Goal: Information Seeking & Learning: Learn about a topic

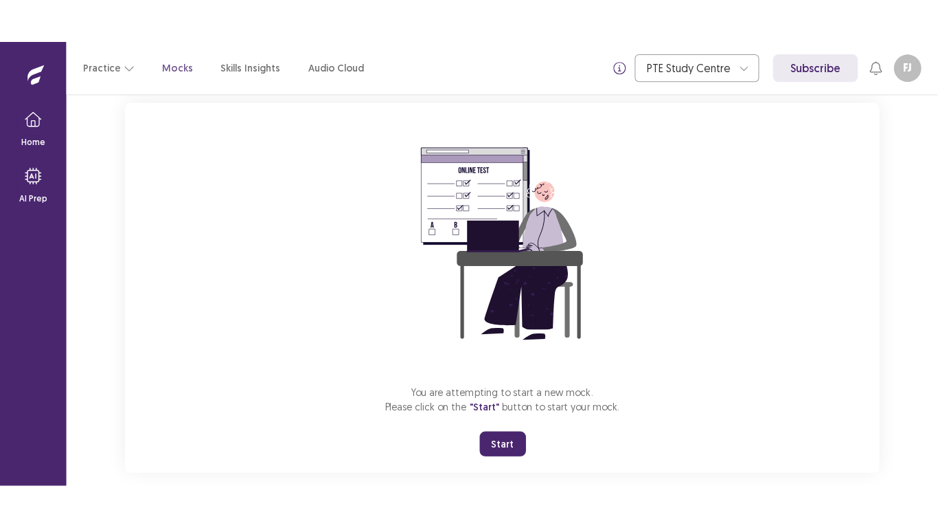
scroll to position [102, 0]
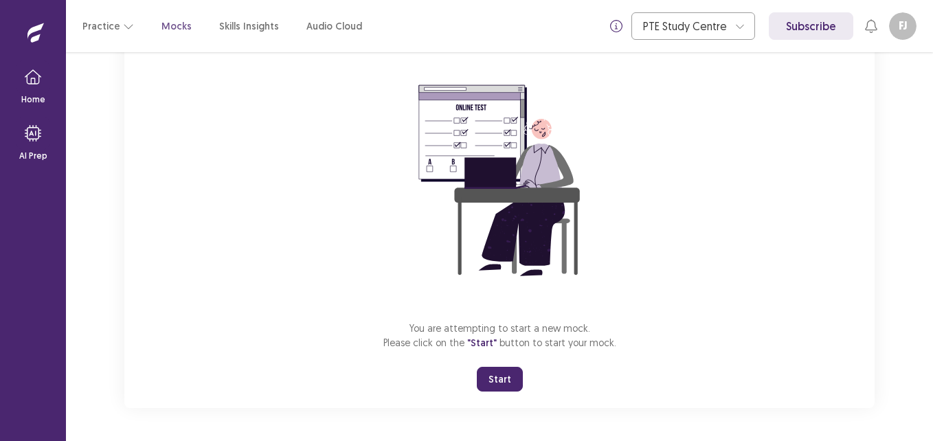
click at [492, 384] on button "Start" at bounding box center [500, 379] width 46 height 25
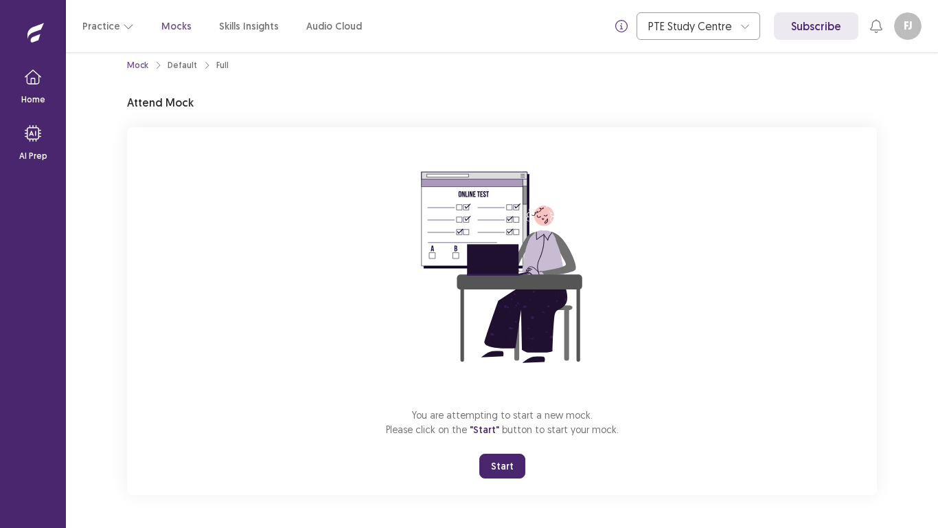
scroll to position [16, 0]
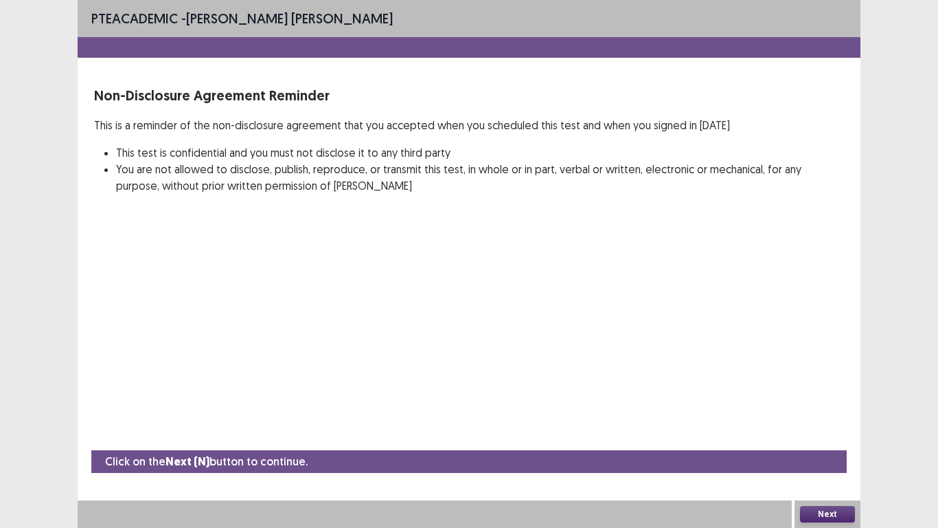
click at [837, 440] on button "Next" at bounding box center [827, 514] width 55 height 16
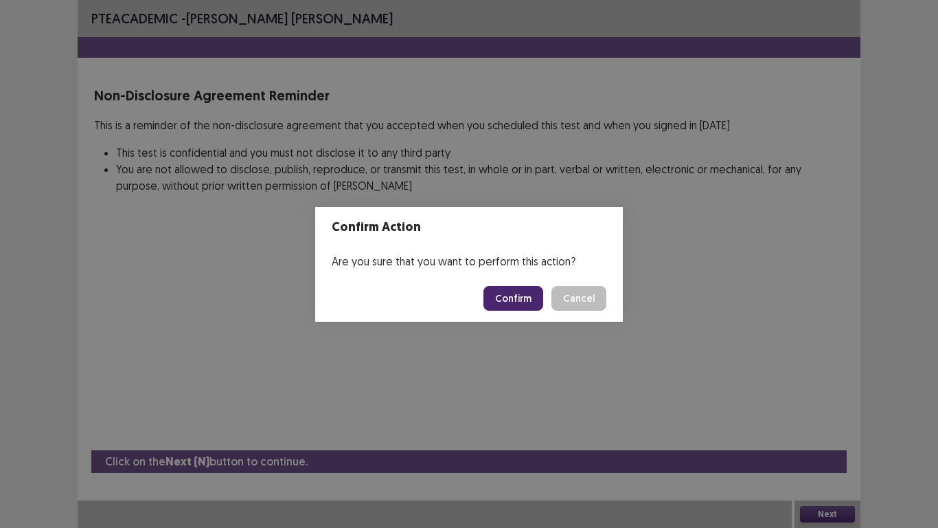
click at [528, 295] on button "Confirm" at bounding box center [514, 298] width 60 height 25
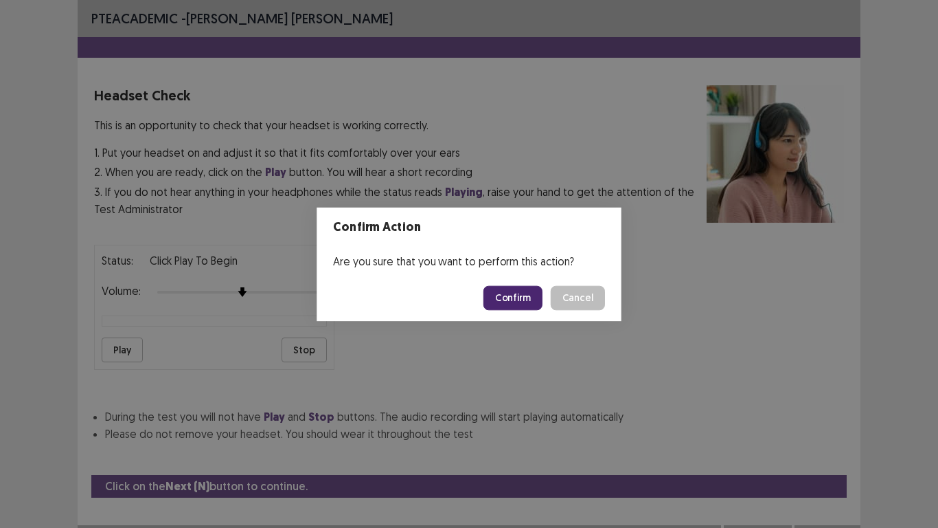
scroll to position [14, 0]
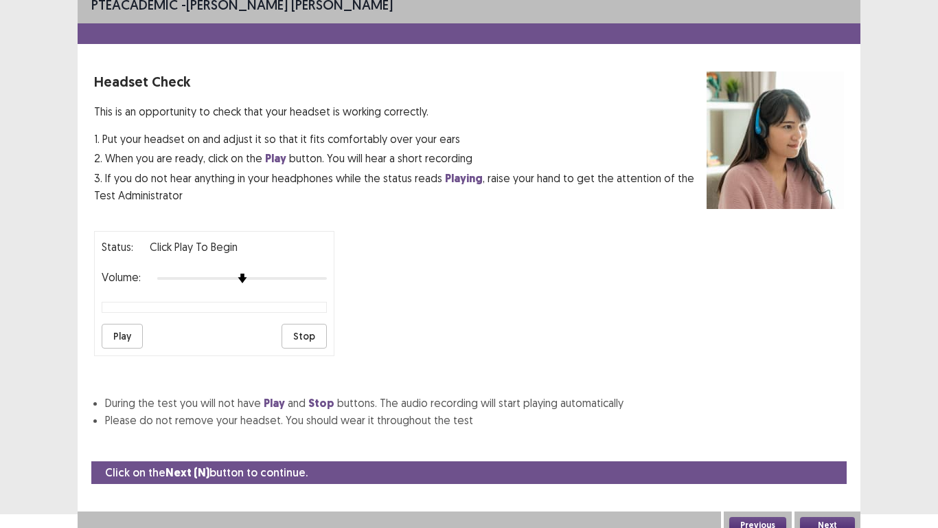
click at [123, 339] on button "Play" at bounding box center [122, 336] width 41 height 25
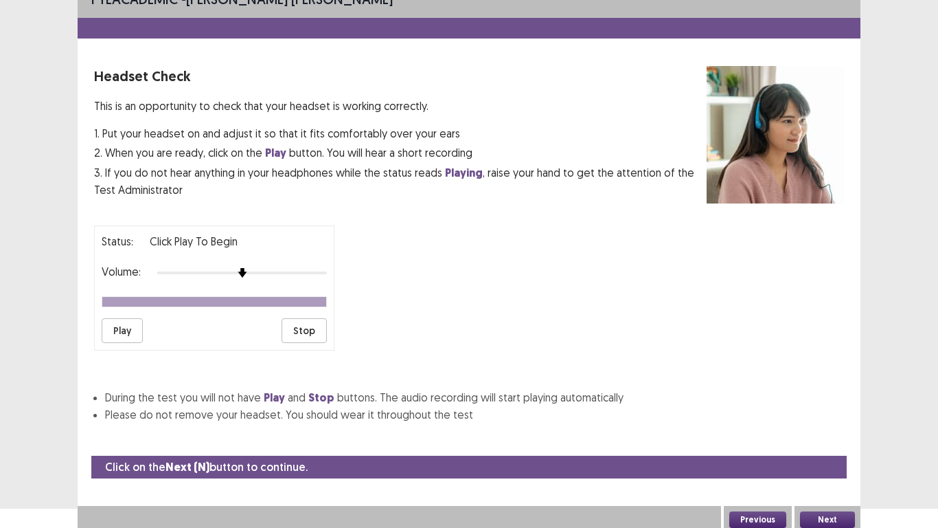
scroll to position [25, 0]
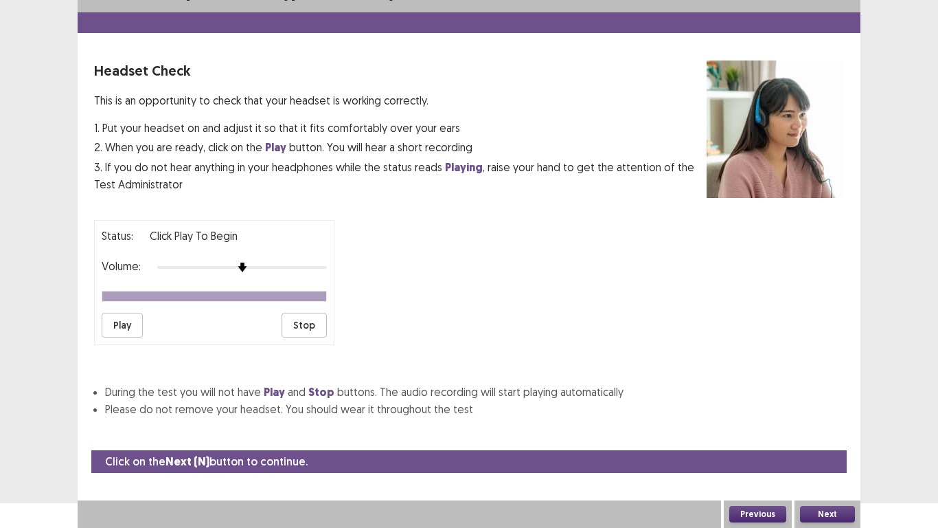
click at [824, 440] on button "Next" at bounding box center [827, 514] width 55 height 16
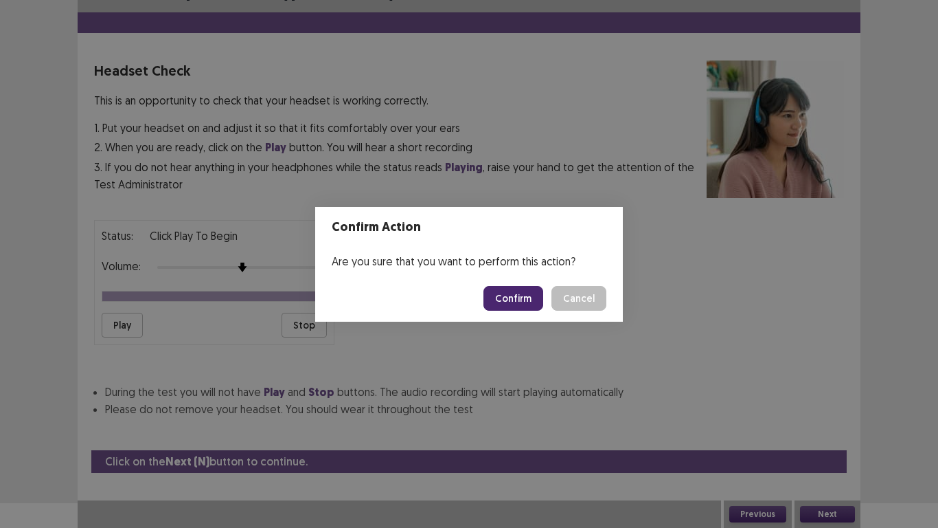
click at [534, 293] on button "Confirm" at bounding box center [514, 298] width 60 height 25
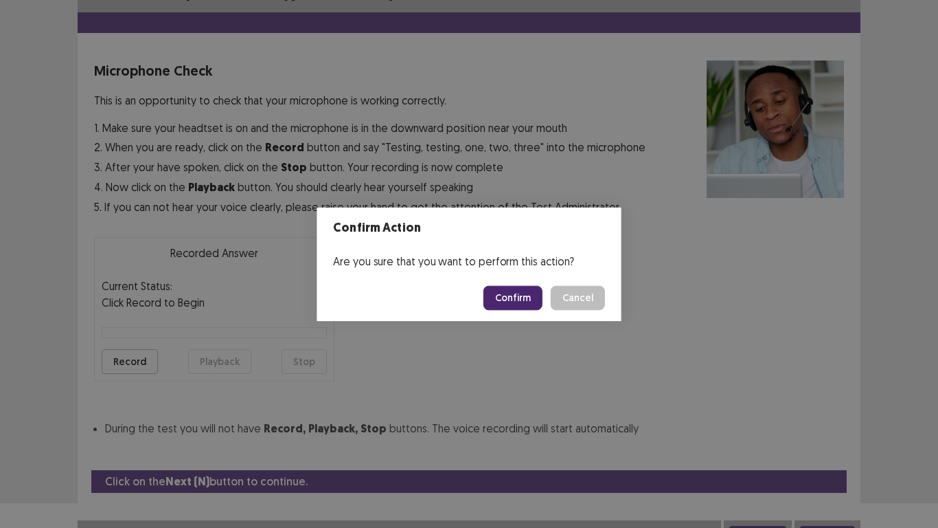
scroll to position [39, 0]
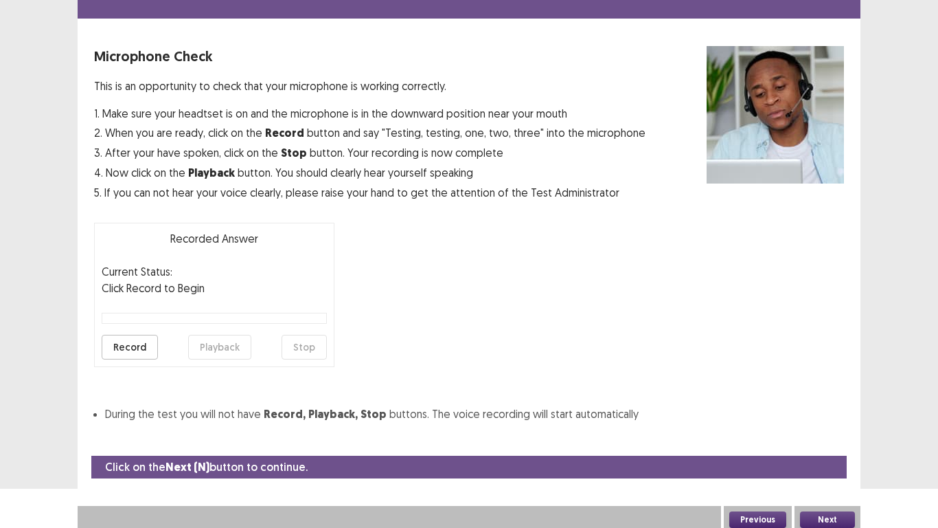
click at [136, 341] on button "Record" at bounding box center [130, 347] width 56 height 25
click at [306, 352] on button "Stop" at bounding box center [304, 347] width 45 height 25
click at [209, 351] on button "Playback" at bounding box center [219, 347] width 63 height 25
click at [829, 440] on button "Next" at bounding box center [827, 519] width 55 height 16
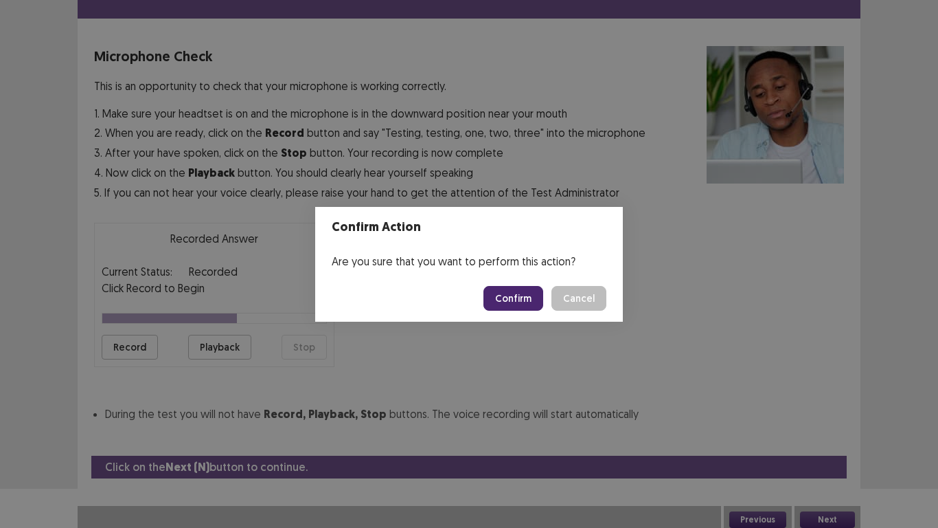
click at [502, 295] on button "Confirm" at bounding box center [514, 298] width 60 height 25
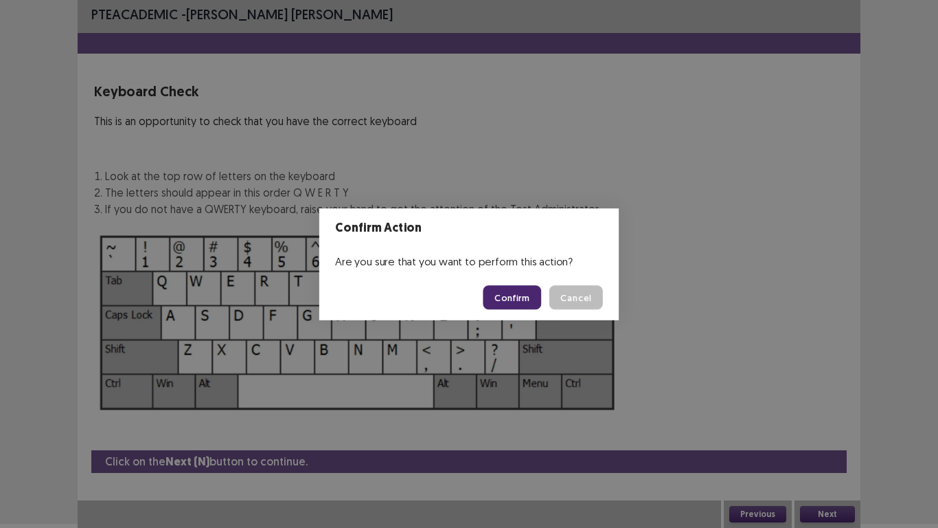
scroll to position [4, 0]
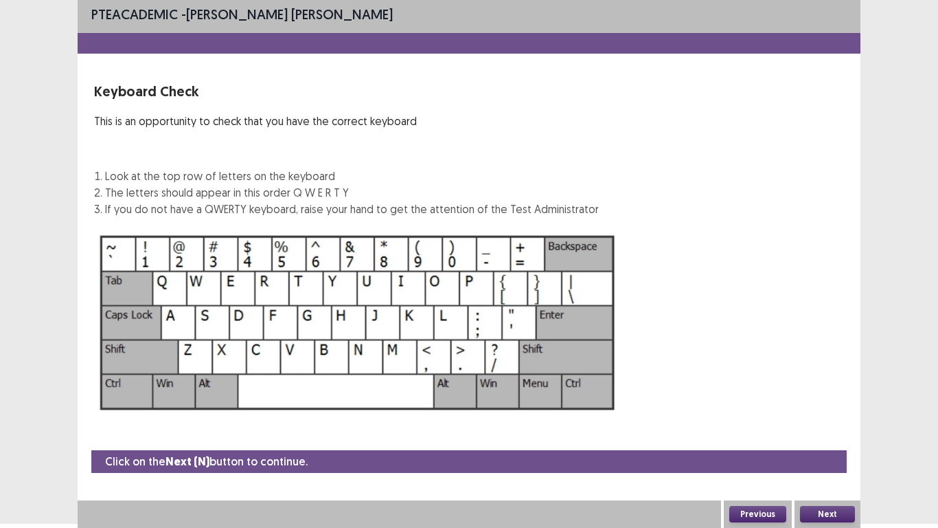
click at [834, 440] on button "Next" at bounding box center [827, 514] width 55 height 16
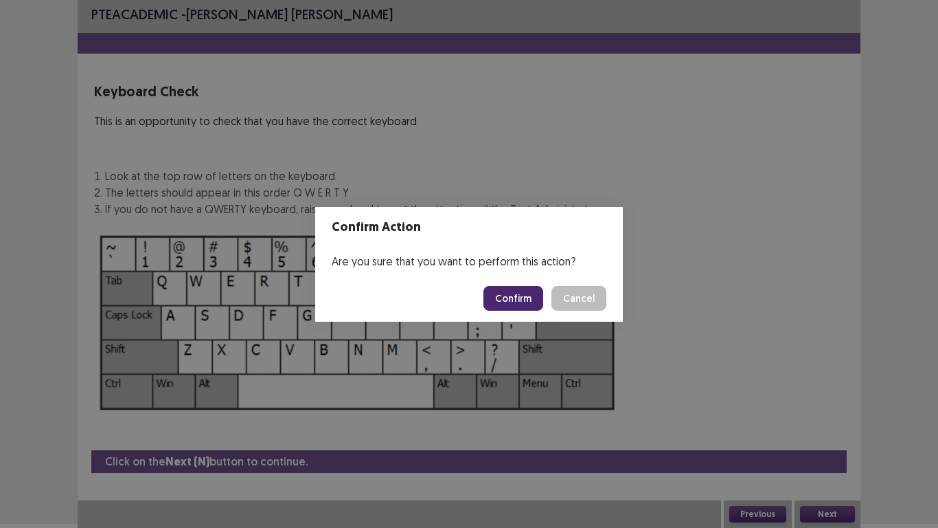
click at [508, 297] on button "Confirm" at bounding box center [514, 298] width 60 height 25
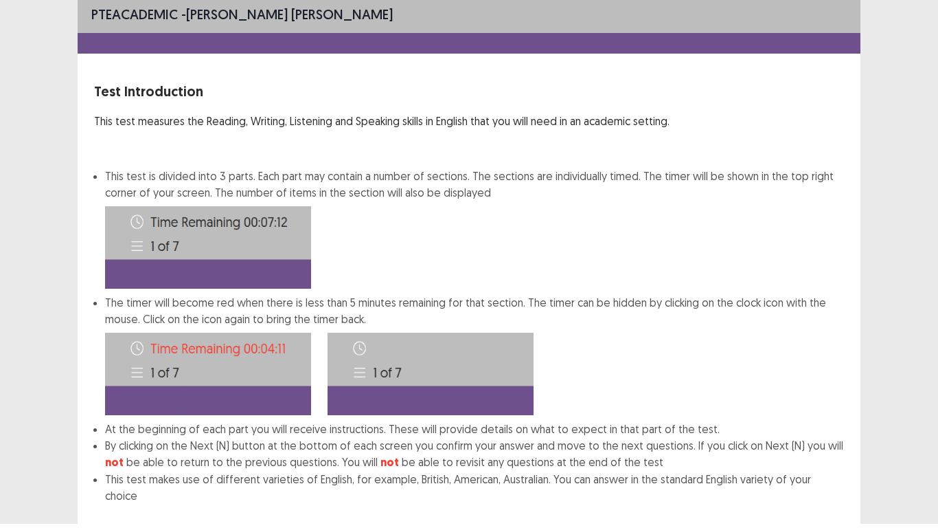
scroll to position [74, 0]
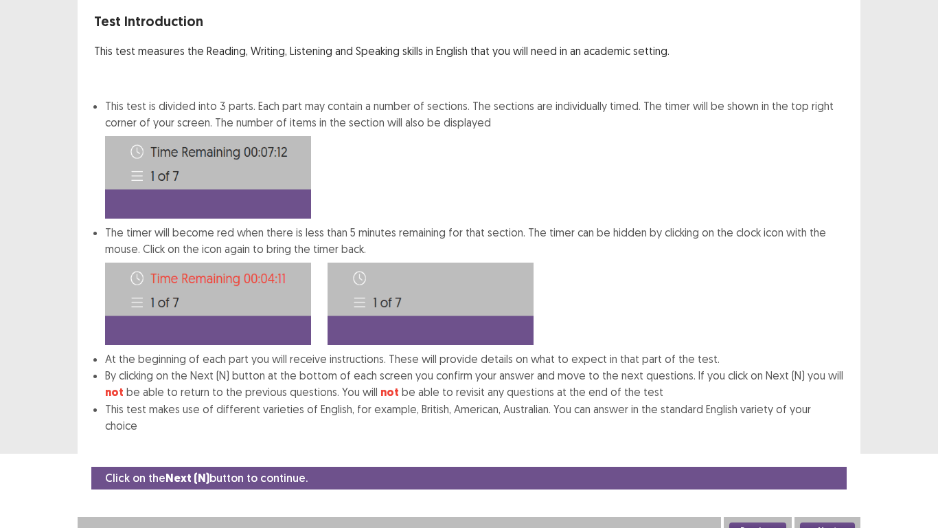
click at [831, 440] on button "Next" at bounding box center [827, 530] width 55 height 16
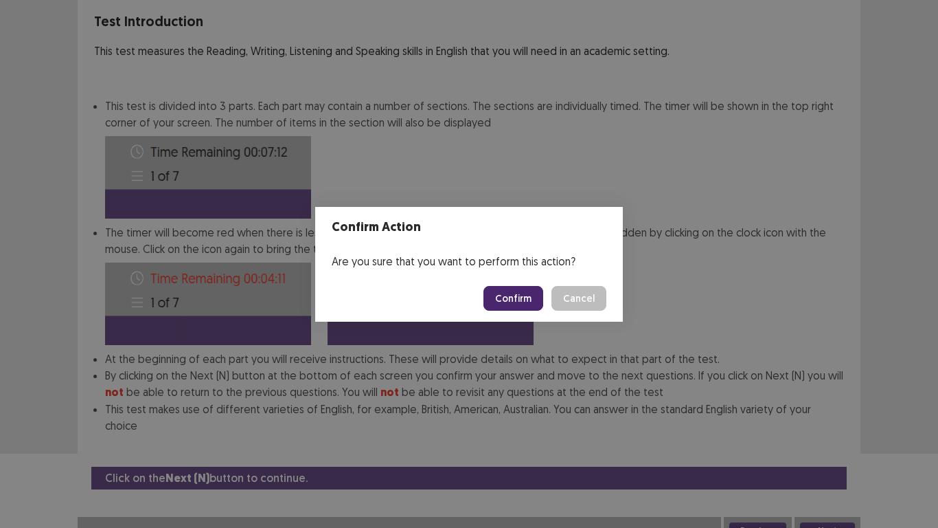
click at [523, 302] on button "Confirm" at bounding box center [514, 298] width 60 height 25
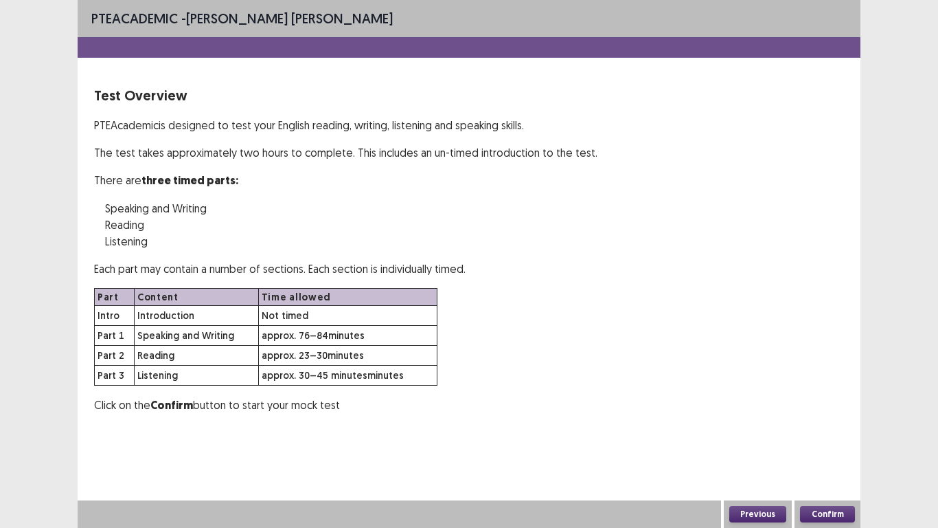
click at [828, 440] on button "Confirm" at bounding box center [827, 514] width 55 height 16
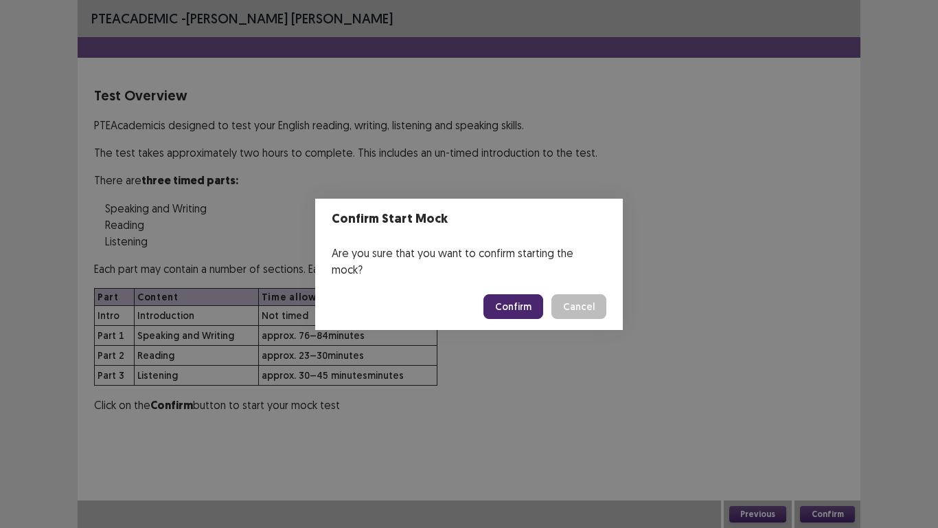
click at [523, 301] on button "Confirm" at bounding box center [514, 306] width 60 height 25
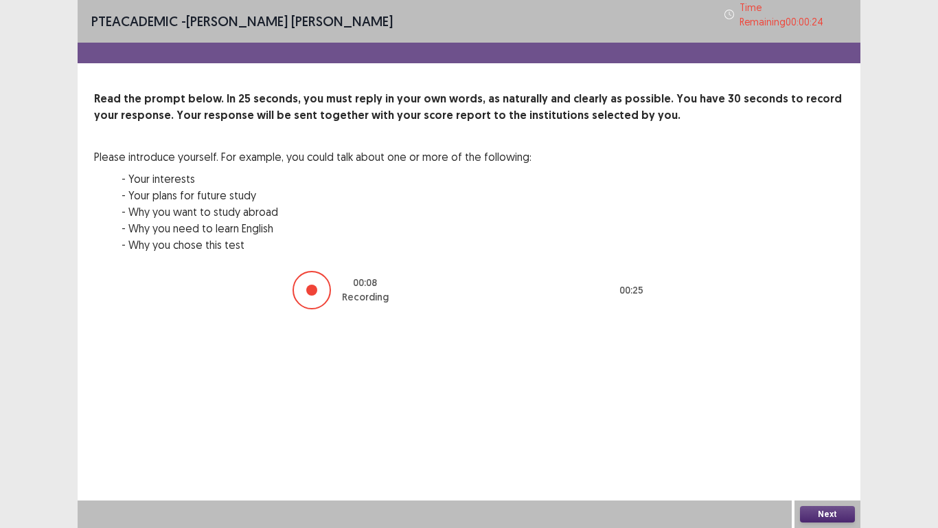
click at [822, 440] on button "Next" at bounding box center [827, 514] width 55 height 16
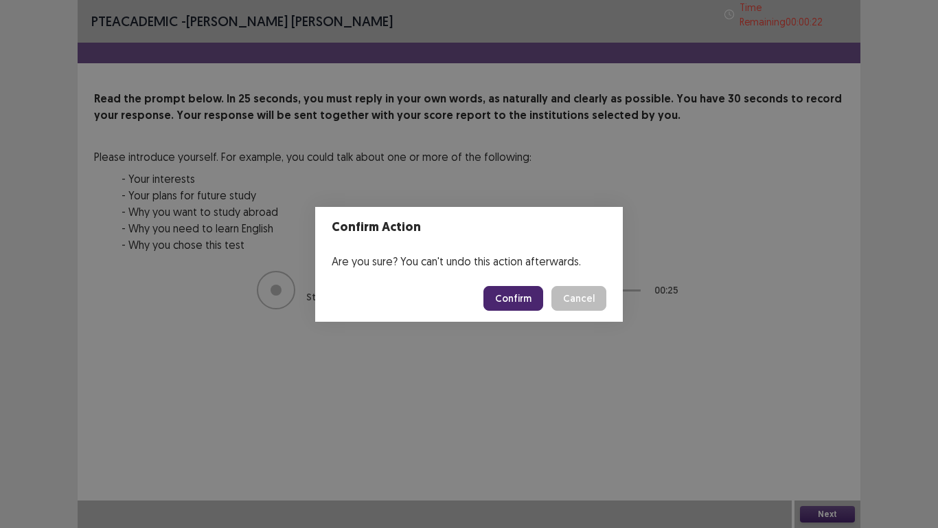
click at [510, 305] on button "Confirm" at bounding box center [514, 298] width 60 height 25
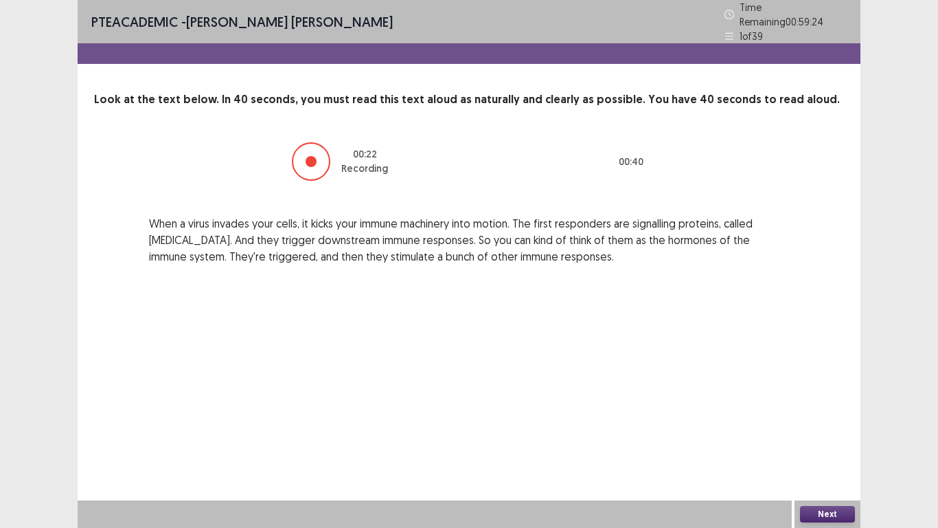
click at [841, 440] on button "Next" at bounding box center [827, 514] width 55 height 16
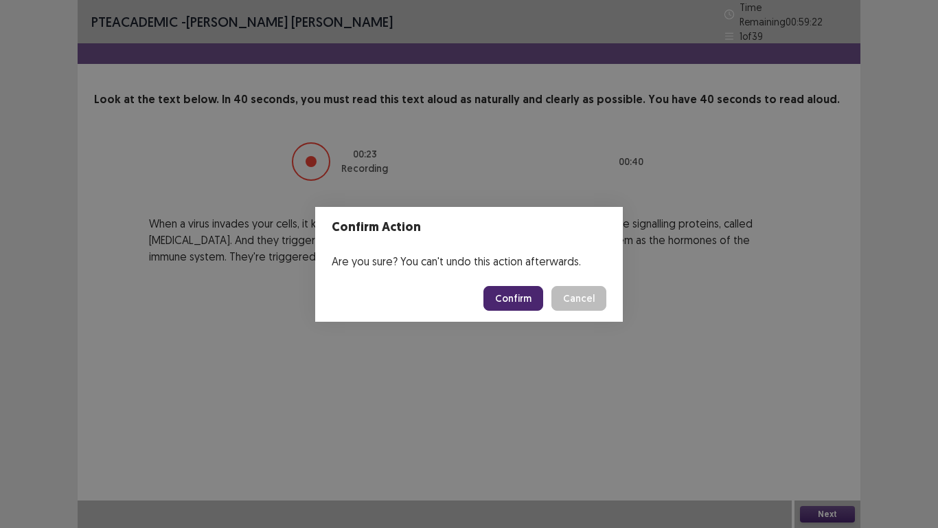
click at [515, 301] on button "Confirm" at bounding box center [514, 298] width 60 height 25
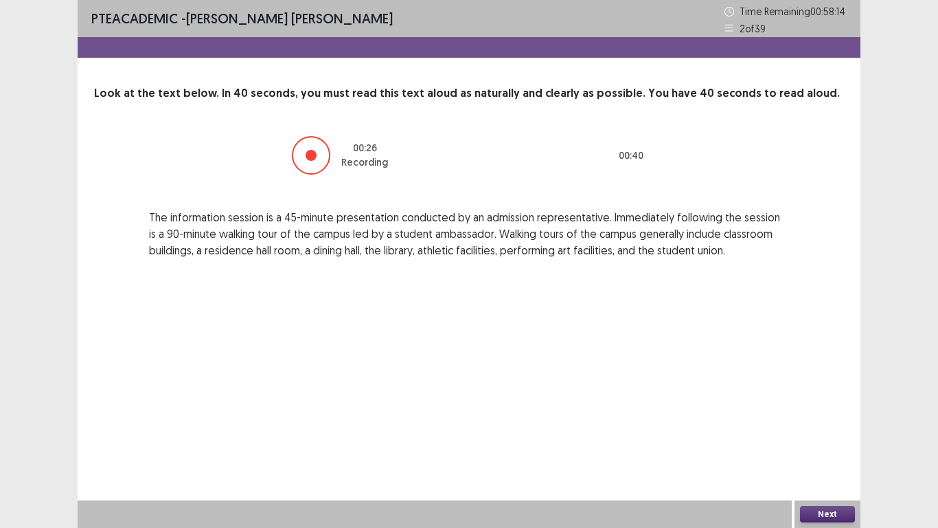
click at [834, 440] on button "Next" at bounding box center [827, 514] width 55 height 16
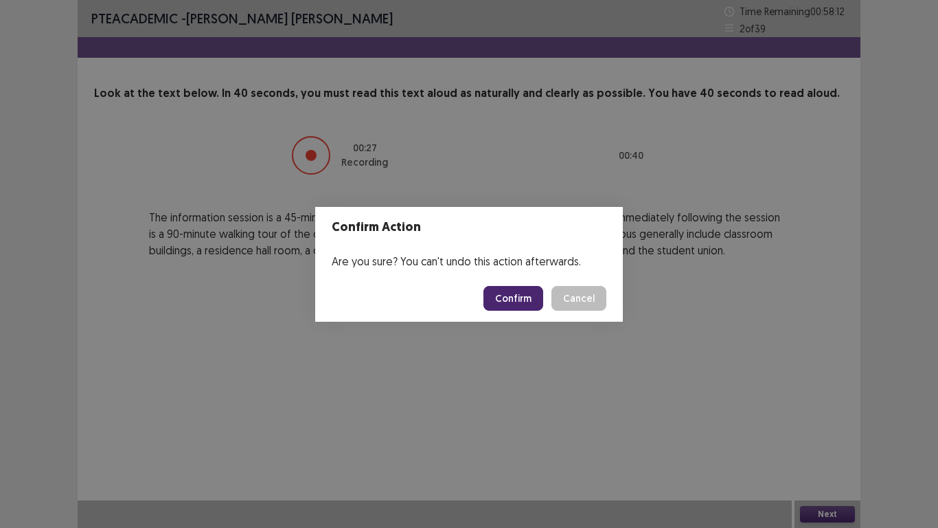
click at [522, 293] on button "Confirm" at bounding box center [514, 298] width 60 height 25
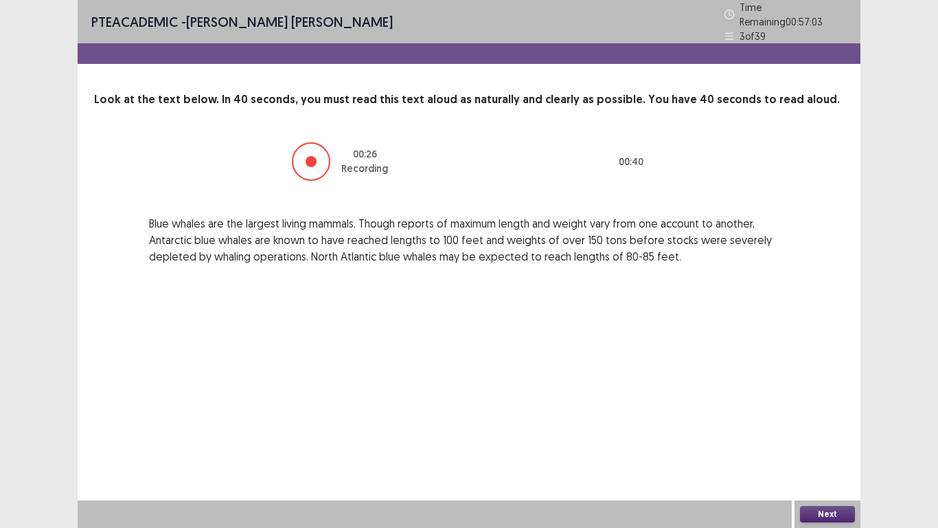
click at [825, 440] on button "Next" at bounding box center [827, 514] width 55 height 16
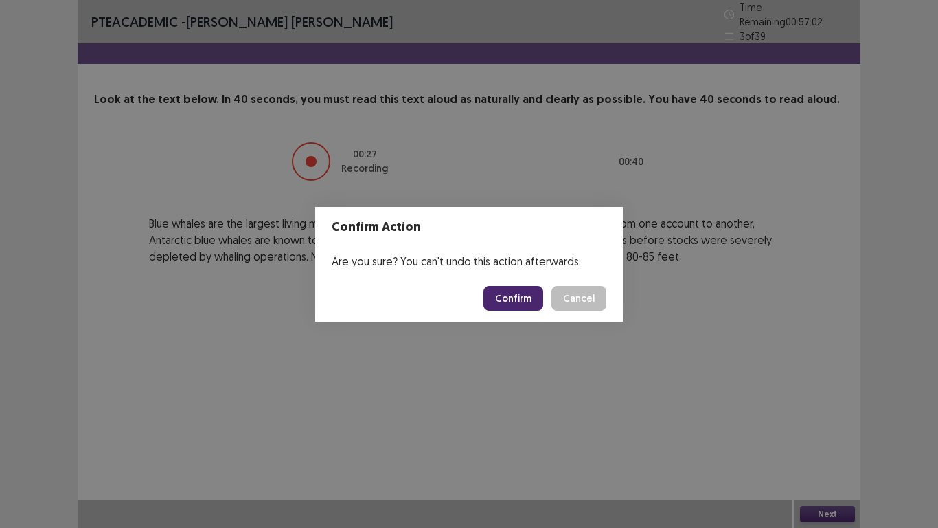
click at [515, 302] on button "Confirm" at bounding box center [514, 298] width 60 height 25
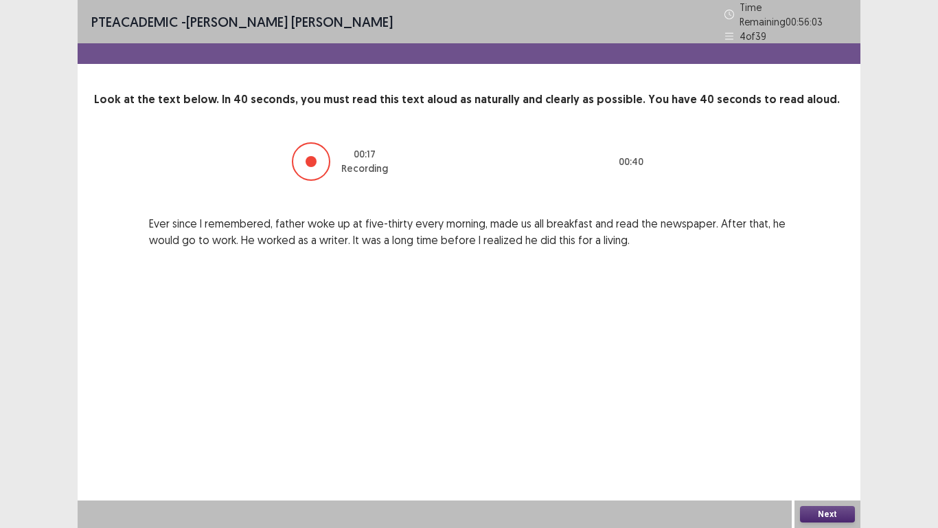
click at [835, 440] on button "Next" at bounding box center [827, 514] width 55 height 16
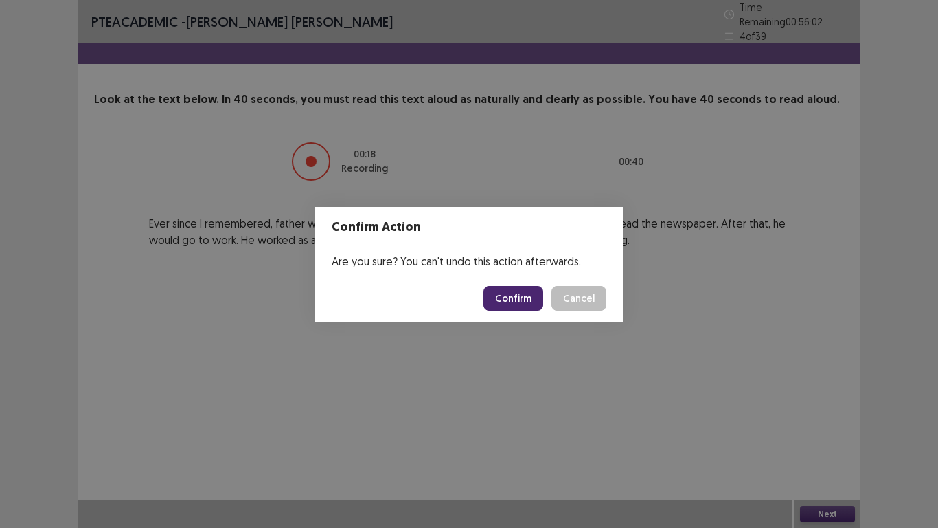
click at [498, 300] on button "Confirm" at bounding box center [514, 298] width 60 height 25
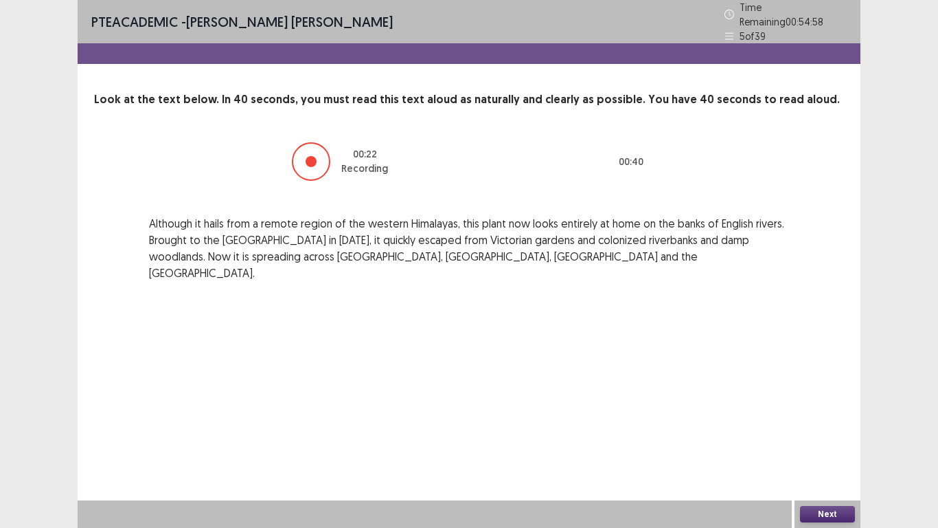
click at [838, 440] on button "Next" at bounding box center [827, 514] width 55 height 16
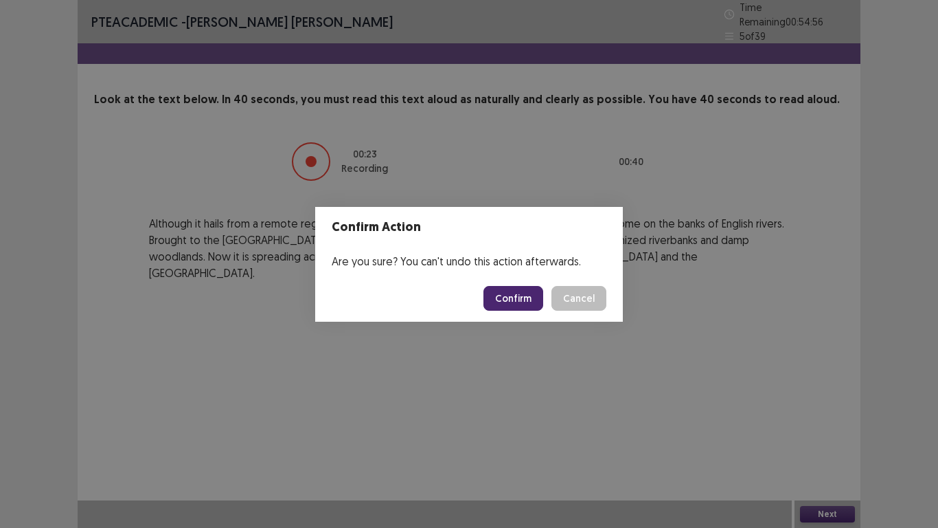
click at [516, 293] on button "Confirm" at bounding box center [514, 298] width 60 height 25
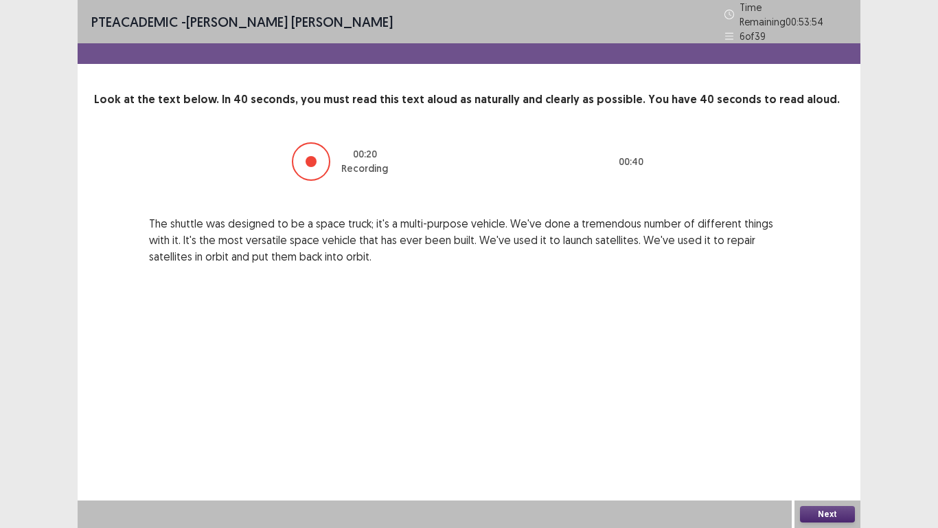
click at [840, 440] on button "Next" at bounding box center [827, 514] width 55 height 16
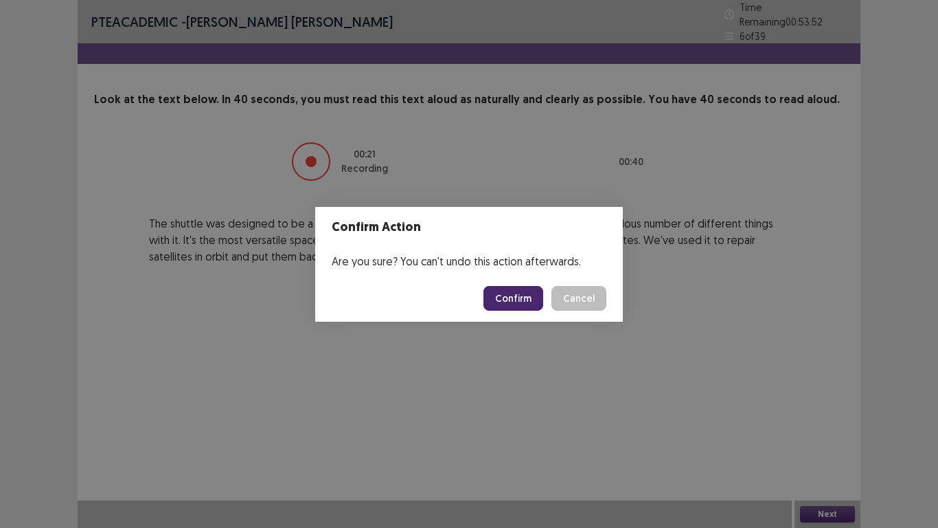
click at [513, 289] on button "Confirm" at bounding box center [514, 298] width 60 height 25
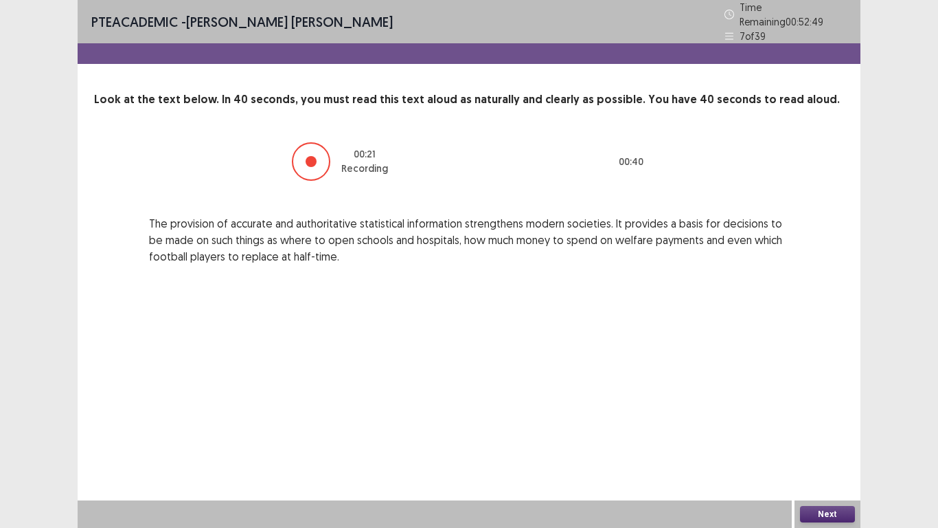
click at [825, 440] on button "Next" at bounding box center [827, 514] width 55 height 16
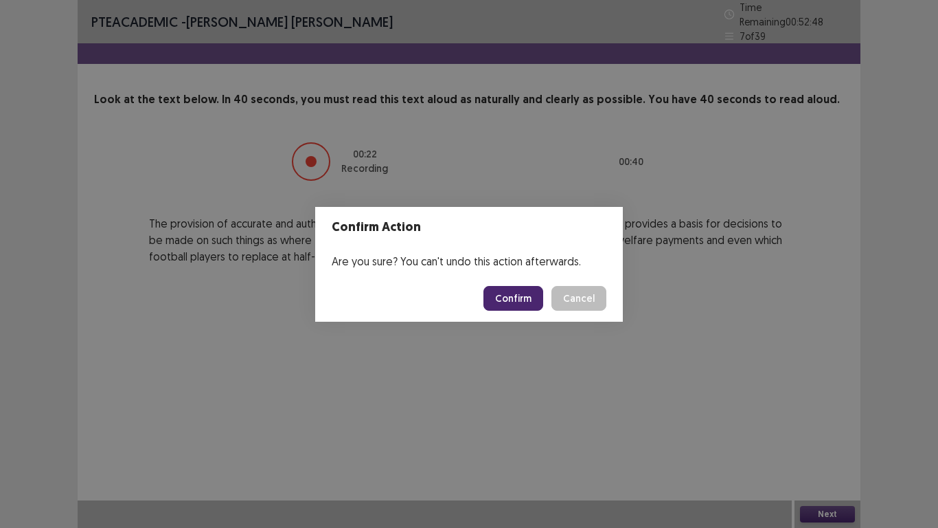
click at [518, 297] on button "Confirm" at bounding box center [514, 298] width 60 height 25
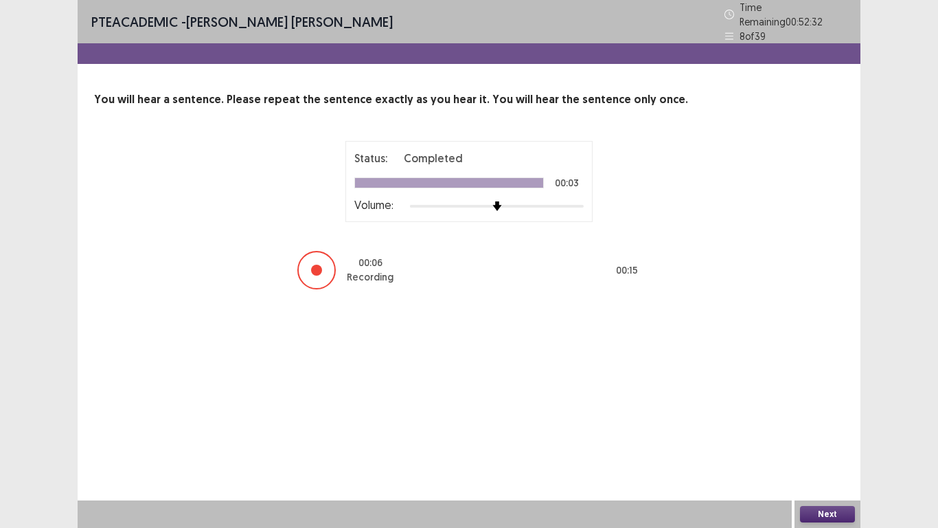
click at [814, 440] on button "Next" at bounding box center [827, 514] width 55 height 16
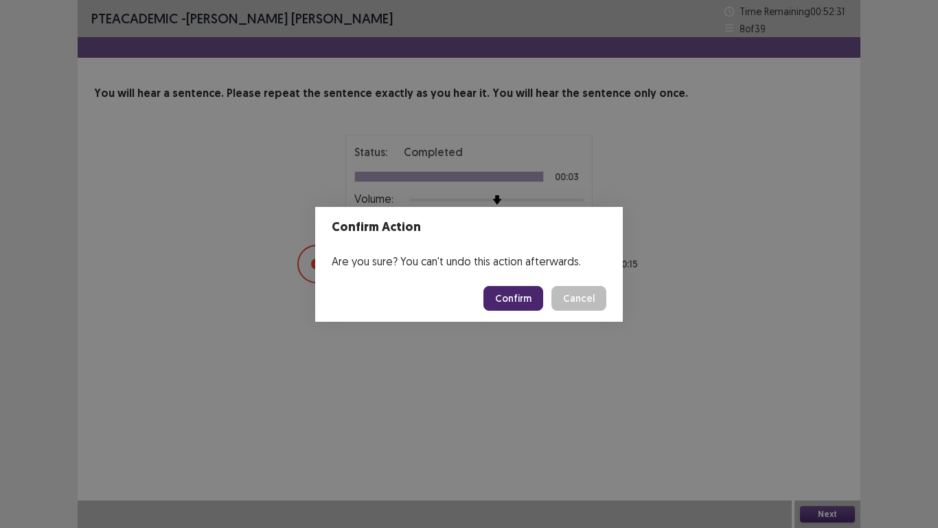
click at [529, 300] on button "Confirm" at bounding box center [514, 298] width 60 height 25
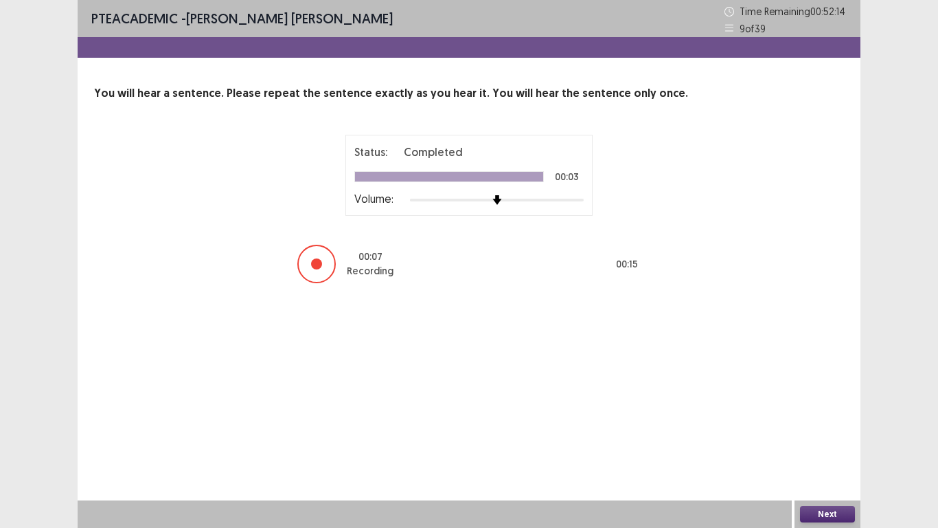
click at [824, 440] on button "Next" at bounding box center [827, 514] width 55 height 16
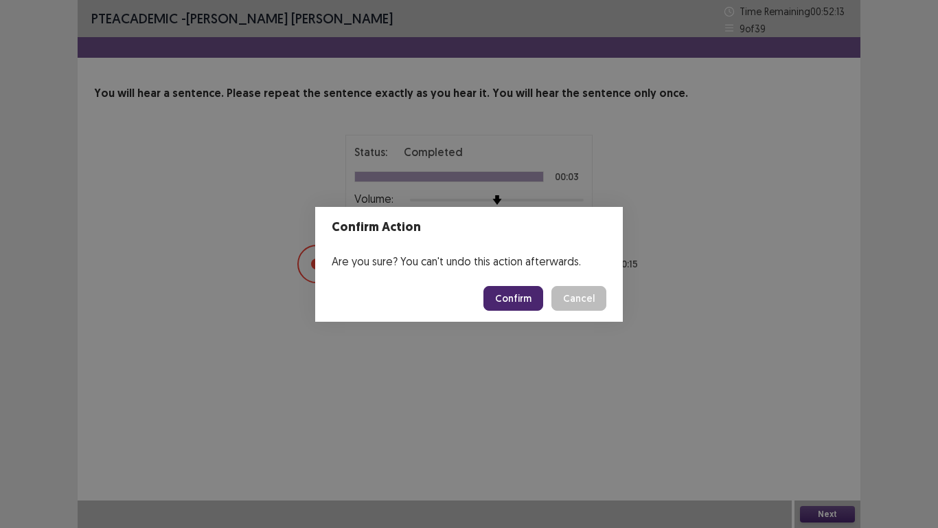
click at [519, 300] on button "Confirm" at bounding box center [514, 298] width 60 height 25
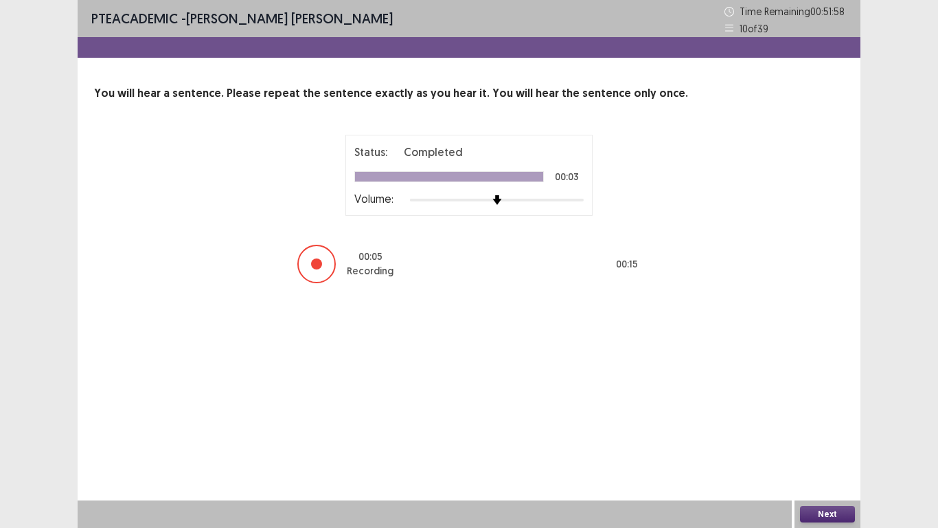
click at [822, 440] on button "Next" at bounding box center [827, 514] width 55 height 16
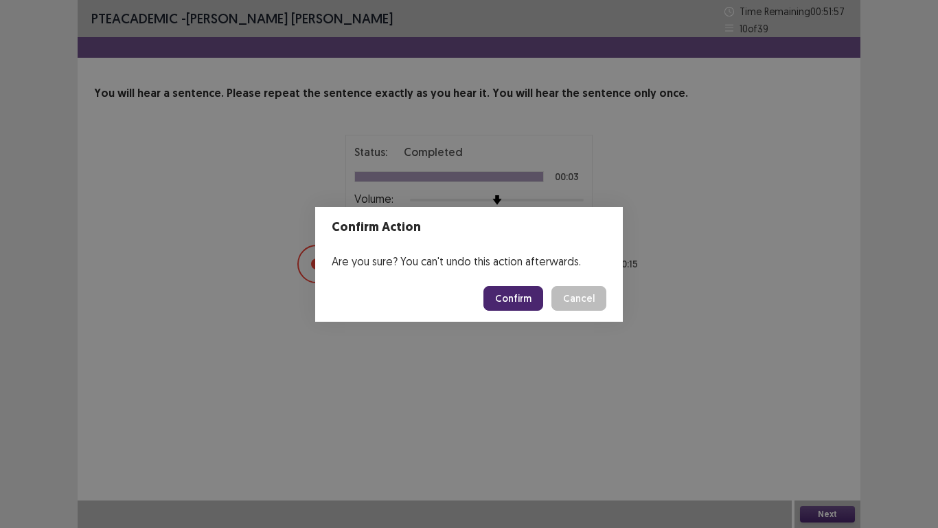
click at [522, 291] on button "Confirm" at bounding box center [514, 298] width 60 height 25
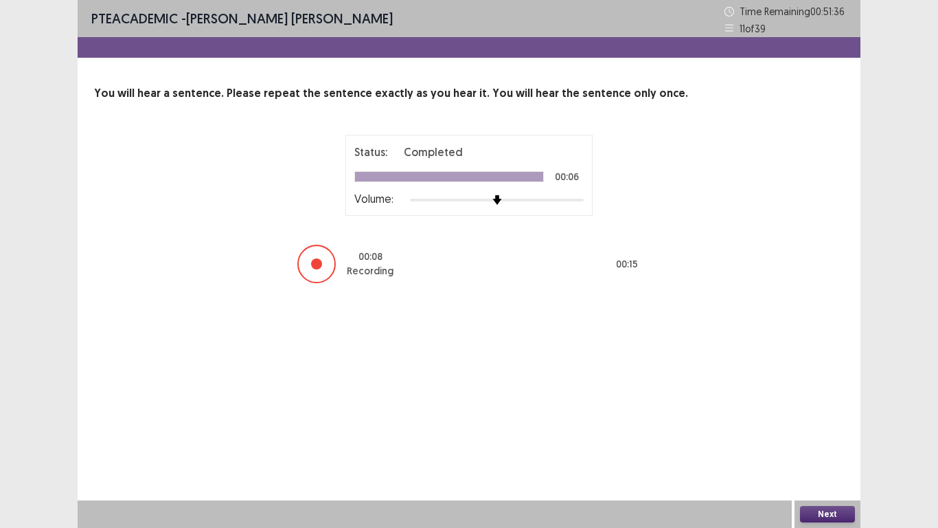
click at [838, 440] on button "Next" at bounding box center [827, 514] width 55 height 16
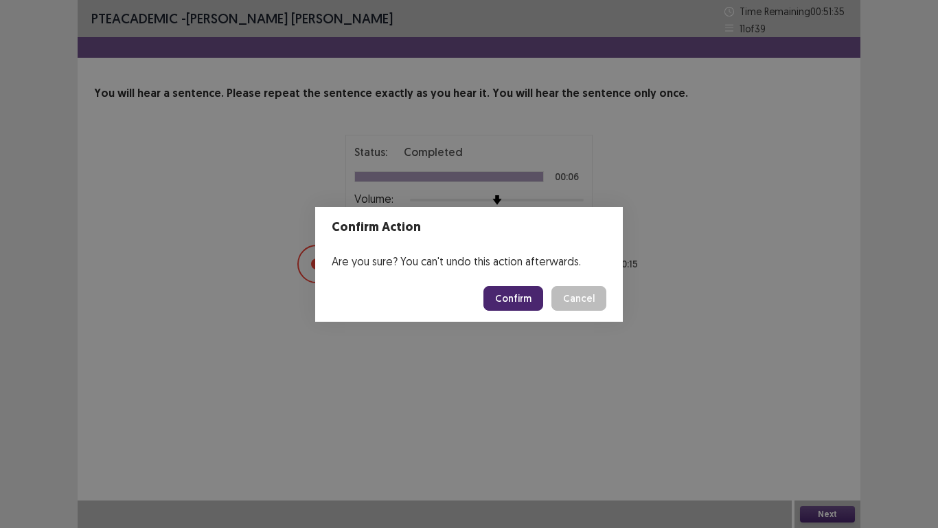
click at [527, 293] on button "Confirm" at bounding box center [514, 298] width 60 height 25
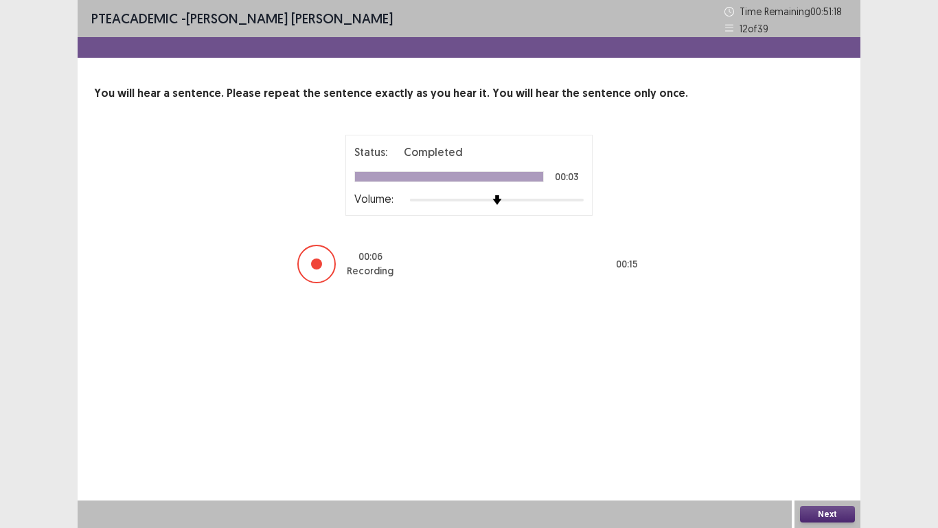
click at [825, 440] on button "Next" at bounding box center [827, 514] width 55 height 16
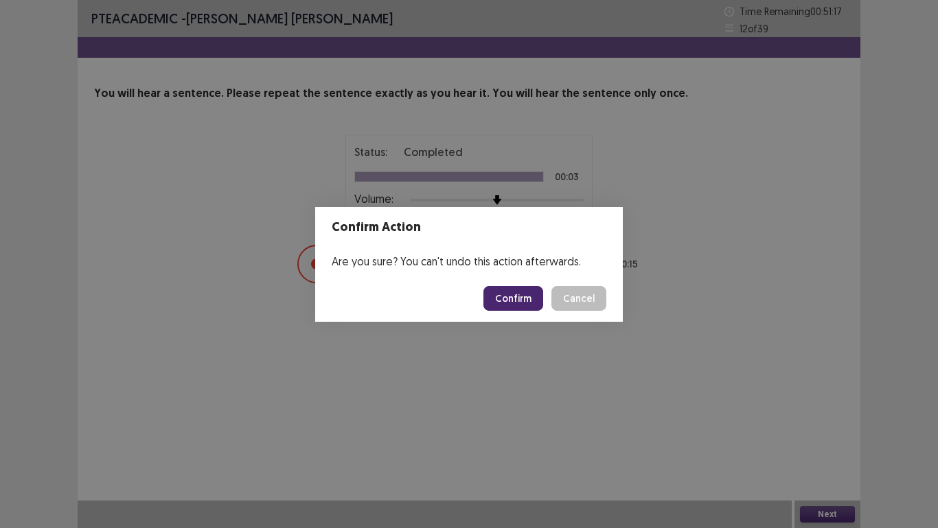
click at [517, 302] on button "Confirm" at bounding box center [514, 298] width 60 height 25
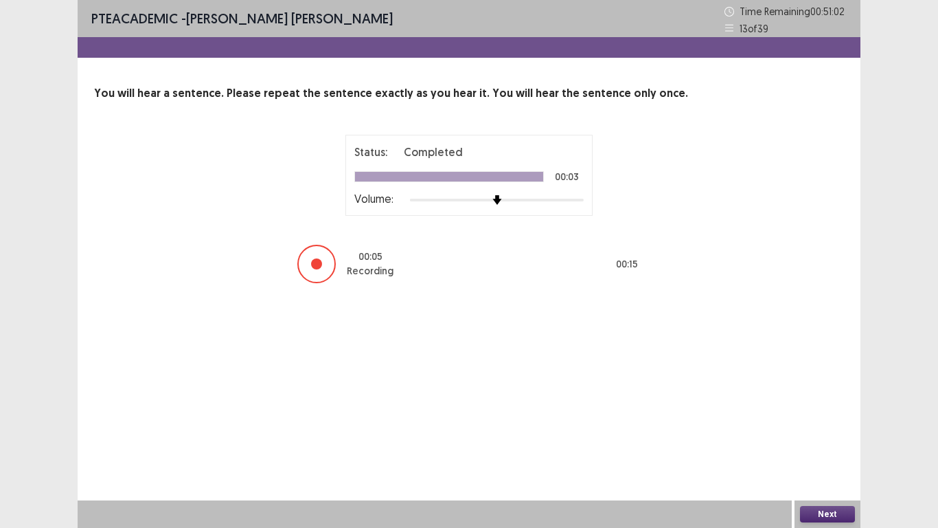
click at [842, 440] on button "Next" at bounding box center [827, 514] width 55 height 16
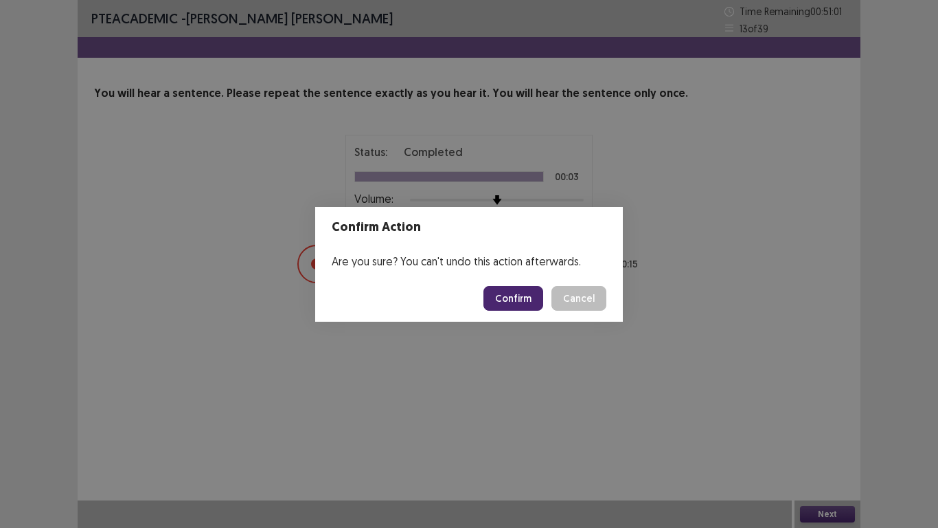
click at [519, 291] on button "Confirm" at bounding box center [514, 298] width 60 height 25
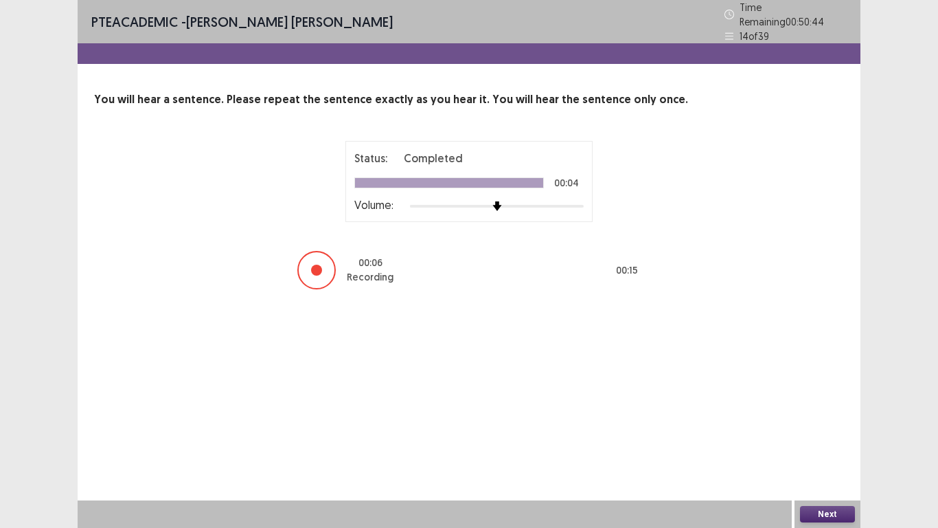
click at [819, 440] on button "Next" at bounding box center [827, 514] width 55 height 16
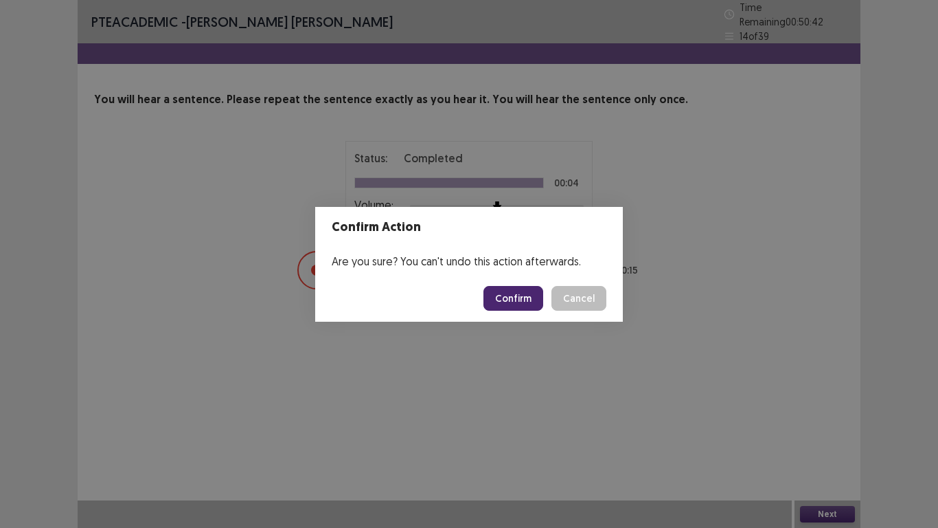
click at [517, 293] on button "Confirm" at bounding box center [514, 298] width 60 height 25
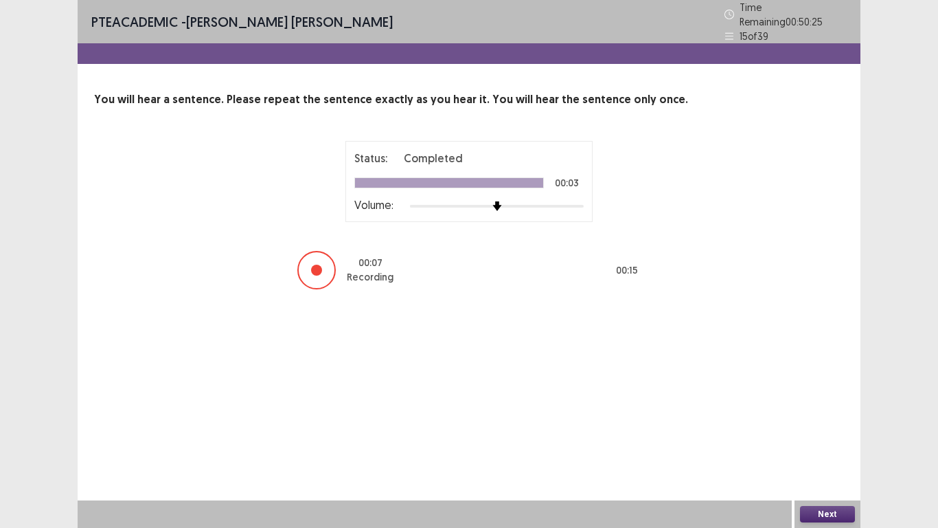
click at [826, 440] on button "Next" at bounding box center [827, 514] width 55 height 16
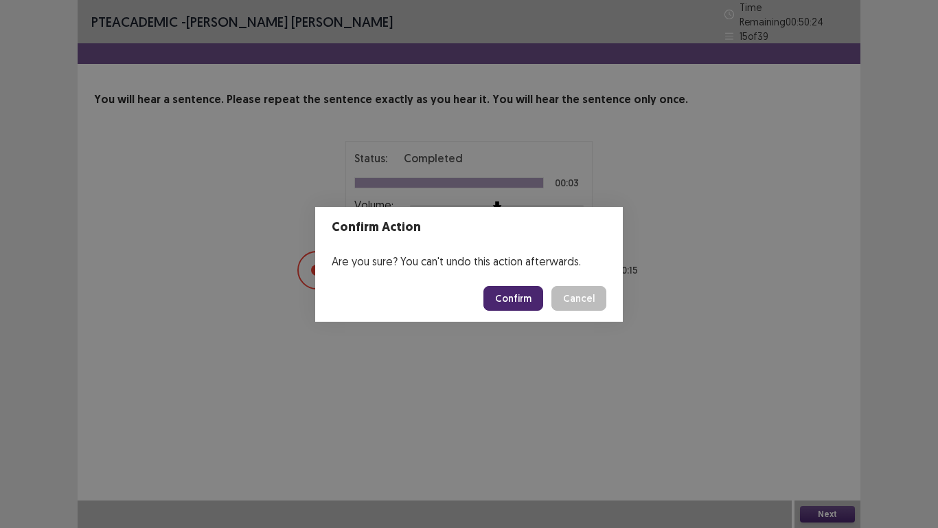
click at [517, 299] on button "Confirm" at bounding box center [514, 298] width 60 height 25
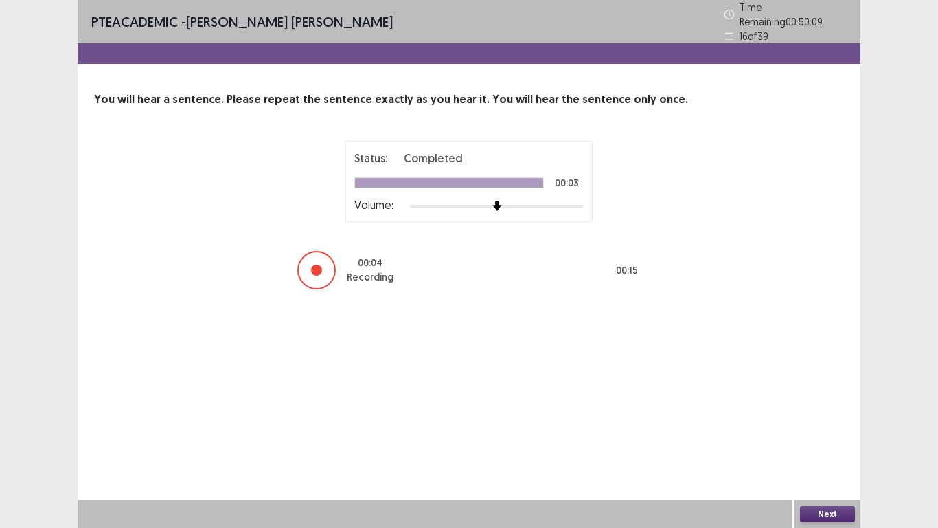
click at [818, 440] on button "Next" at bounding box center [827, 514] width 55 height 16
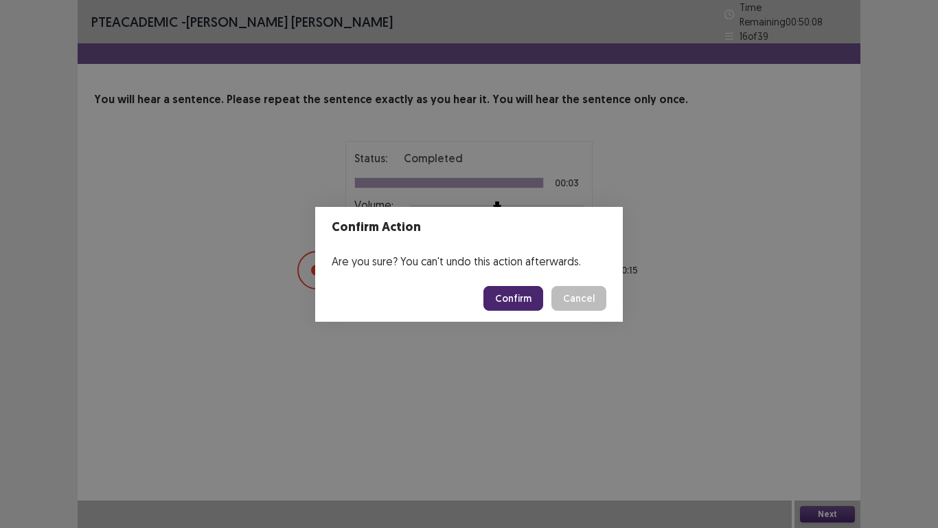
click at [516, 289] on button "Confirm" at bounding box center [514, 298] width 60 height 25
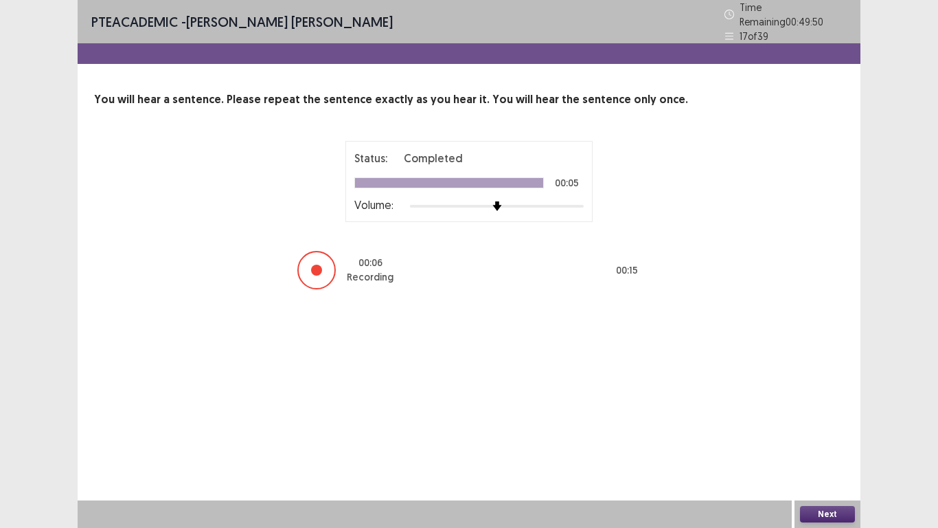
click at [830, 440] on button "Next" at bounding box center [827, 514] width 55 height 16
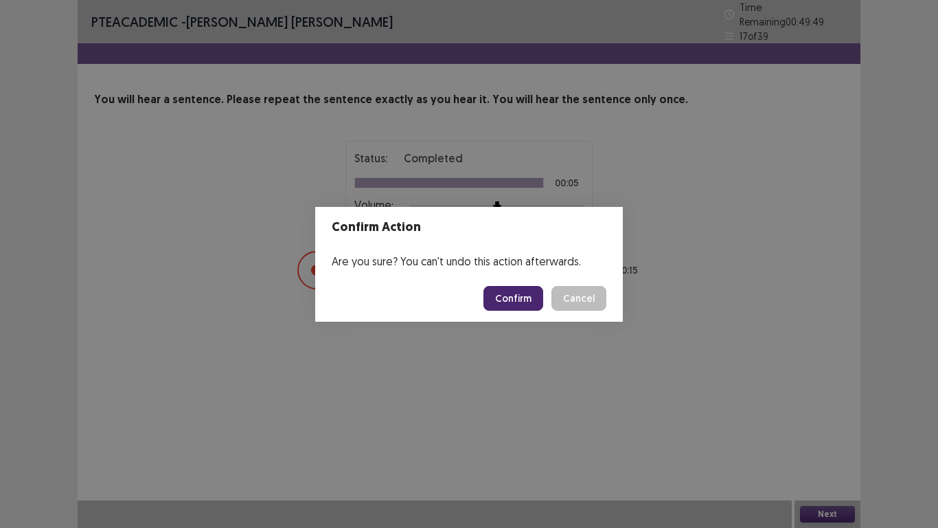
click at [523, 290] on button "Confirm" at bounding box center [514, 298] width 60 height 25
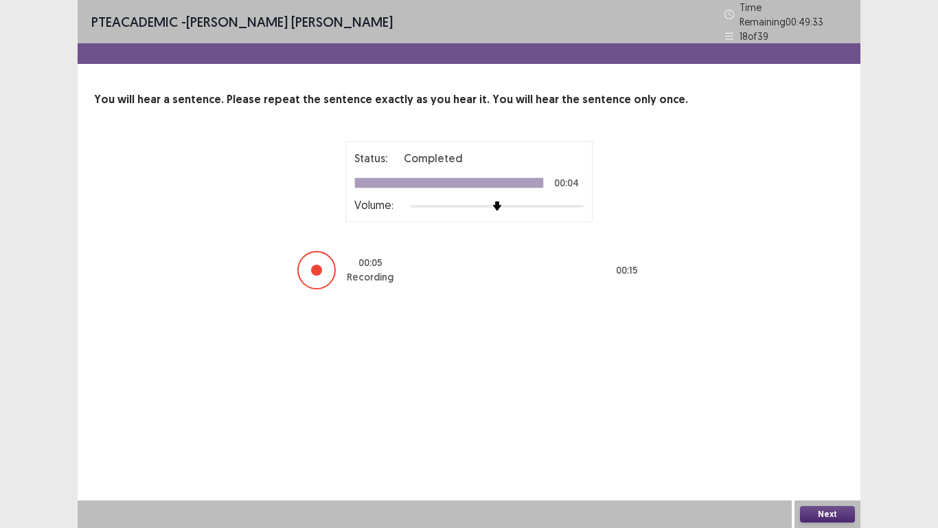
click at [815, 440] on button "Next" at bounding box center [827, 514] width 55 height 16
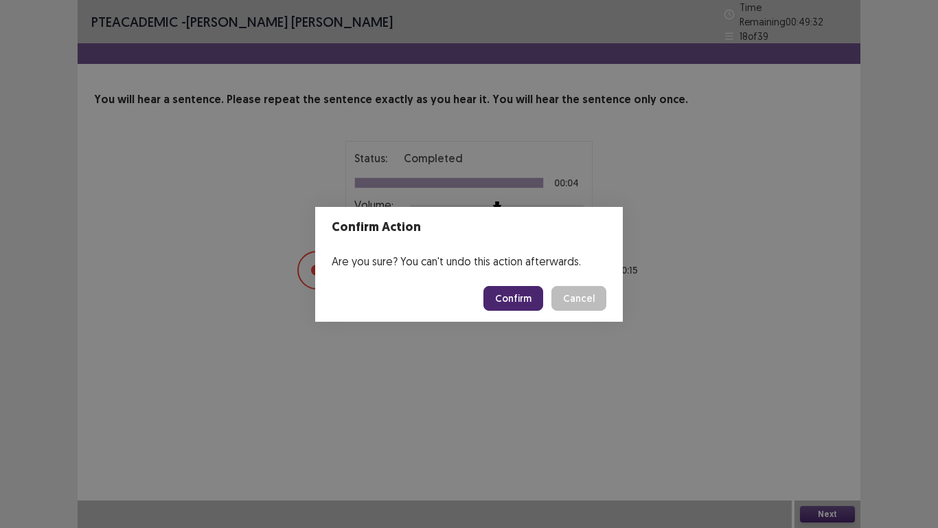
click at [531, 296] on button "Confirm" at bounding box center [514, 298] width 60 height 25
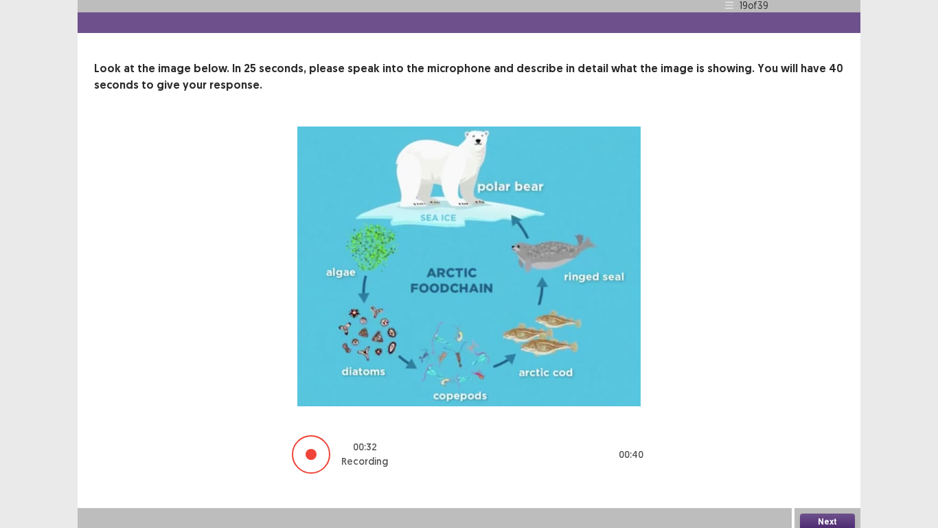
scroll to position [32, 0]
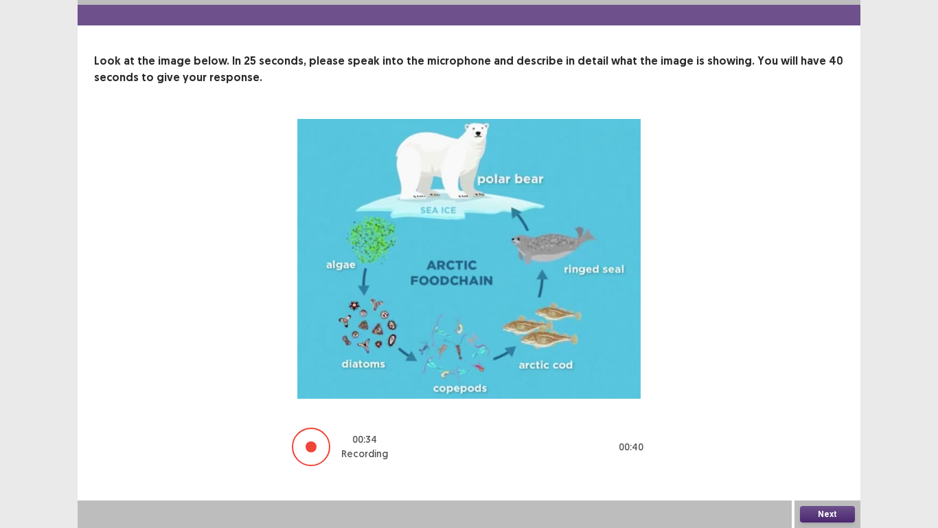
click at [822, 440] on button "Next" at bounding box center [827, 514] width 55 height 16
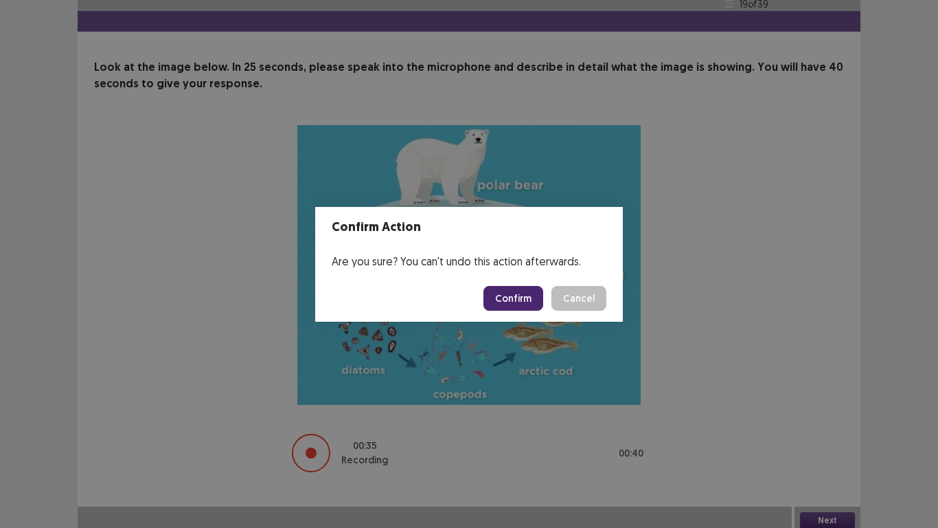
click at [519, 297] on button "Confirm" at bounding box center [514, 298] width 60 height 25
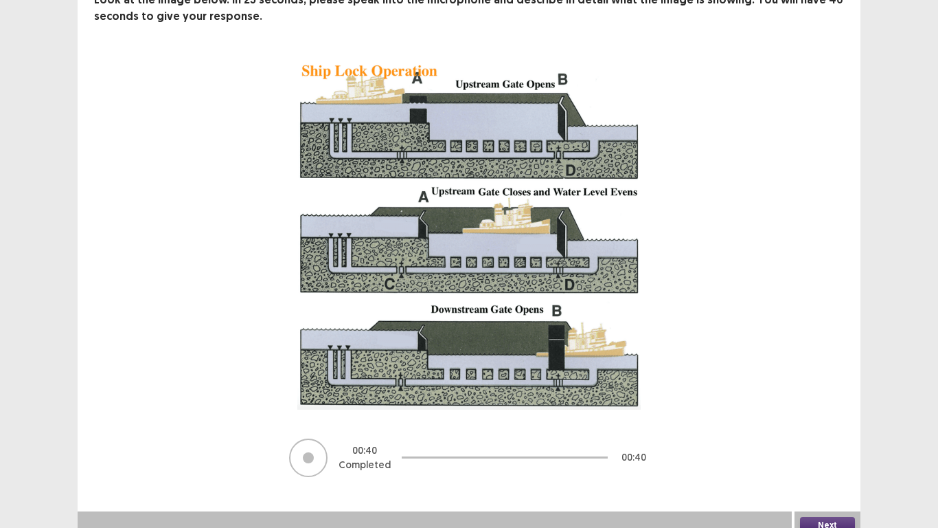
scroll to position [104, 0]
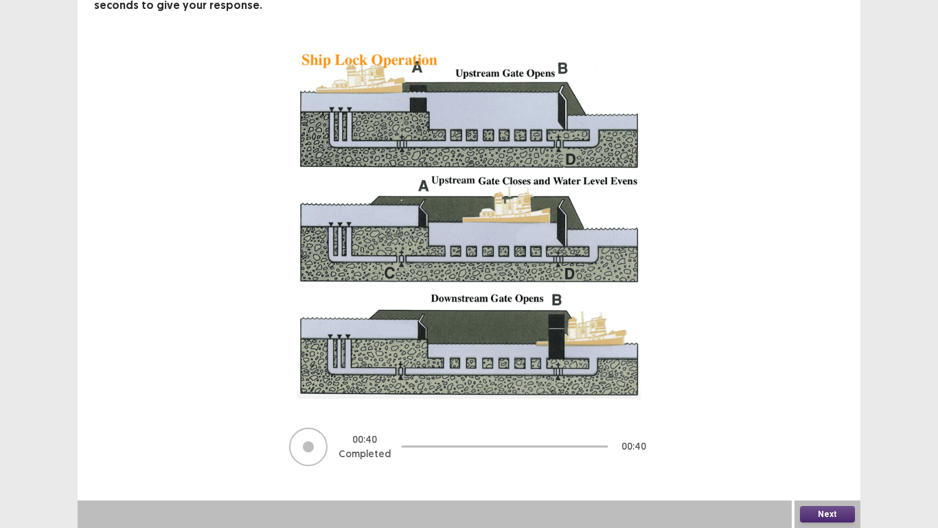
click at [831, 440] on button "Next" at bounding box center [827, 514] width 55 height 16
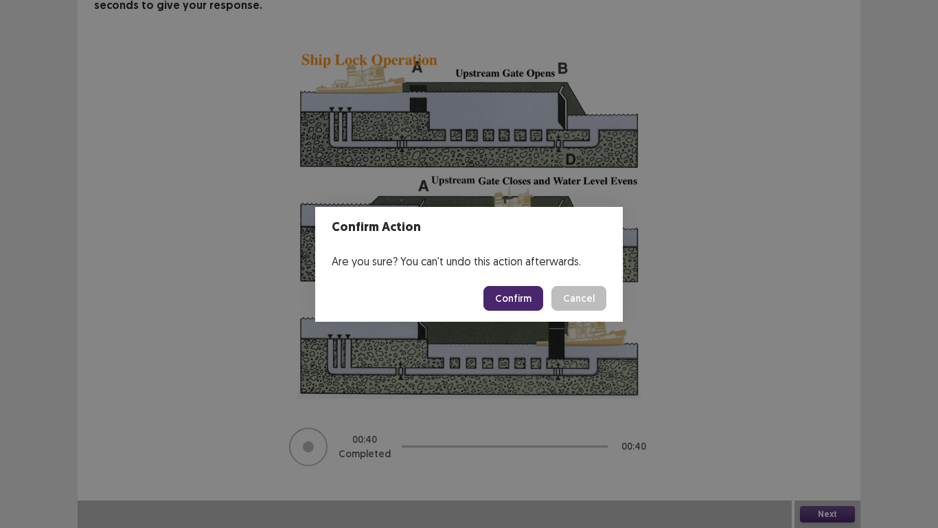
click at [532, 299] on button "Confirm" at bounding box center [514, 298] width 60 height 25
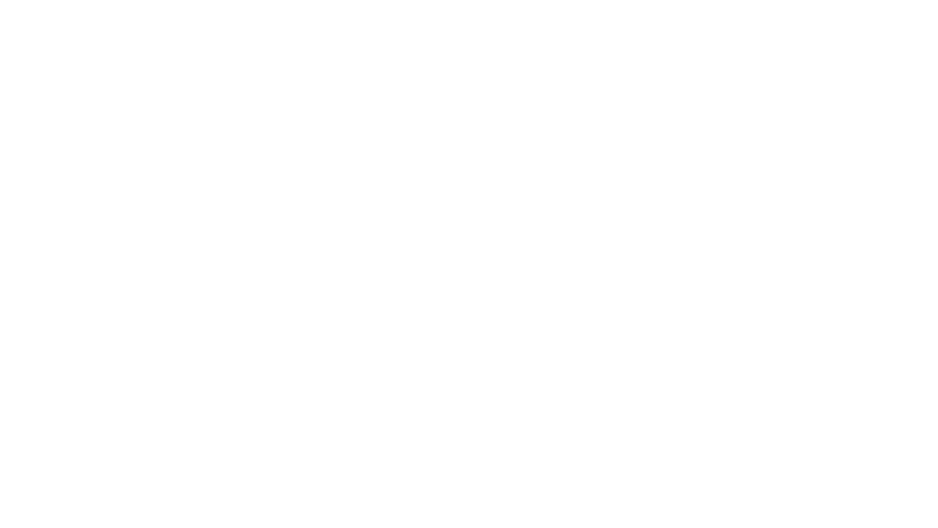
scroll to position [0, 0]
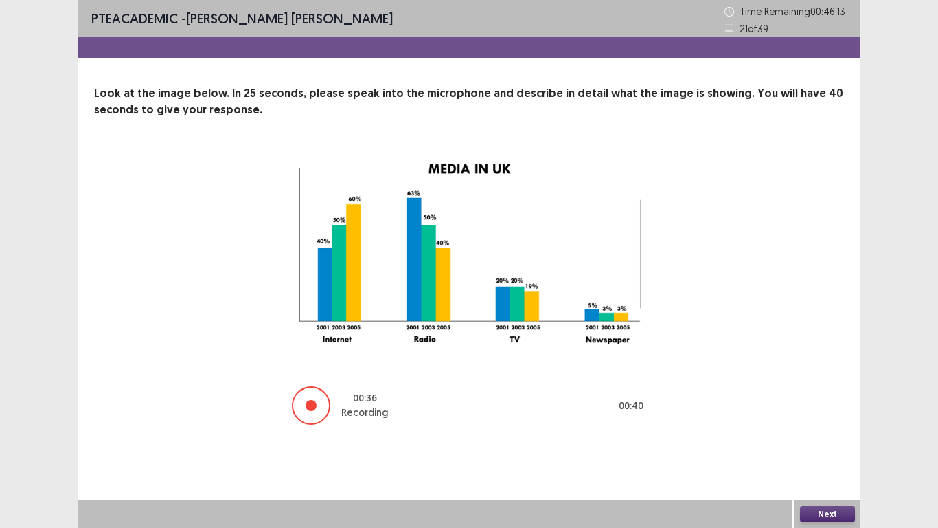
click at [813, 440] on button "Next" at bounding box center [827, 514] width 55 height 16
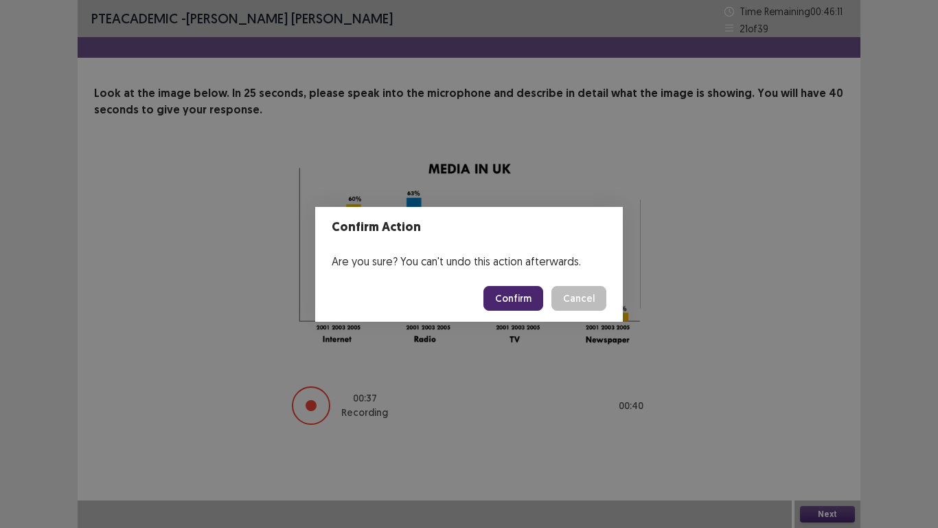
click at [517, 300] on button "Confirm" at bounding box center [514, 298] width 60 height 25
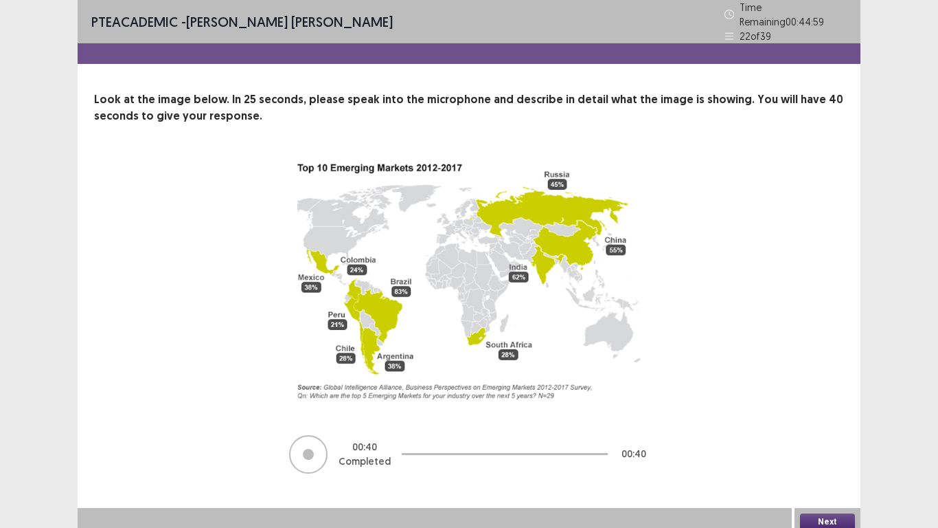
click at [828, 440] on button "Next" at bounding box center [827, 521] width 55 height 16
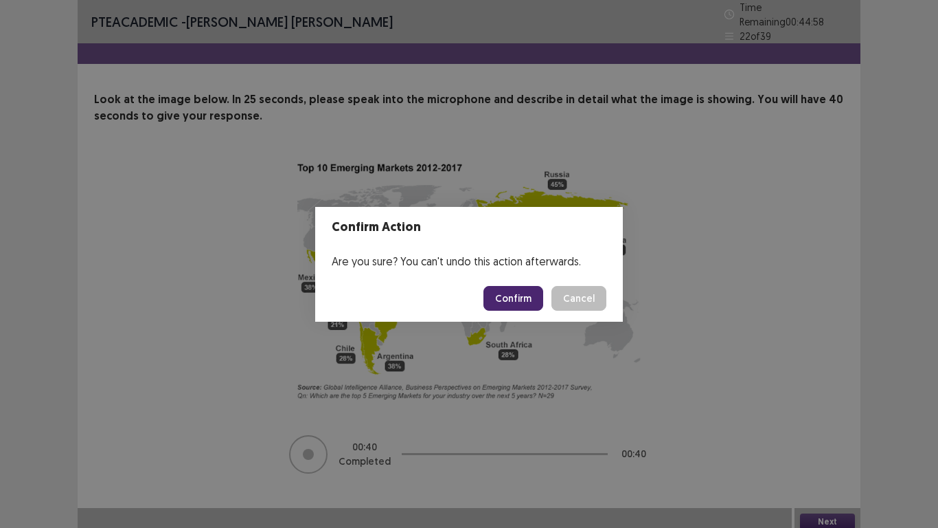
click at [499, 294] on button "Confirm" at bounding box center [514, 298] width 60 height 25
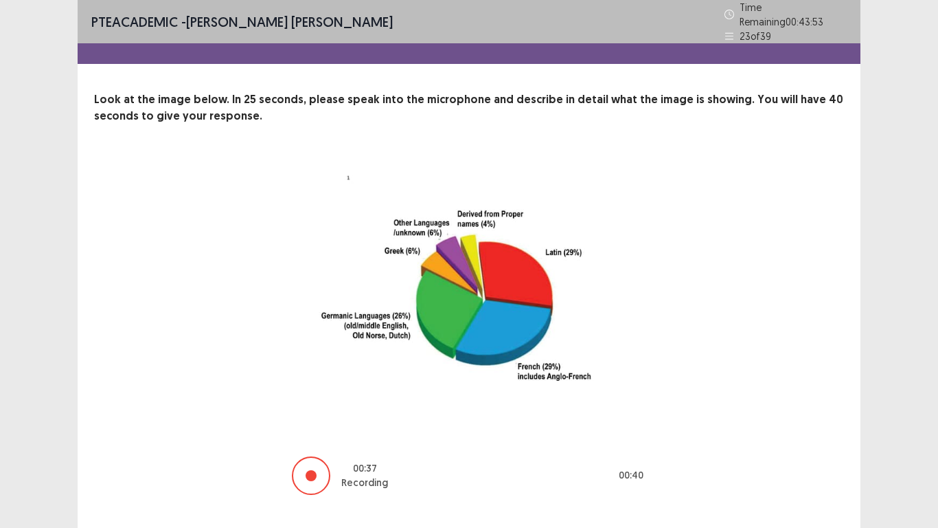
scroll to position [23, 0]
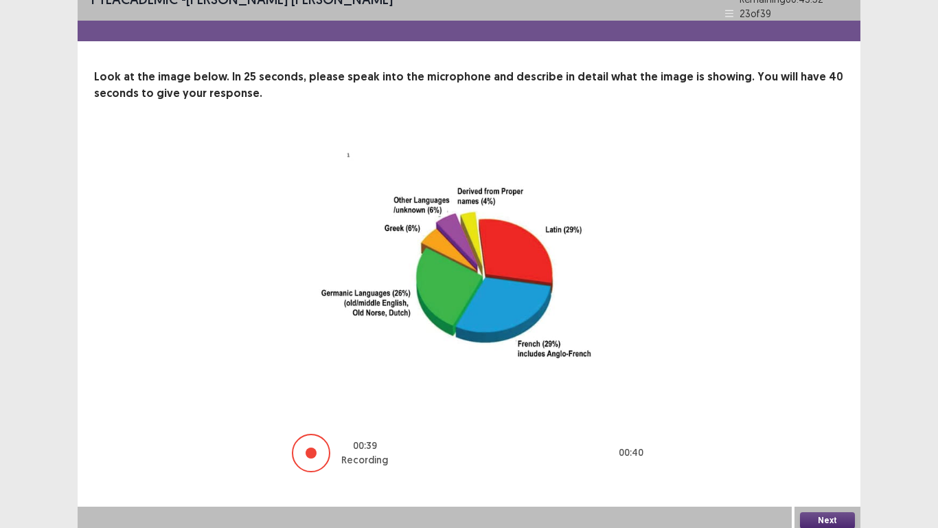
click at [827, 440] on button "Next" at bounding box center [827, 520] width 55 height 16
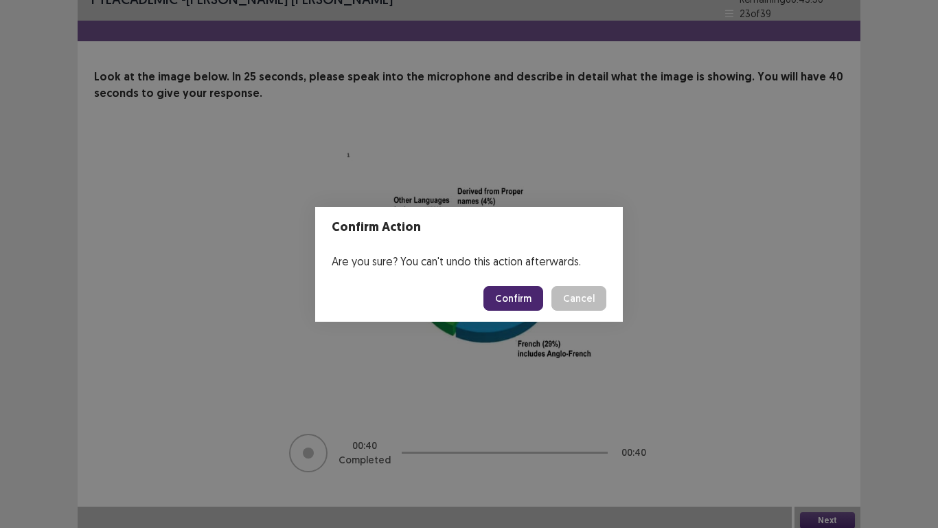
click at [529, 293] on button "Confirm" at bounding box center [514, 298] width 60 height 25
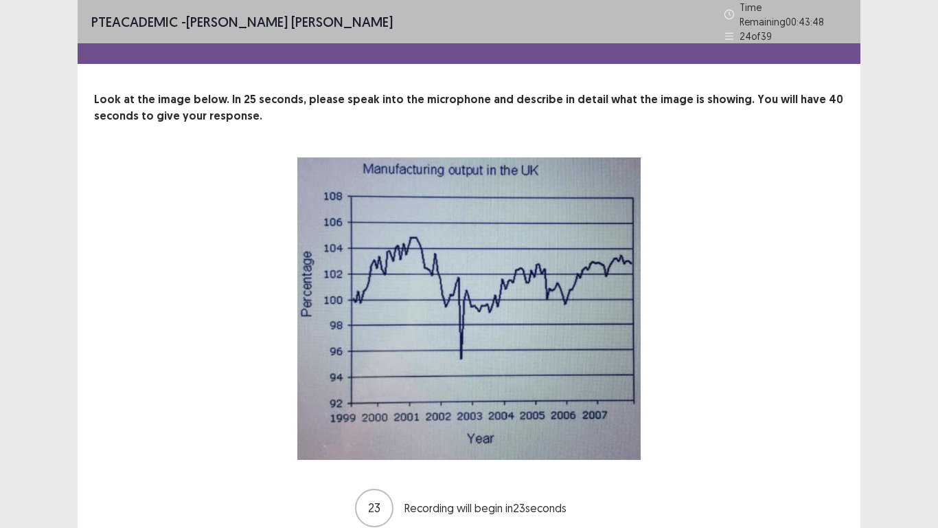
scroll to position [55, 0]
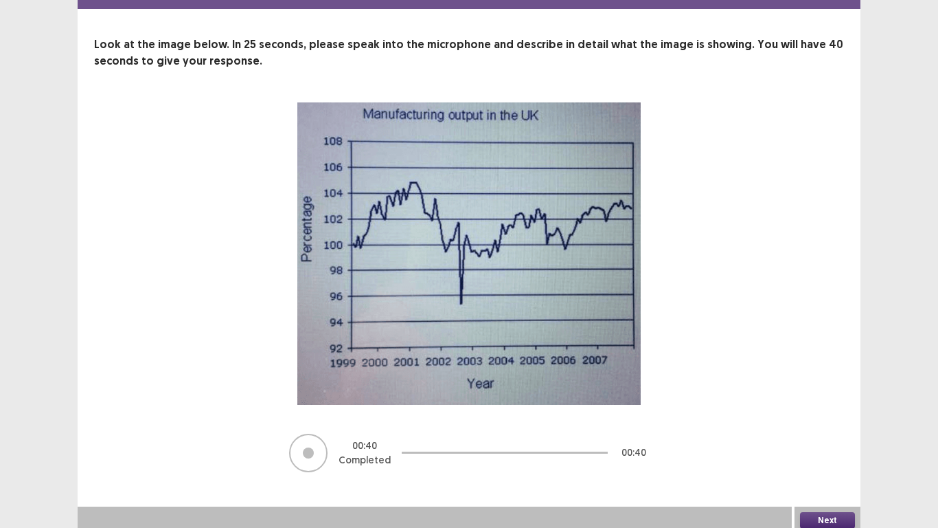
click at [831, 440] on button "Next" at bounding box center [827, 520] width 55 height 16
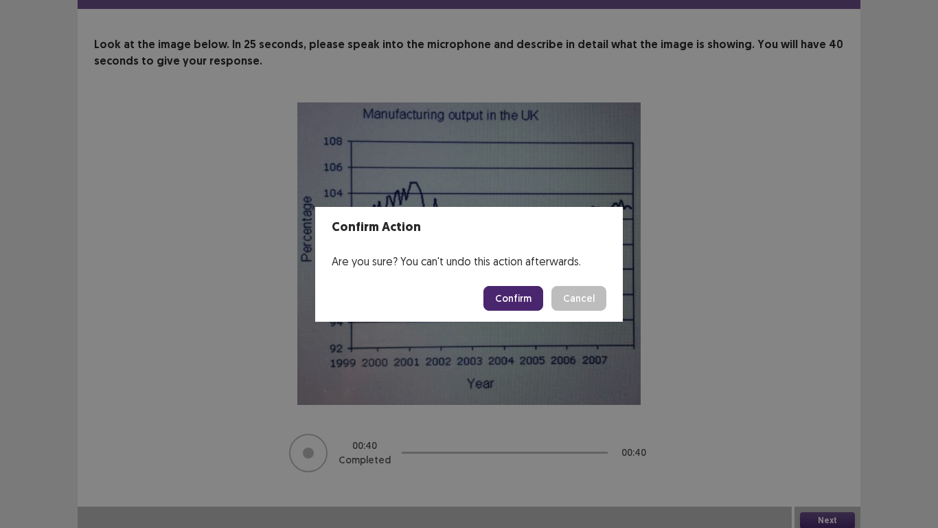
click at [504, 291] on button "Confirm" at bounding box center [514, 298] width 60 height 25
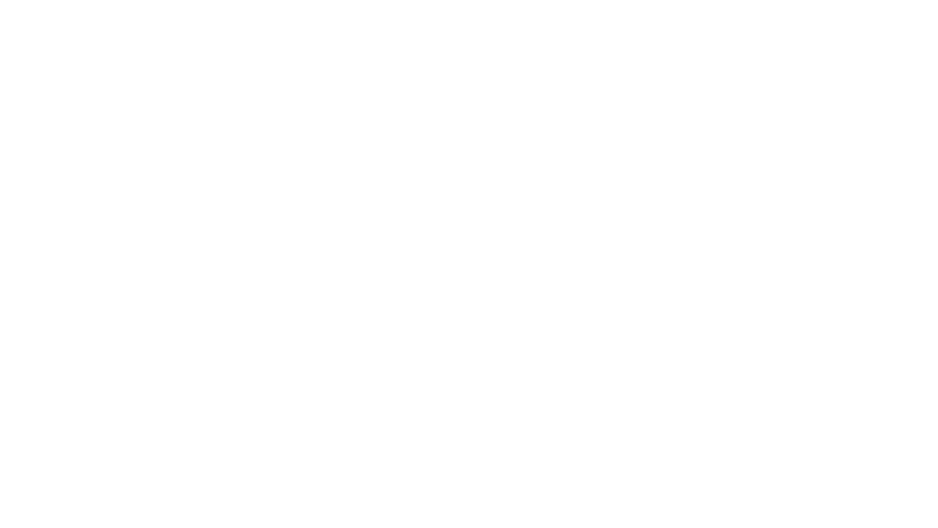
scroll to position [0, 0]
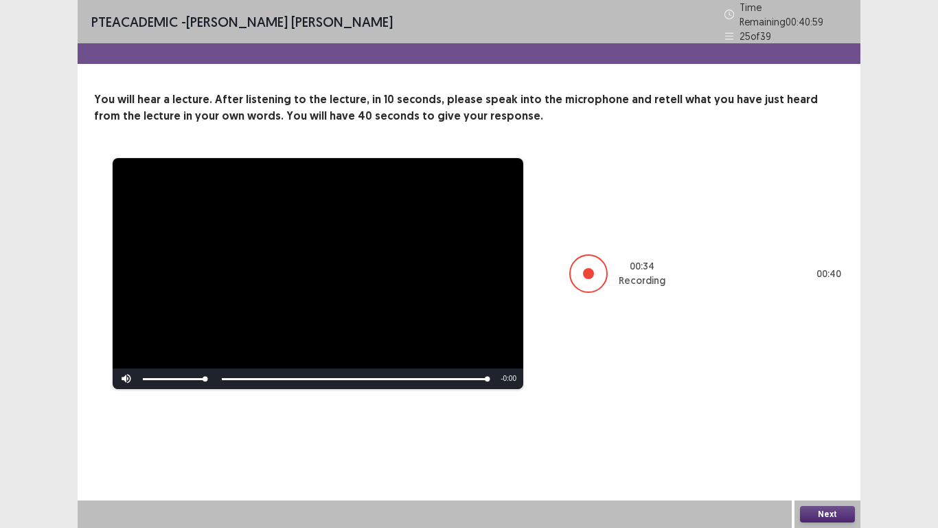
click at [822, 440] on button "Next" at bounding box center [827, 514] width 55 height 16
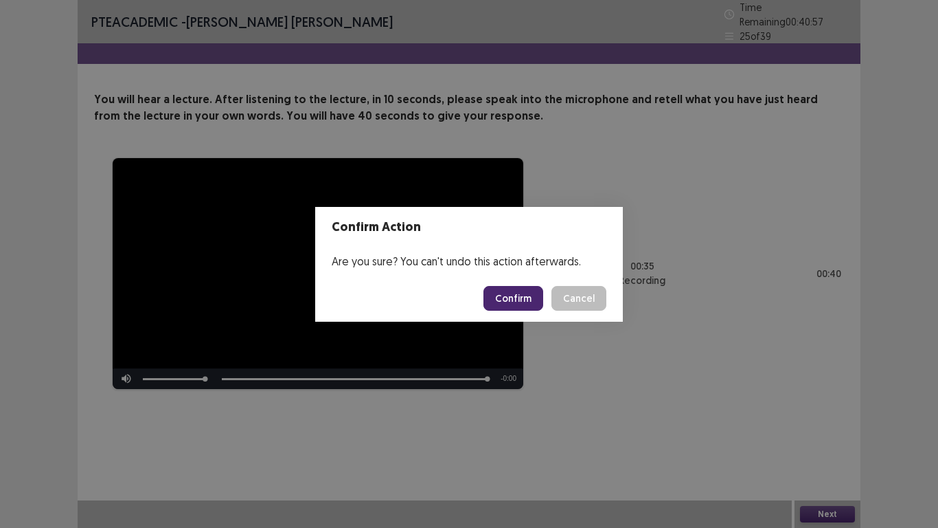
click at [510, 291] on button "Confirm" at bounding box center [514, 298] width 60 height 25
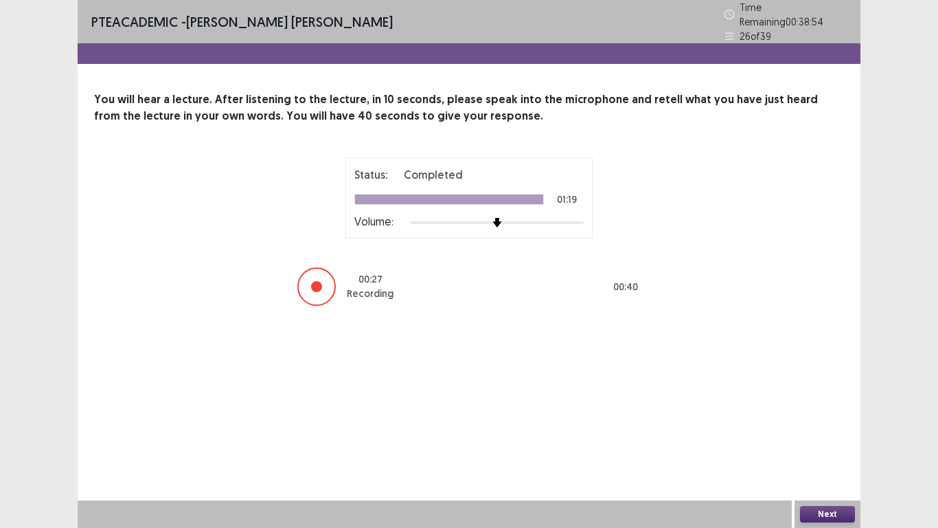
click at [840, 440] on button "Next" at bounding box center [827, 514] width 55 height 16
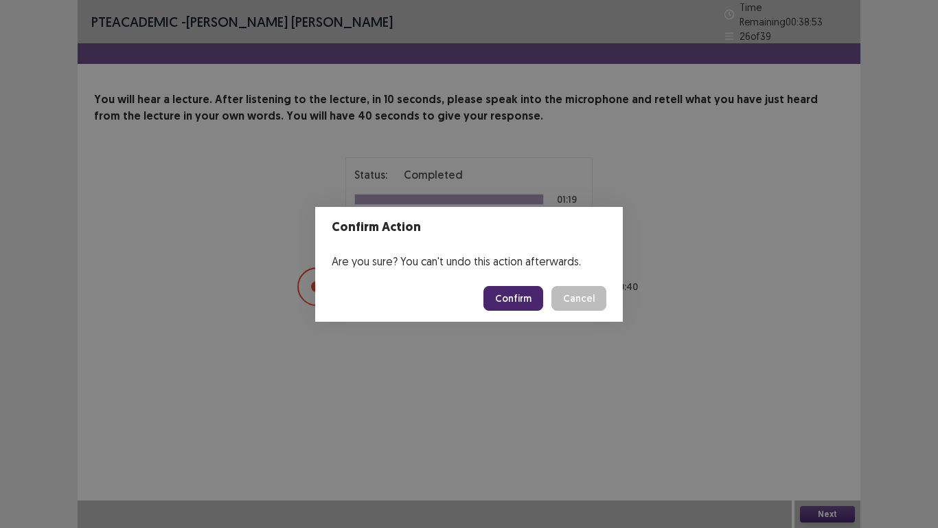
click at [512, 293] on button "Confirm" at bounding box center [514, 298] width 60 height 25
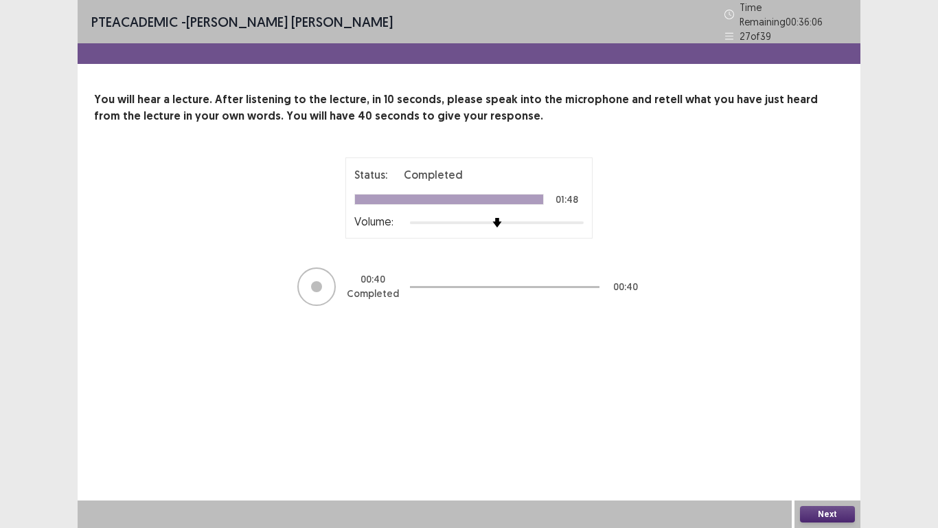
click at [840, 440] on button "Next" at bounding box center [827, 514] width 55 height 16
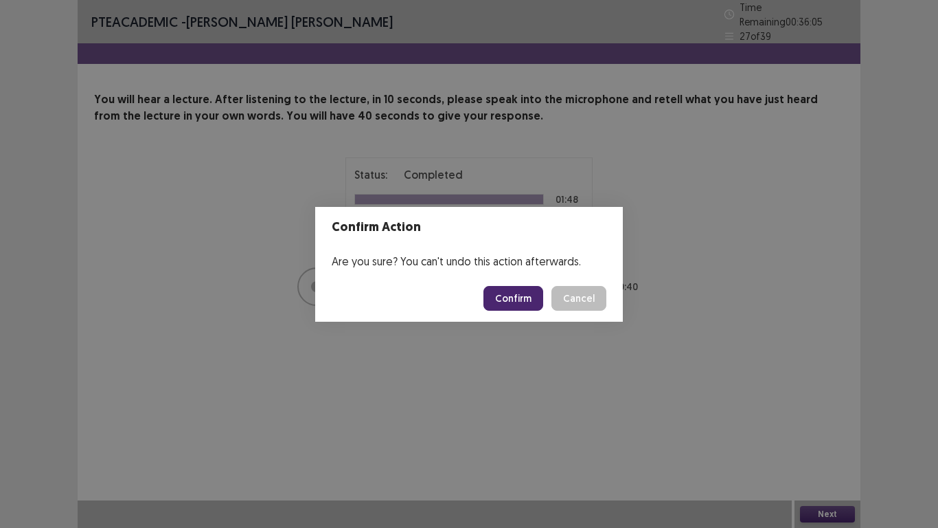
click at [521, 302] on button "Confirm" at bounding box center [514, 298] width 60 height 25
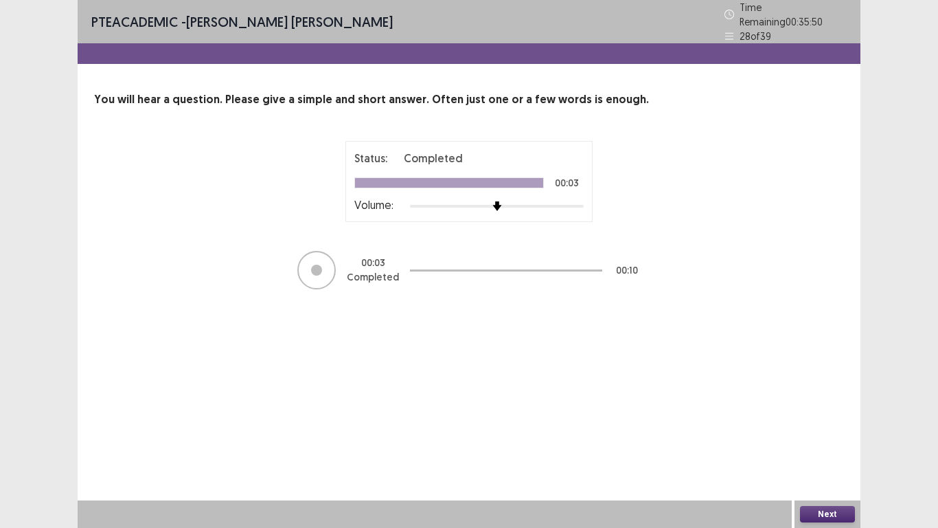
click at [843, 440] on button "Next" at bounding box center [827, 514] width 55 height 16
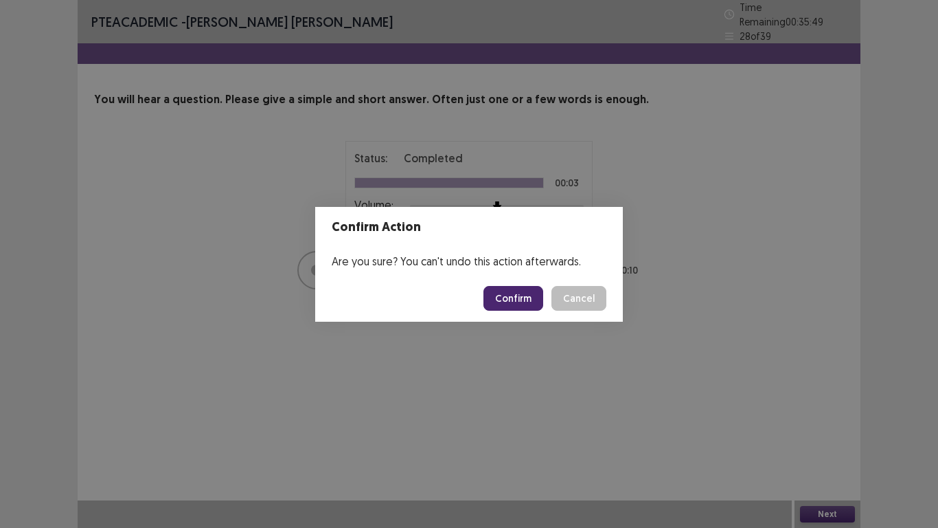
click at [510, 291] on button "Confirm" at bounding box center [514, 298] width 60 height 25
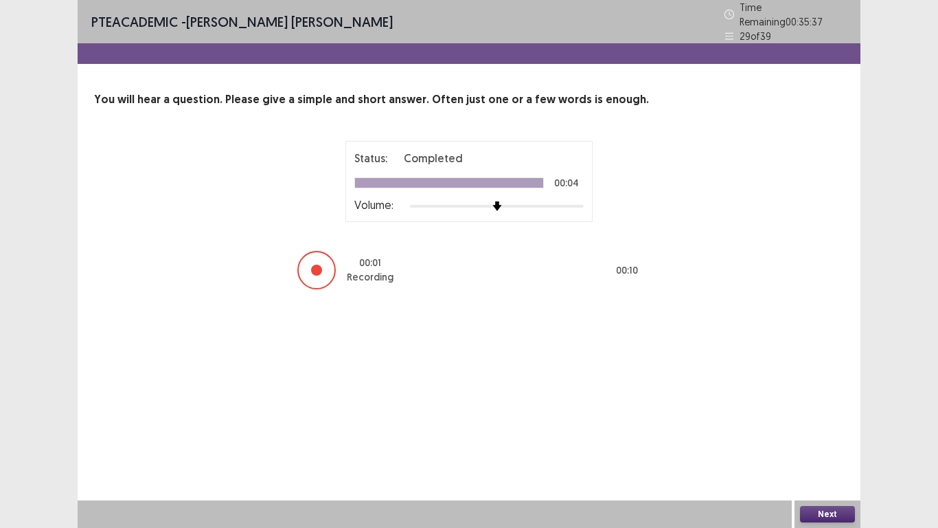
drag, startPoint x: 641, startPoint y: 346, endPoint x: 682, endPoint y: 456, distance: 117.8
click at [682, 440] on div "PTE academic - [PERSON_NAME] [PERSON_NAME] Time Remaining 00 : 35 : 37 29 of 39…" at bounding box center [469, 264] width 783 height 528
click at [829, 440] on button "Next" at bounding box center [827, 514] width 55 height 16
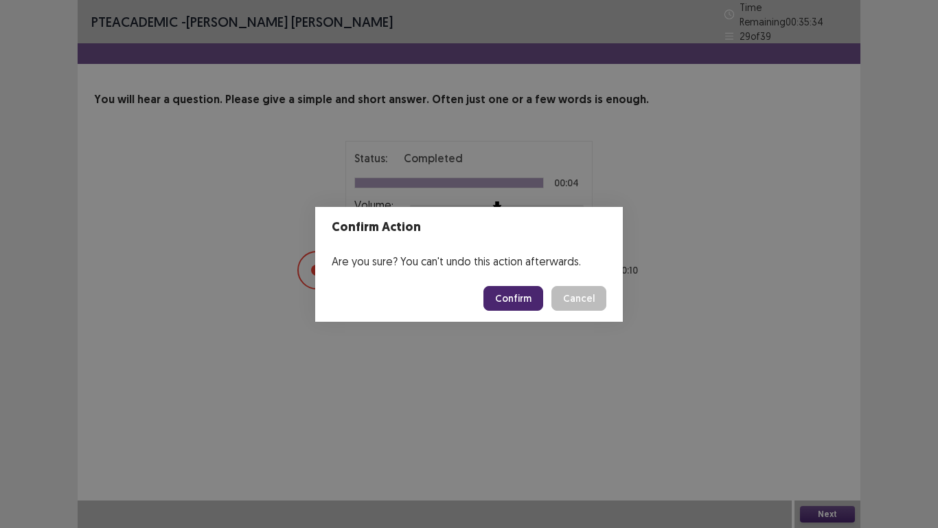
click at [526, 297] on button "Confirm" at bounding box center [514, 298] width 60 height 25
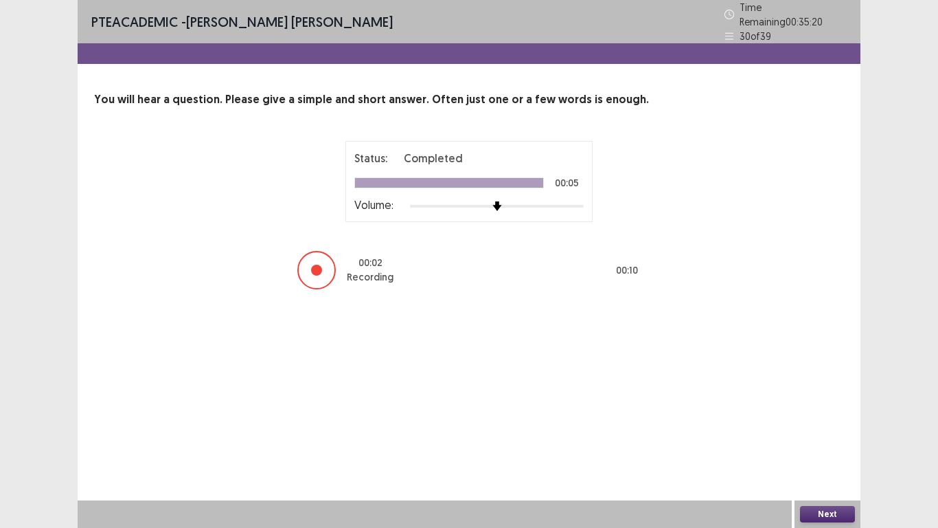
click at [830, 440] on button "Next" at bounding box center [827, 514] width 55 height 16
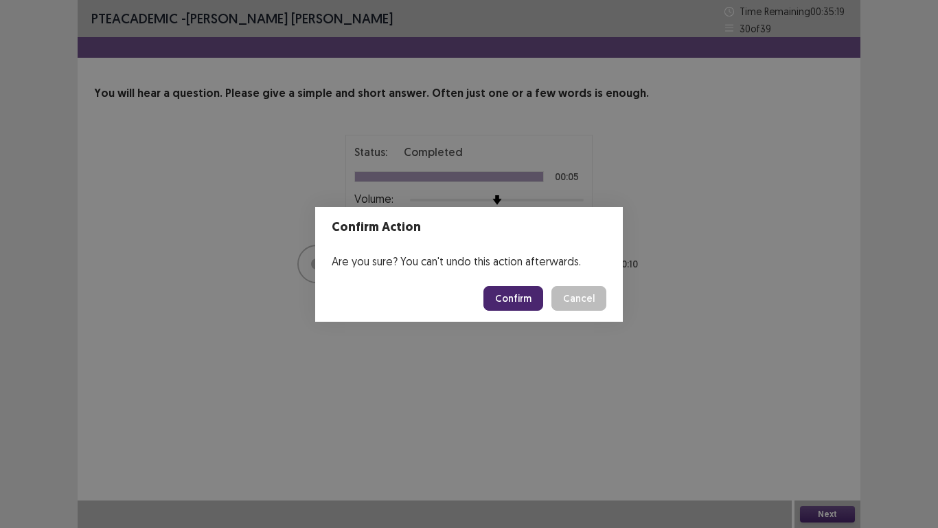
click at [515, 304] on button "Confirm" at bounding box center [514, 298] width 60 height 25
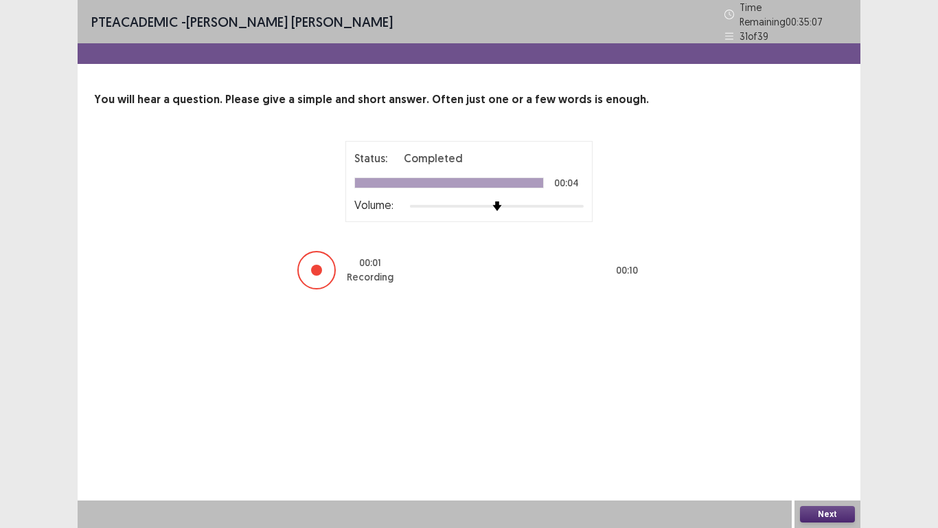
click at [831, 440] on button "Next" at bounding box center [827, 514] width 55 height 16
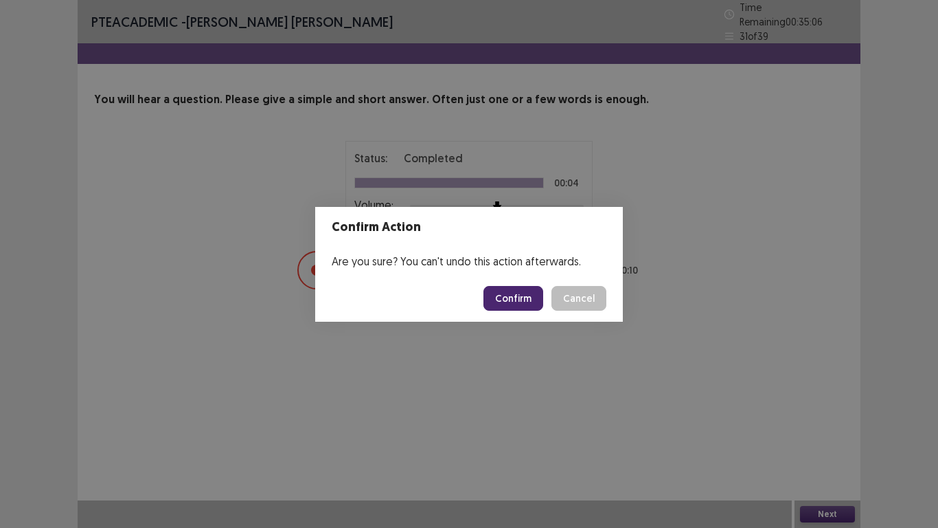
click at [510, 302] on button "Confirm" at bounding box center [514, 298] width 60 height 25
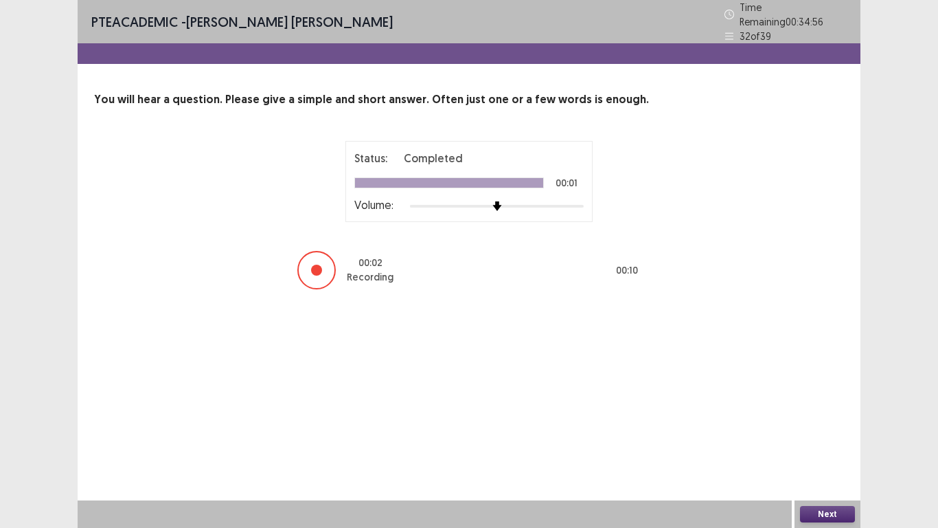
click at [836, 440] on button "Next" at bounding box center [827, 514] width 55 height 16
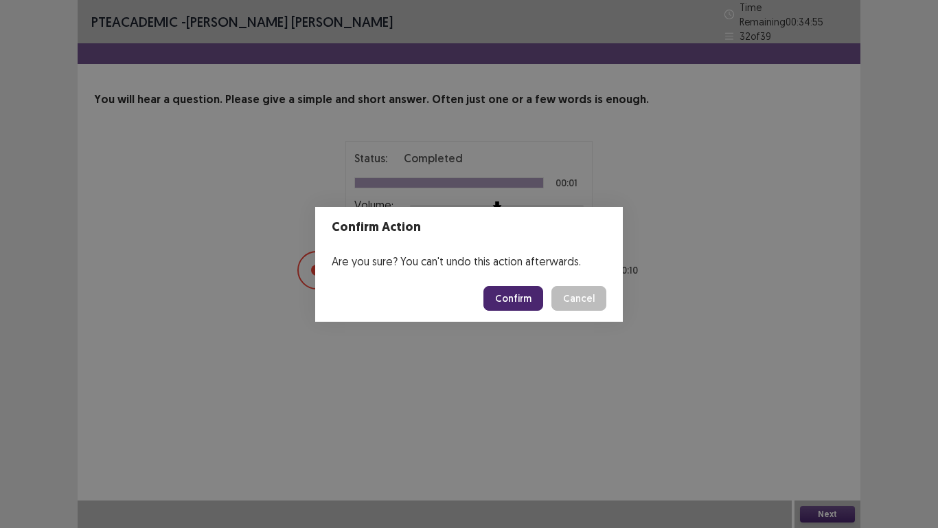
click at [526, 300] on button "Confirm" at bounding box center [514, 298] width 60 height 25
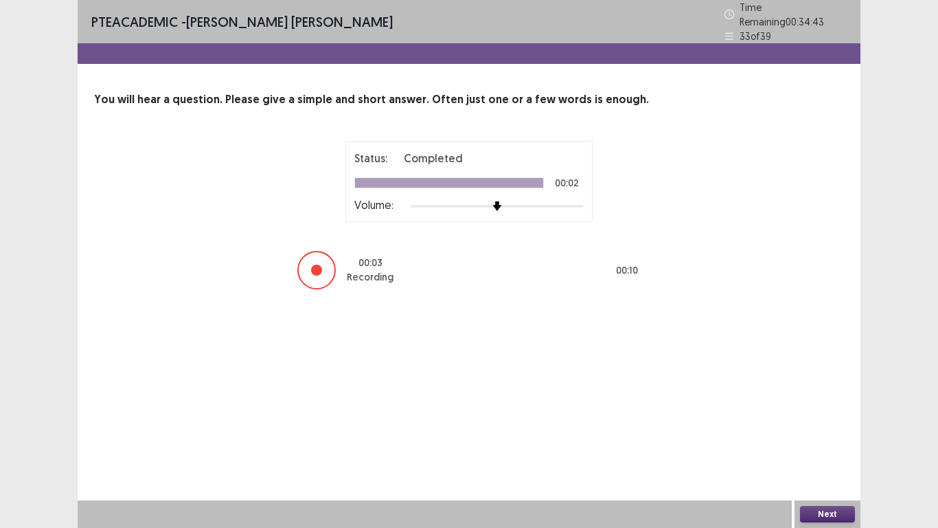
click at [837, 440] on button "Next" at bounding box center [827, 514] width 55 height 16
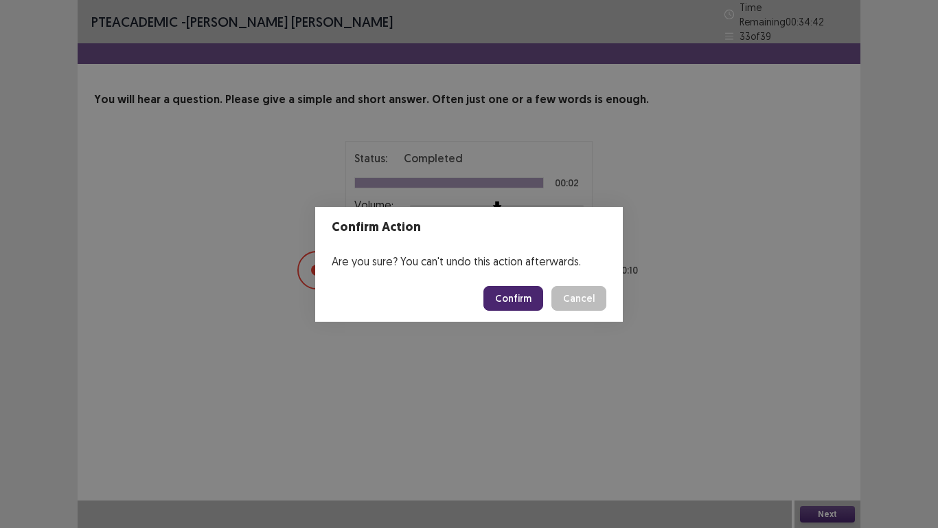
click at [532, 300] on button "Confirm" at bounding box center [514, 298] width 60 height 25
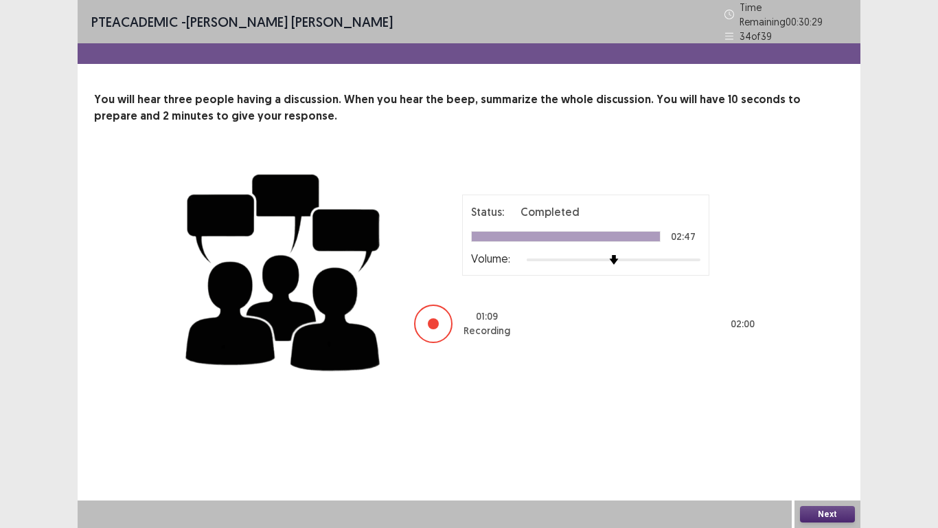
click at [833, 440] on button "Next" at bounding box center [827, 514] width 55 height 16
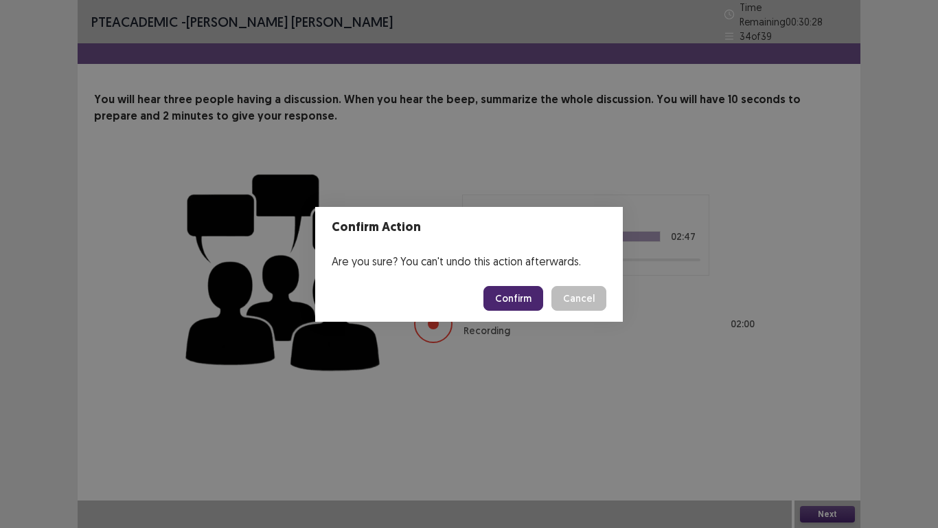
click at [514, 294] on button "Confirm" at bounding box center [514, 298] width 60 height 25
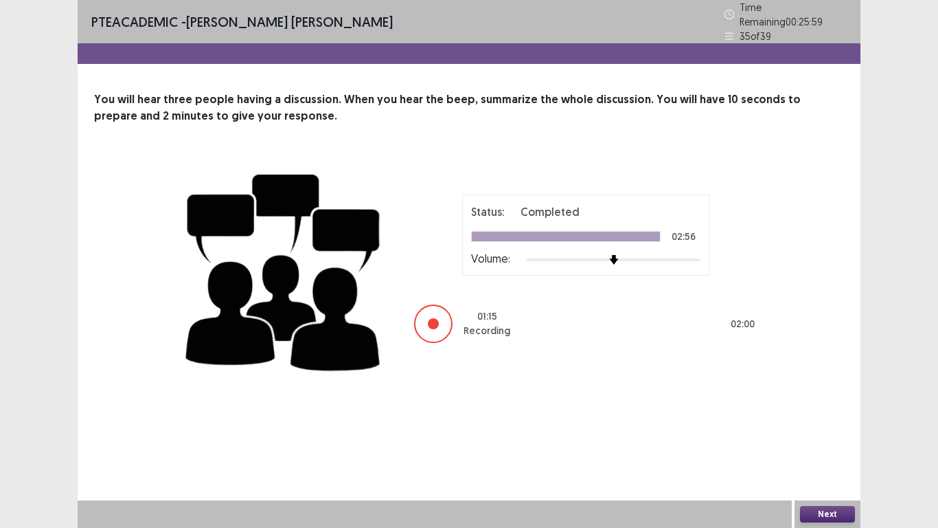
click at [832, 440] on button "Next" at bounding box center [827, 514] width 55 height 16
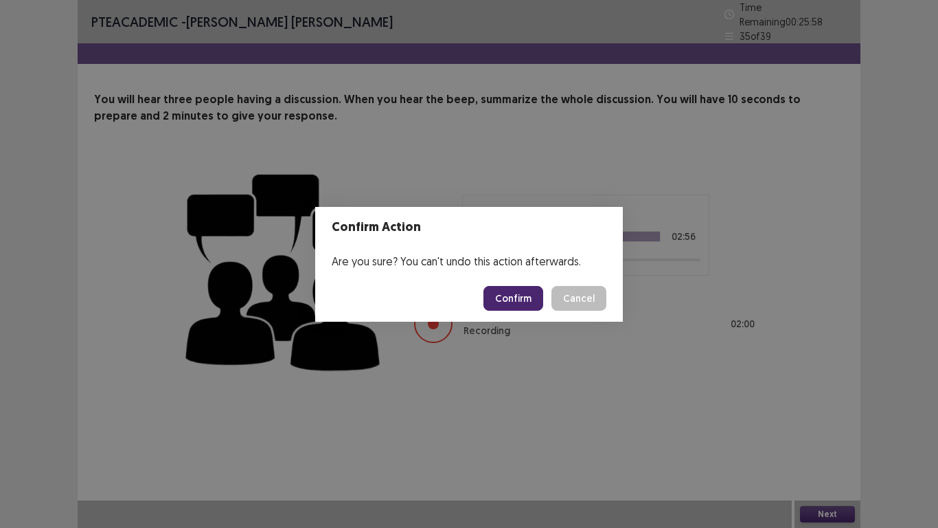
click at [539, 293] on button "Confirm" at bounding box center [514, 298] width 60 height 25
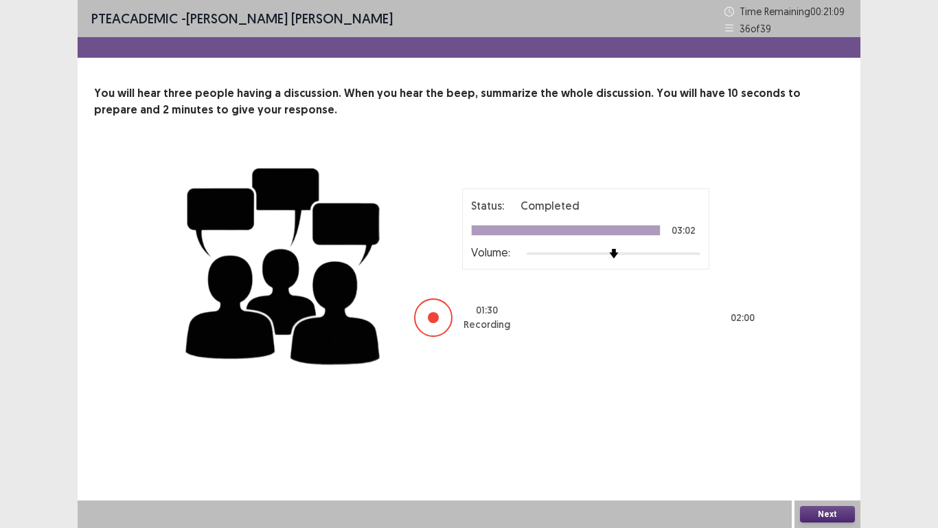
click at [848, 440] on button "Next" at bounding box center [827, 514] width 55 height 16
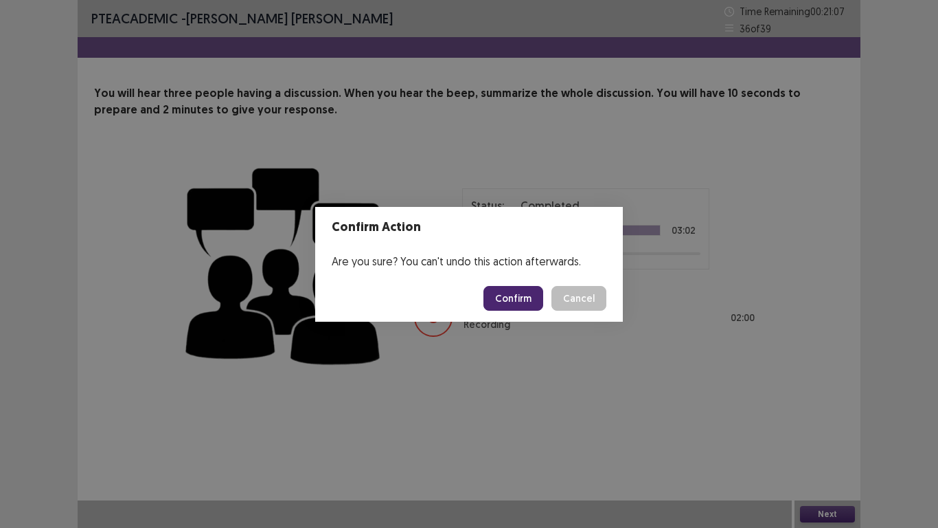
click at [512, 295] on button "Confirm" at bounding box center [514, 298] width 60 height 25
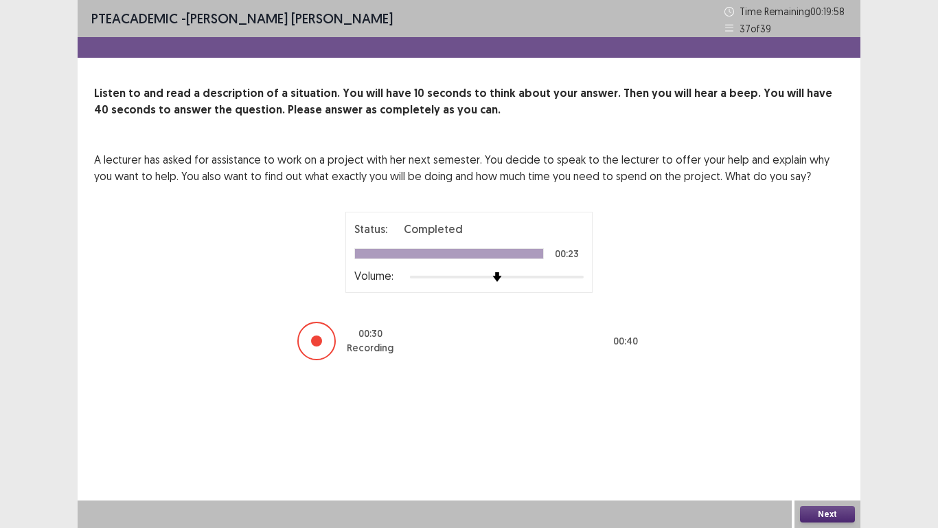
click at [827, 440] on button "Next" at bounding box center [827, 514] width 55 height 16
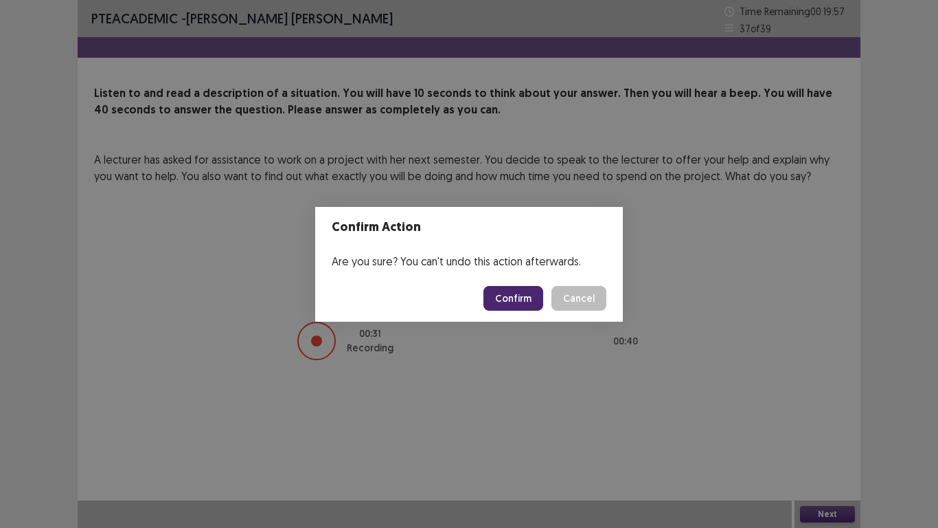
click at [527, 301] on button "Confirm" at bounding box center [514, 298] width 60 height 25
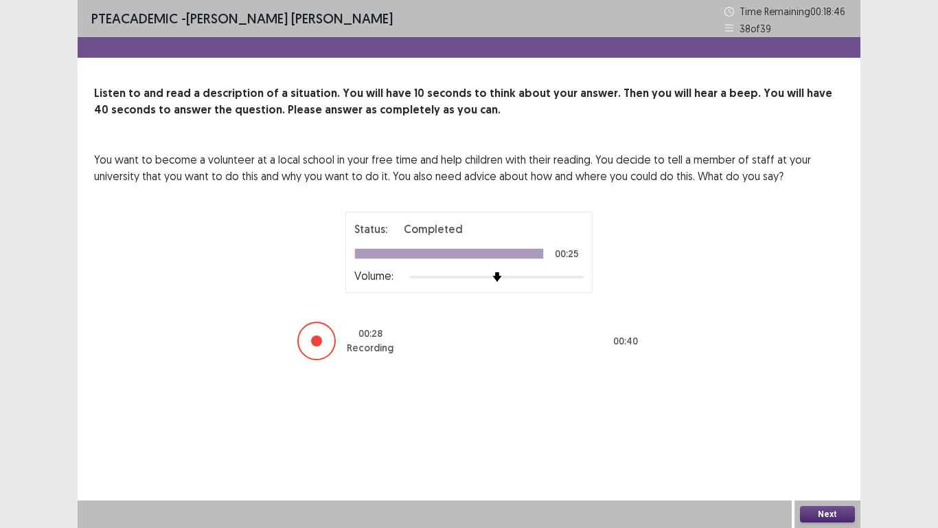
click at [819, 440] on button "Next" at bounding box center [827, 514] width 55 height 16
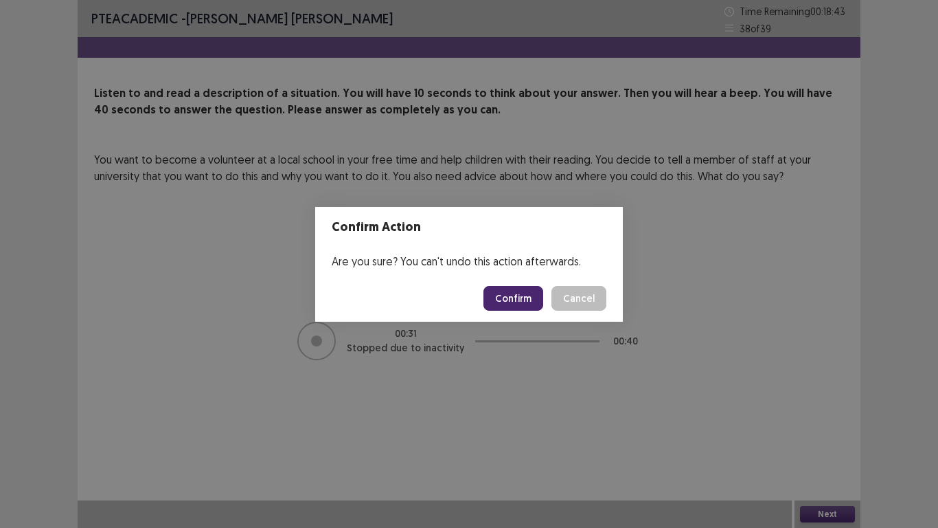
click at [508, 301] on button "Confirm" at bounding box center [514, 298] width 60 height 25
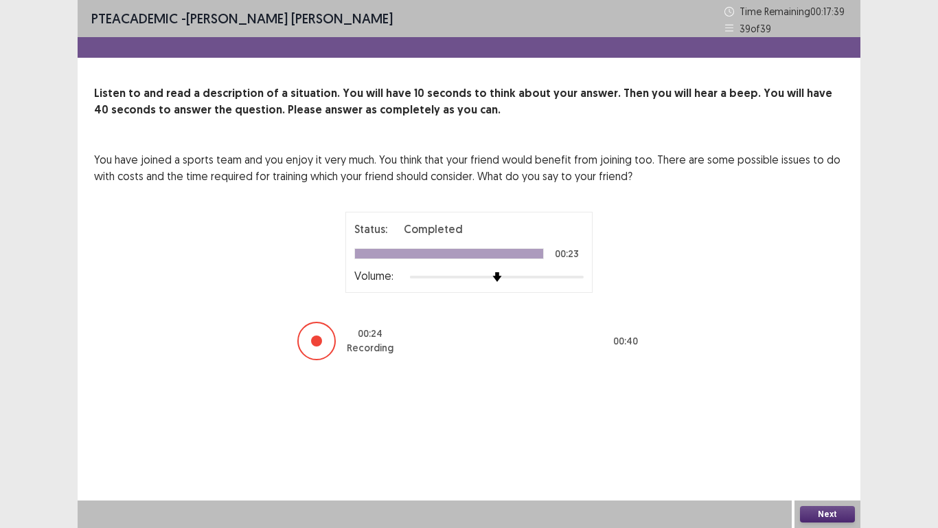
click at [813, 440] on button "Next" at bounding box center [827, 514] width 55 height 16
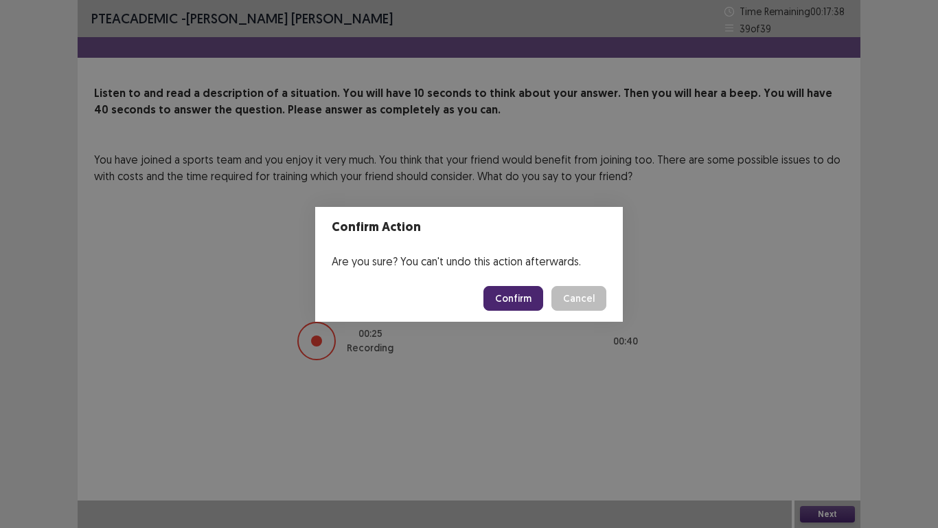
click at [528, 297] on button "Confirm" at bounding box center [514, 298] width 60 height 25
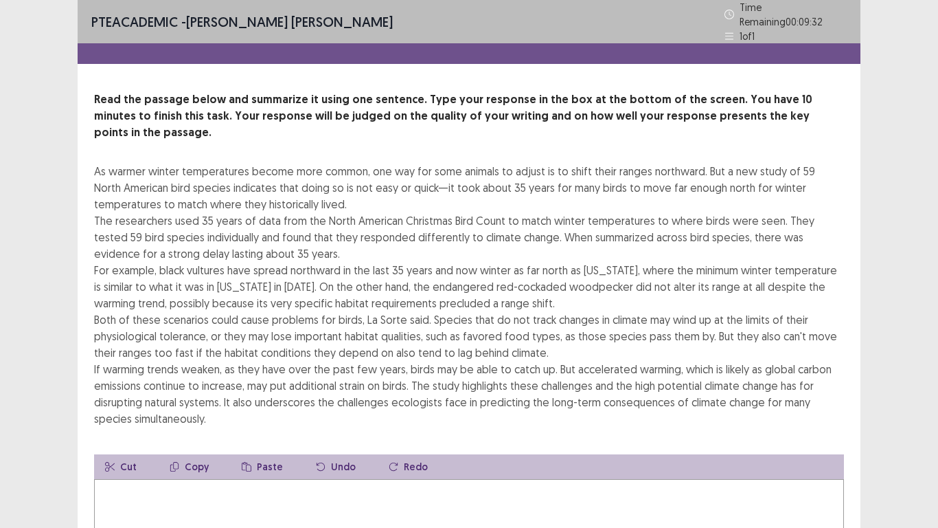
drag, startPoint x: 94, startPoint y: 164, endPoint x: 126, endPoint y: 166, distance: 31.7
click at [126, 166] on div "As warmer winter temperatures become more common, one way for some animals to a…" at bounding box center [469, 295] width 750 height 264
click at [120, 440] on button "Cut" at bounding box center [121, 466] width 54 height 25
drag, startPoint x: 95, startPoint y: 165, endPoint x: 183, endPoint y: 167, distance: 87.3
click at [183, 167] on div "As warmer winter temperatures become more common, one way for some animals to a…" at bounding box center [469, 295] width 750 height 264
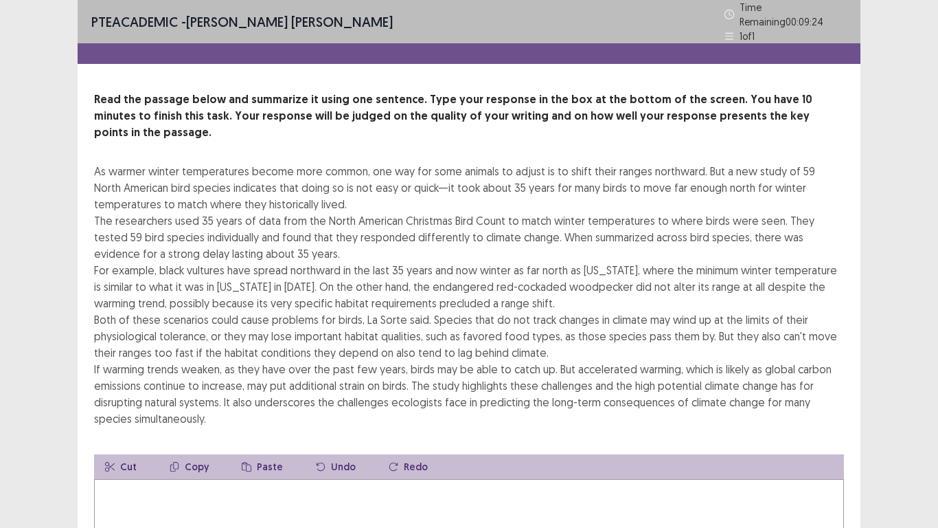
click at [578, 329] on div "As warmer winter temperatures become more common, one way for some animals to a…" at bounding box center [469, 295] width 750 height 264
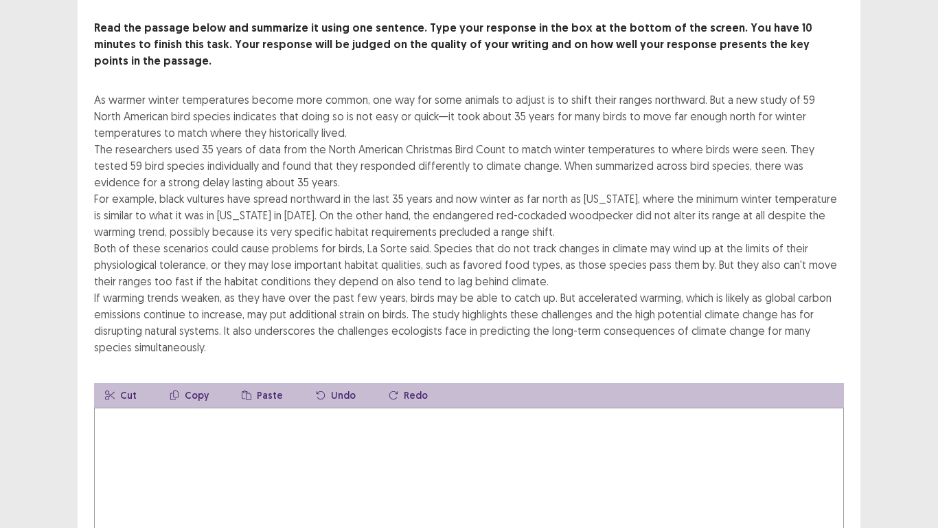
scroll to position [137, 0]
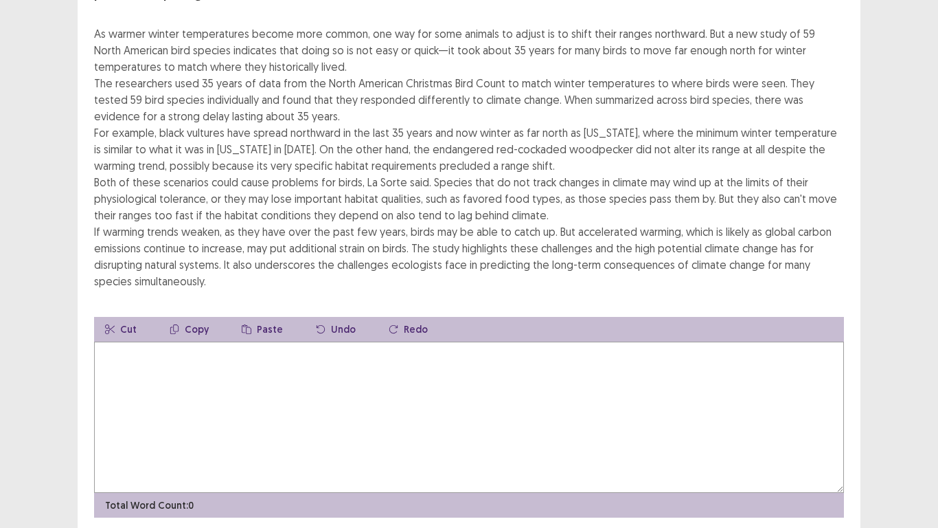
click at [148, 363] on textarea at bounding box center [469, 416] width 750 height 151
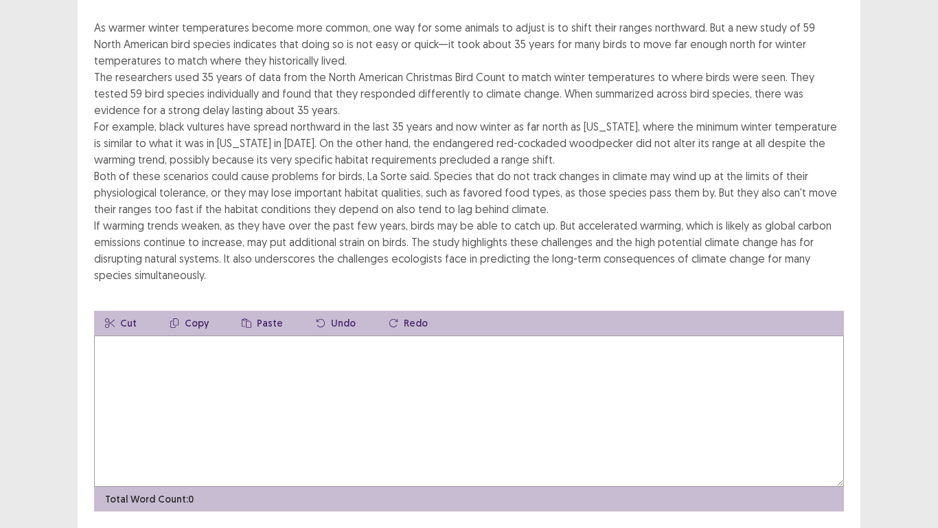
scroll to position [69, 0]
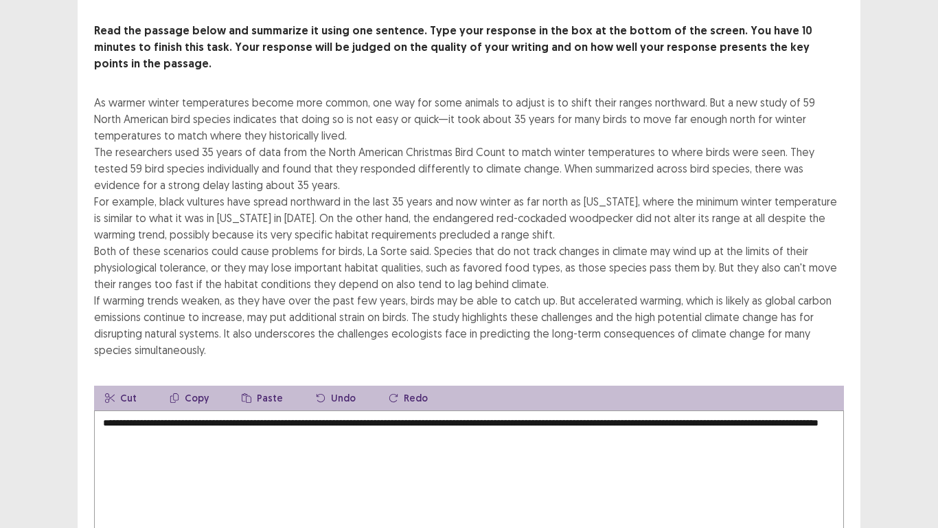
click at [190, 417] on textarea "**********" at bounding box center [469, 485] width 750 height 151
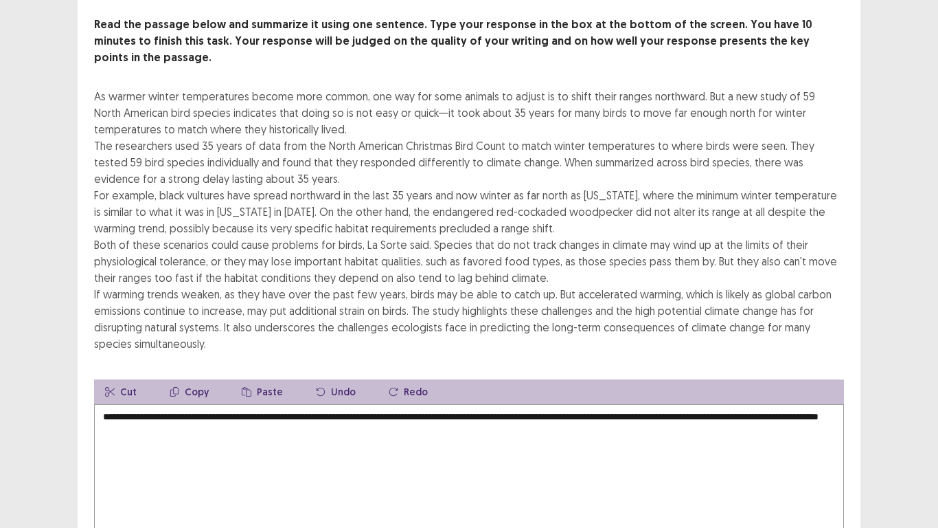
click at [192, 417] on textarea "**********" at bounding box center [469, 479] width 750 height 151
click at [269, 418] on textarea "**********" at bounding box center [469, 479] width 750 height 151
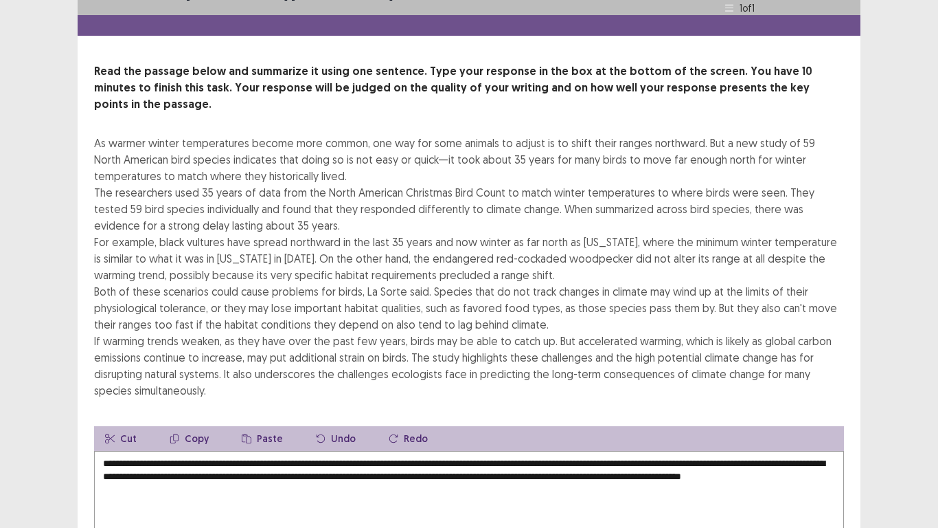
scroll to position [165, 0]
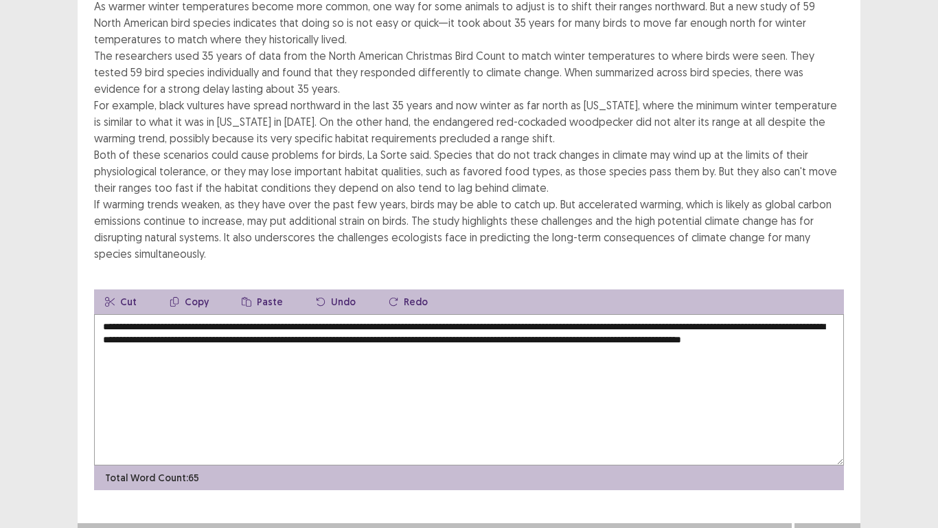
type textarea "**********"
click at [845, 440] on button "Next" at bounding box center [827, 536] width 55 height 16
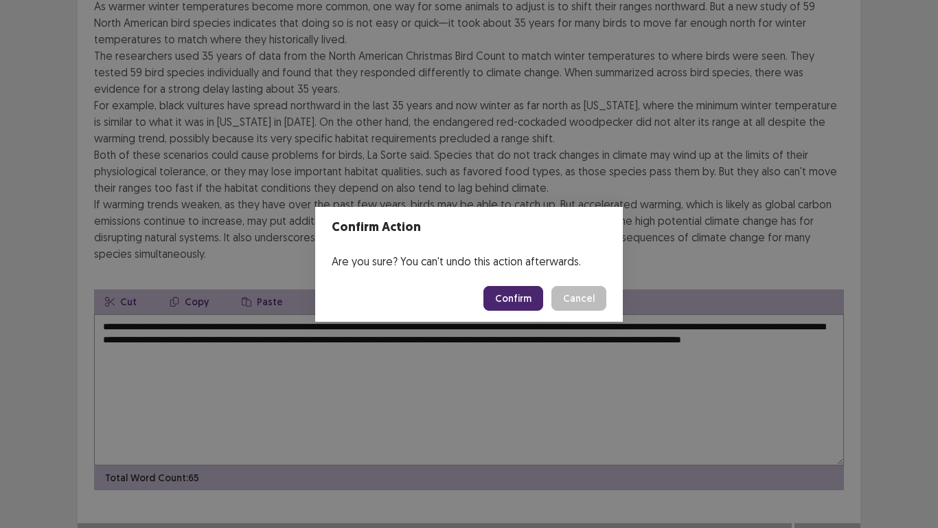
click at [526, 299] on button "Confirm" at bounding box center [514, 298] width 60 height 25
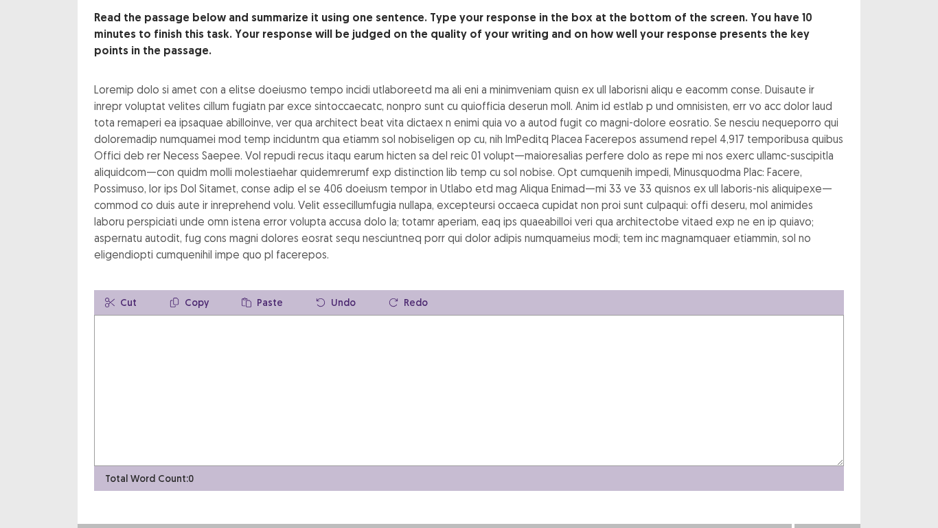
scroll to position [82, 0]
click at [132, 328] on textarea at bounding box center [469, 389] width 750 height 151
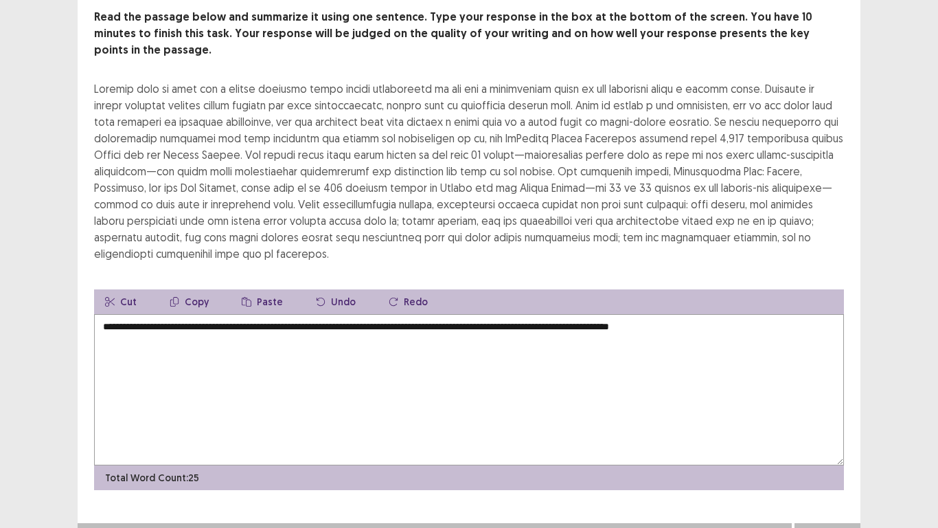
click at [671, 314] on textarea "**********" at bounding box center [469, 389] width 750 height 151
click at [745, 314] on textarea "**********" at bounding box center [469, 389] width 750 height 151
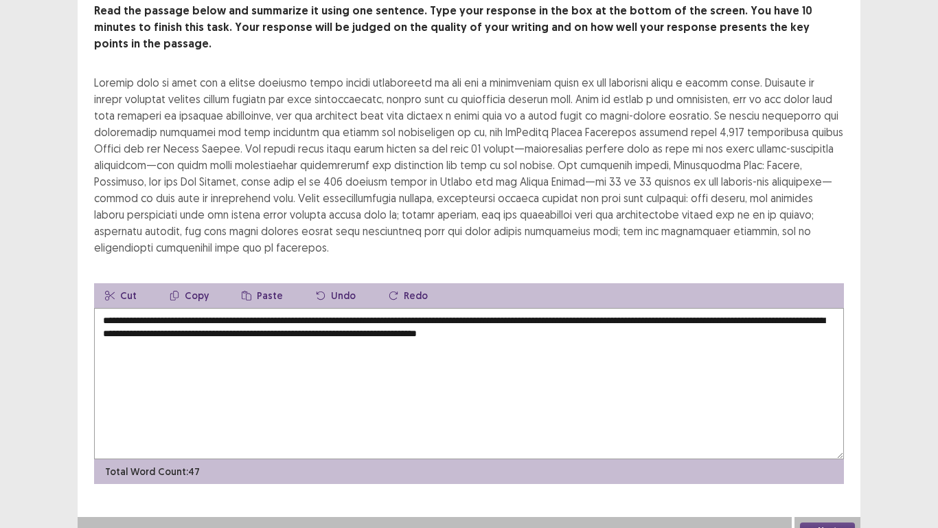
scroll to position [14, 0]
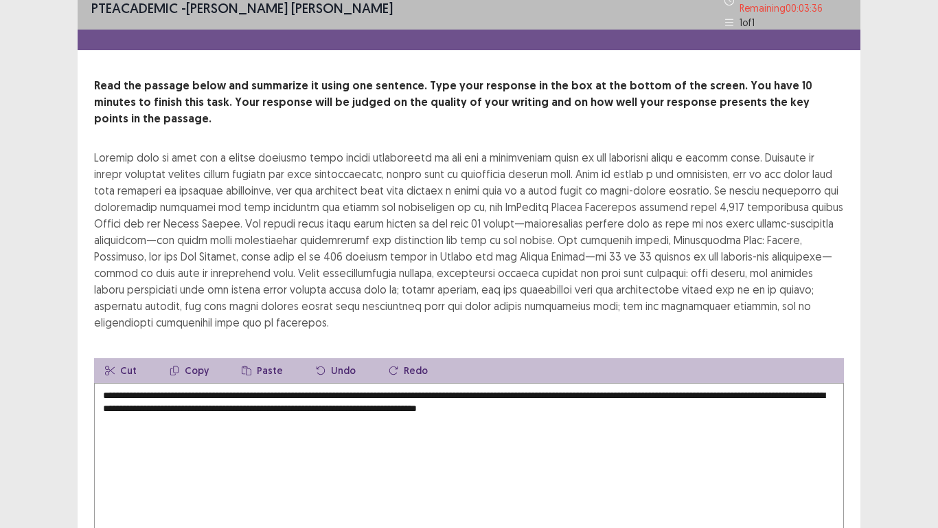
click at [673, 383] on textarea "**********" at bounding box center [469, 458] width 750 height 151
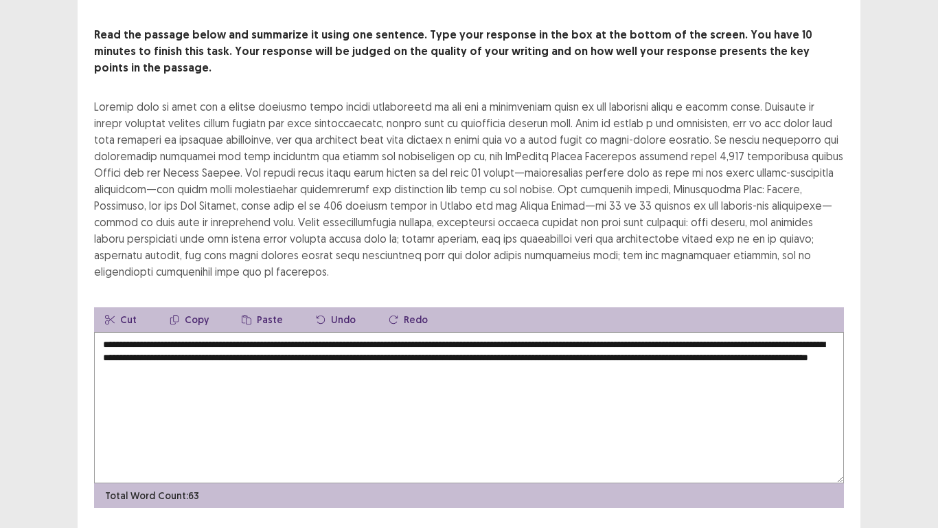
scroll to position [82, 0]
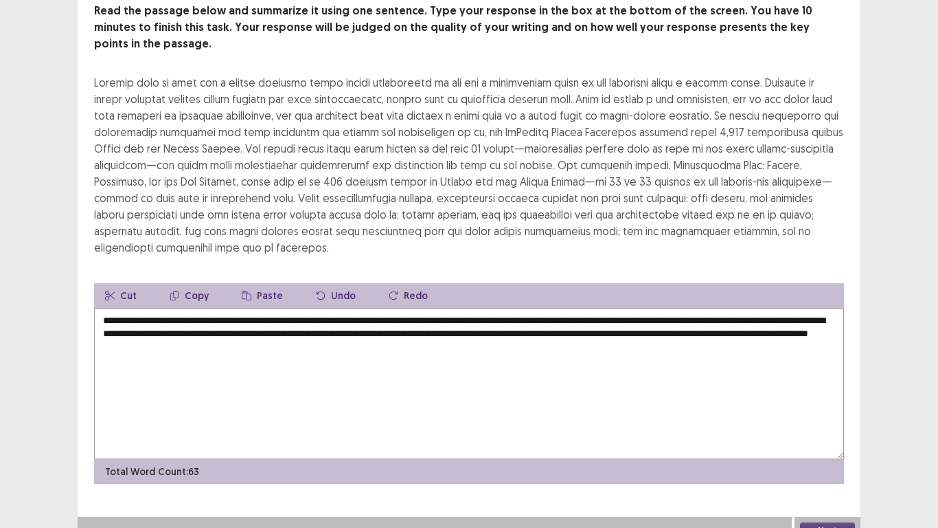
type textarea "**********"
click at [824, 440] on button "Next" at bounding box center [827, 530] width 55 height 16
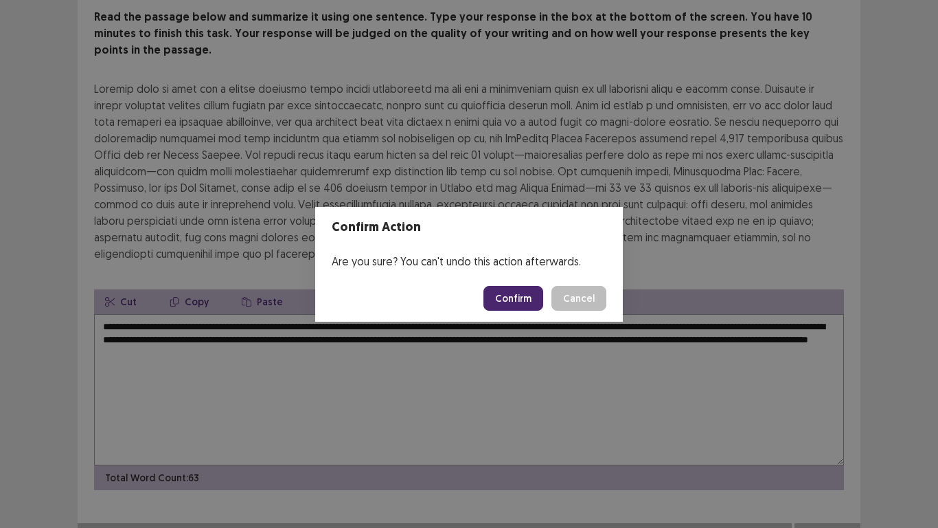
click at [532, 300] on button "Confirm" at bounding box center [514, 298] width 60 height 25
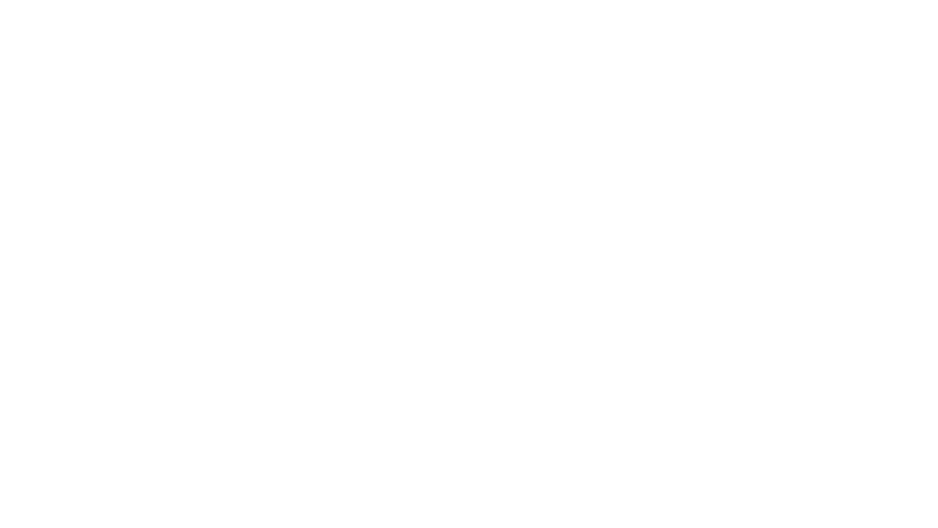
scroll to position [0, 0]
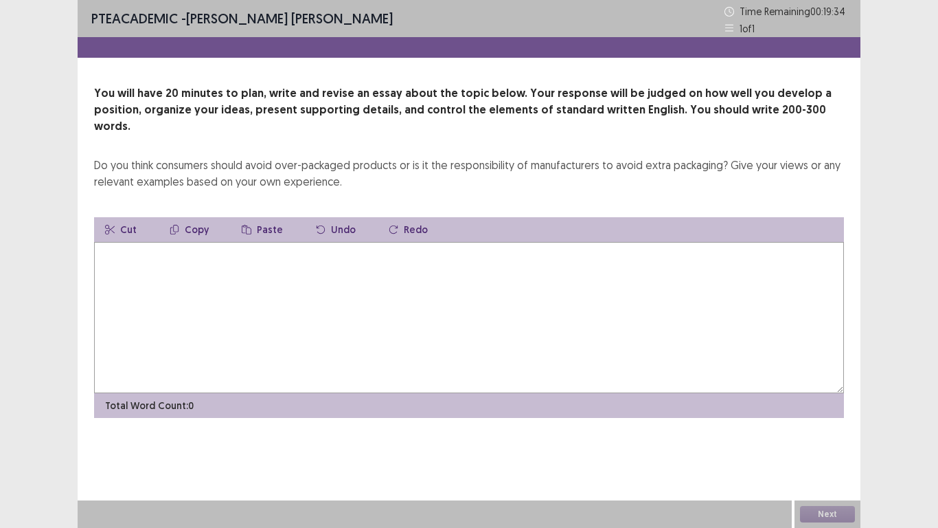
click at [139, 242] on textarea at bounding box center [469, 317] width 750 height 151
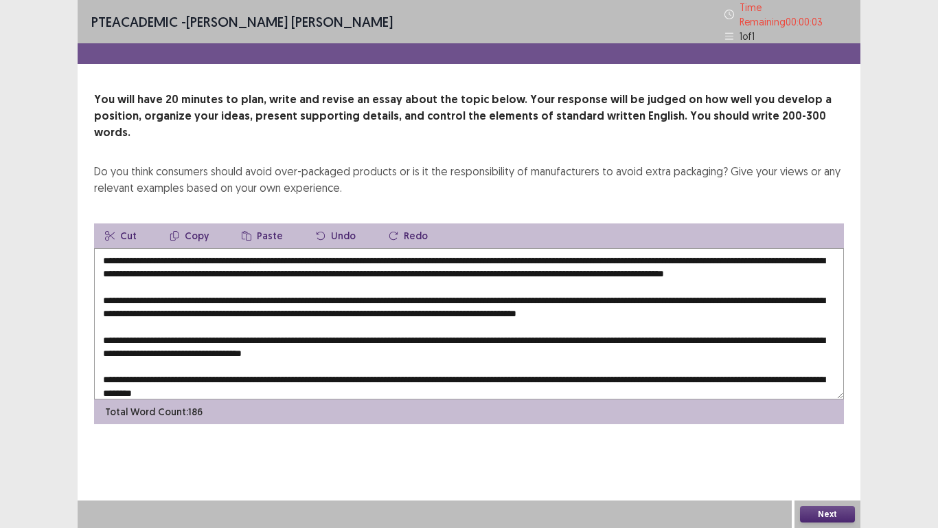
type textarea "**********"
click at [845, 440] on button "Next" at bounding box center [827, 514] width 55 height 16
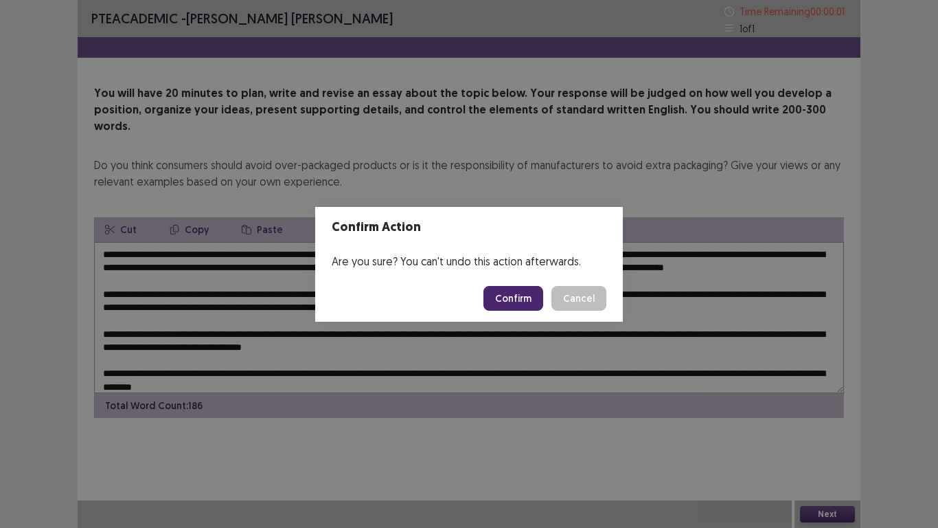
click at [528, 303] on button "Confirm" at bounding box center [514, 298] width 60 height 25
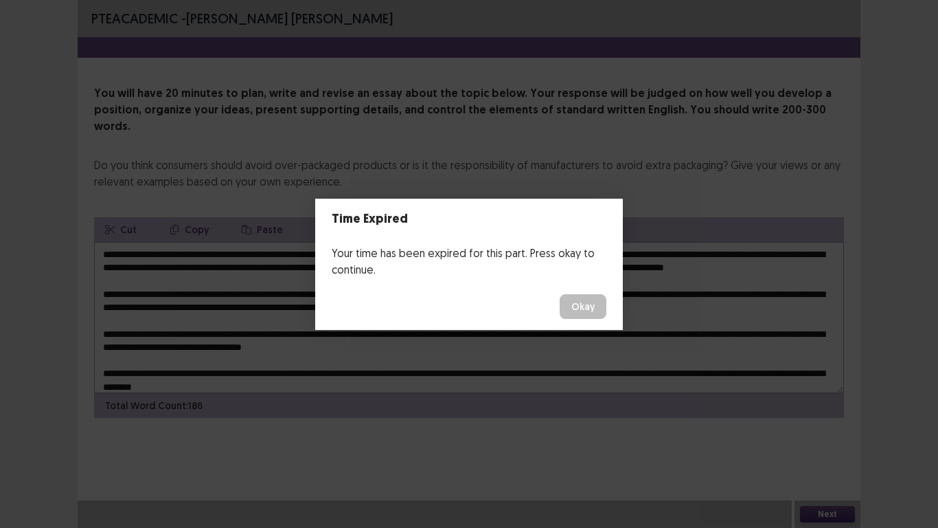
click at [586, 311] on button "Okay" at bounding box center [583, 306] width 47 height 25
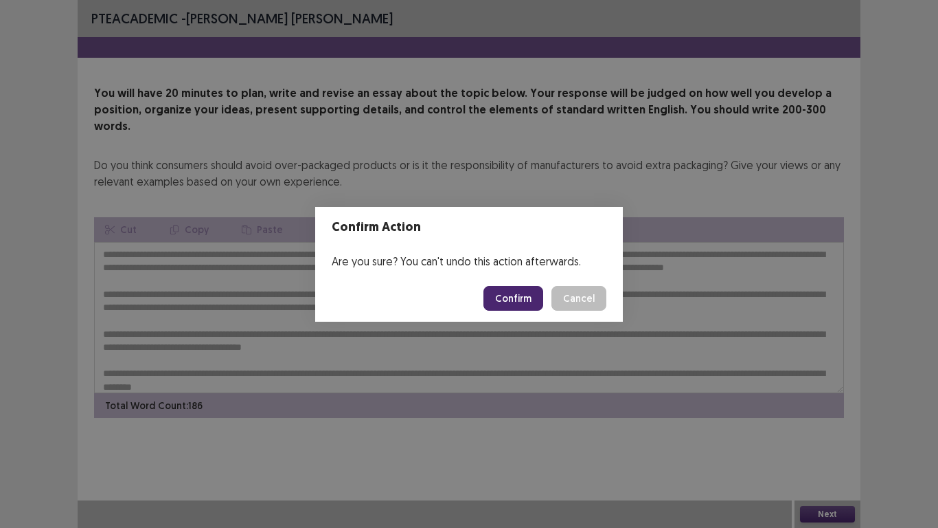
click at [520, 298] on button "Confirm" at bounding box center [514, 298] width 60 height 25
click at [593, 302] on div "Loading... Confirm Cancel" at bounding box center [545, 298] width 123 height 25
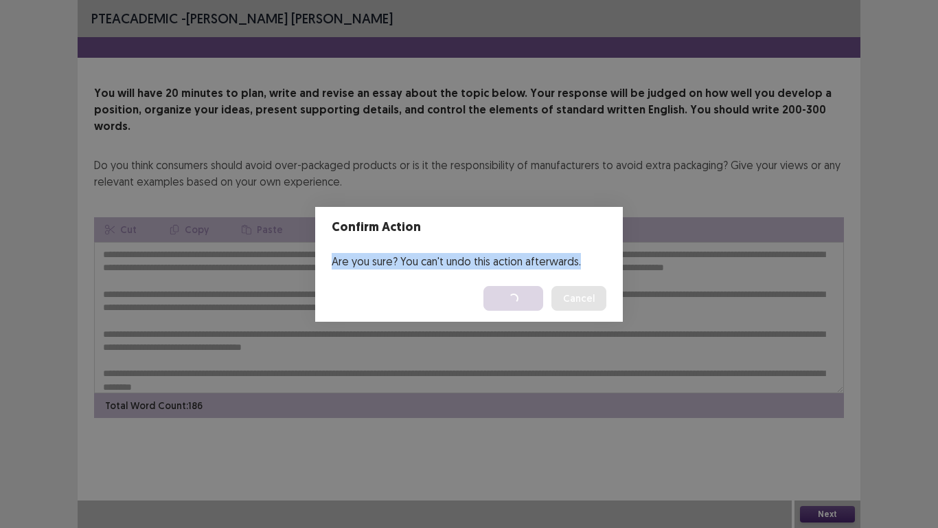
click at [593, 302] on div "Loading... Confirm Cancel" at bounding box center [545, 298] width 123 height 25
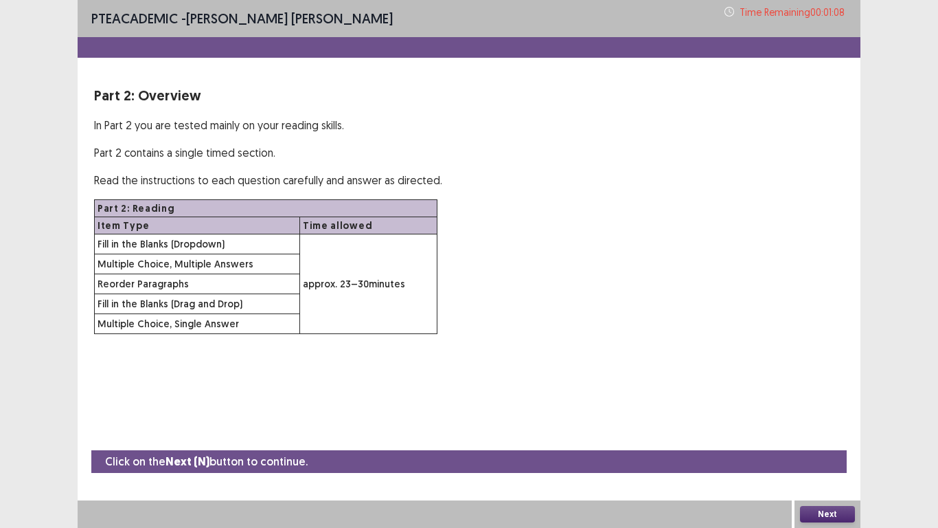
click at [841, 440] on button "Next" at bounding box center [827, 514] width 55 height 16
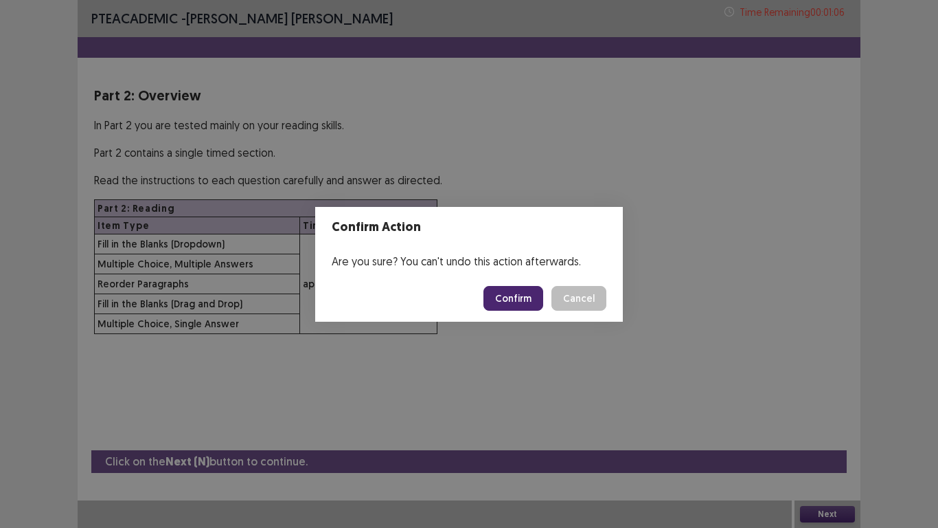
click at [526, 291] on button "Confirm" at bounding box center [514, 298] width 60 height 25
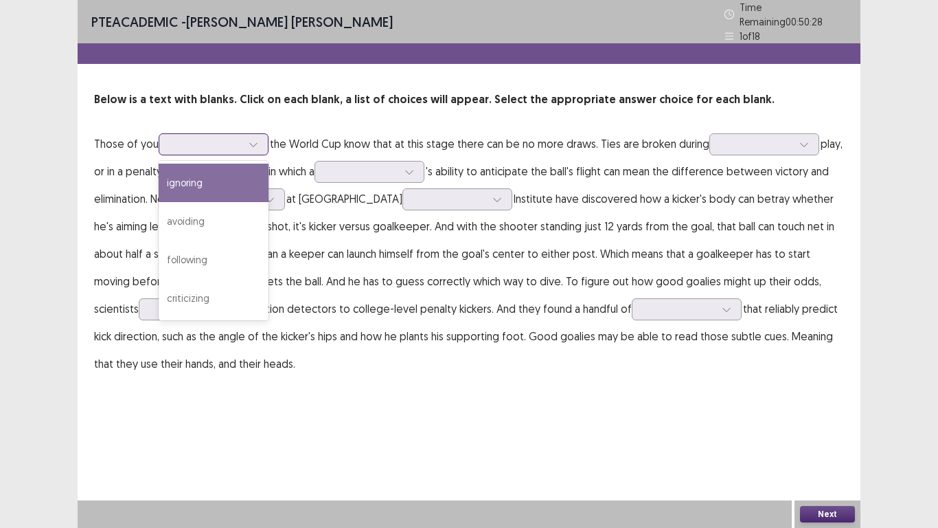
click at [256, 144] on div at bounding box center [253, 144] width 21 height 21
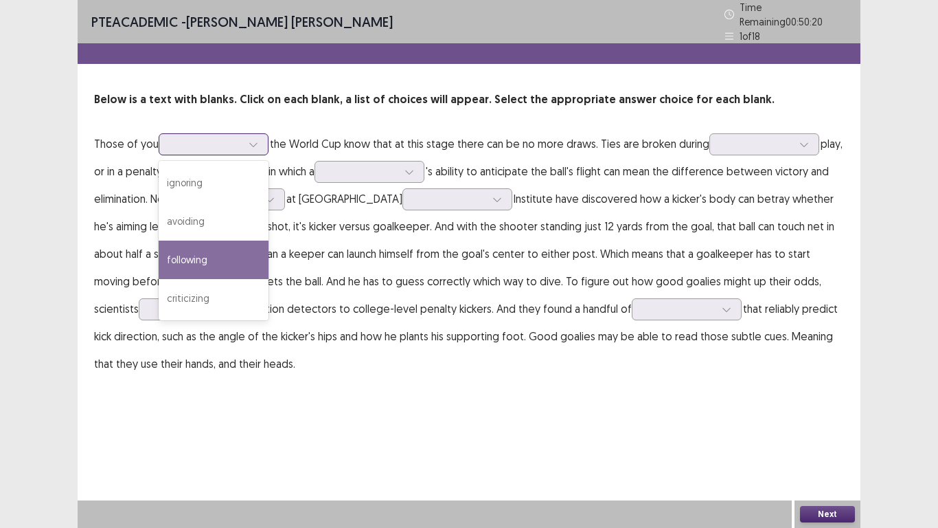
click at [216, 256] on div "following" at bounding box center [214, 259] width 110 height 38
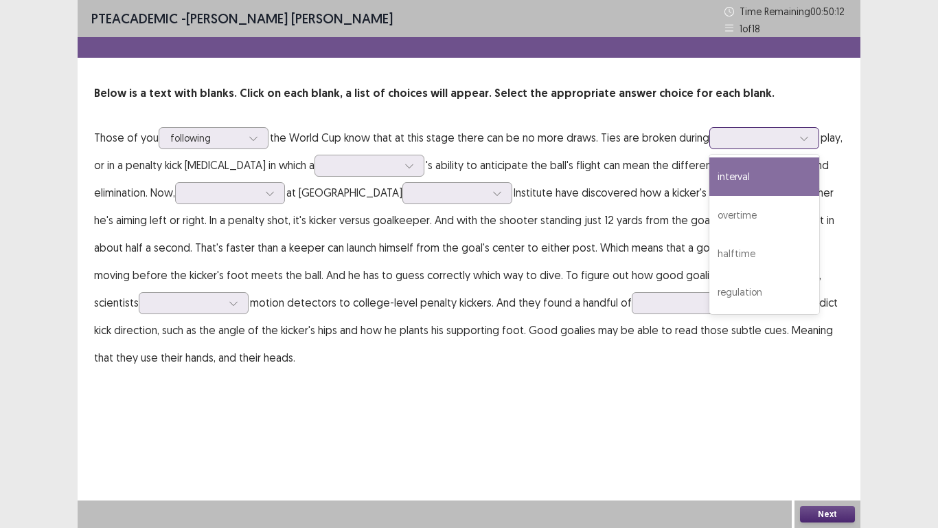
click at [798, 144] on div at bounding box center [804, 138] width 21 height 21
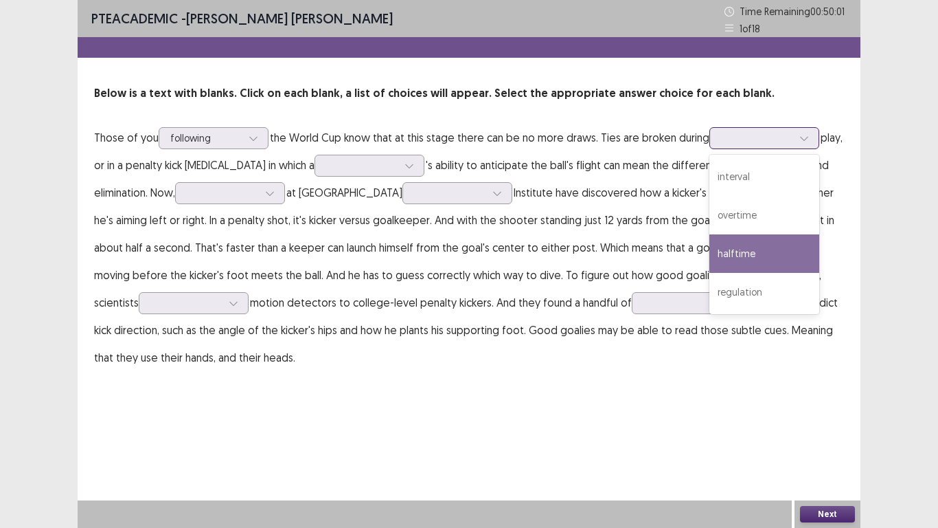
click at [761, 262] on div "halftime" at bounding box center [765, 253] width 110 height 38
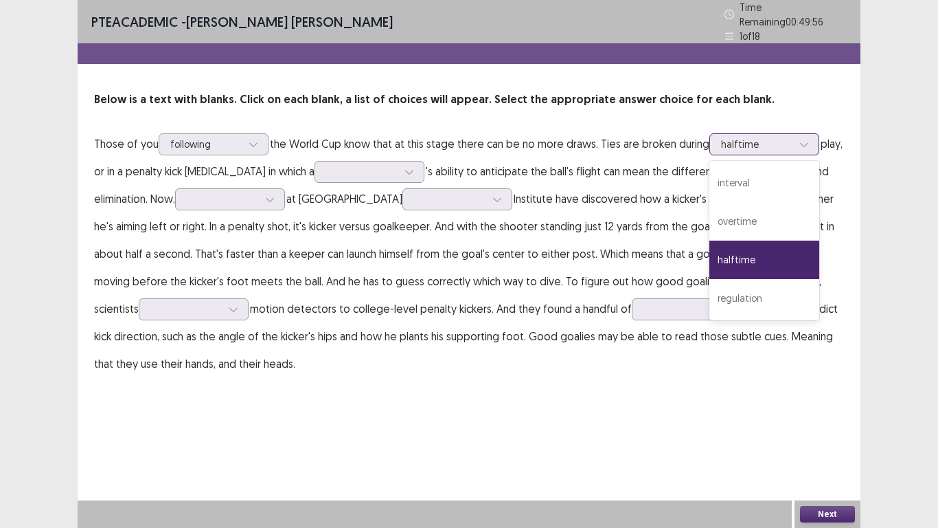
click at [804, 139] on icon at bounding box center [805, 144] width 10 height 10
click at [761, 255] on div "halftime" at bounding box center [765, 259] width 110 height 38
click at [806, 139] on icon at bounding box center [805, 144] width 10 height 10
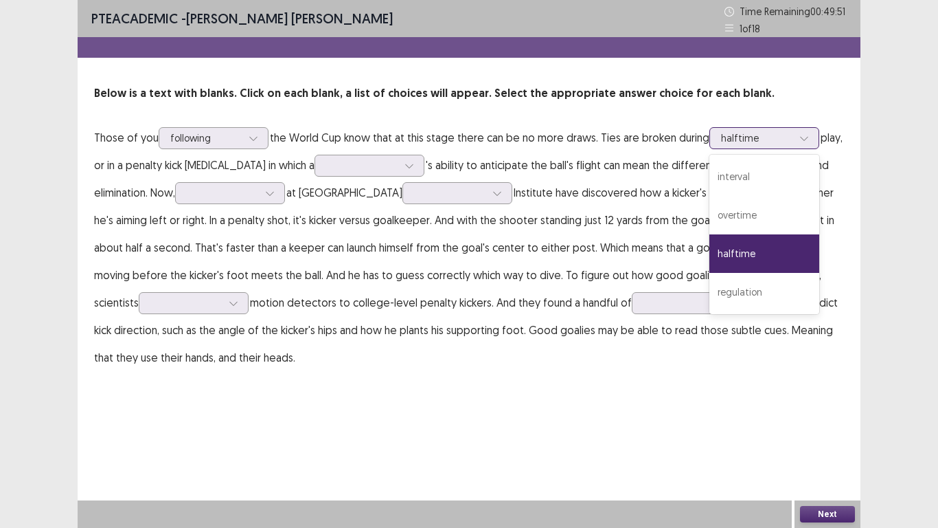
click at [744, 256] on div "halftime" at bounding box center [765, 253] width 110 height 38
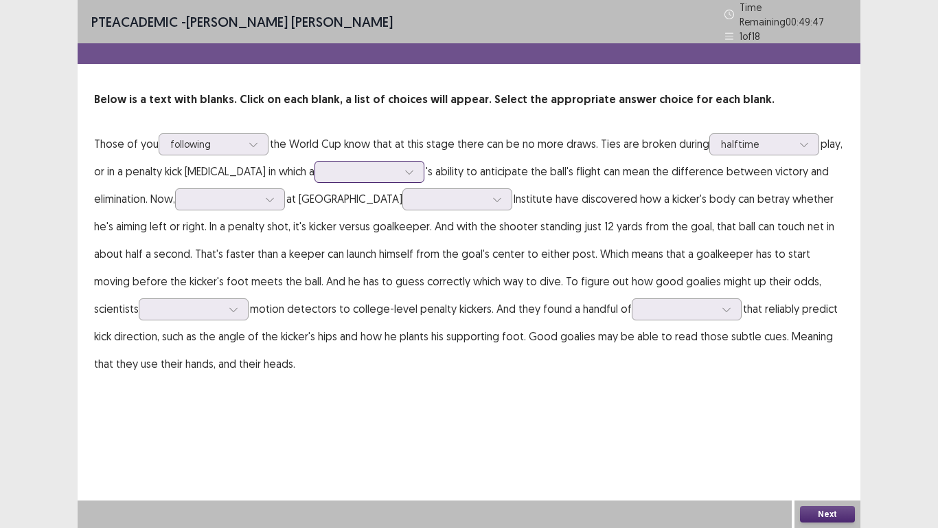
click at [405, 170] on icon at bounding box center [409, 172] width 8 height 4
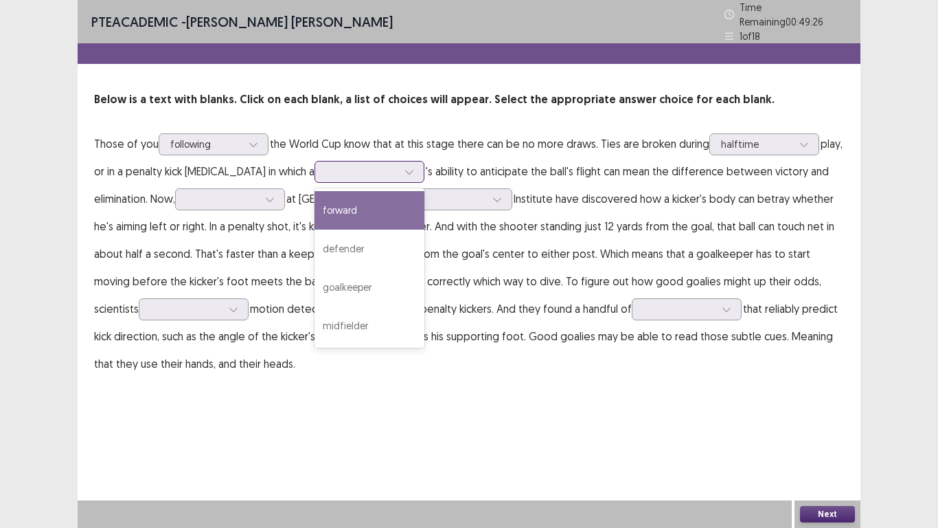
click at [365, 212] on div "forward" at bounding box center [370, 210] width 110 height 38
click at [410, 166] on div at bounding box center [409, 171] width 21 height 21
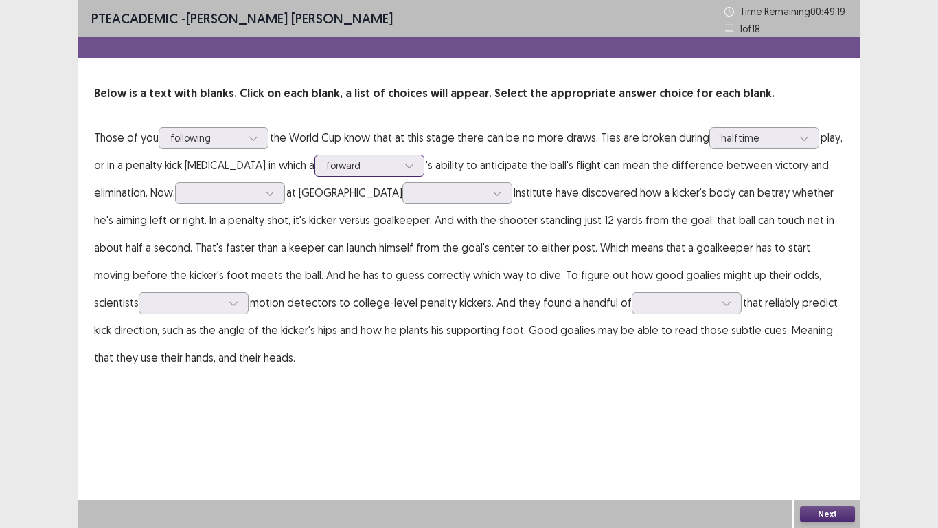
click at [405, 172] on div at bounding box center [409, 165] width 21 height 21
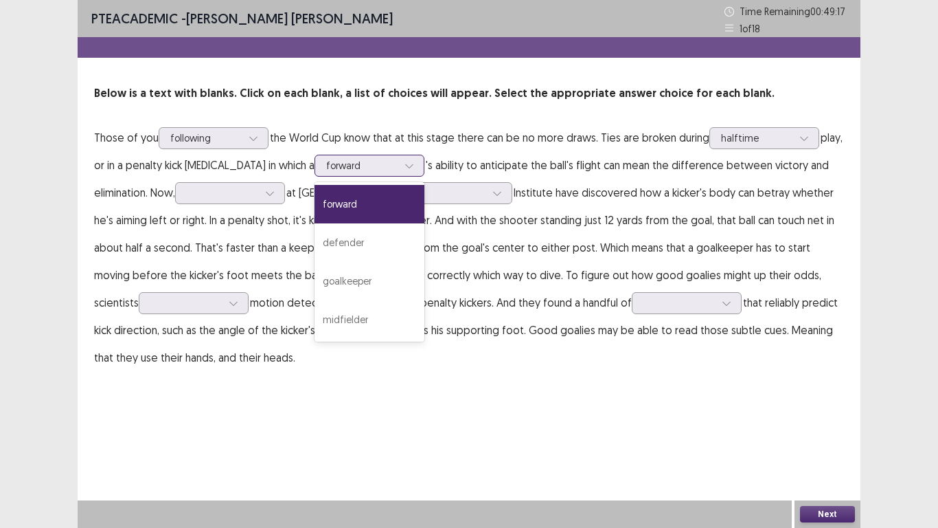
click at [405, 166] on icon at bounding box center [409, 166] width 8 height 4
click at [347, 289] on div "goalkeeper" at bounding box center [370, 281] width 110 height 38
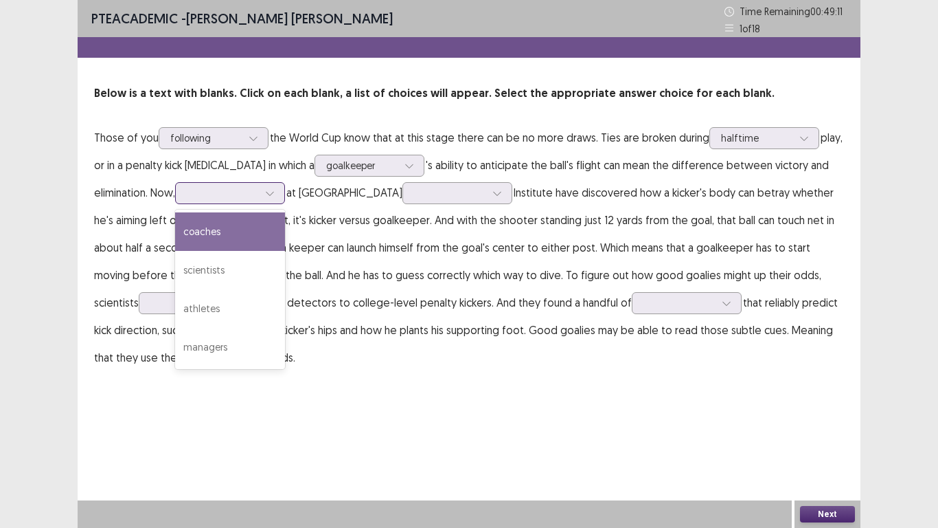
click at [275, 194] on icon at bounding box center [270, 193] width 10 height 10
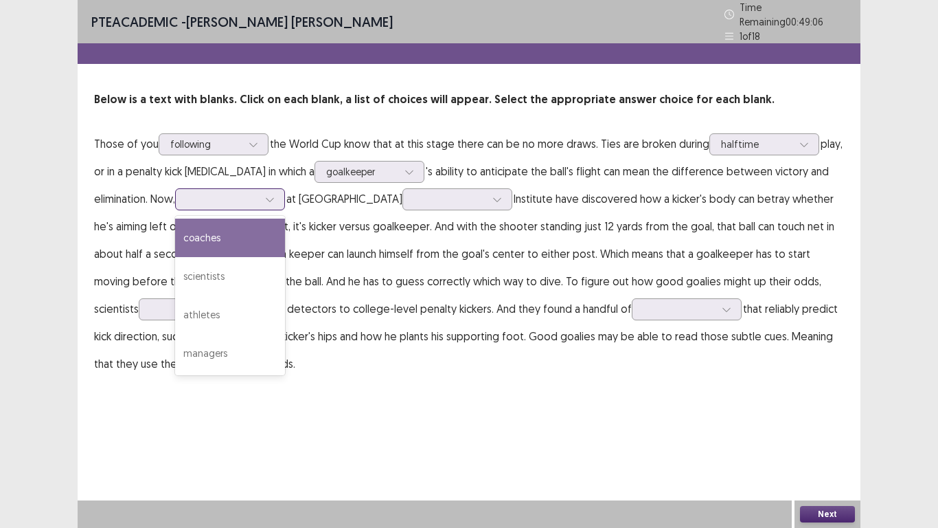
click at [249, 235] on div "coaches" at bounding box center [230, 237] width 110 height 38
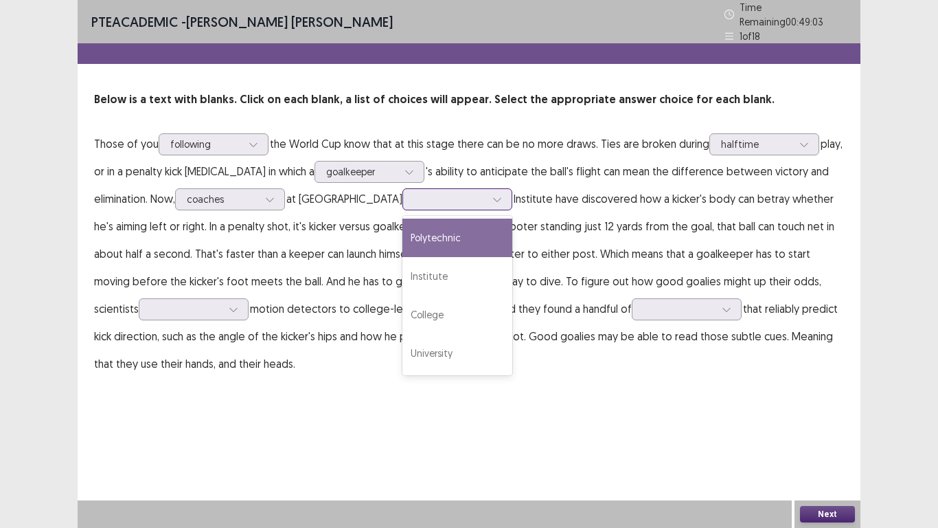
click at [493, 194] on icon at bounding box center [498, 199] width 10 height 10
click at [414, 234] on div "Polytechnic" at bounding box center [458, 237] width 110 height 38
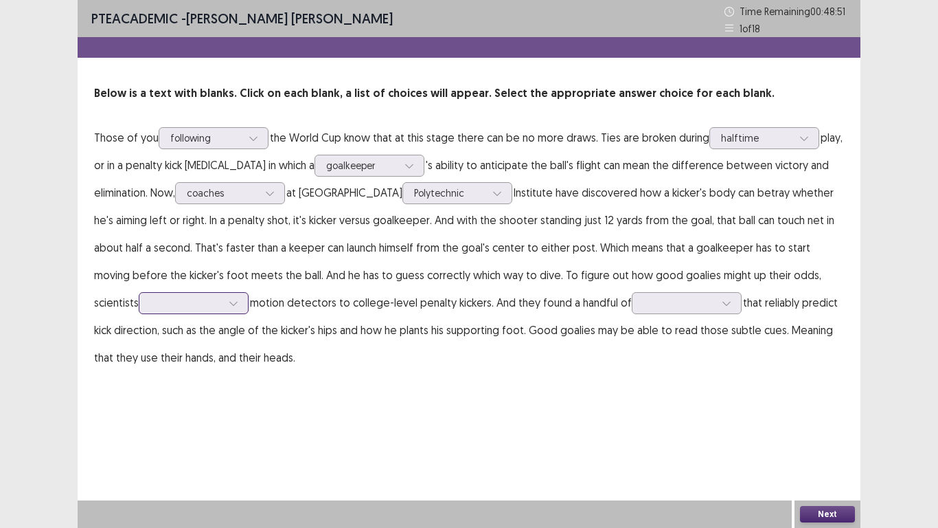
click at [223, 300] on div at bounding box center [233, 303] width 21 height 21
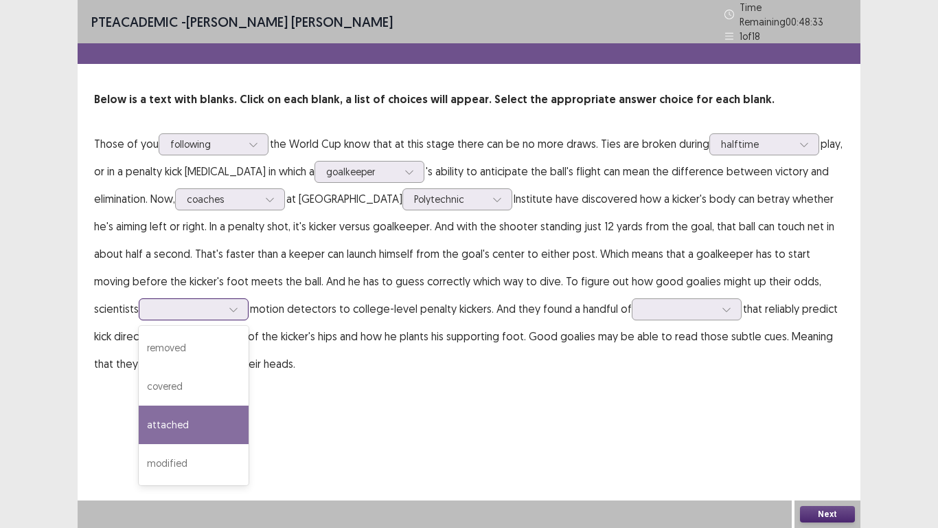
click at [139, 418] on div "attached" at bounding box center [194, 424] width 110 height 38
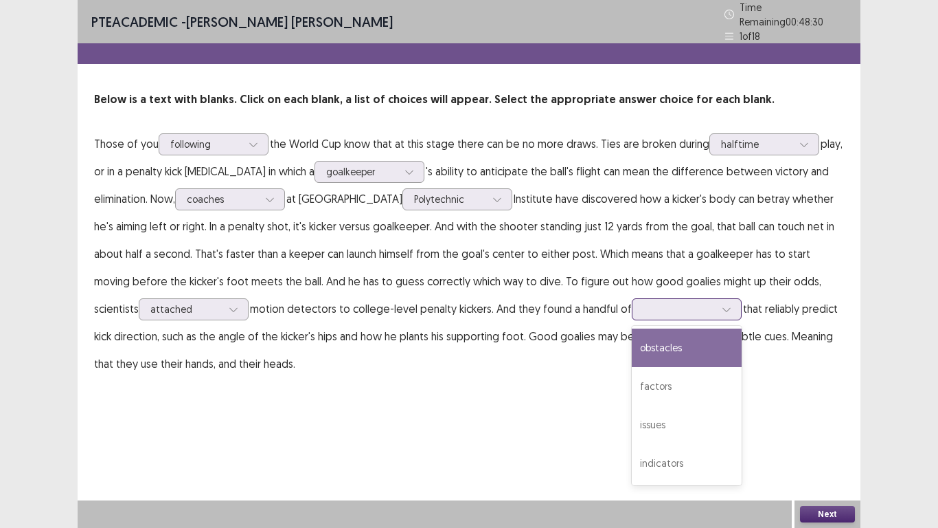
click at [722, 306] on icon at bounding box center [727, 309] width 10 height 10
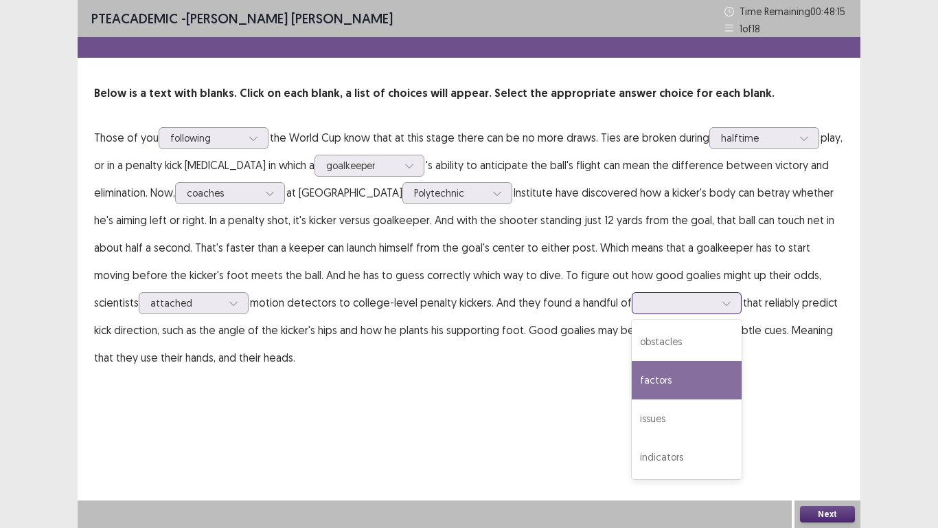
click at [642, 368] on div "factors" at bounding box center [687, 380] width 110 height 38
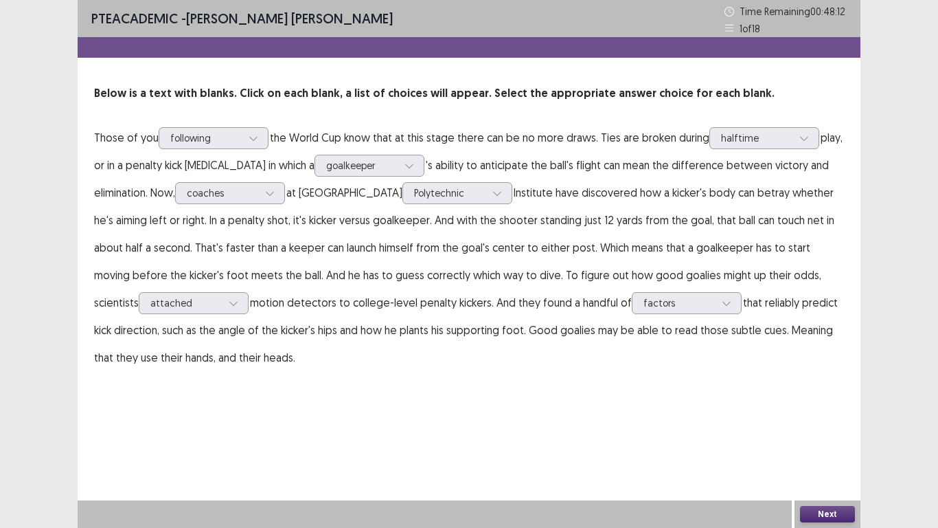
click at [824, 440] on button "Next" at bounding box center [827, 514] width 55 height 16
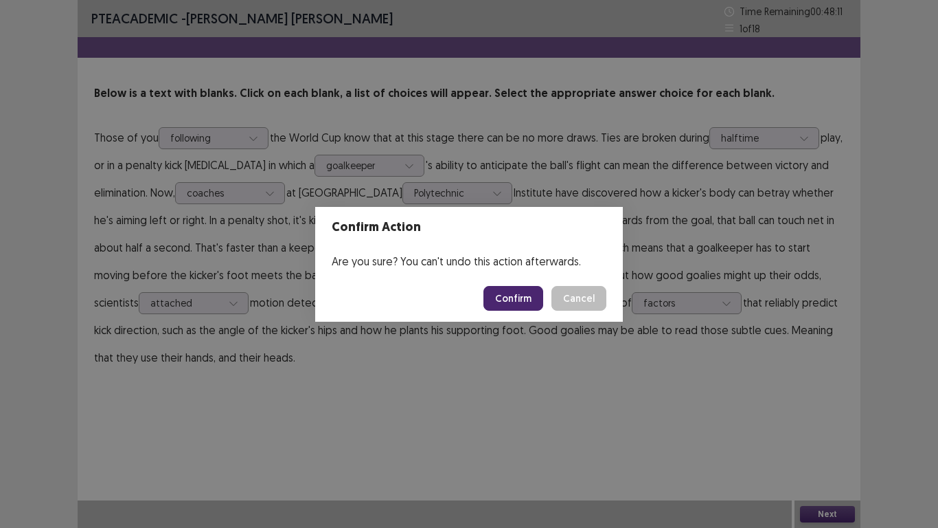
click at [511, 300] on button "Confirm" at bounding box center [514, 298] width 60 height 25
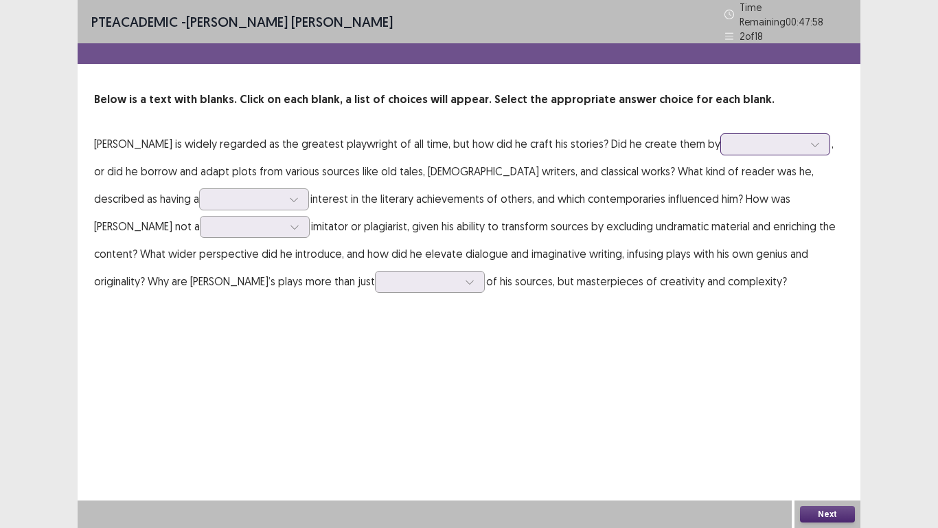
click at [805, 142] on div at bounding box center [815, 144] width 21 height 21
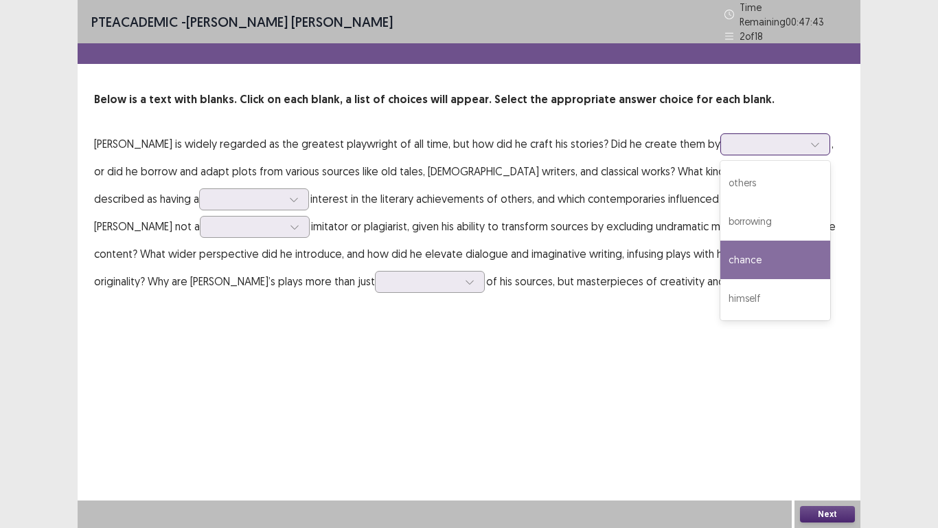
click at [745, 247] on div "chance" at bounding box center [776, 259] width 110 height 38
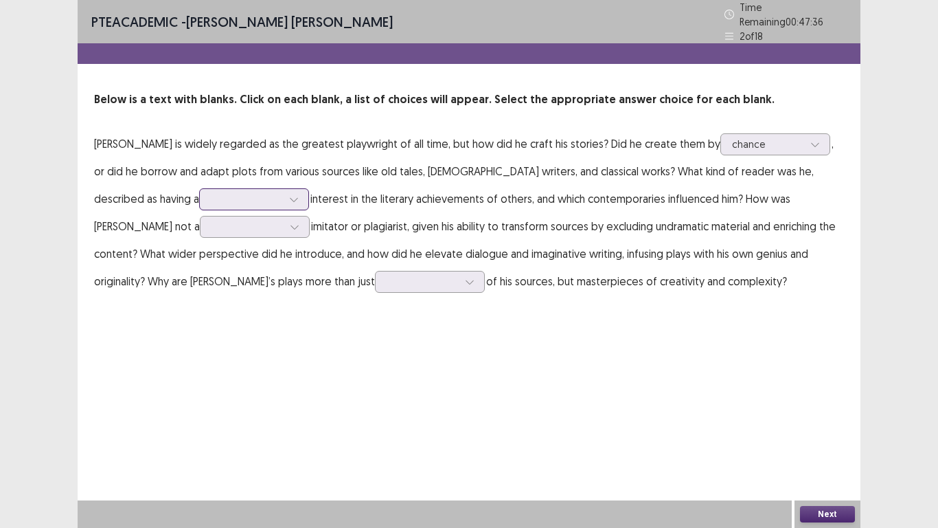
click at [289, 194] on icon at bounding box center [294, 199] width 10 height 10
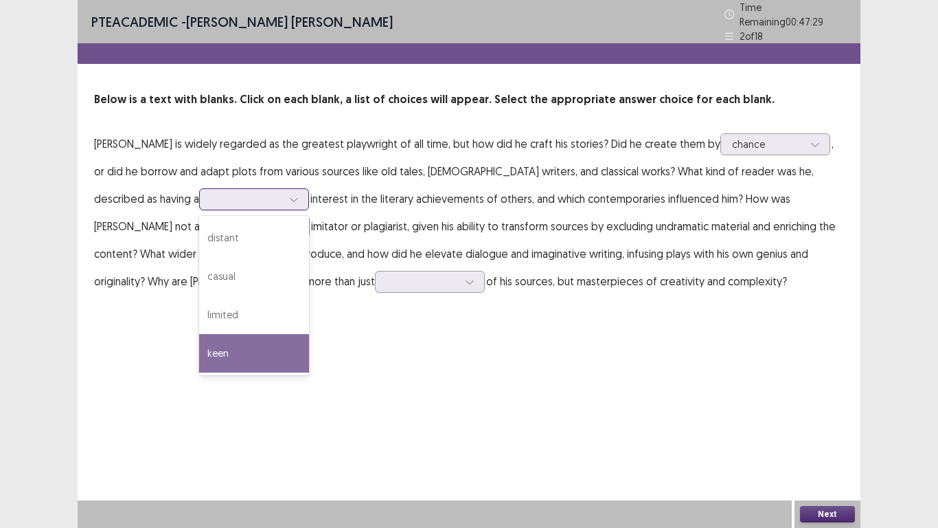
click at [199, 348] on div "keen" at bounding box center [254, 353] width 110 height 38
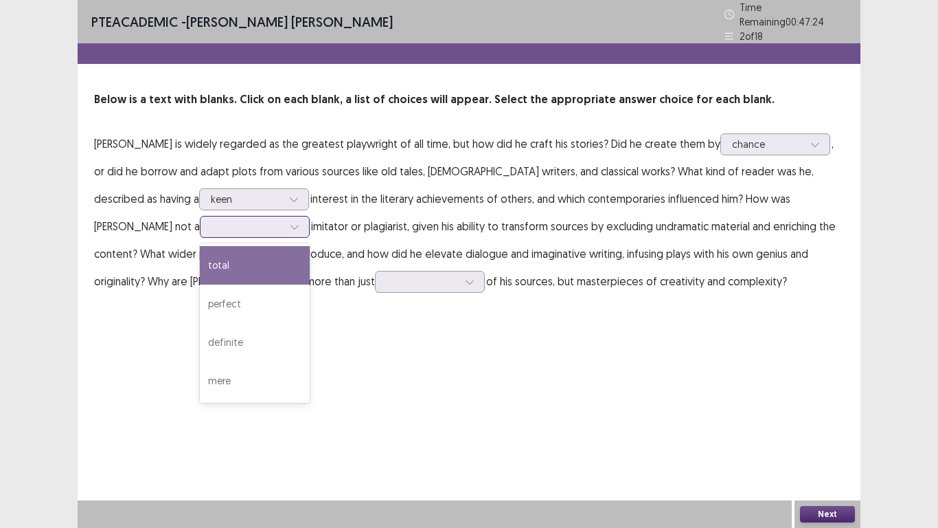
click at [290, 224] on icon at bounding box center [295, 227] width 10 height 10
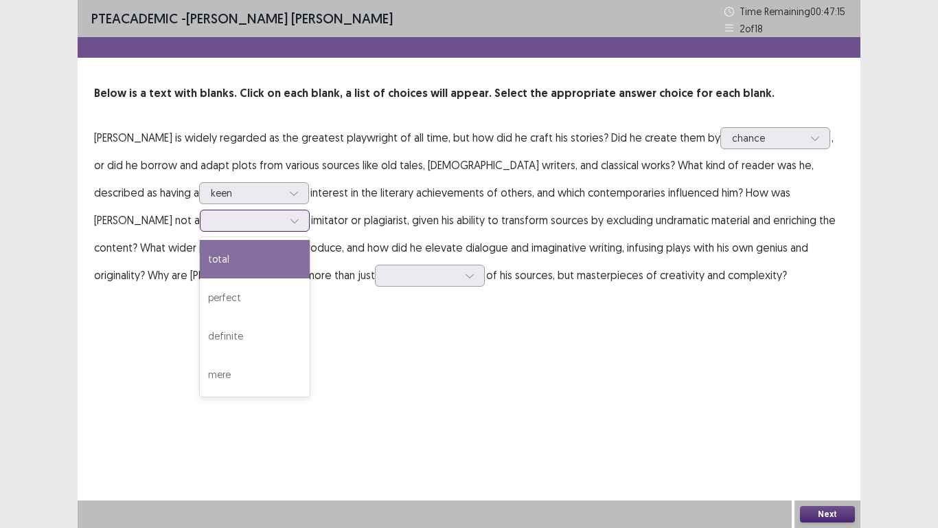
click at [200, 260] on div "total" at bounding box center [255, 259] width 110 height 38
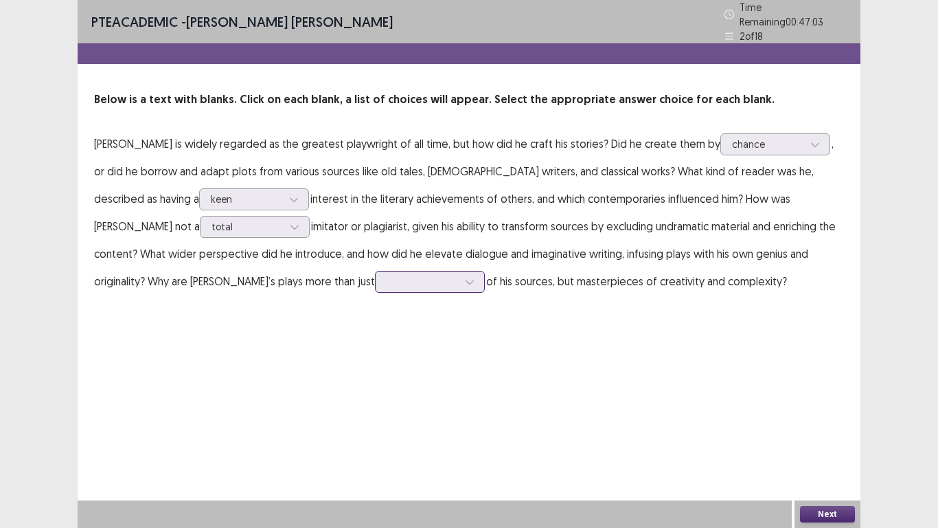
click at [460, 273] on div at bounding box center [470, 281] width 21 height 21
click at [375, 429] on div "adaptations" at bounding box center [430, 435] width 110 height 38
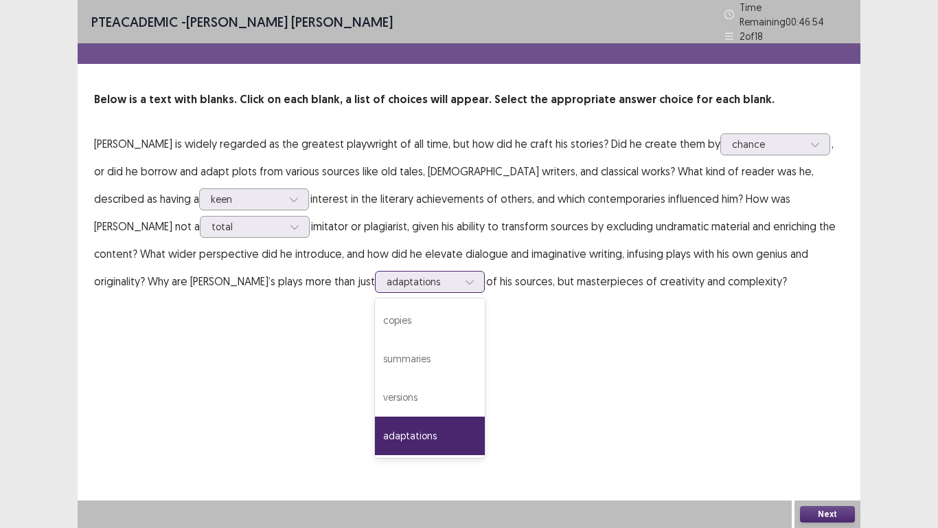
click at [387, 278] on div at bounding box center [422, 281] width 71 height 13
click at [375, 390] on div "versions" at bounding box center [430, 397] width 110 height 38
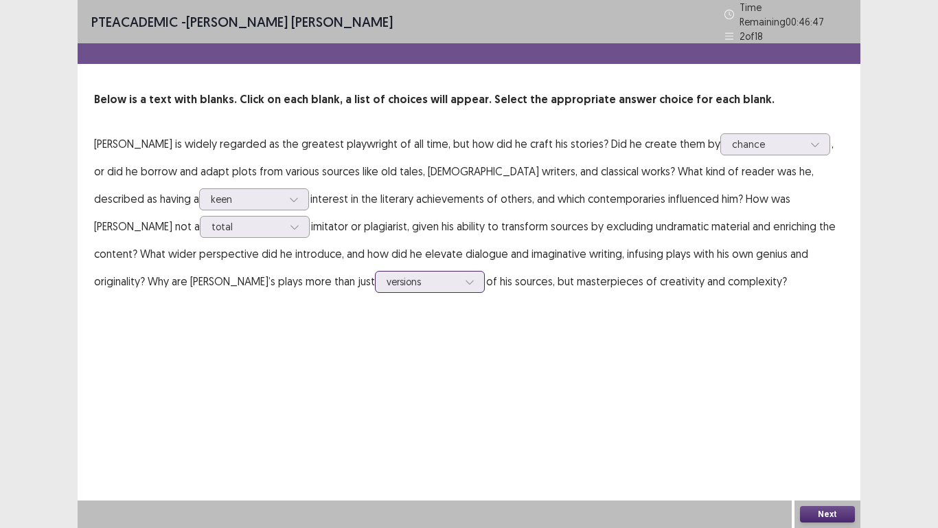
click at [460, 277] on div at bounding box center [470, 281] width 21 height 21
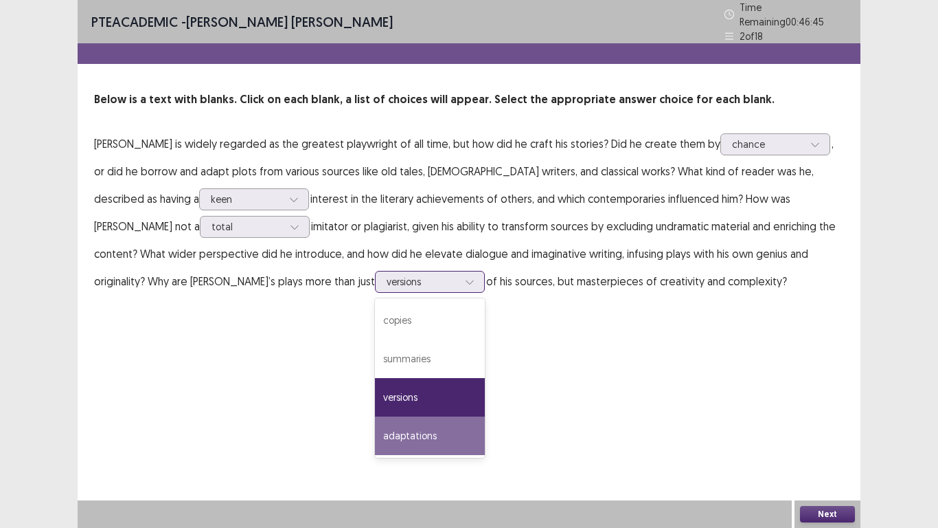
click at [375, 420] on div "adaptations" at bounding box center [430, 435] width 110 height 38
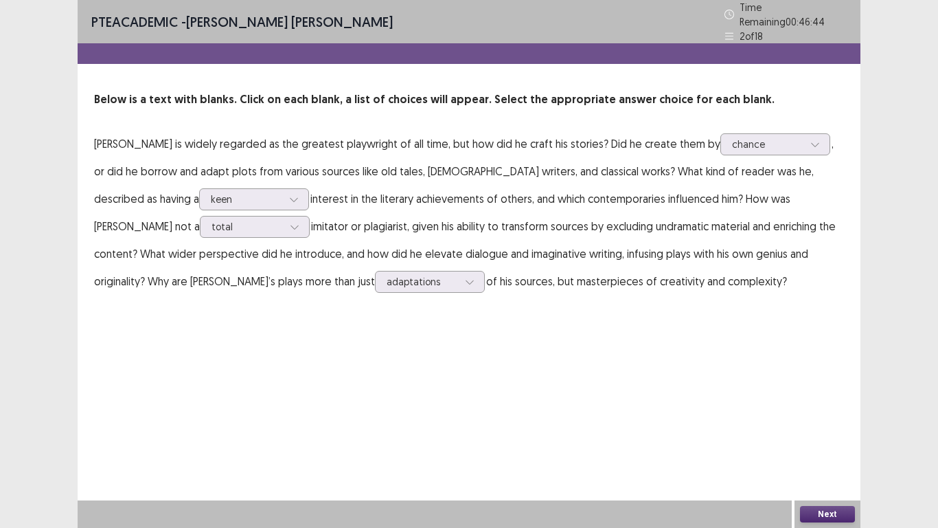
click at [839, 440] on button "Next" at bounding box center [827, 514] width 55 height 16
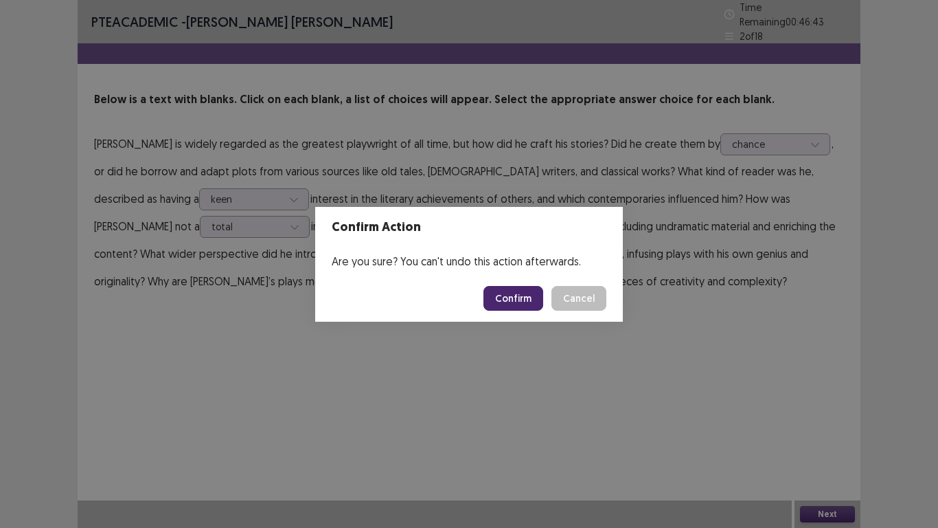
click at [510, 291] on button "Confirm" at bounding box center [514, 298] width 60 height 25
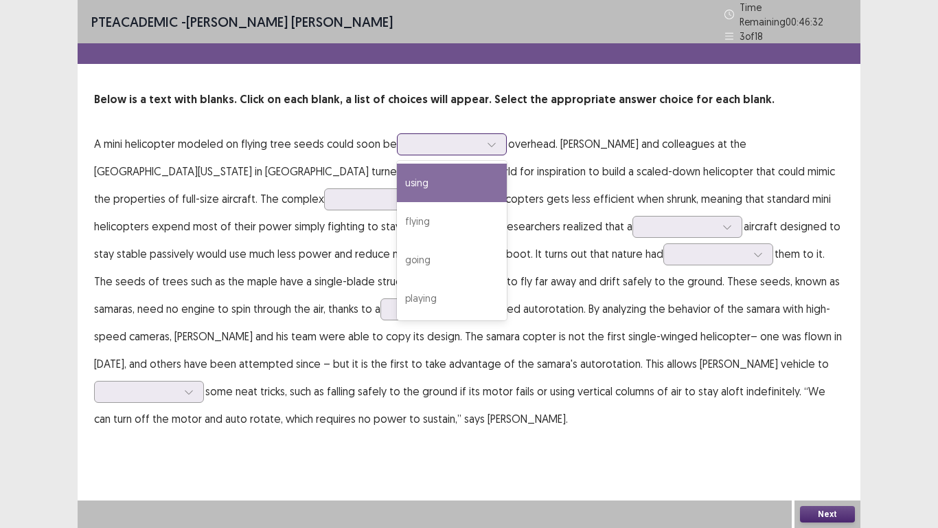
click at [490, 140] on icon at bounding box center [492, 144] width 10 height 10
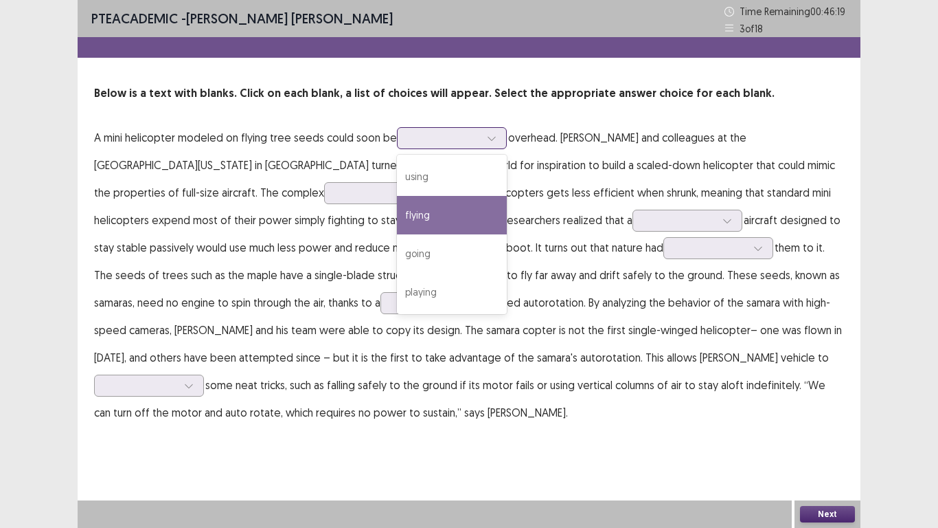
click at [433, 221] on div "flying" at bounding box center [452, 215] width 110 height 38
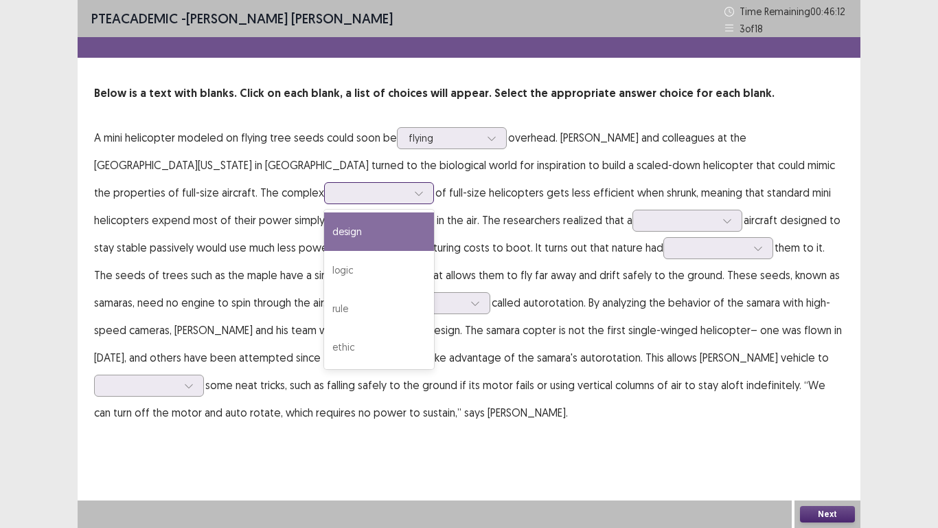
click at [409, 192] on div at bounding box center [419, 193] width 21 height 21
click at [324, 227] on div "design" at bounding box center [379, 231] width 110 height 38
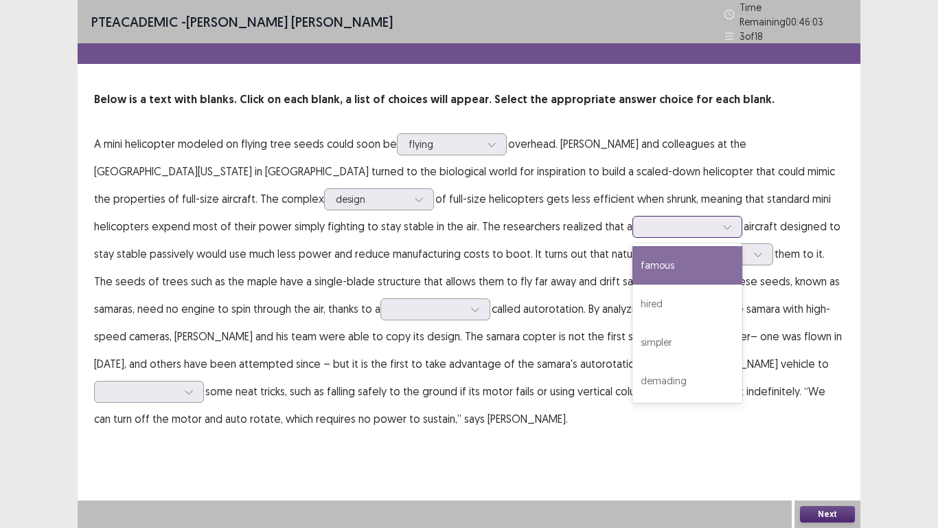
click at [723, 222] on icon at bounding box center [728, 227] width 10 height 10
click at [633, 260] on div "famous" at bounding box center [688, 265] width 110 height 38
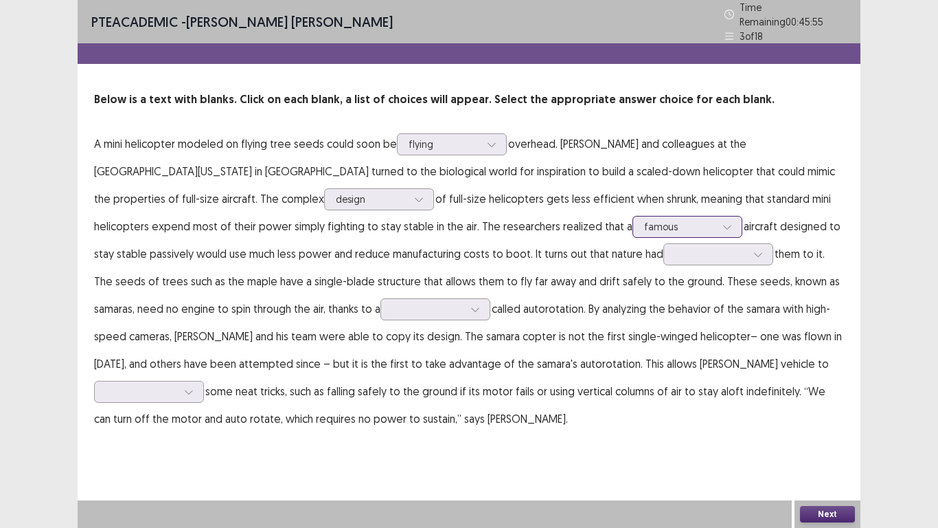
click at [717, 216] on div at bounding box center [727, 226] width 21 height 21
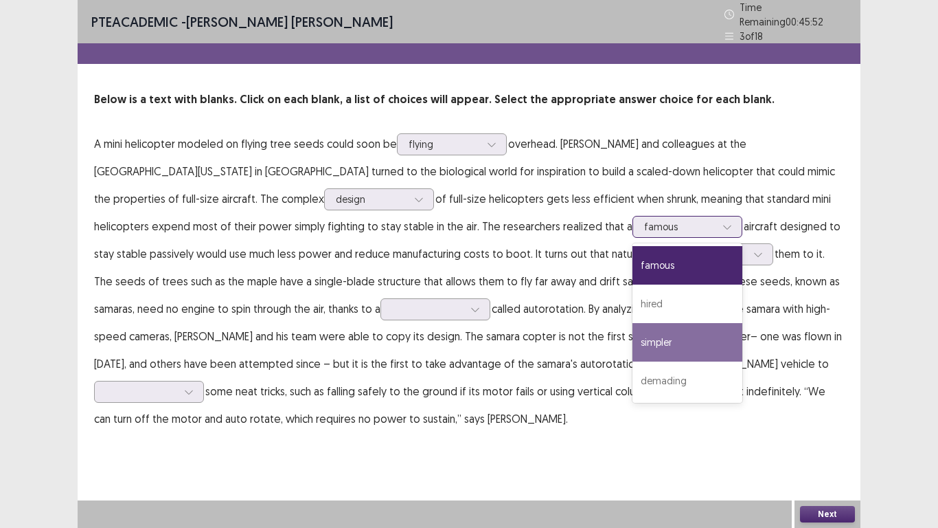
click at [633, 337] on div "simpler" at bounding box center [688, 342] width 110 height 38
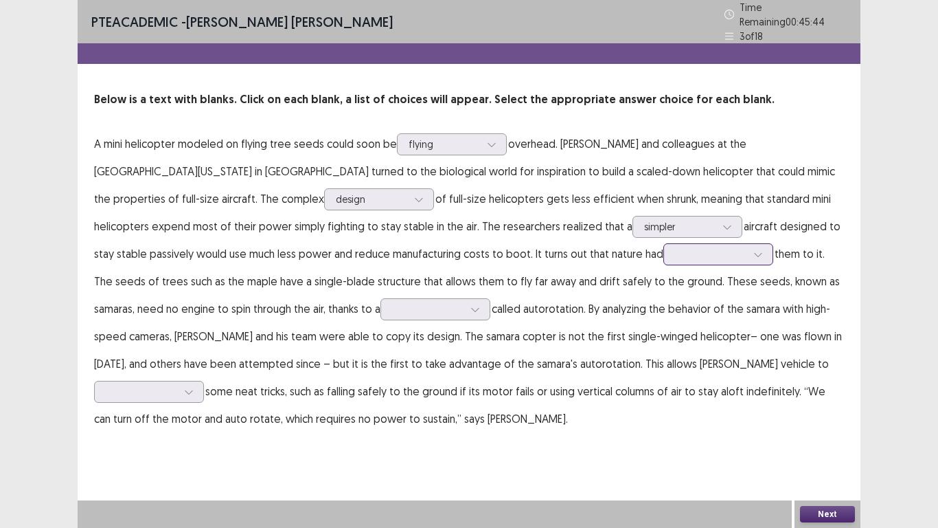
click at [748, 256] on div at bounding box center [758, 254] width 21 height 21
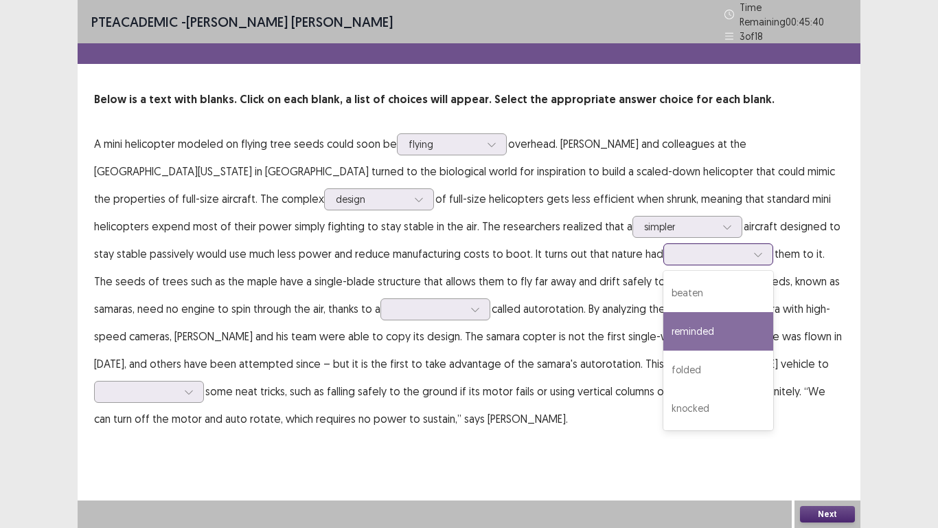
click at [664, 317] on div "reminded" at bounding box center [719, 331] width 110 height 38
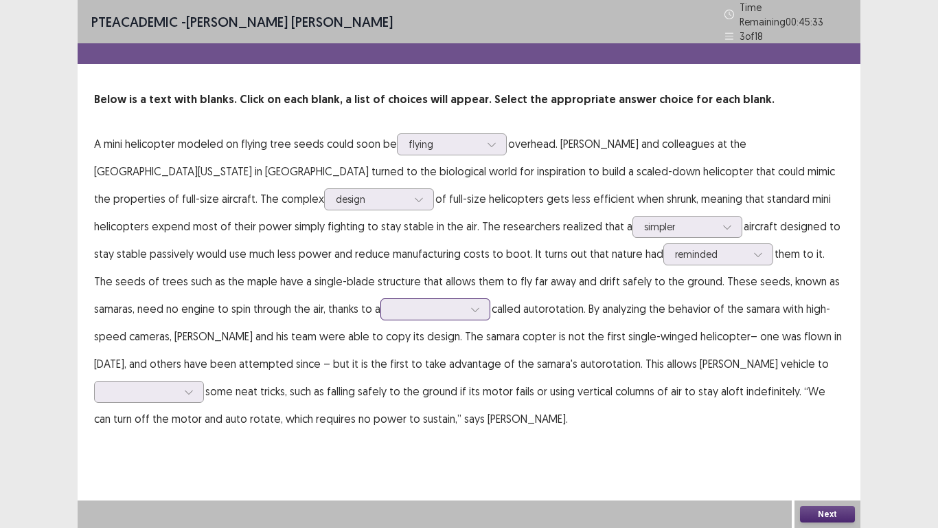
click at [471, 308] on icon at bounding box center [475, 310] width 8 height 4
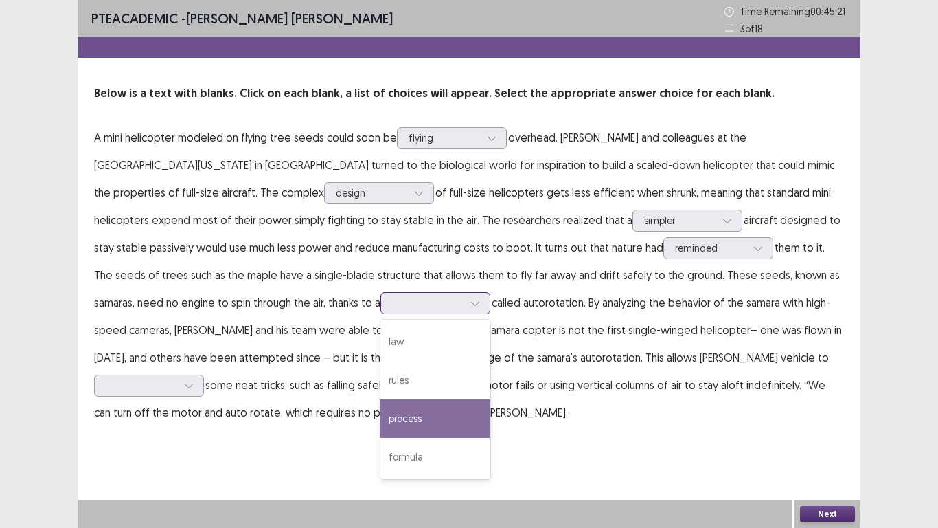
click at [381, 424] on div "process" at bounding box center [436, 418] width 110 height 38
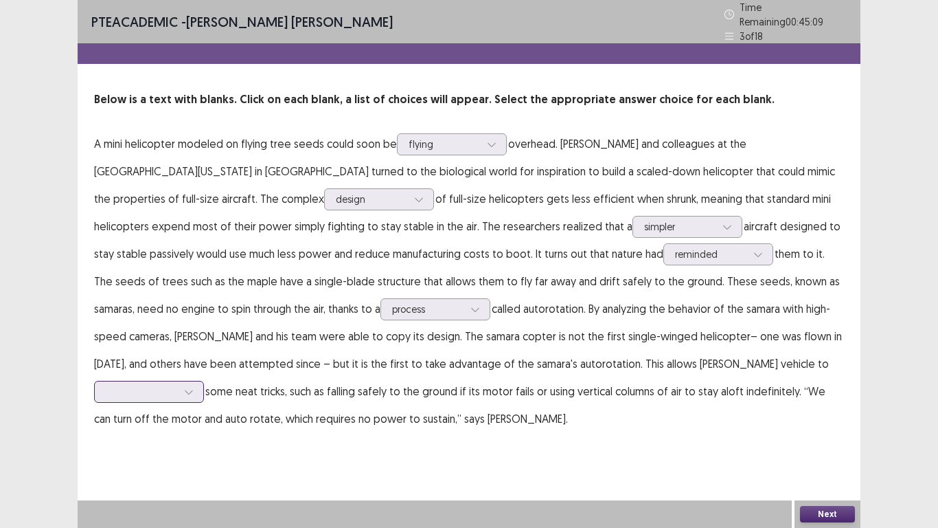
click at [179, 383] on div at bounding box center [141, 391] width 74 height 16
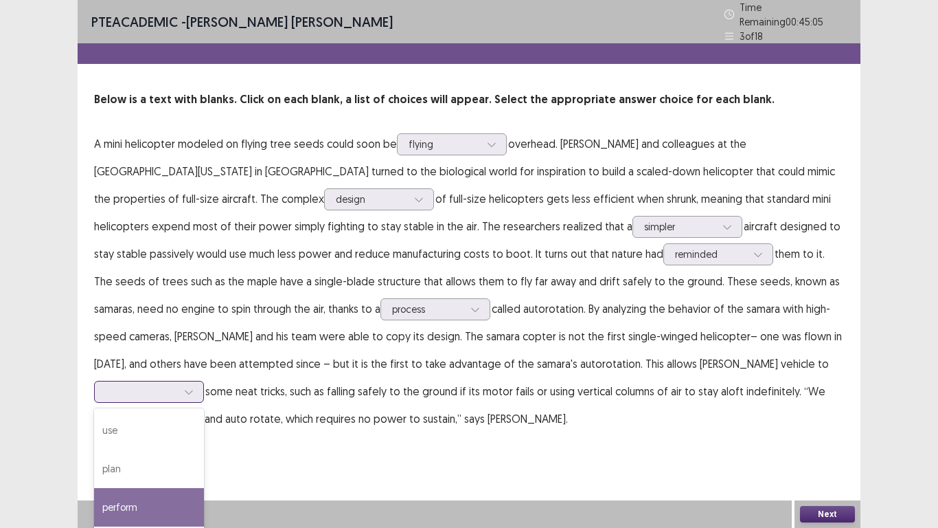
click at [204, 440] on div "perform" at bounding box center [149, 507] width 110 height 38
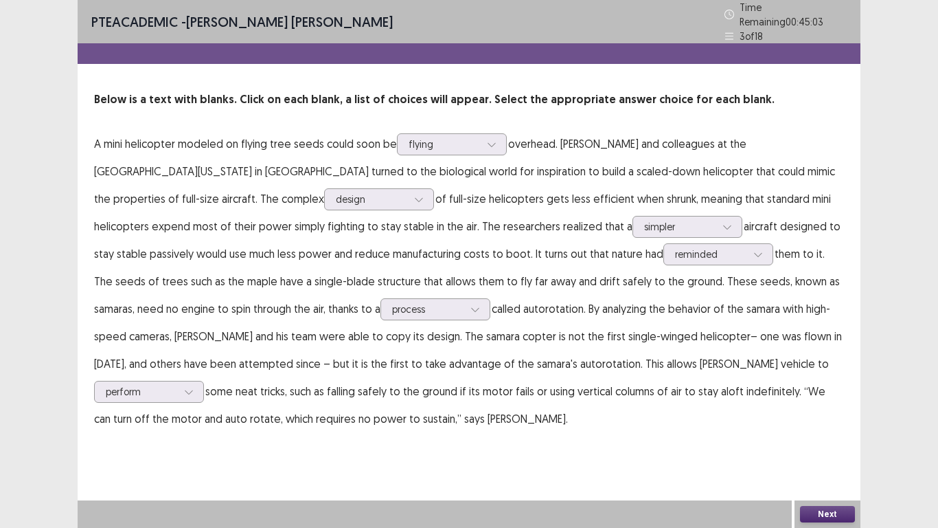
click at [835, 440] on button "Next" at bounding box center [827, 514] width 55 height 16
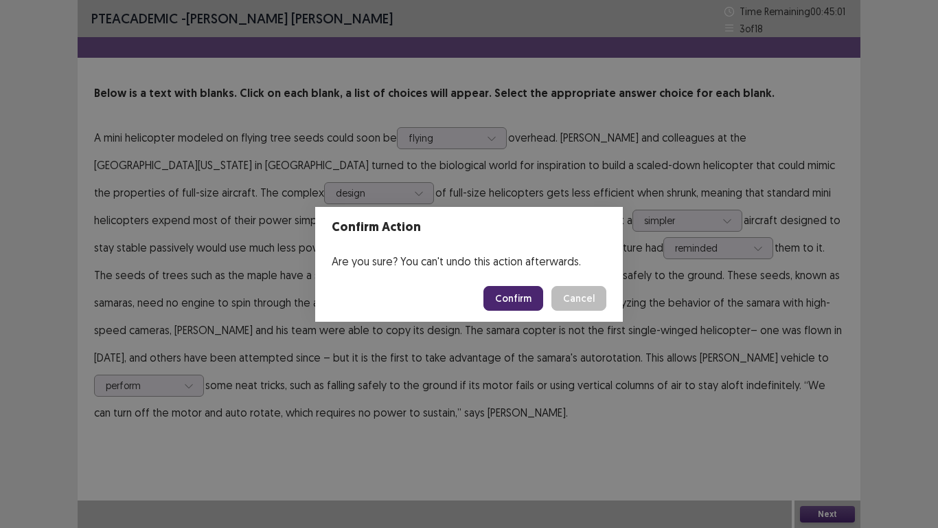
click at [519, 295] on button "Confirm" at bounding box center [514, 298] width 60 height 25
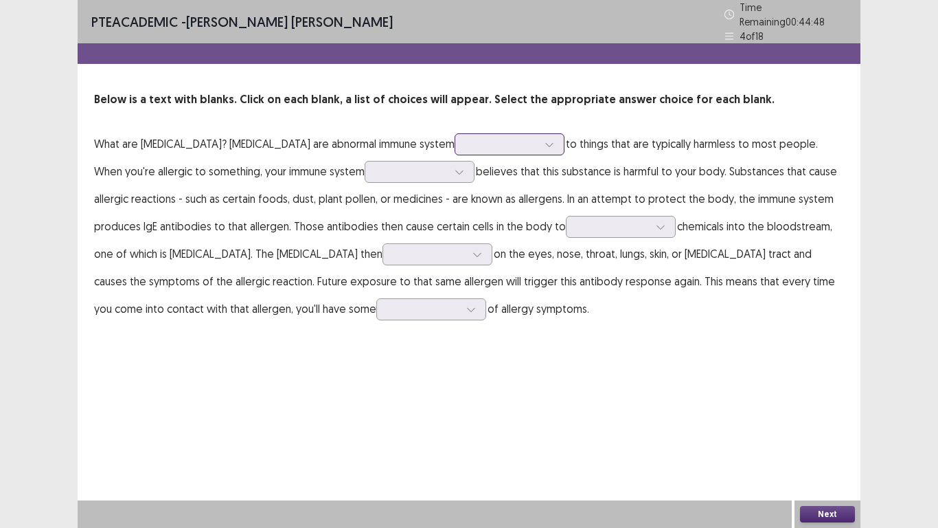
click at [545, 140] on icon at bounding box center [550, 144] width 10 height 10
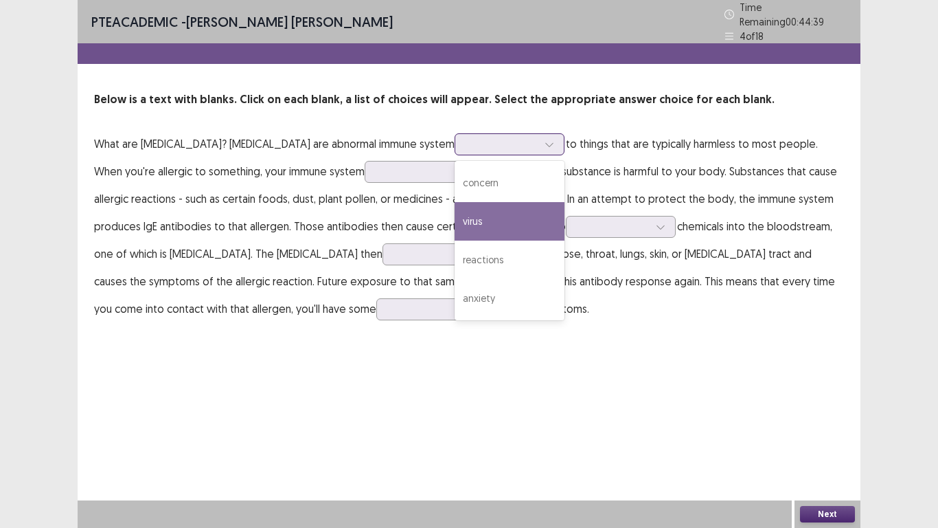
click at [455, 207] on div "virus" at bounding box center [510, 221] width 110 height 38
click at [539, 143] on div at bounding box center [549, 144] width 21 height 21
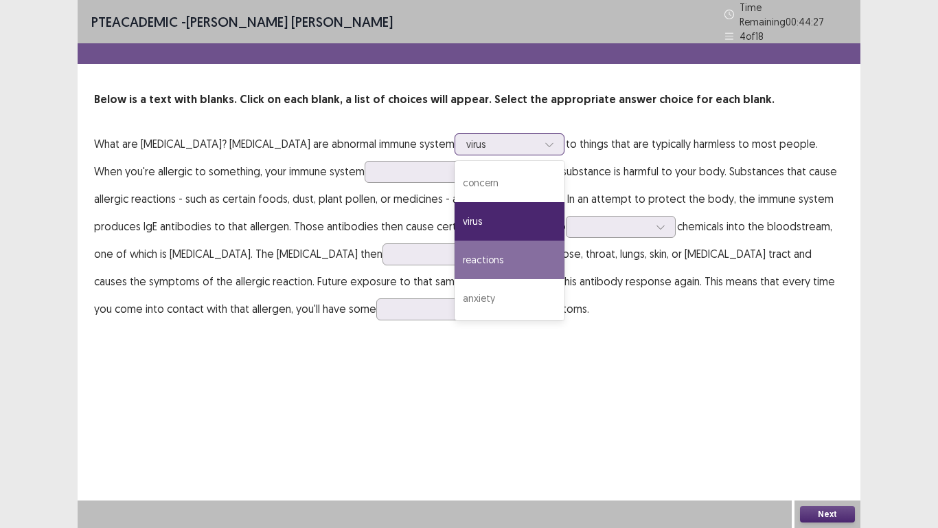
click at [455, 254] on div "reactions" at bounding box center [510, 259] width 110 height 38
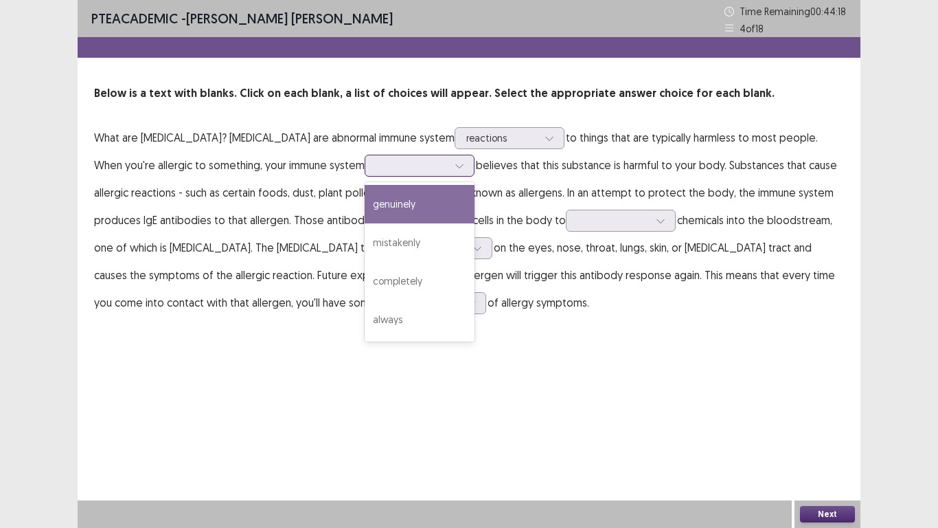
click at [449, 170] on div at bounding box center [459, 165] width 21 height 21
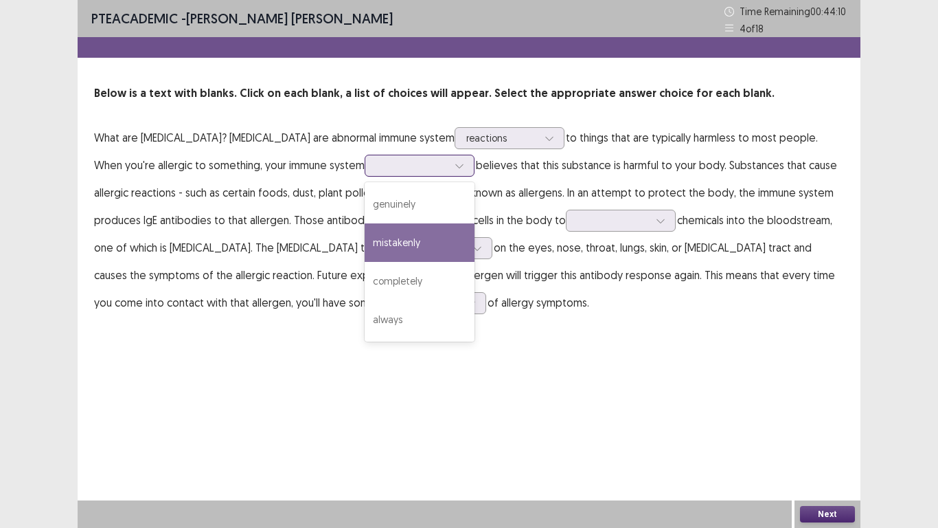
click at [365, 234] on div "mistakenly" at bounding box center [420, 242] width 110 height 38
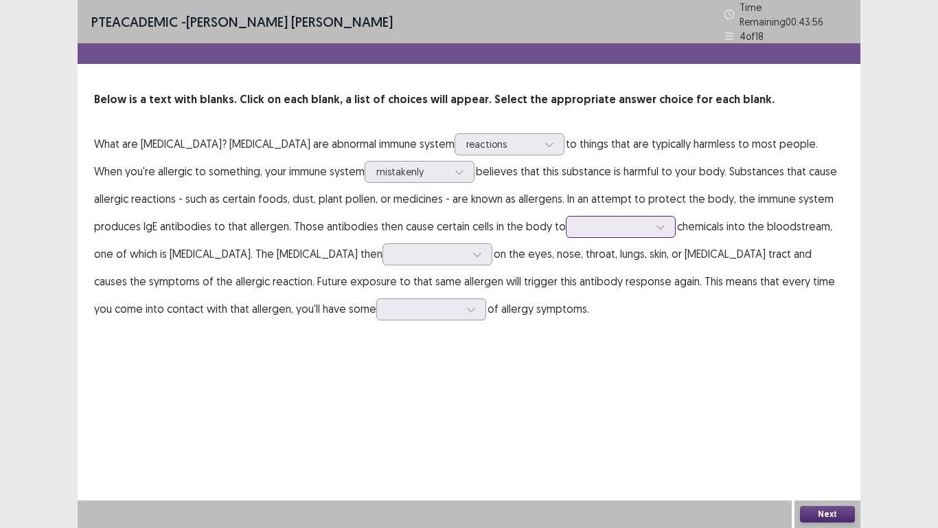
click at [651, 222] on div at bounding box center [661, 226] width 21 height 21
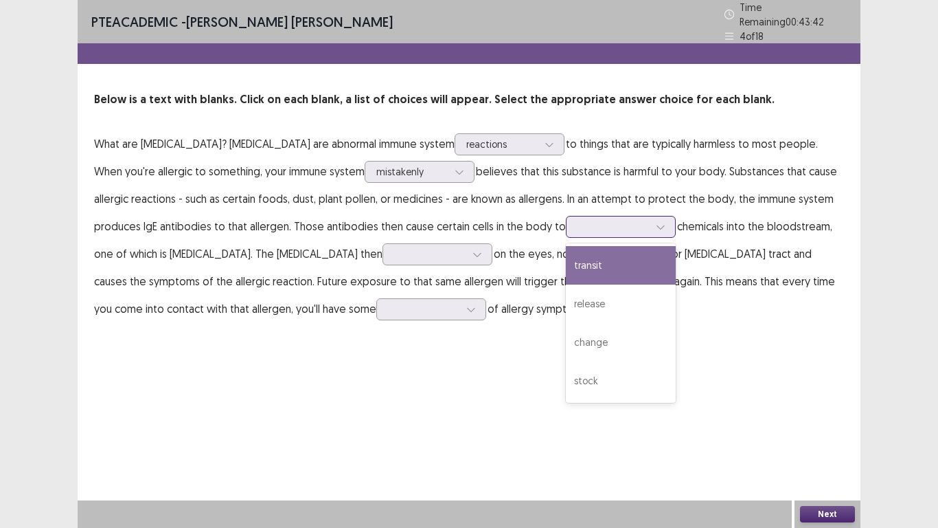
click at [566, 269] on div "transit" at bounding box center [621, 265] width 110 height 38
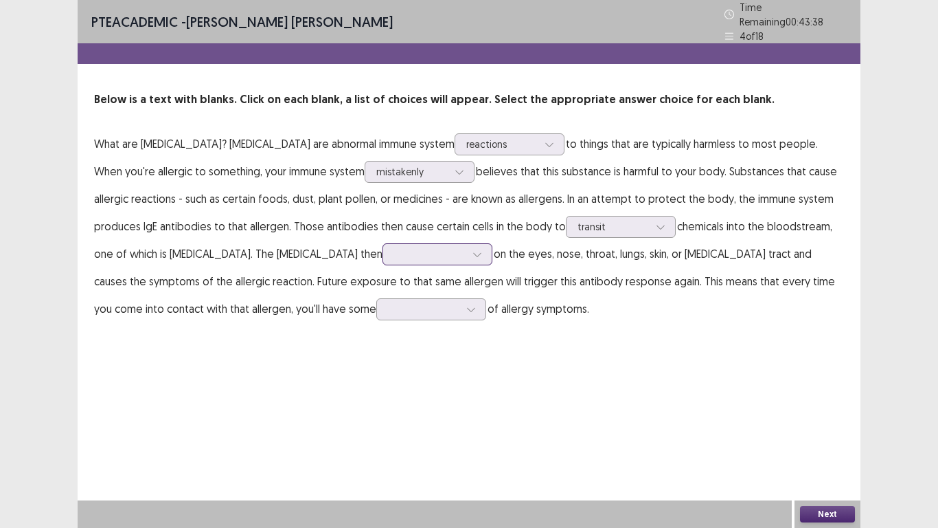
click at [467, 253] on div at bounding box center [477, 254] width 21 height 21
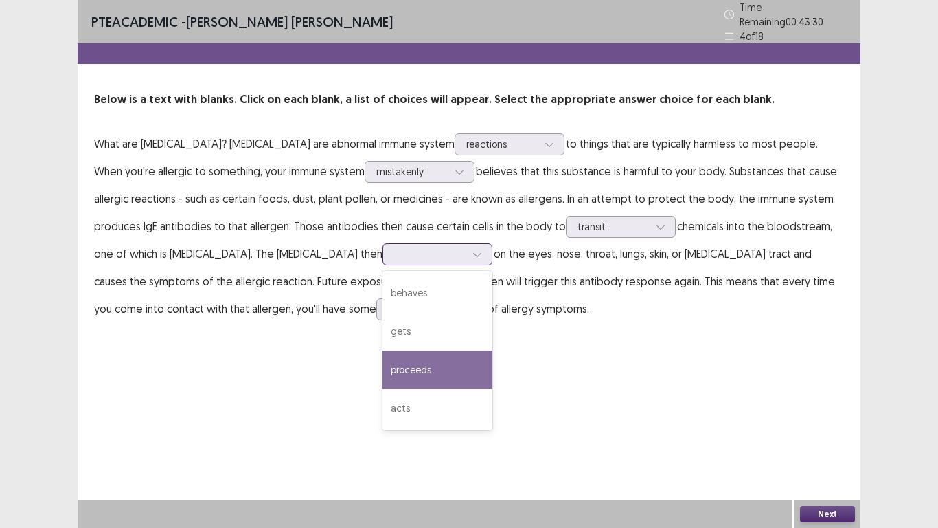
click at [383, 365] on div "proceeds" at bounding box center [438, 369] width 110 height 38
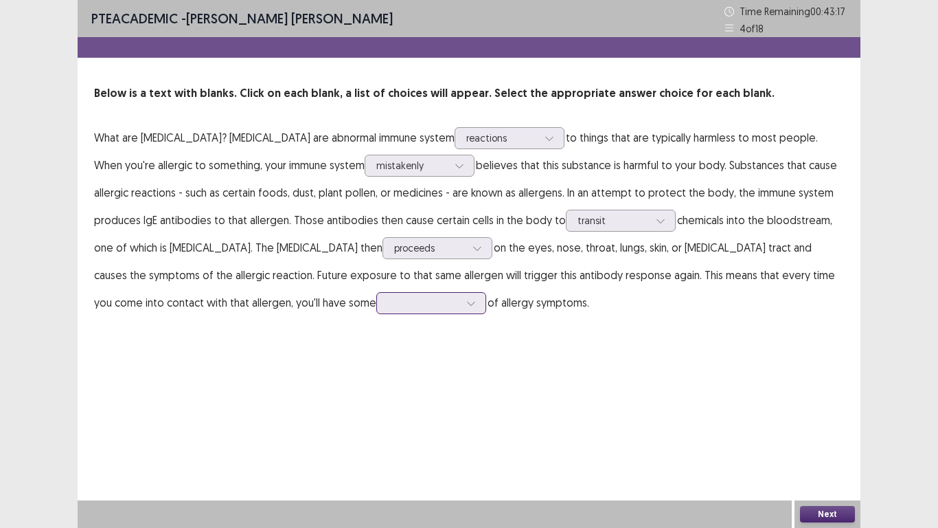
click at [461, 308] on div at bounding box center [471, 303] width 21 height 21
click at [376, 394] on div "form" at bounding box center [431, 380] width 110 height 38
click at [840, 440] on button "Next" at bounding box center [827, 514] width 55 height 16
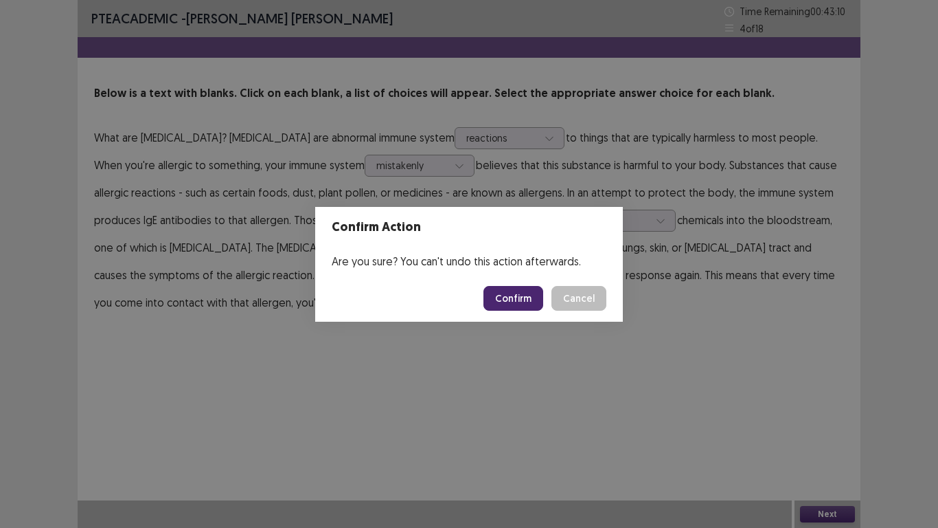
click at [534, 297] on button "Confirm" at bounding box center [514, 298] width 60 height 25
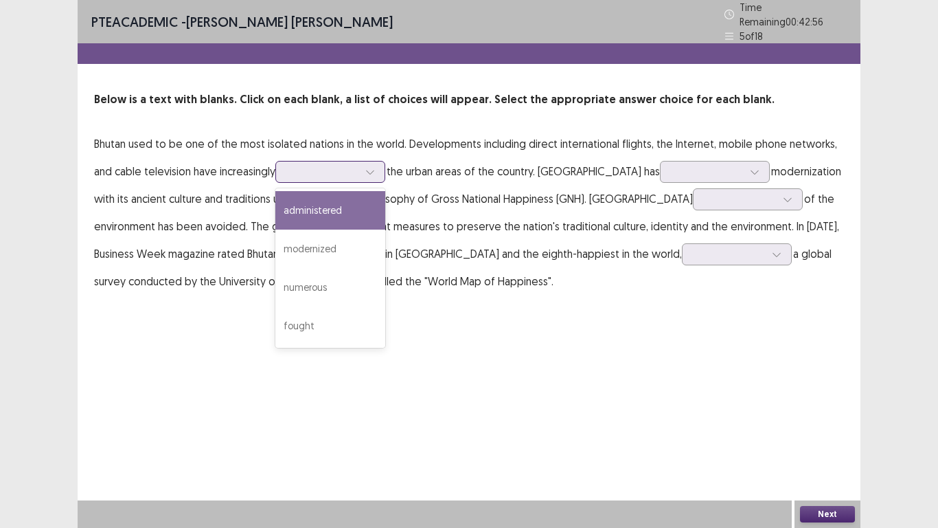
click at [380, 164] on div at bounding box center [370, 171] width 21 height 21
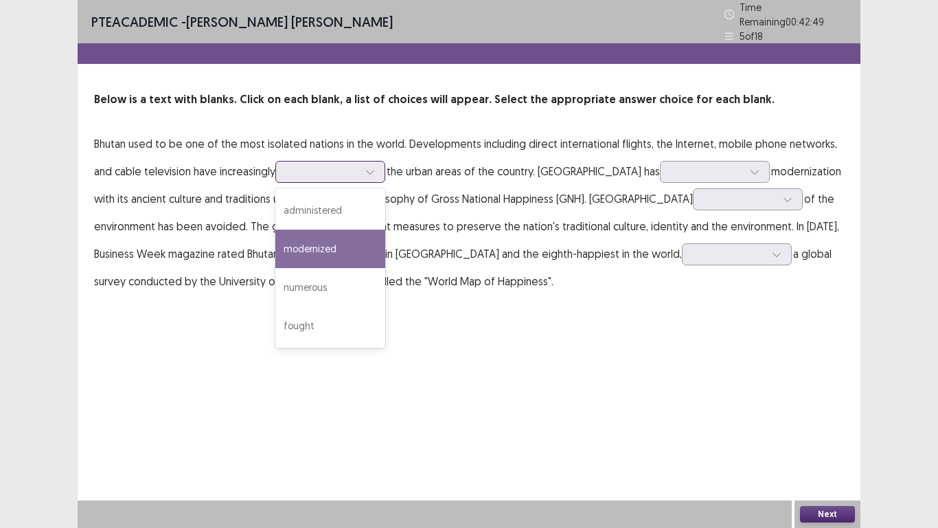
click at [347, 245] on div "modernized" at bounding box center [330, 248] width 110 height 38
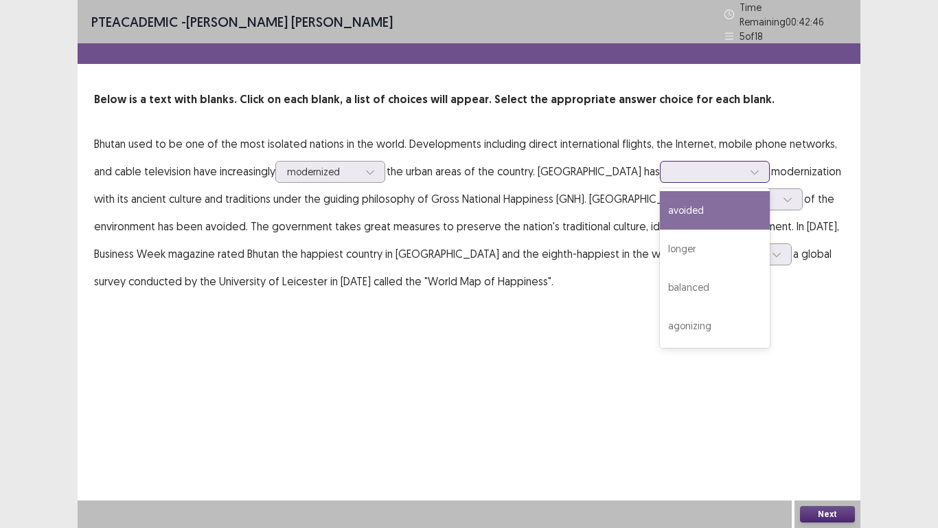
click at [745, 165] on div at bounding box center [755, 171] width 21 height 21
click at [660, 207] on div "avoided" at bounding box center [715, 210] width 110 height 38
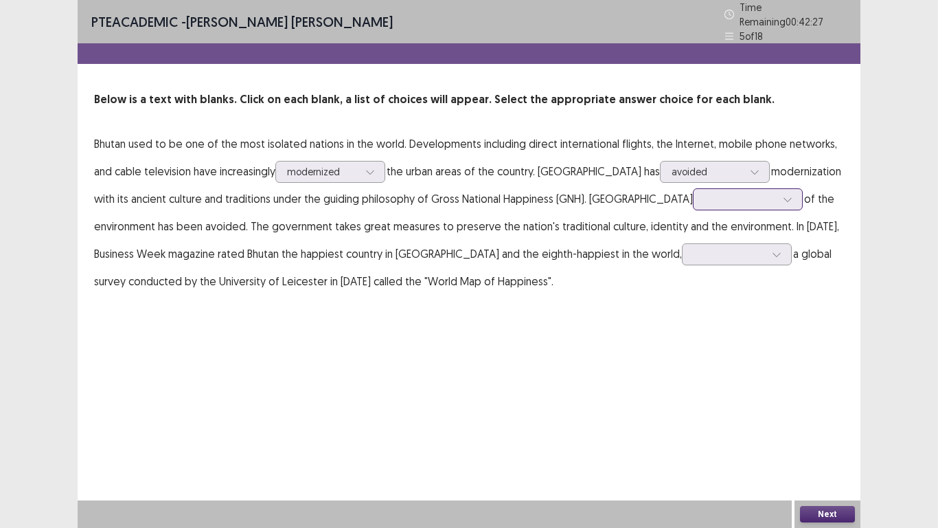
click at [778, 196] on div at bounding box center [788, 199] width 21 height 21
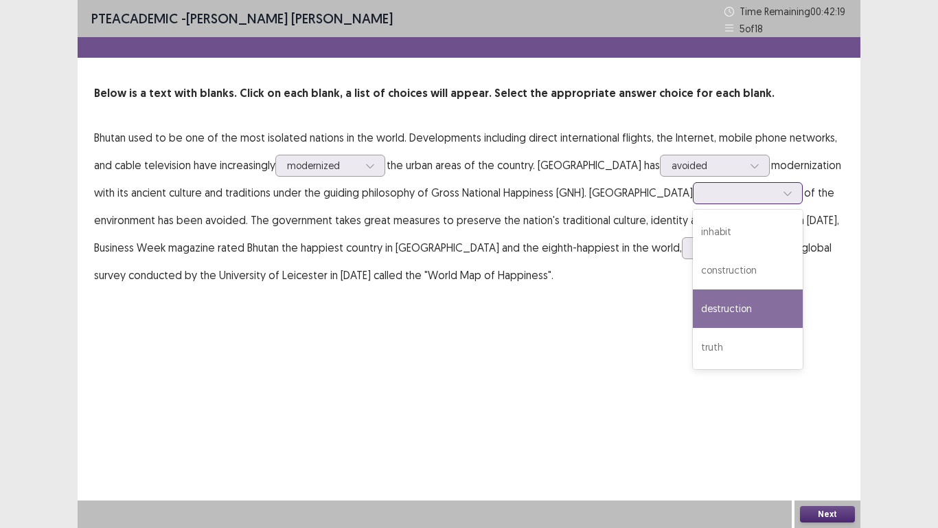
click at [693, 313] on div "destruction" at bounding box center [748, 308] width 110 height 38
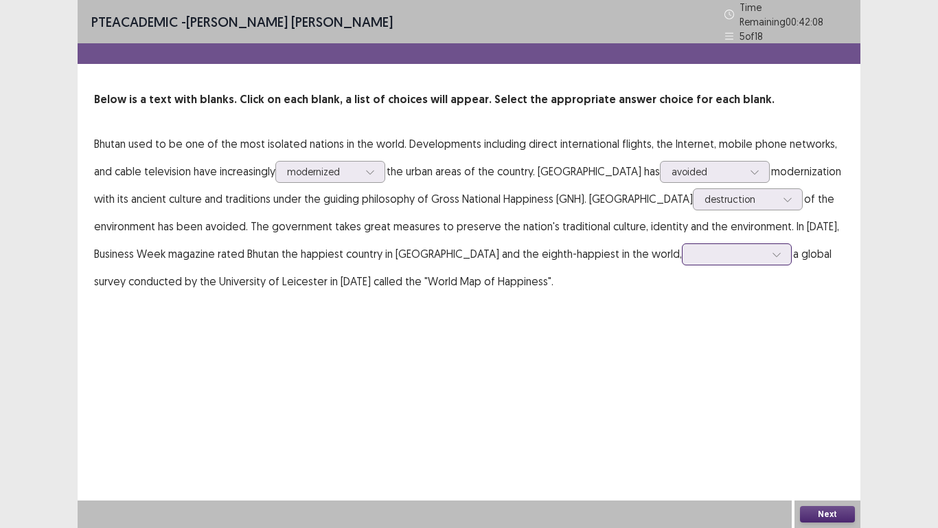
click at [772, 251] on icon at bounding box center [777, 254] width 10 height 10
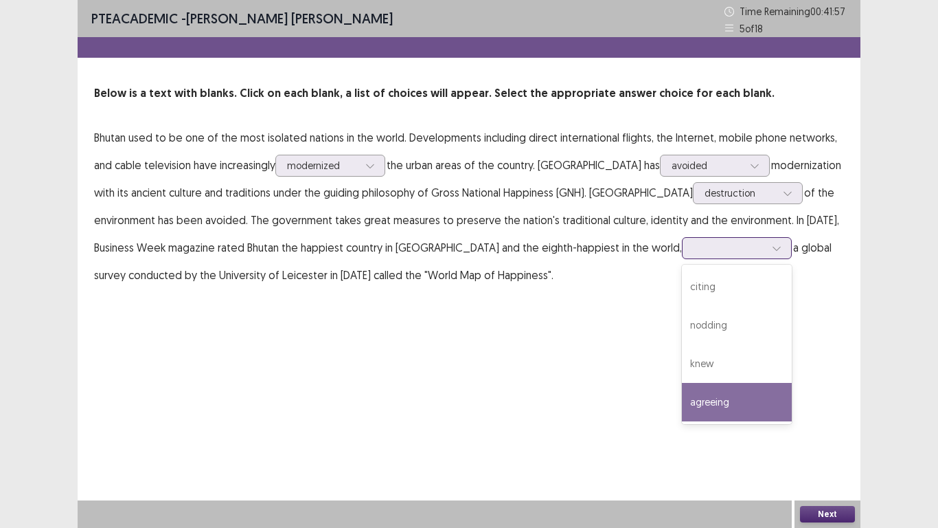
click at [682, 398] on div "agreeing" at bounding box center [737, 402] width 110 height 38
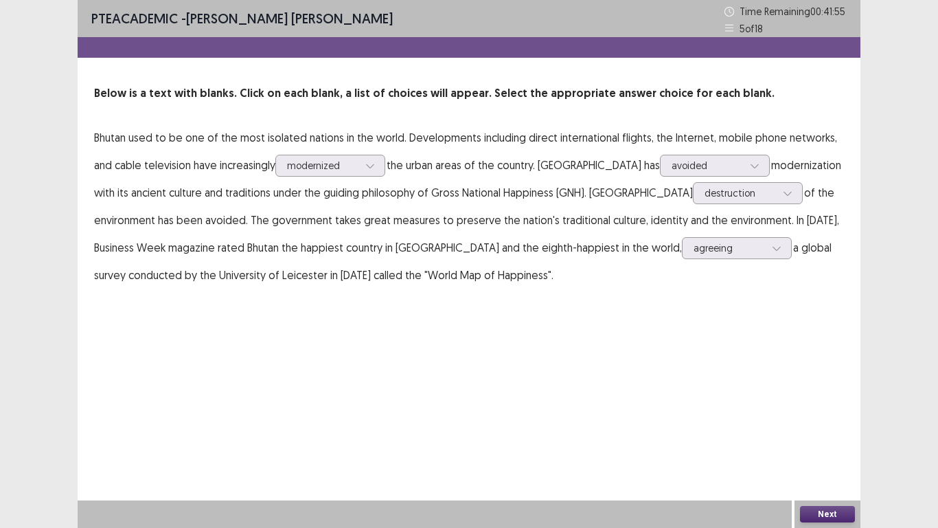
click at [823, 440] on button "Next" at bounding box center [827, 514] width 55 height 16
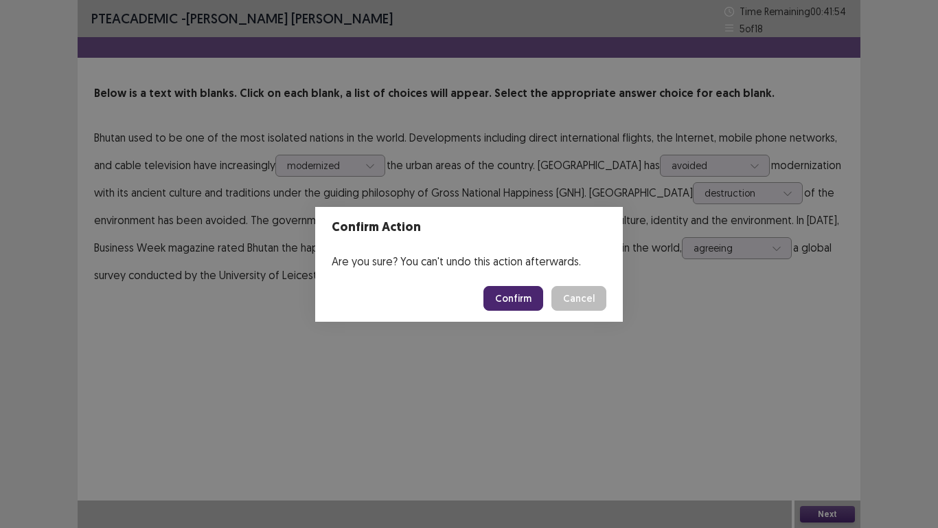
click at [505, 303] on button "Confirm" at bounding box center [514, 298] width 60 height 25
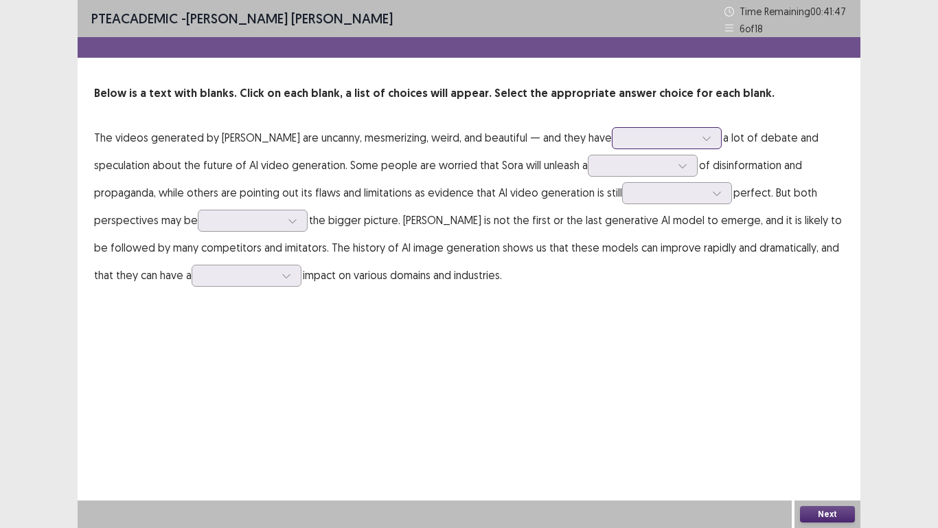
click at [697, 137] on div at bounding box center [707, 138] width 21 height 21
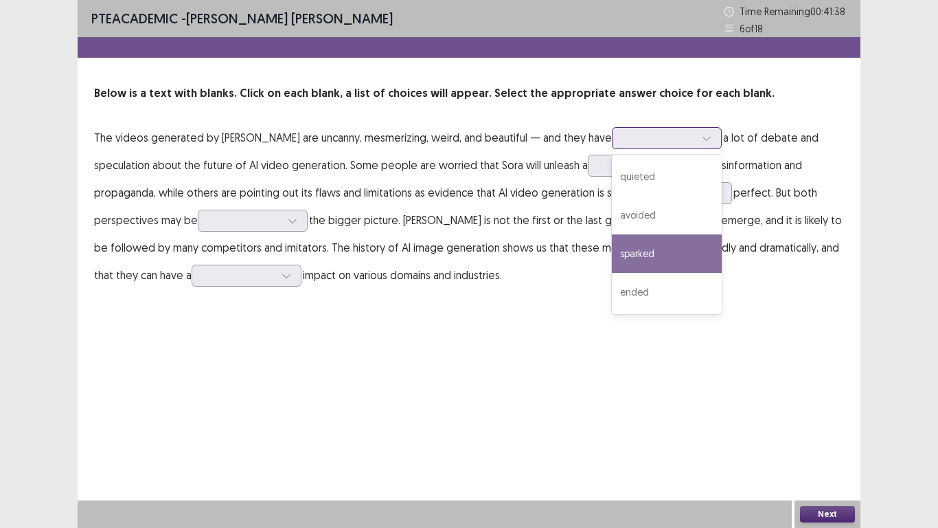
click at [631, 250] on div "sparked" at bounding box center [667, 253] width 110 height 38
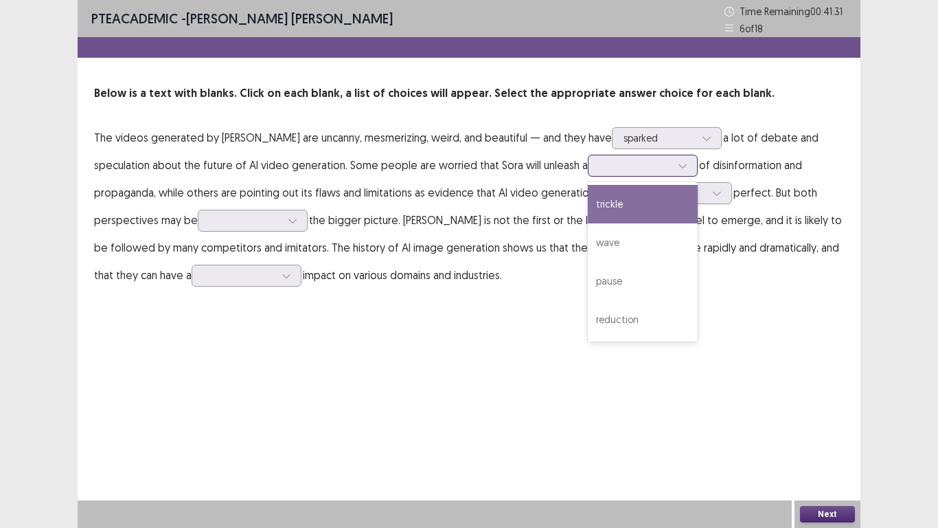
click at [673, 170] on div at bounding box center [683, 165] width 21 height 21
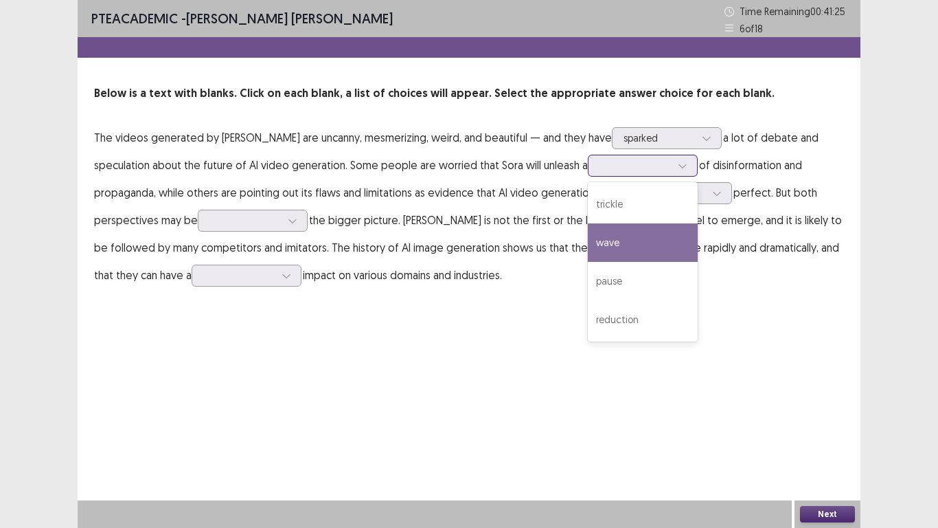
click at [596, 241] on div "wave" at bounding box center [643, 242] width 110 height 38
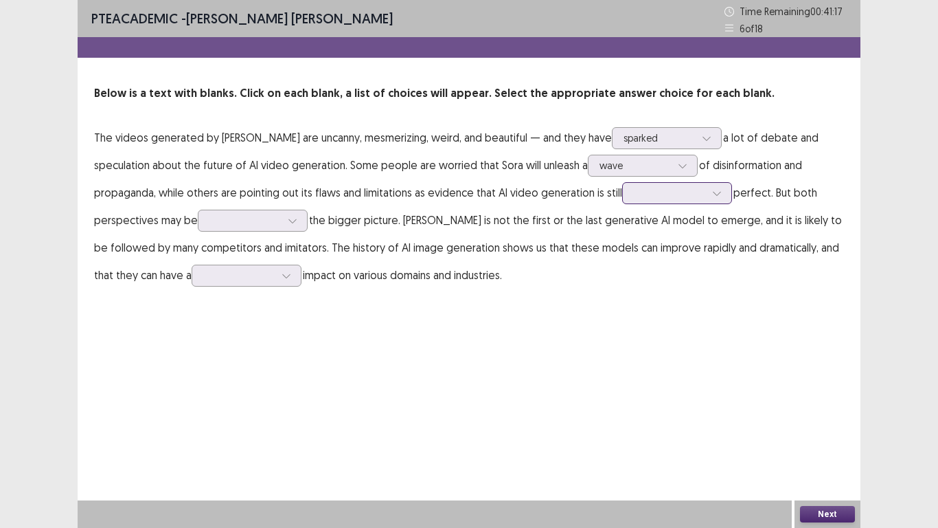
click at [707, 196] on div at bounding box center [717, 193] width 21 height 21
click at [622, 225] on div "close to" at bounding box center [677, 231] width 110 height 38
click at [282, 217] on div at bounding box center [292, 220] width 21 height 21
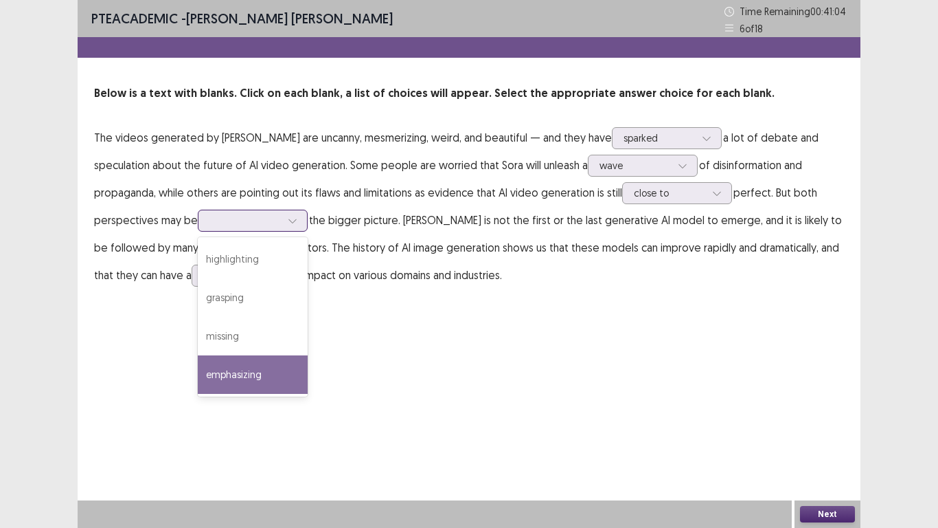
click at [198, 370] on div "emphasizing" at bounding box center [253, 374] width 110 height 38
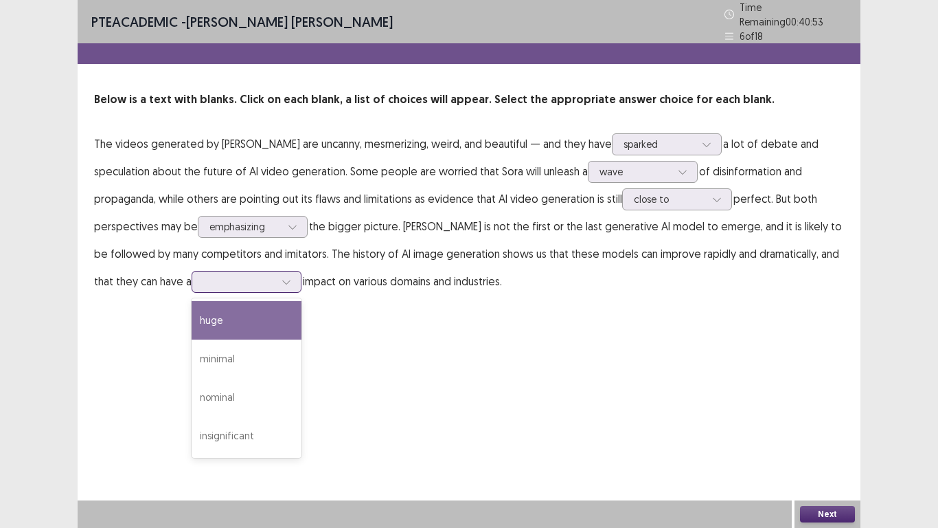
click at [282, 277] on icon at bounding box center [287, 282] width 10 height 10
click at [192, 308] on div "huge" at bounding box center [247, 320] width 110 height 38
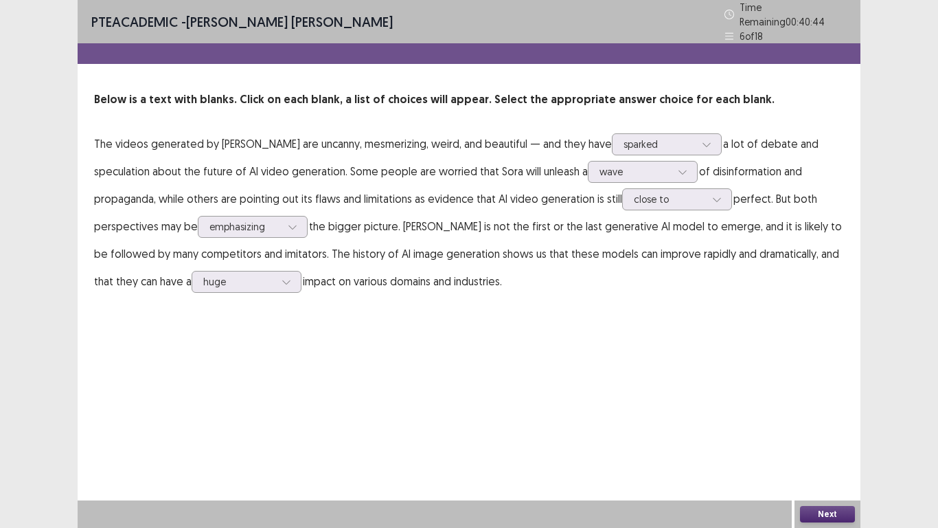
click at [833, 440] on button "Next" at bounding box center [827, 514] width 55 height 16
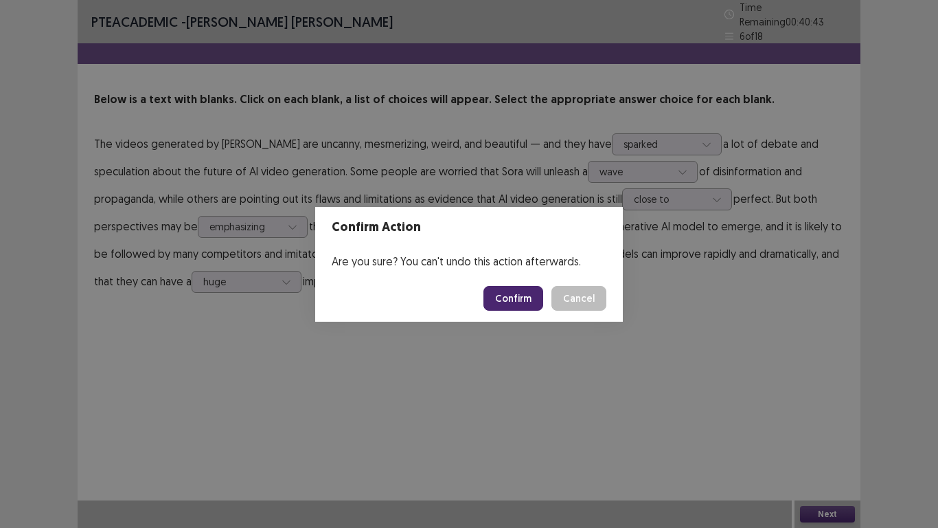
click at [526, 302] on button "Confirm" at bounding box center [514, 298] width 60 height 25
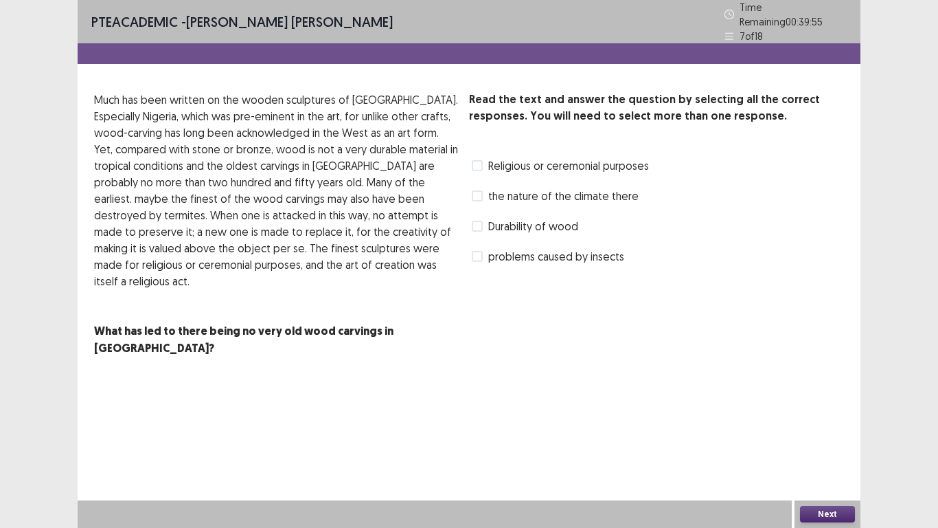
click at [475, 221] on span at bounding box center [477, 226] width 11 height 11
click at [843, 440] on button "Next" at bounding box center [827, 514] width 55 height 16
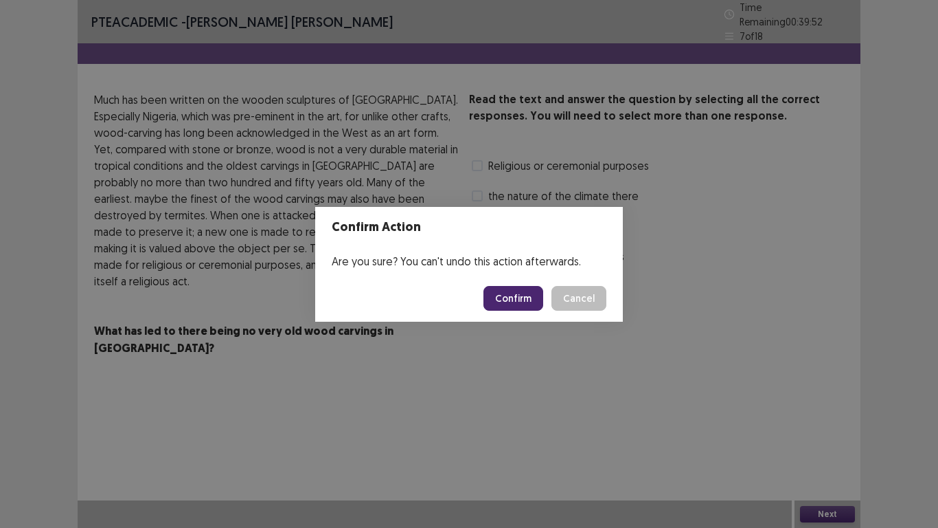
click at [534, 295] on button "Confirm" at bounding box center [514, 298] width 60 height 25
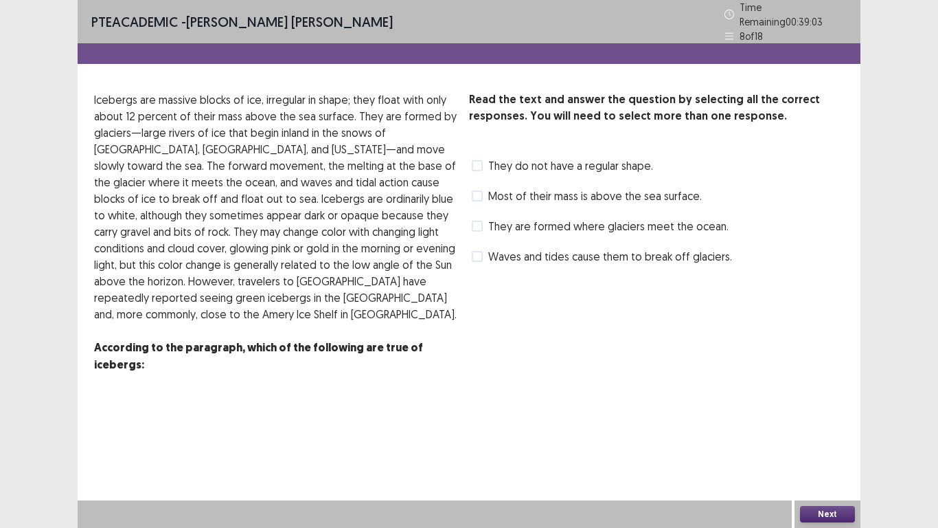
click at [481, 222] on span at bounding box center [477, 226] width 11 height 11
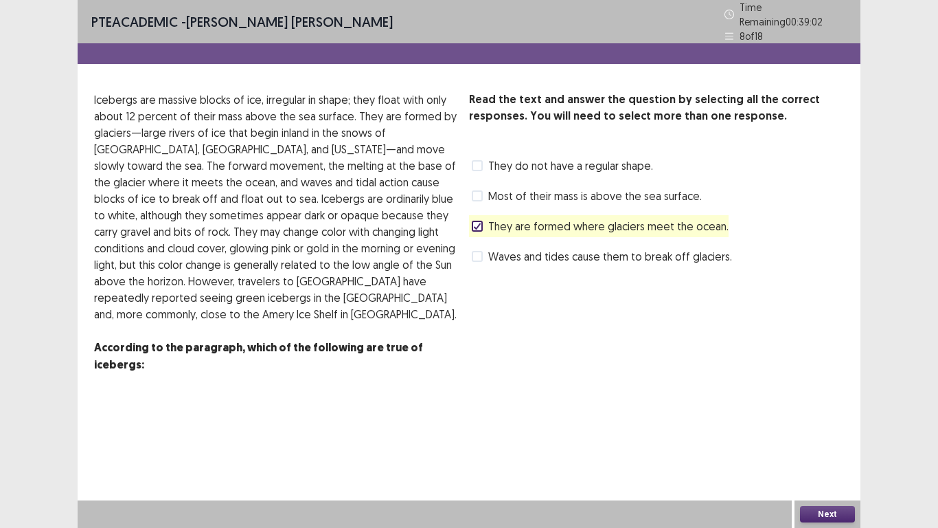
click at [815, 440] on button "Next" at bounding box center [827, 514] width 55 height 16
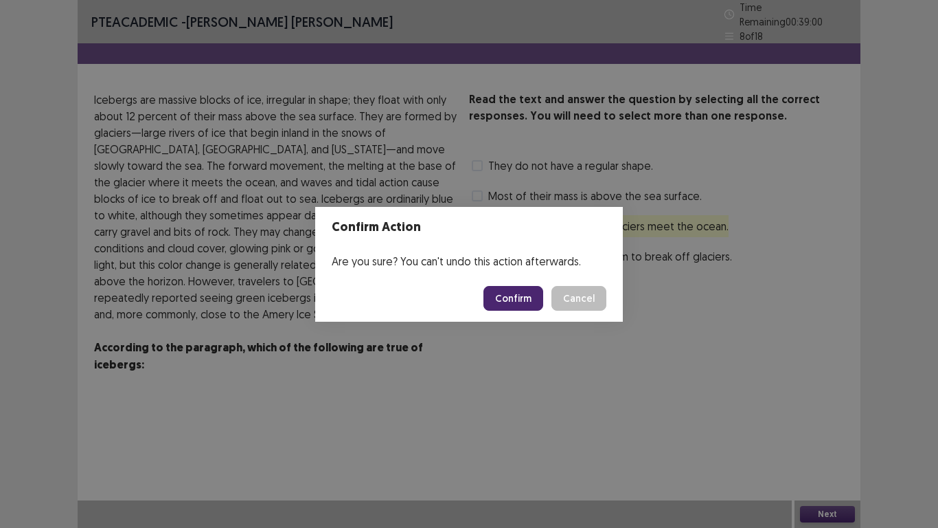
click at [520, 302] on button "Confirm" at bounding box center [514, 298] width 60 height 25
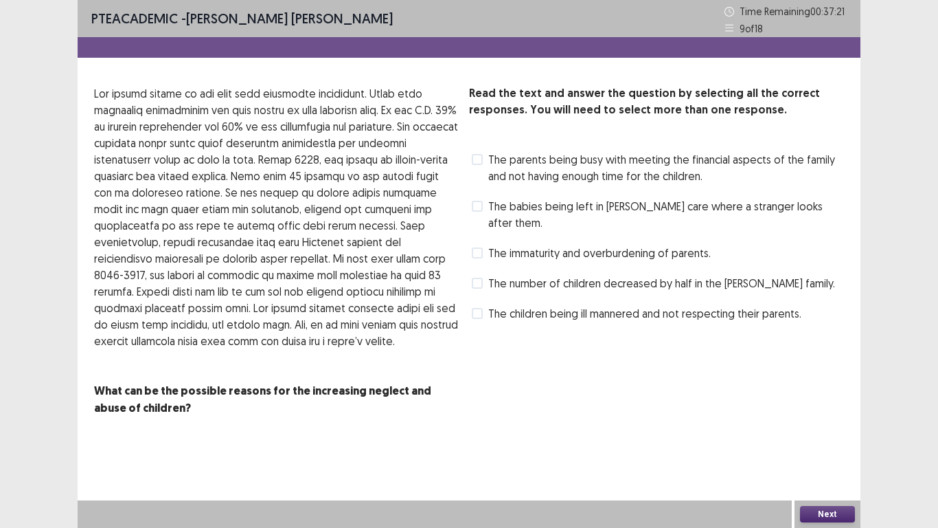
click at [479, 247] on span at bounding box center [477, 252] width 11 height 11
click at [829, 440] on button "Next" at bounding box center [827, 514] width 55 height 16
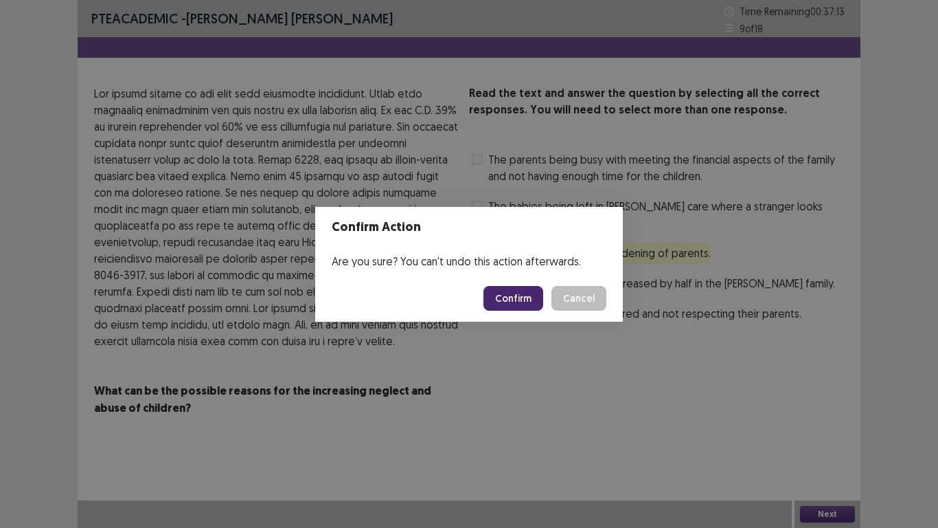
click at [500, 302] on button "Confirm" at bounding box center [514, 298] width 60 height 25
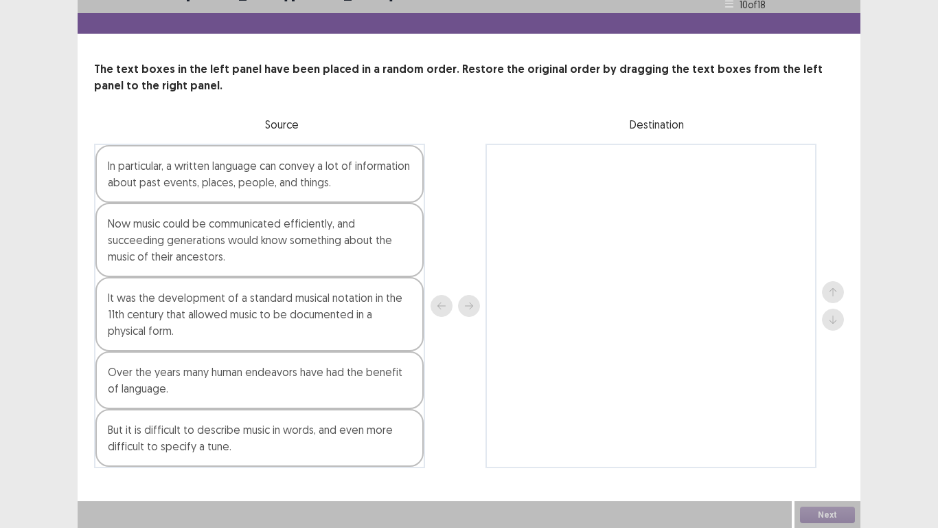
scroll to position [25, 0]
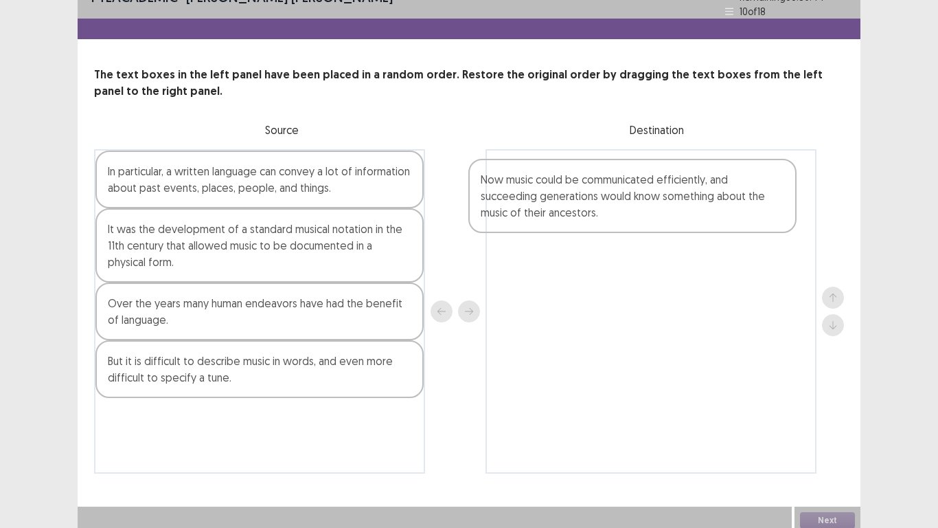
drag, startPoint x: 261, startPoint y: 260, endPoint x: 645, endPoint y: 208, distance: 387.5
click at [645, 208] on div "In particular, a written language can convey a lot of information about past ev…" at bounding box center [469, 311] width 750 height 324
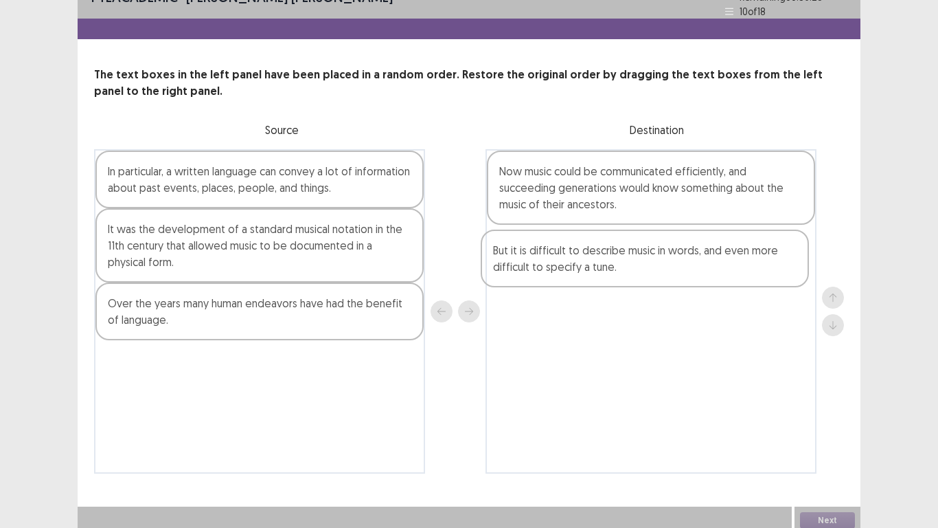
drag, startPoint x: 258, startPoint y: 374, endPoint x: 646, endPoint y: 270, distance: 402.6
click at [646, 270] on div "In particular, a written language can convey a lot of information about past ev…" at bounding box center [469, 311] width 750 height 324
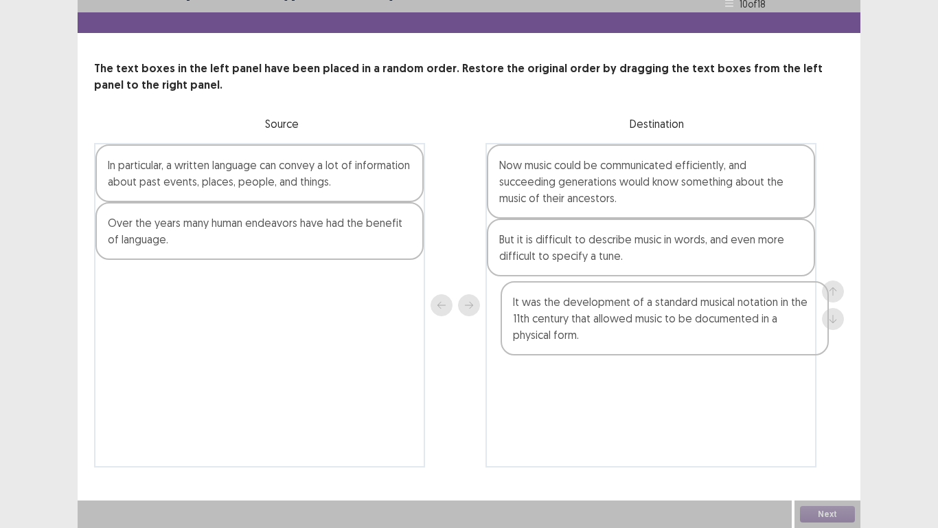
drag, startPoint x: 264, startPoint y: 238, endPoint x: 672, endPoint y: 318, distance: 415.9
click at [672, 318] on div "In particular, a written language can convey a lot of information about past ev…" at bounding box center [469, 305] width 750 height 324
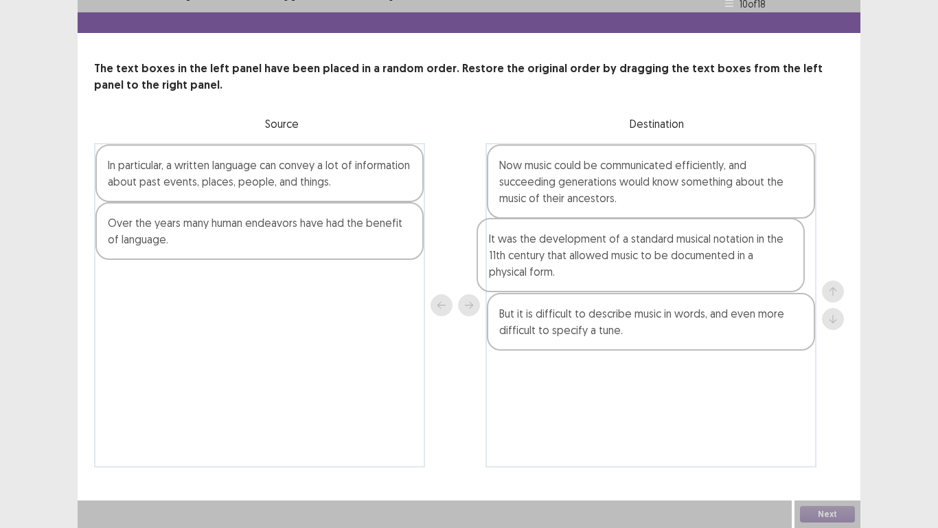
drag, startPoint x: 700, startPoint y: 272, endPoint x: 686, endPoint y: 240, distance: 34.5
click at [686, 240] on div "Now music could be communicated efficiently, and succeeding generations would k…" at bounding box center [651, 305] width 331 height 324
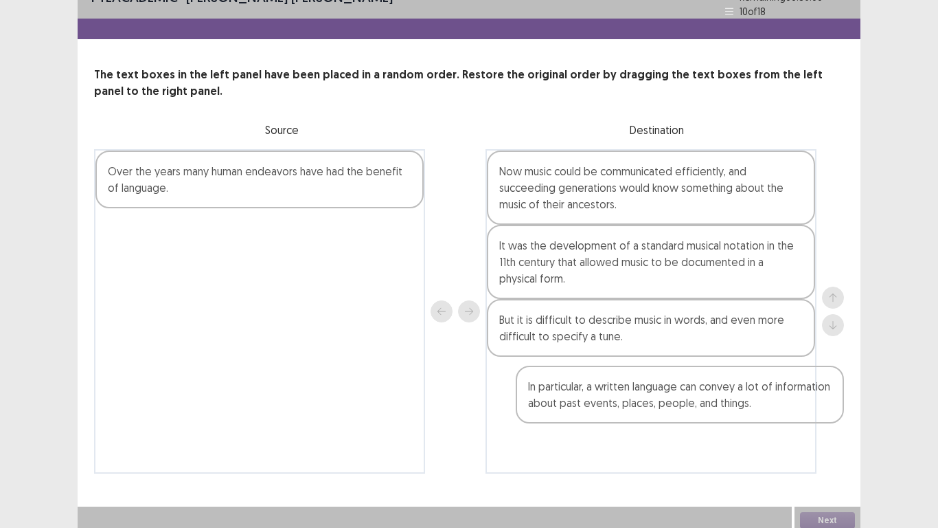
drag, startPoint x: 273, startPoint y: 170, endPoint x: 691, endPoint y: 384, distance: 469.5
click at [696, 387] on div "In particular, a written language can convey a lot of information about past ev…" at bounding box center [469, 311] width 750 height 324
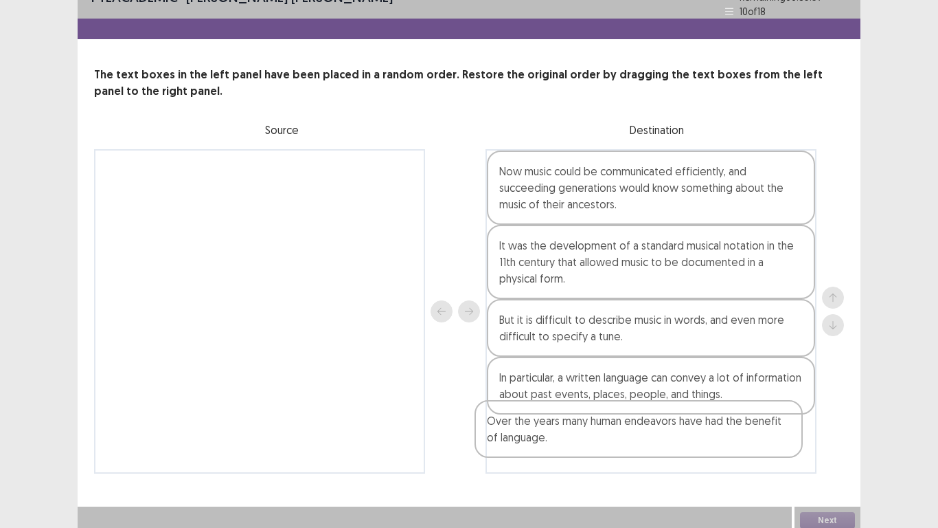
drag, startPoint x: 341, startPoint y: 265, endPoint x: 693, endPoint y: 424, distance: 385.3
click at [685, 429] on div "Over the years many human endeavors have had the benefit of language. Now music…" at bounding box center [469, 311] width 750 height 324
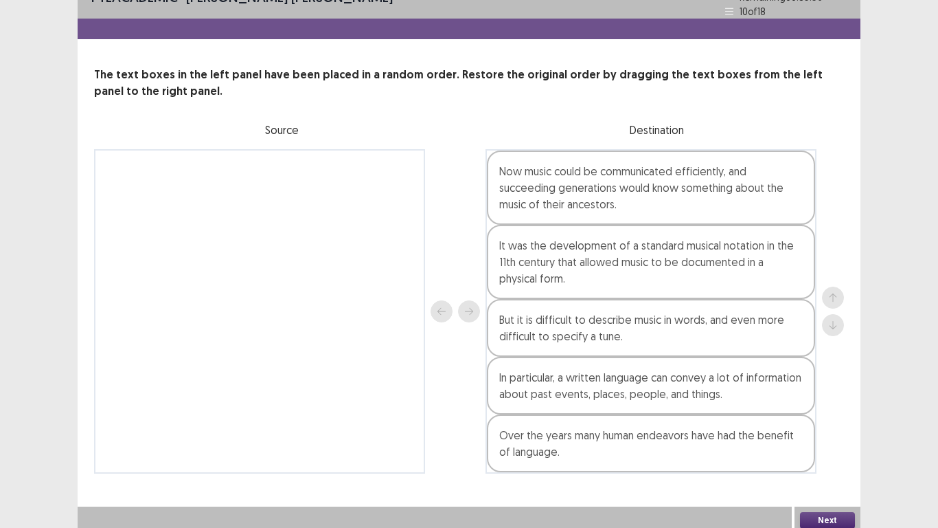
click at [835, 440] on button "Next" at bounding box center [827, 520] width 55 height 16
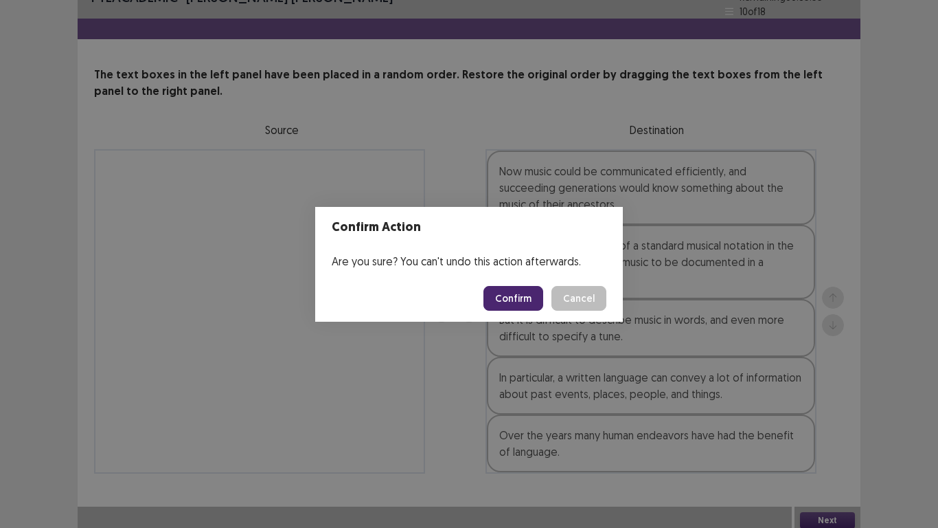
click at [524, 302] on button "Confirm" at bounding box center [514, 298] width 60 height 25
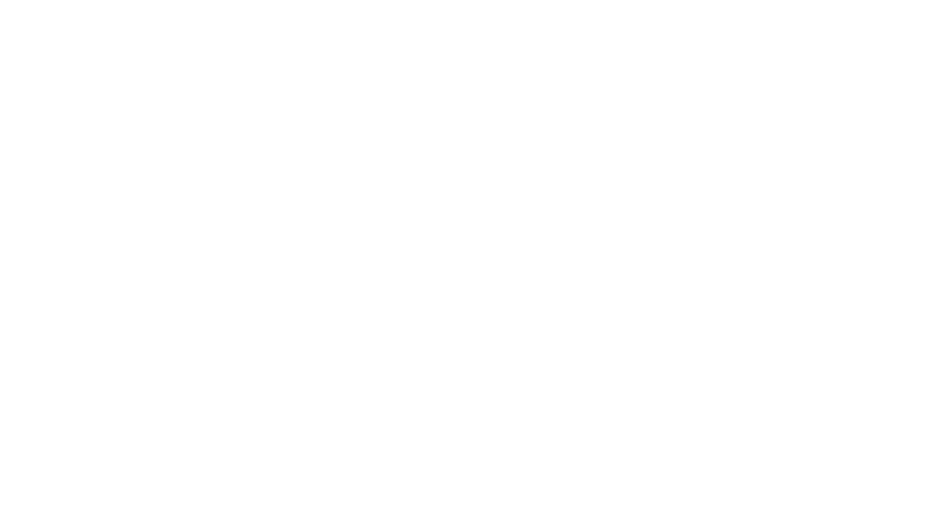
scroll to position [0, 0]
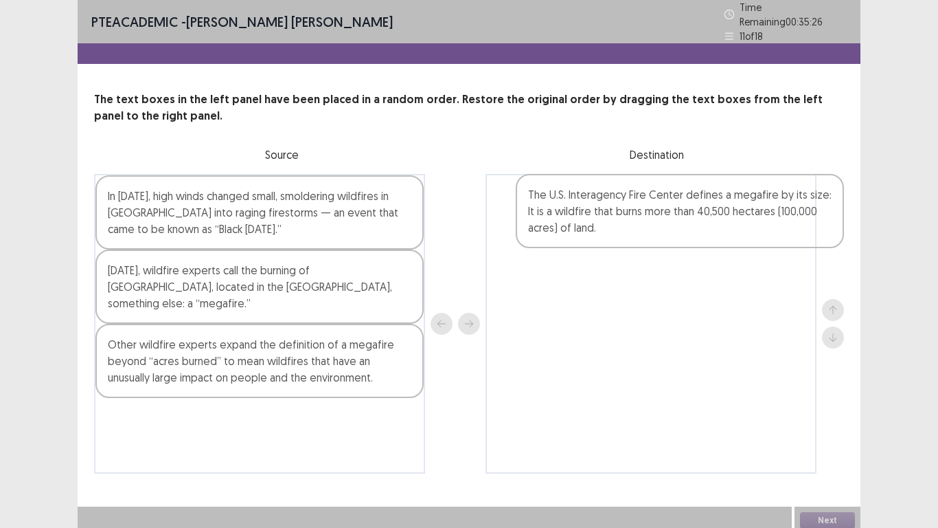
drag, startPoint x: 207, startPoint y: 288, endPoint x: 630, endPoint y: 218, distance: 428.8
click at [630, 218] on div "In [DATE], high winds changed small, smoldering wildfires in [GEOGRAPHIC_DATA] …" at bounding box center [469, 324] width 750 height 300
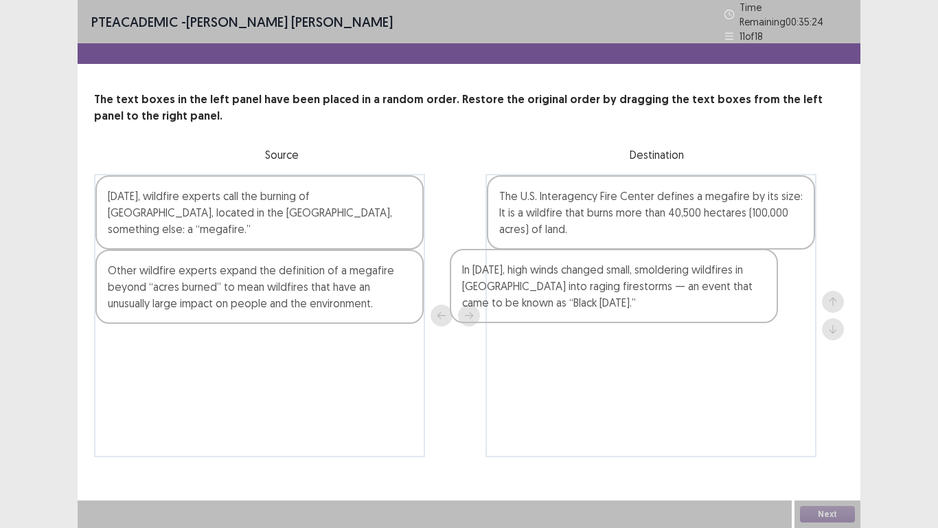
drag, startPoint x: 291, startPoint y: 209, endPoint x: 684, endPoint y: 288, distance: 401.5
click at [684, 289] on div "In [DATE], high winds changed small, smoldering wildfires in [GEOGRAPHIC_DATA] …" at bounding box center [469, 315] width 750 height 283
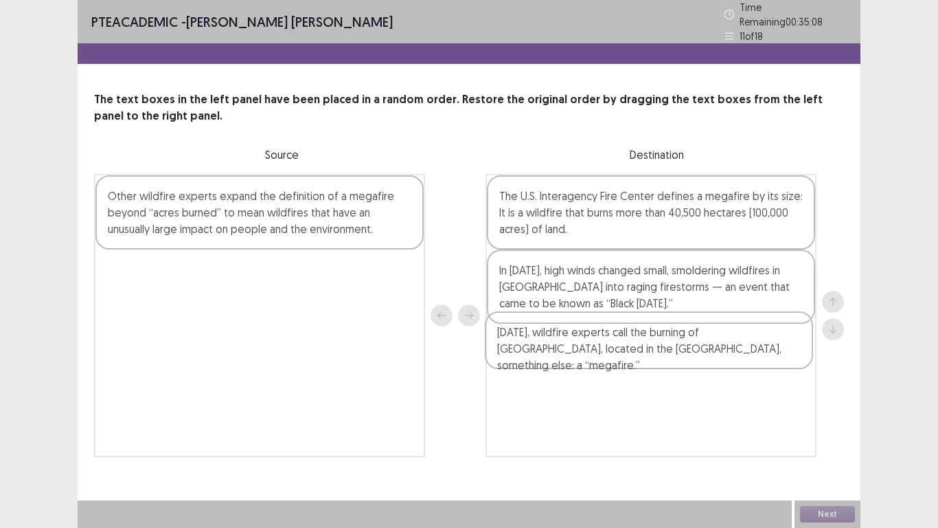
drag, startPoint x: 310, startPoint y: 198, endPoint x: 707, endPoint y: 346, distance: 423.9
click at [707, 346] on div "[DATE], wildfire experts call the burning of [GEOGRAPHIC_DATA], located in the …" at bounding box center [469, 315] width 750 height 283
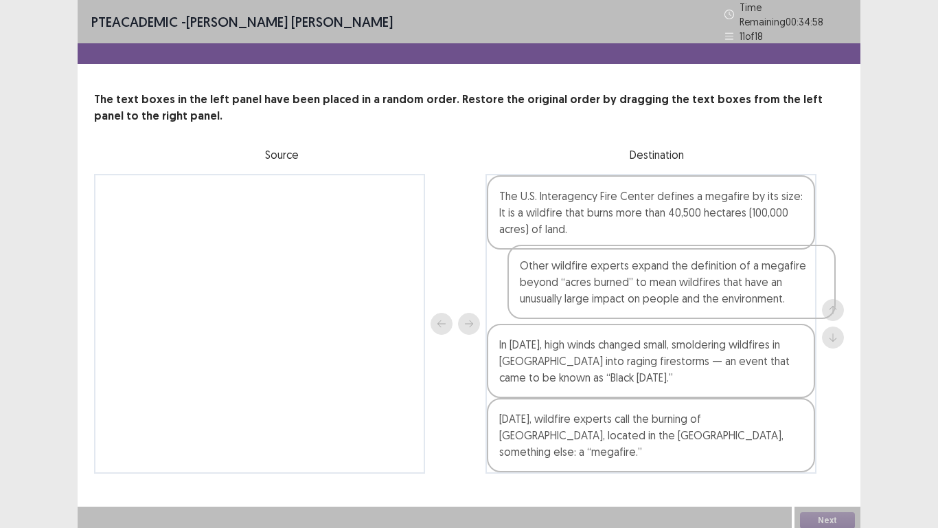
drag, startPoint x: 302, startPoint y: 210, endPoint x: 726, endPoint y: 290, distance: 431.4
click at [726, 290] on div "Other wildfire experts expand the definition of a megafire beyond “acres burned…" at bounding box center [469, 324] width 750 height 300
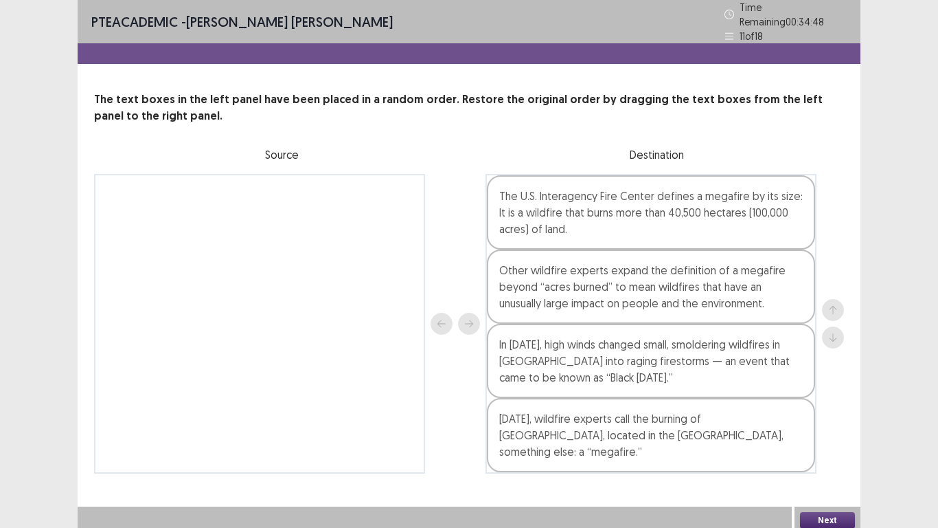
click at [833, 440] on button "Next" at bounding box center [827, 520] width 55 height 16
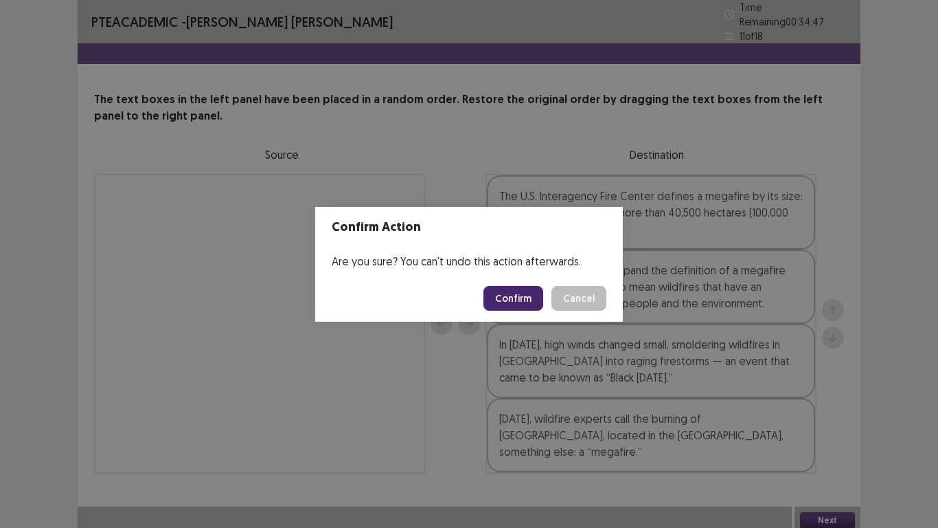
click at [515, 302] on button "Confirm" at bounding box center [514, 298] width 60 height 25
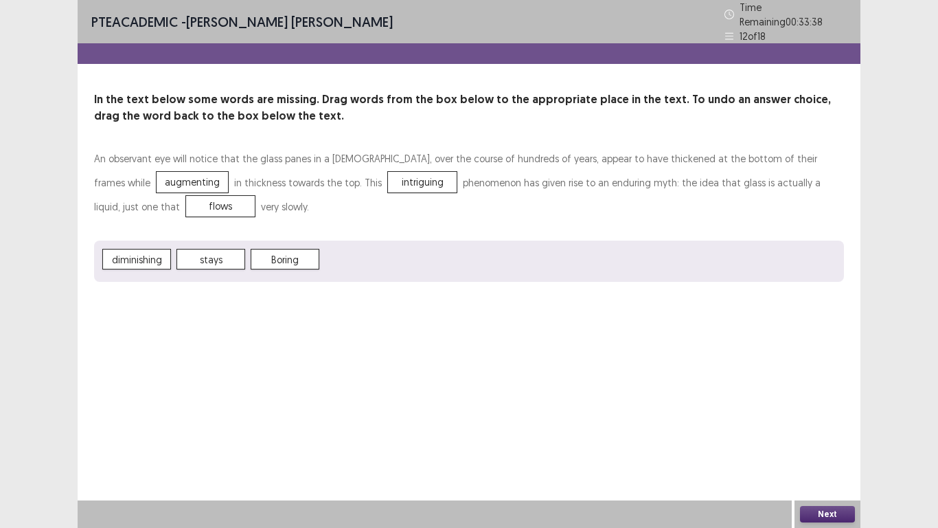
click at [843, 440] on button "Next" at bounding box center [827, 514] width 55 height 16
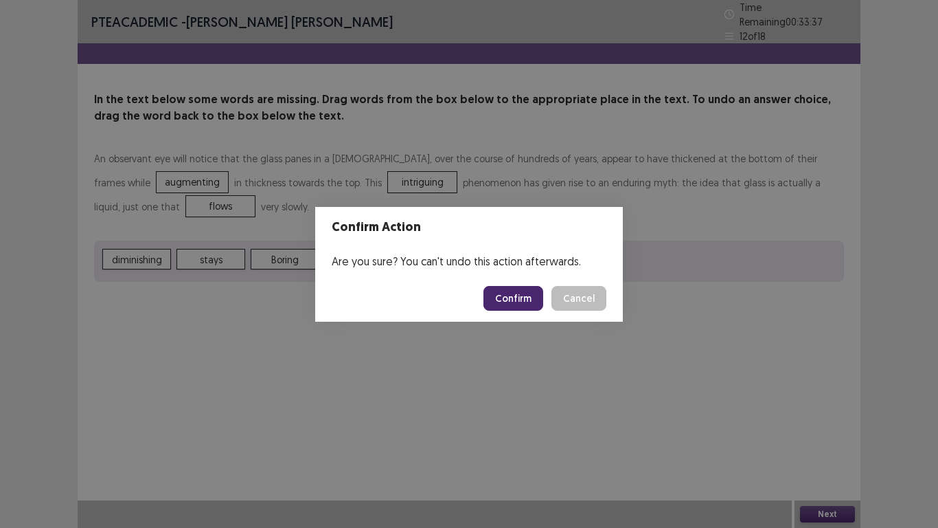
click at [510, 297] on button "Confirm" at bounding box center [514, 298] width 60 height 25
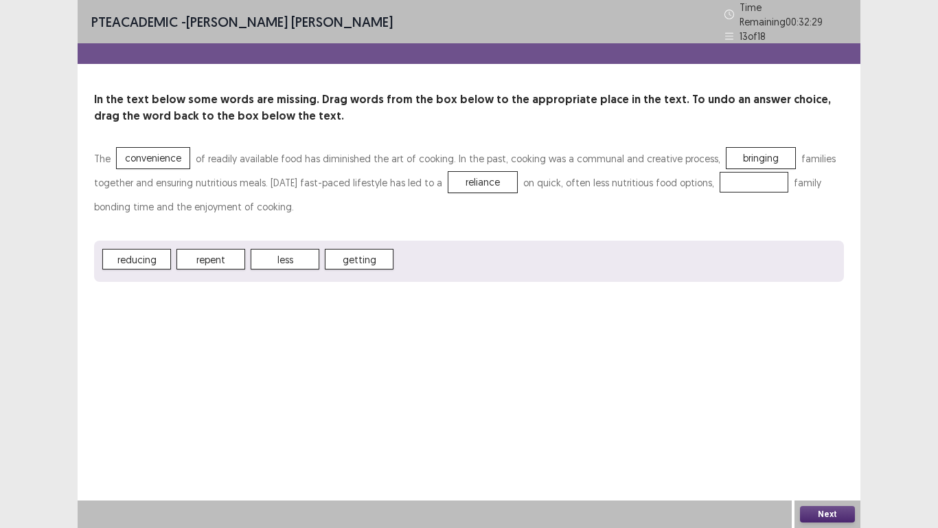
click at [831, 440] on button "Next" at bounding box center [827, 514] width 55 height 16
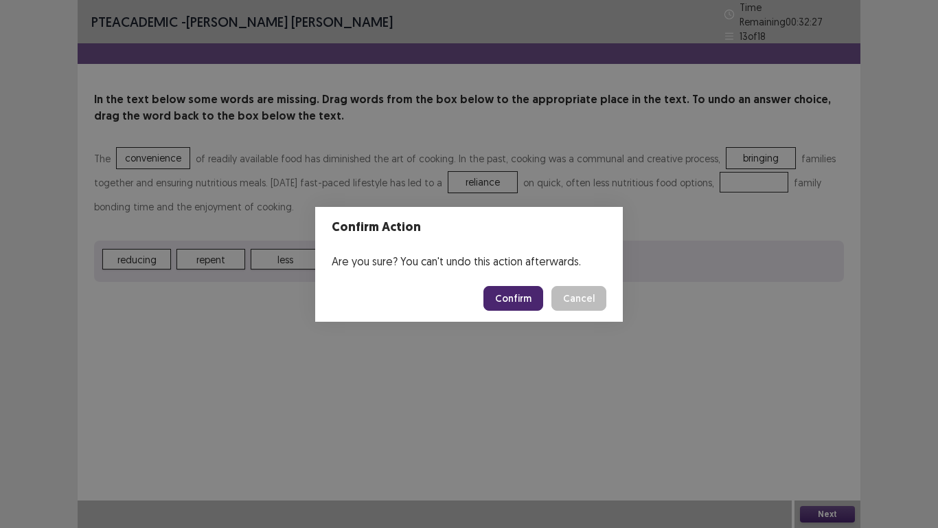
click at [581, 302] on button "Cancel" at bounding box center [579, 298] width 55 height 25
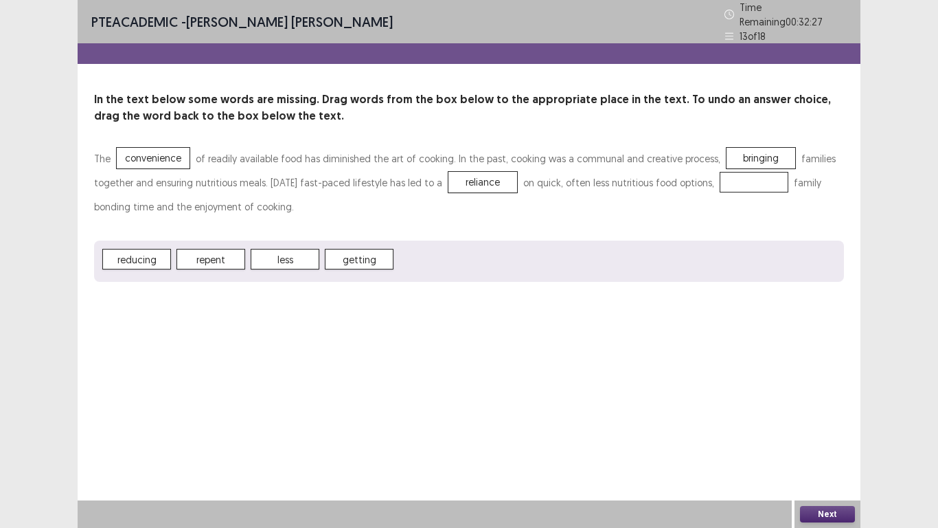
click at [596, 300] on button "Cancel" at bounding box center [574, 295] width 52 height 23
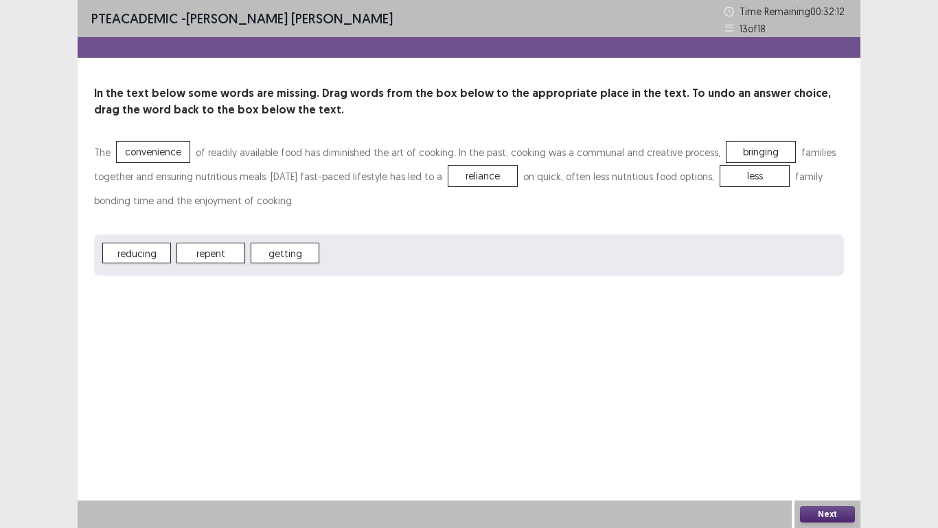
click at [837, 440] on button "Next" at bounding box center [827, 514] width 55 height 16
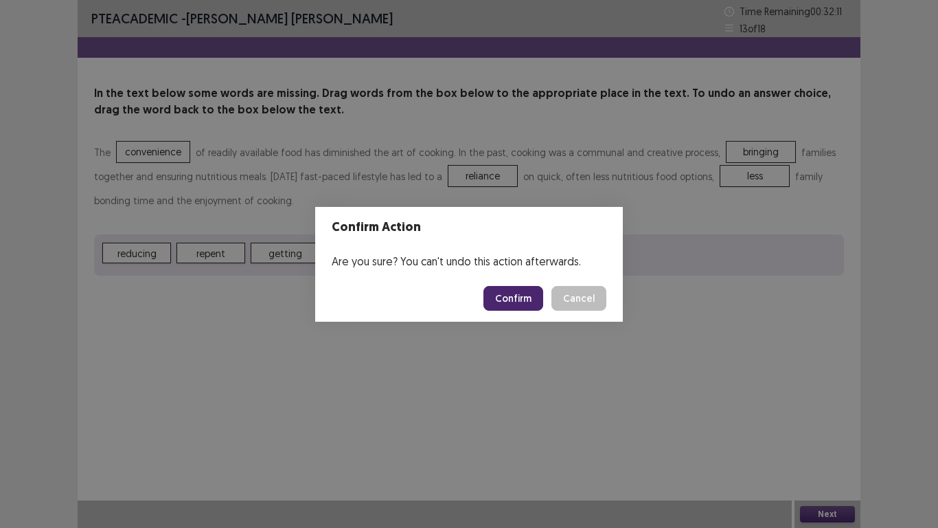
click at [529, 300] on button "Confirm" at bounding box center [514, 298] width 60 height 25
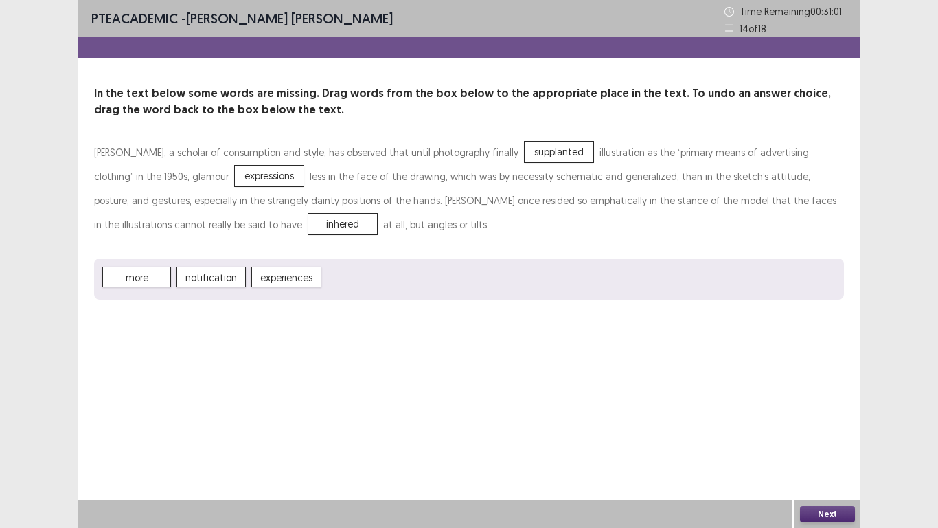
click at [847, 440] on button "Next" at bounding box center [827, 514] width 55 height 16
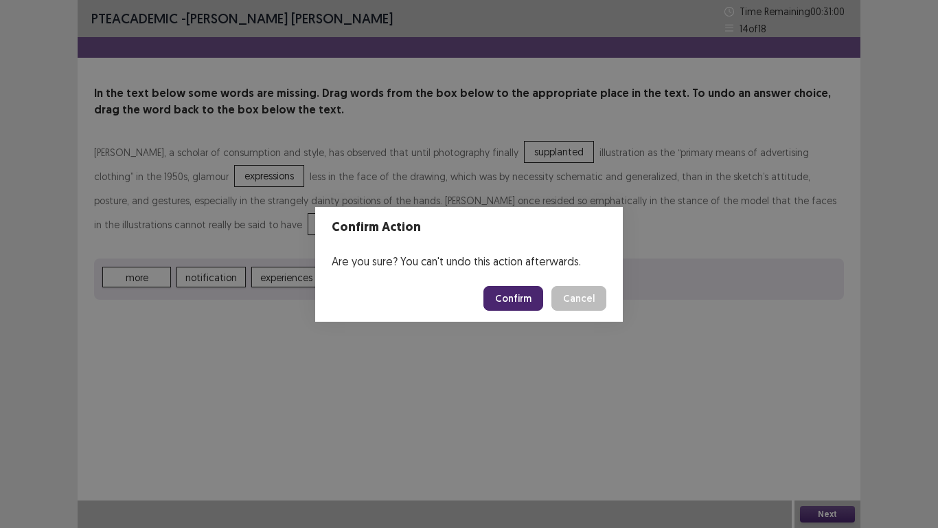
click at [532, 297] on button "Confirm" at bounding box center [514, 298] width 60 height 25
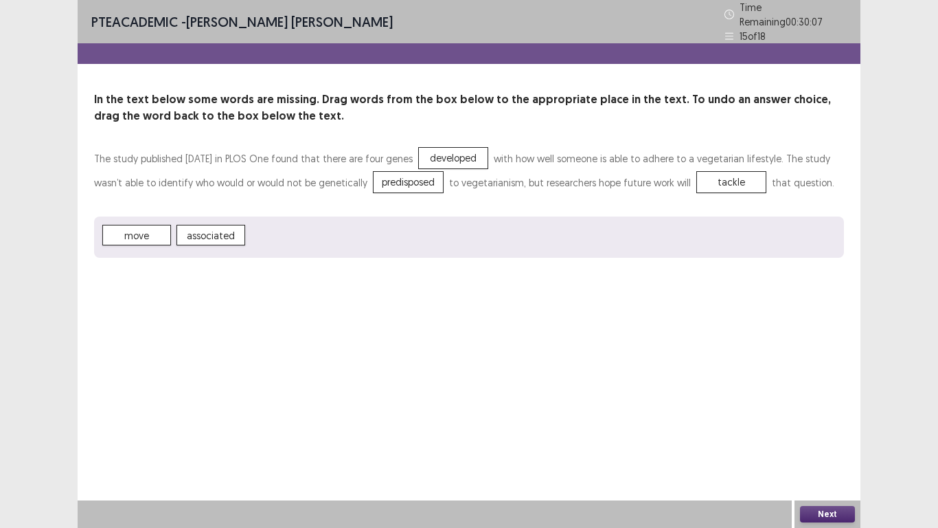
click at [828, 440] on button "Next" at bounding box center [827, 514] width 55 height 16
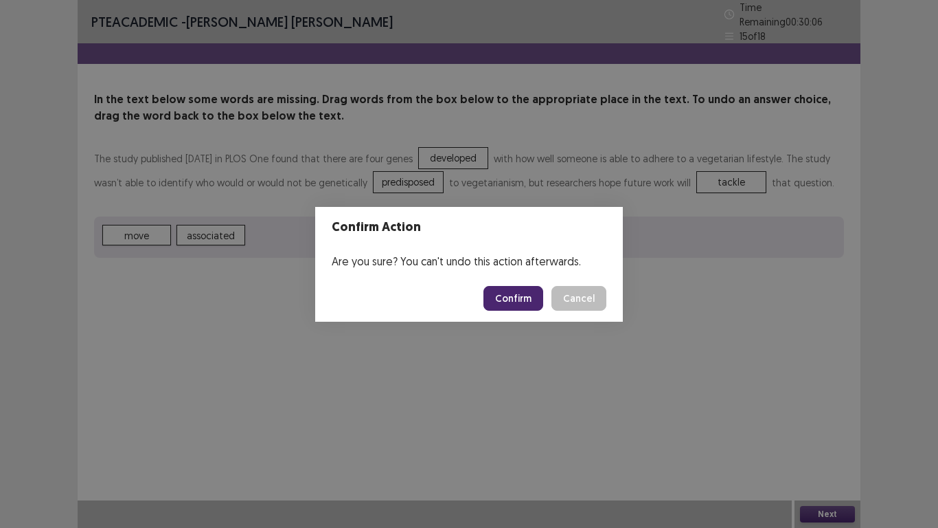
click at [511, 301] on button "Confirm" at bounding box center [514, 298] width 60 height 25
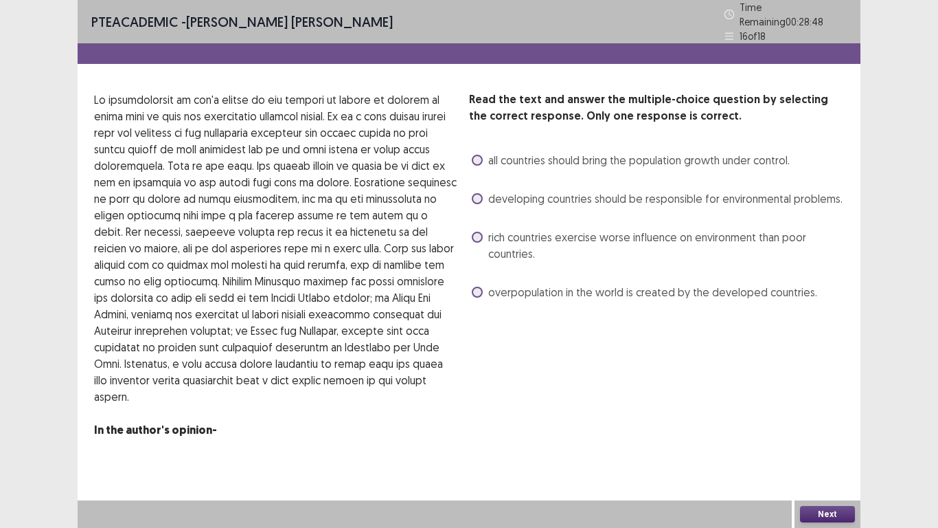
click at [480, 232] on span at bounding box center [477, 237] width 11 height 11
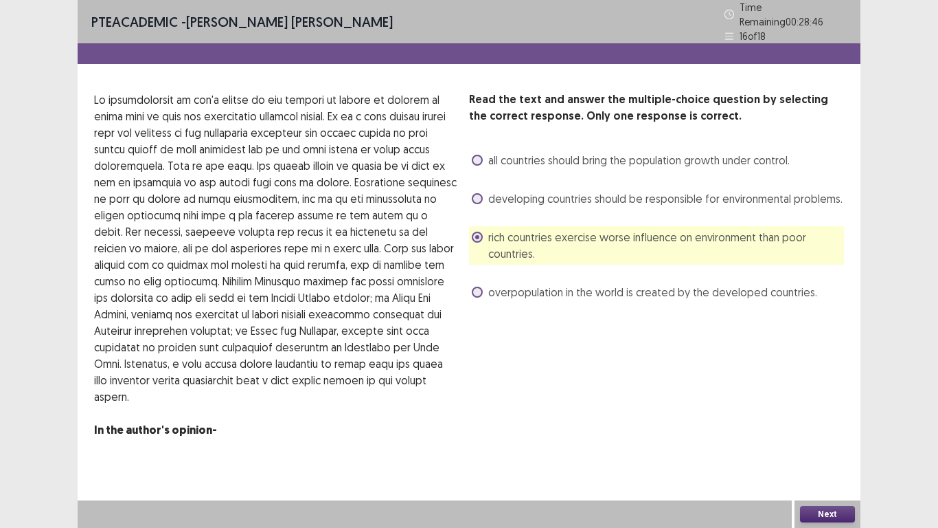
click at [831, 440] on button "Next" at bounding box center [827, 514] width 55 height 16
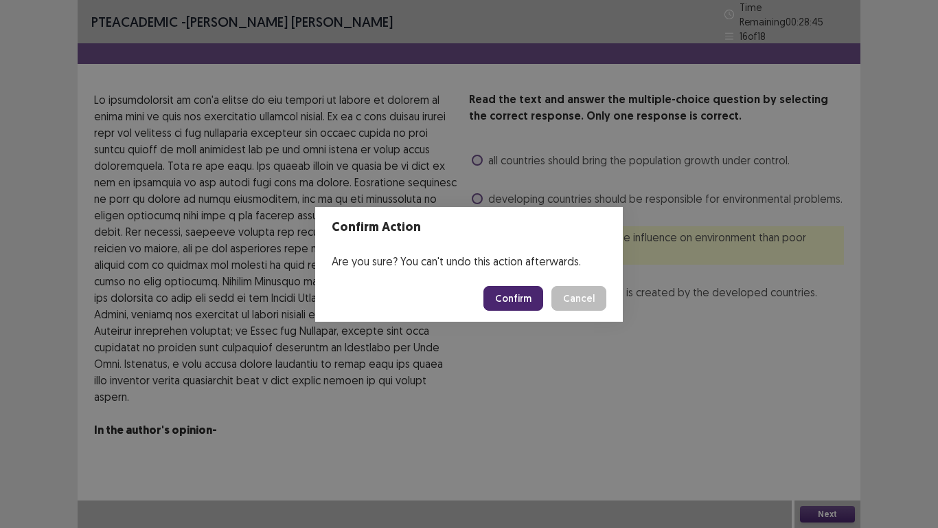
click at [516, 299] on button "Confirm" at bounding box center [514, 298] width 60 height 25
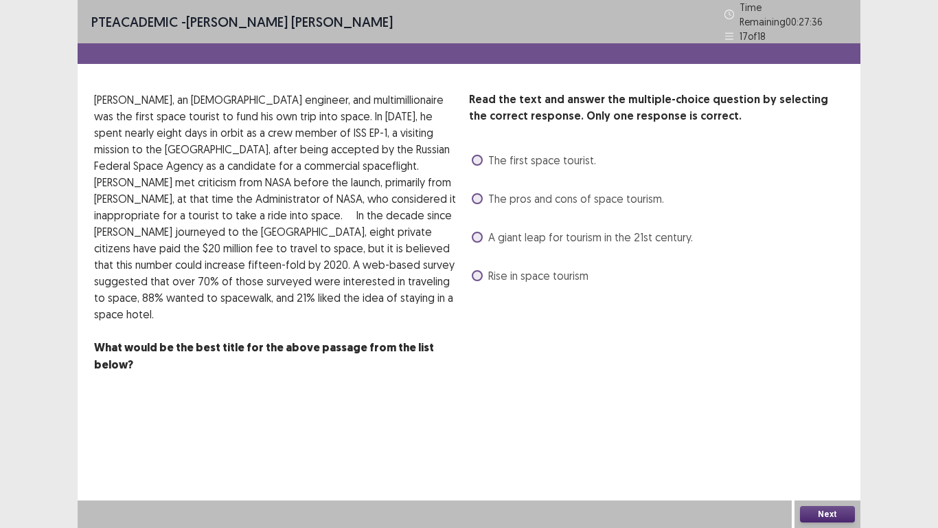
click at [480, 270] on span at bounding box center [477, 275] width 11 height 11
click at [826, 440] on button "Next" at bounding box center [827, 514] width 55 height 16
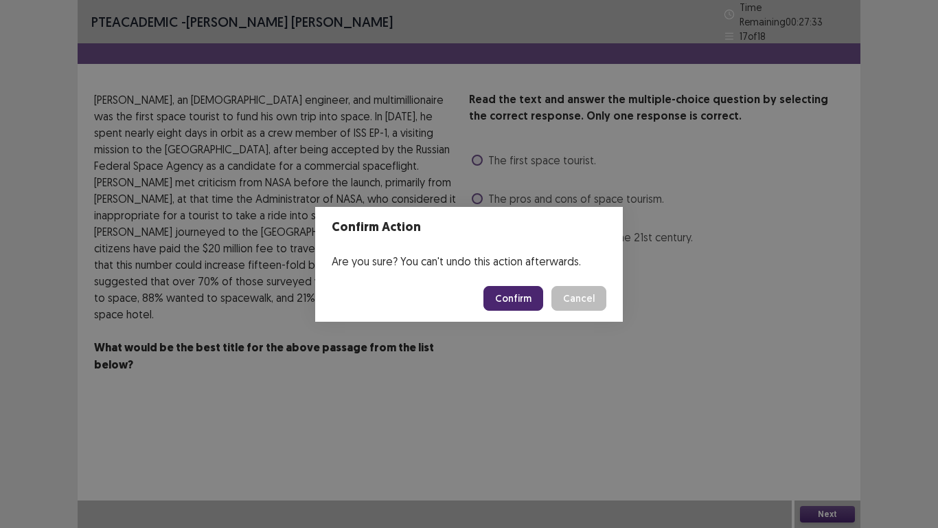
click at [516, 300] on button "Confirm" at bounding box center [514, 298] width 60 height 25
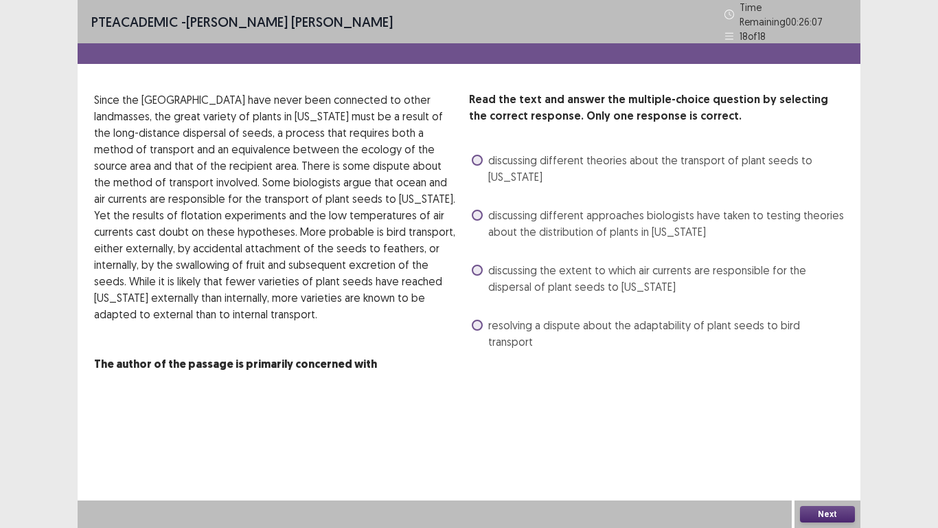
click at [480, 155] on span at bounding box center [477, 160] width 11 height 11
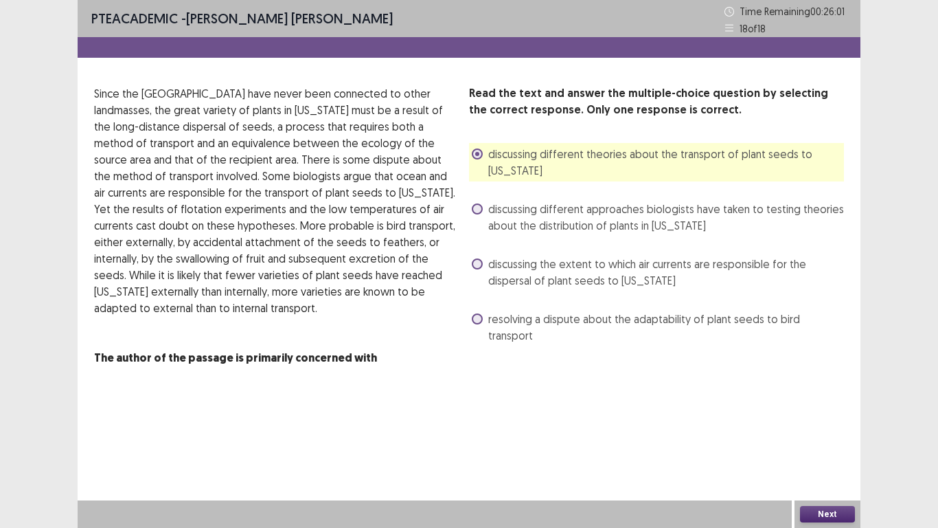
click at [840, 440] on button "Next" at bounding box center [827, 514] width 55 height 16
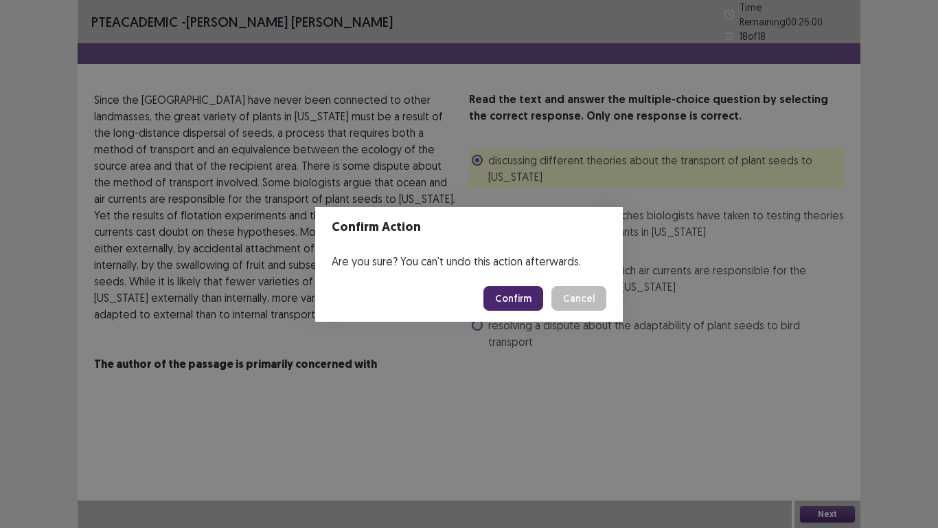
click at [527, 291] on button "Confirm" at bounding box center [514, 298] width 60 height 25
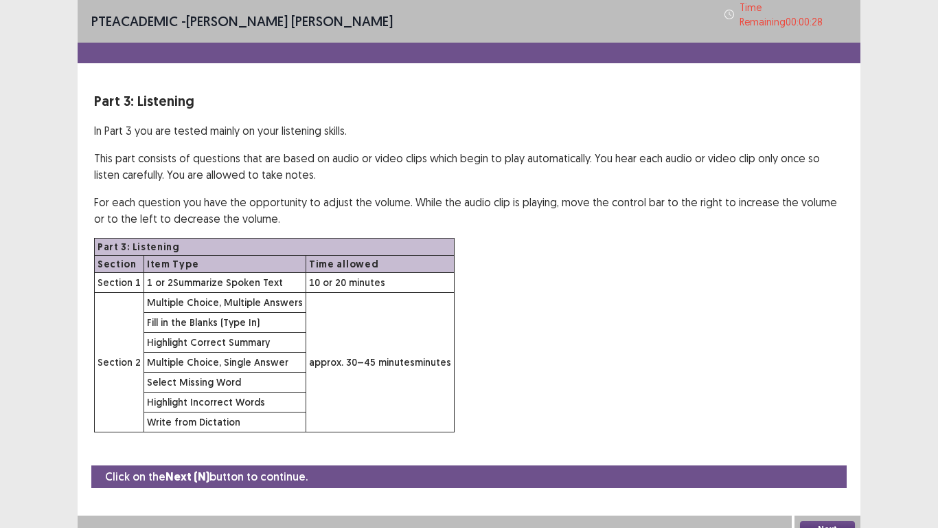
scroll to position [10, 0]
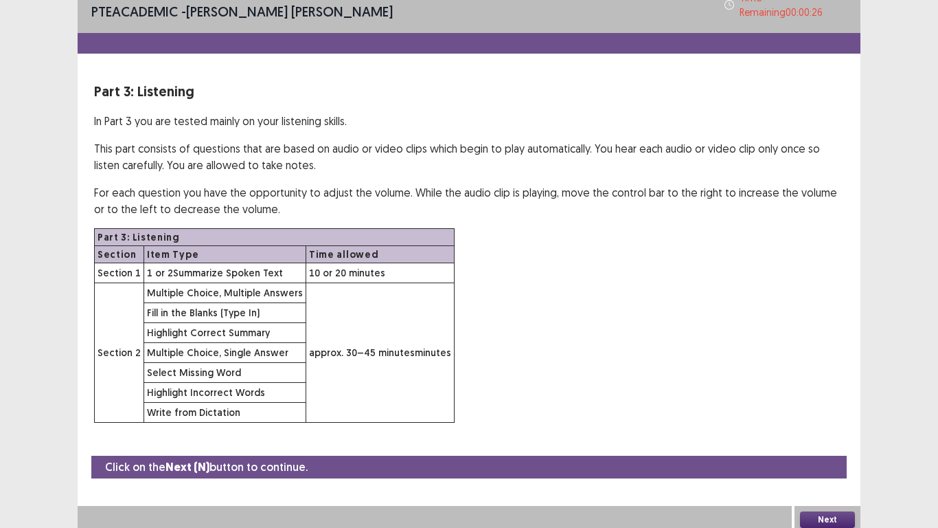
click at [834, 440] on button "Next" at bounding box center [827, 519] width 55 height 16
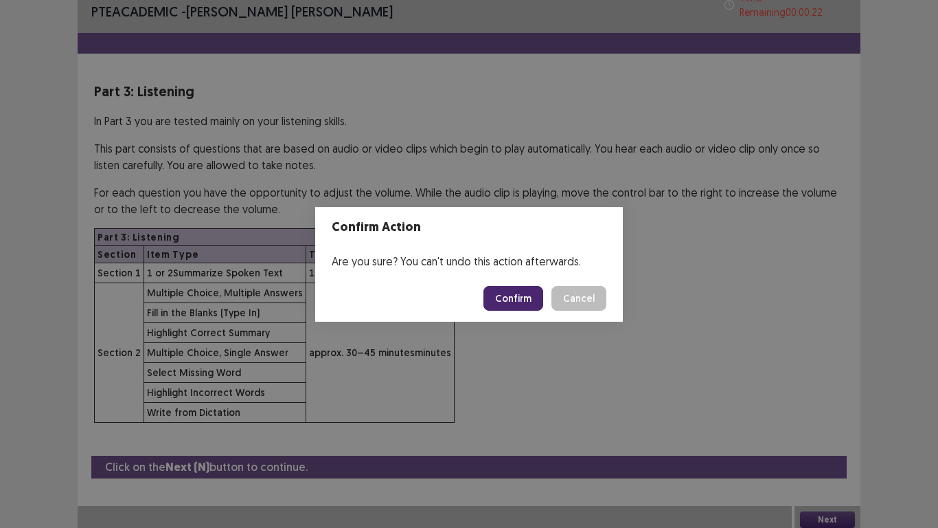
click at [520, 295] on button "Confirm" at bounding box center [514, 298] width 60 height 25
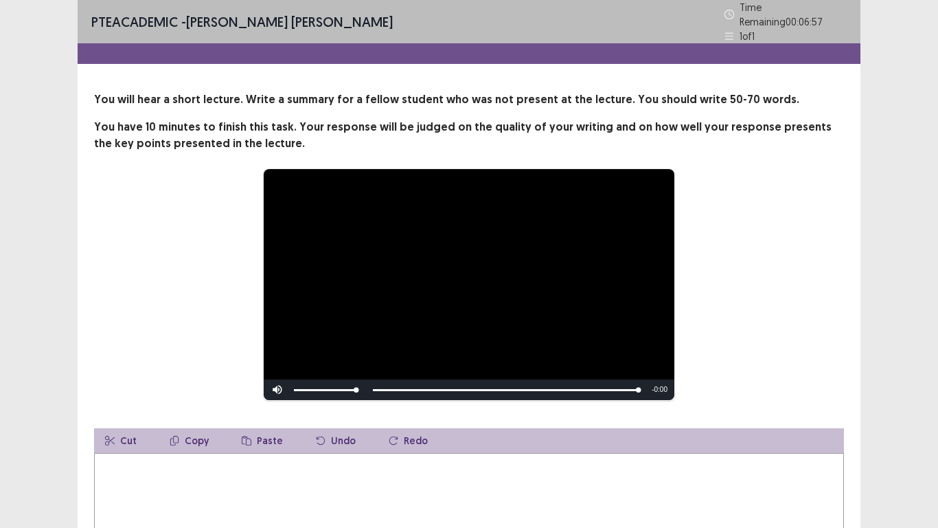
click at [172, 440] on textarea at bounding box center [469, 528] width 750 height 151
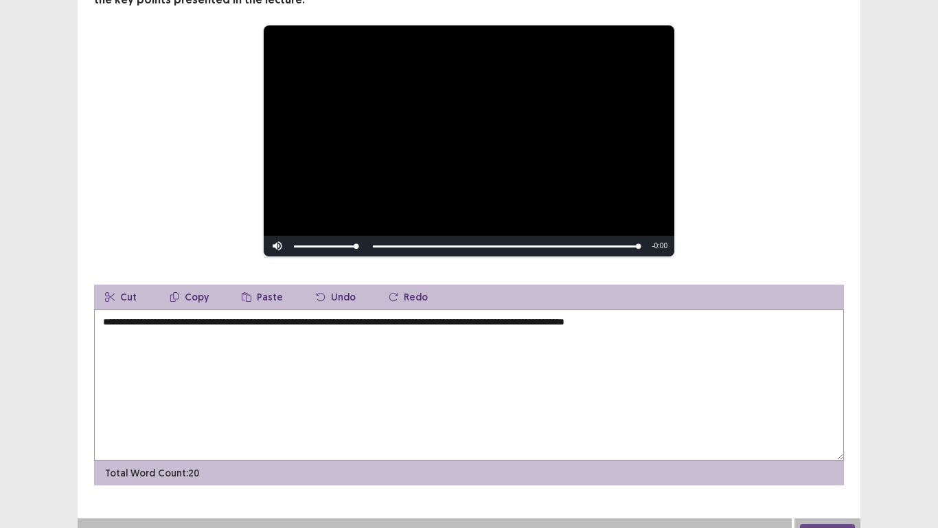
type textarea "**********"
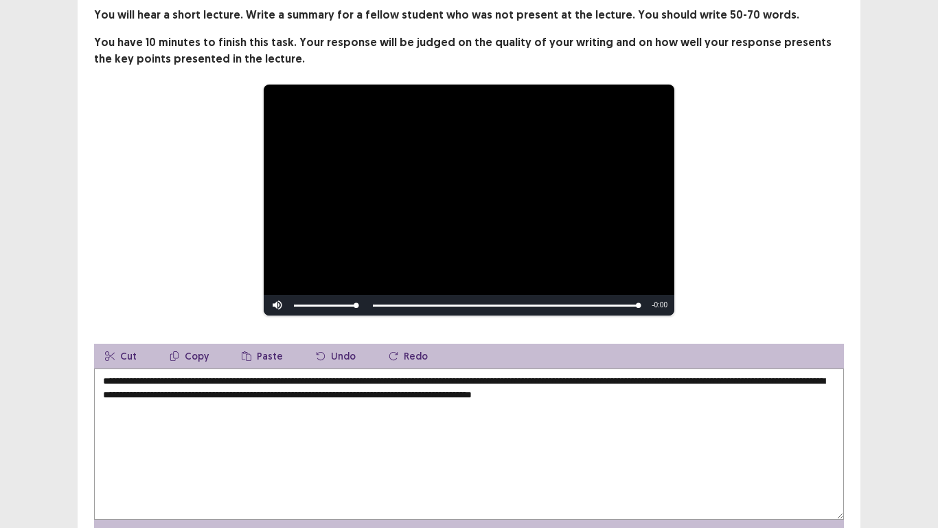
scroll to position [137, 0]
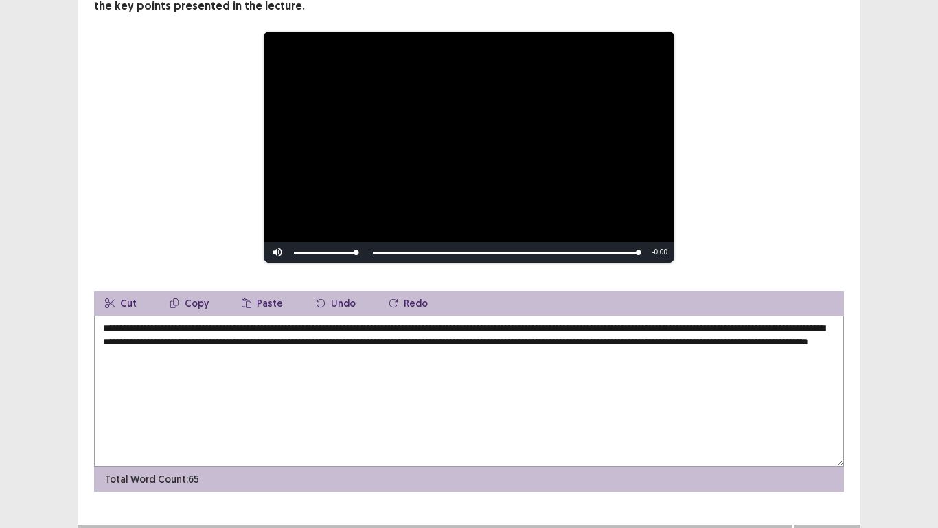
type textarea "**********"
click at [837, 527] on button "Next" at bounding box center [827, 538] width 55 height 16
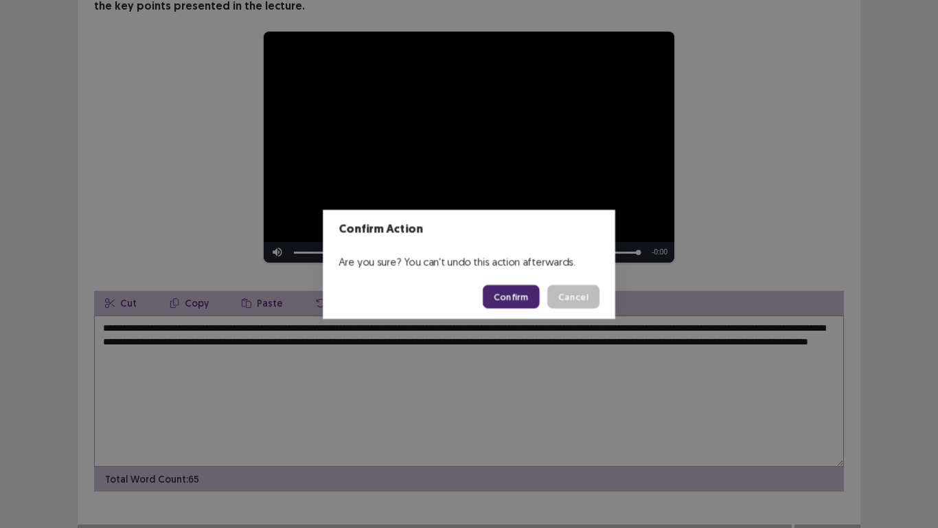
scroll to position [155, 0]
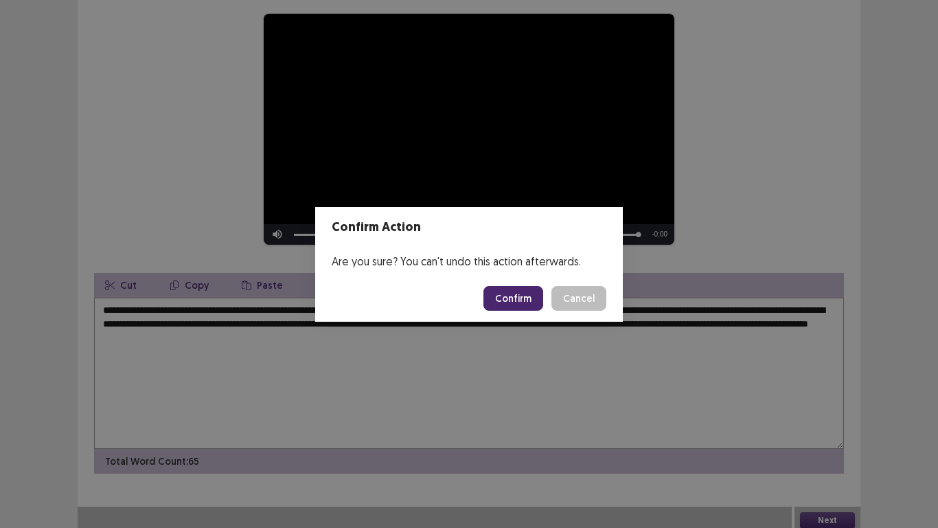
click at [531, 293] on button "Confirm" at bounding box center [514, 298] width 60 height 25
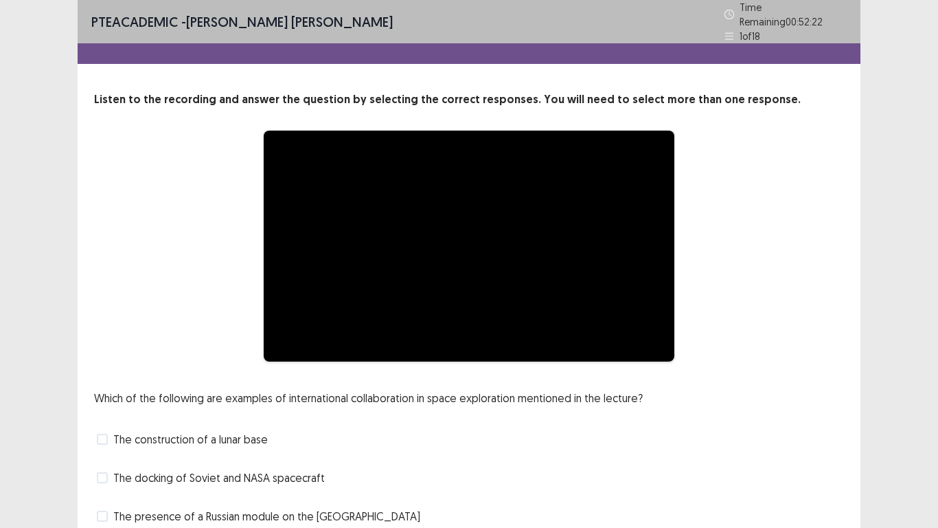
scroll to position [92, 0]
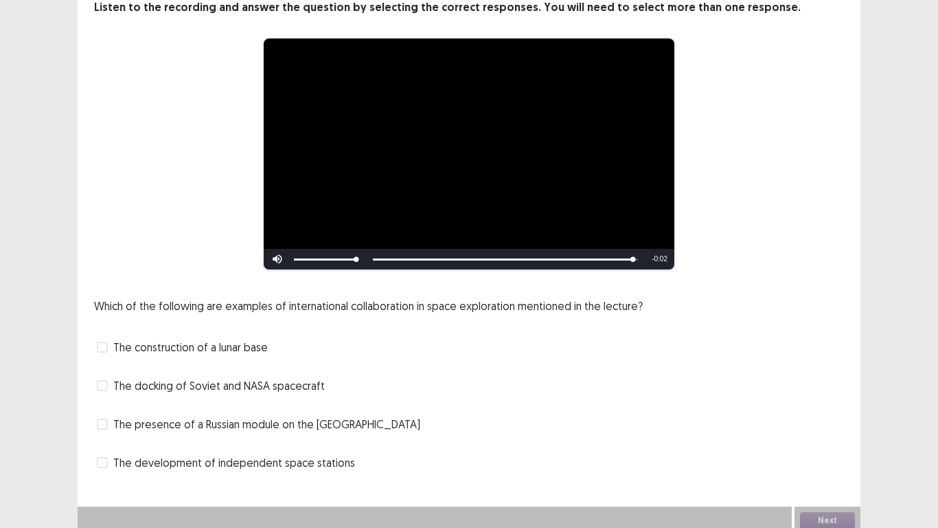
click at [106, 380] on span at bounding box center [102, 385] width 11 height 11
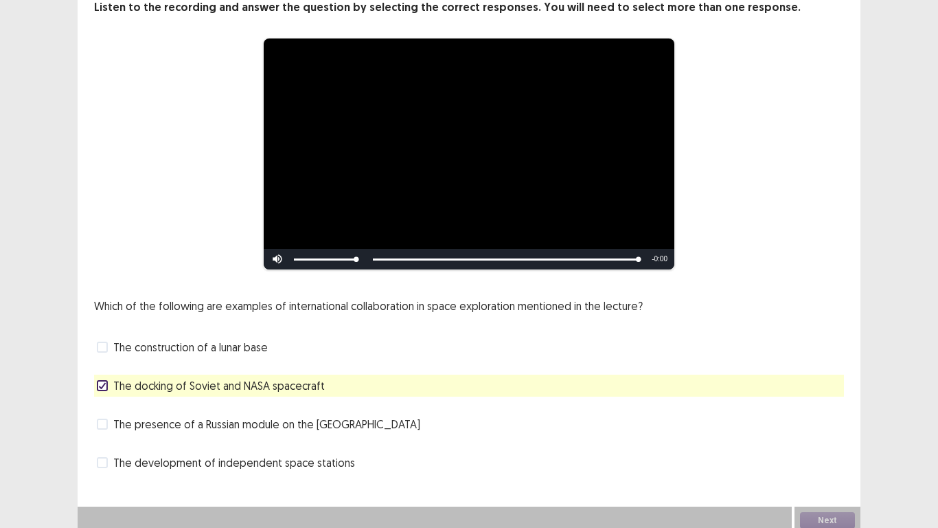
click at [101, 418] on span at bounding box center [102, 423] width 11 height 11
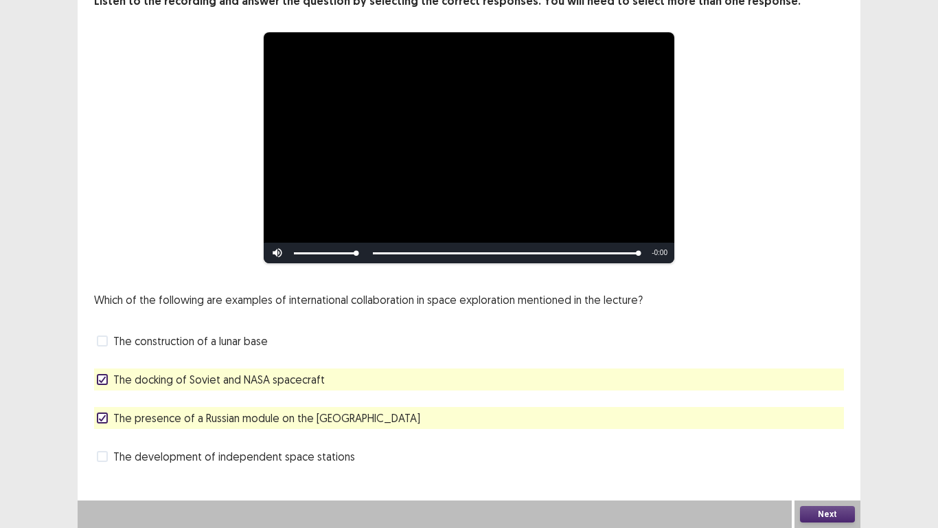
click at [846, 513] on button "Next" at bounding box center [827, 514] width 55 height 16
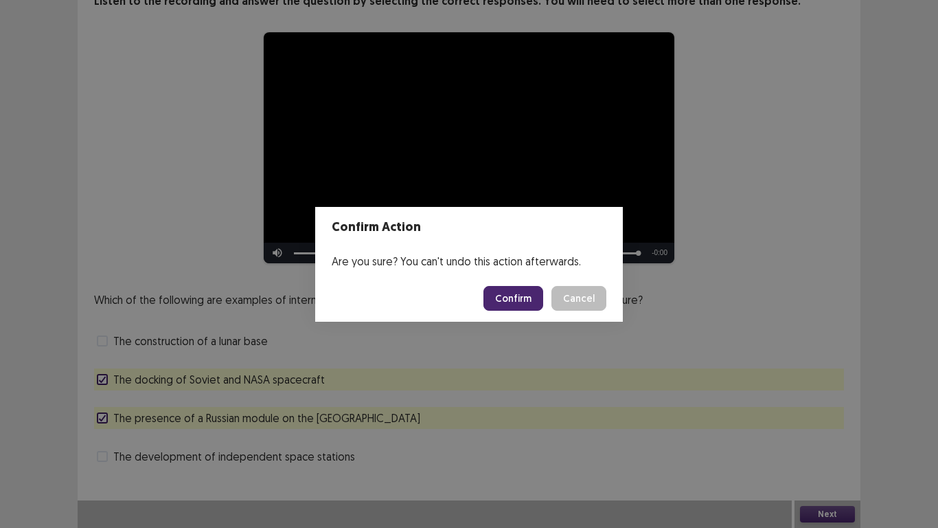
click at [521, 298] on button "Confirm" at bounding box center [514, 298] width 60 height 25
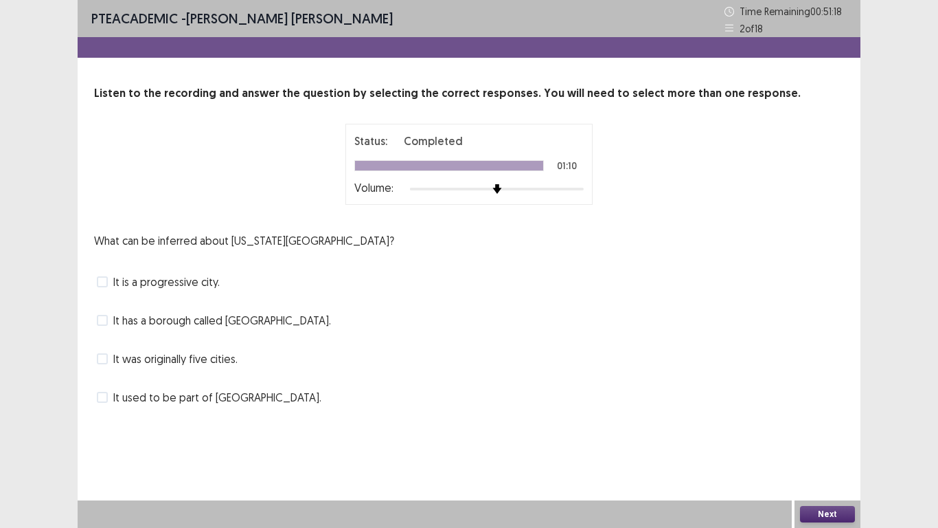
click at [107, 357] on span at bounding box center [102, 358] width 11 height 11
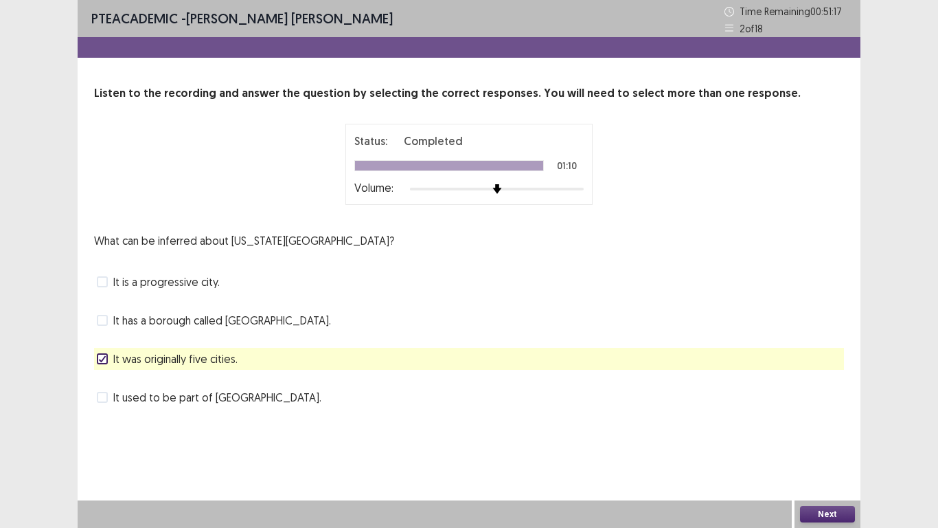
click at [835, 515] on button "Next" at bounding box center [827, 514] width 55 height 16
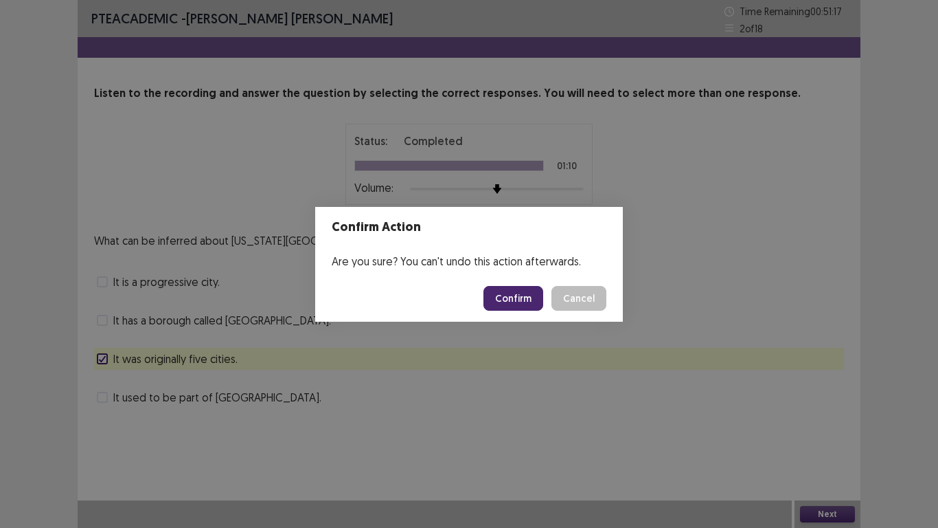
click at [506, 304] on button "Confirm" at bounding box center [514, 298] width 60 height 25
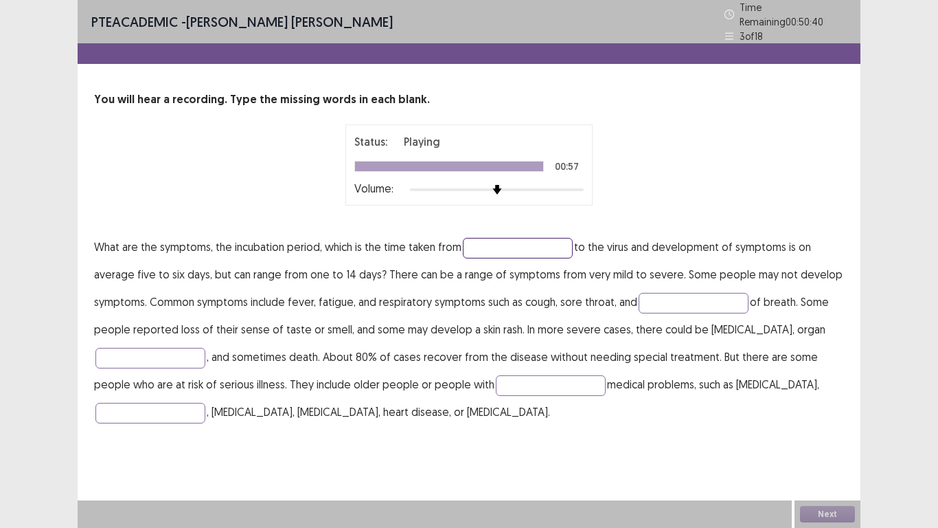
click at [493, 246] on input "text" at bounding box center [518, 248] width 110 height 21
type input "********"
click at [690, 298] on input "text" at bounding box center [694, 303] width 110 height 21
type input "*********"
click at [150, 350] on input "text" at bounding box center [150, 358] width 110 height 21
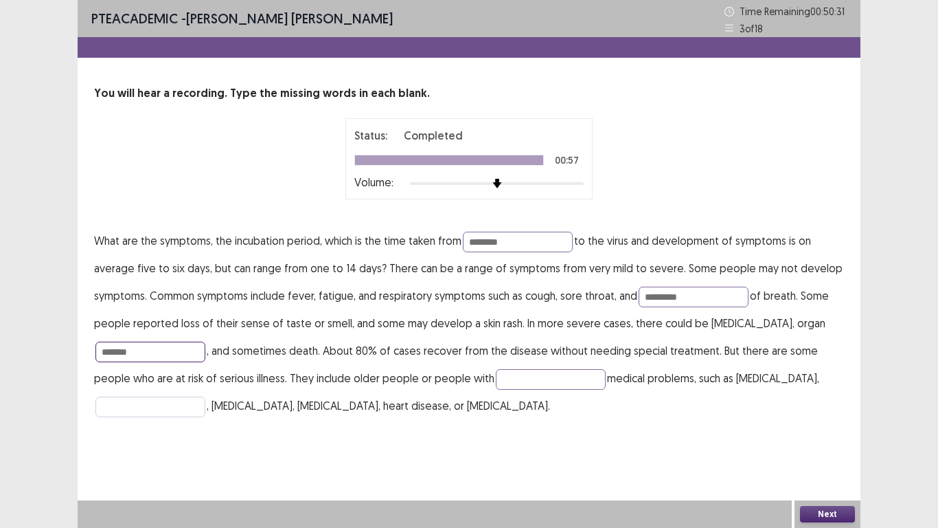
type input "*******"
click at [153, 409] on input "text" at bounding box center [150, 406] width 110 height 21
click at [503, 376] on input "text" at bounding box center [551, 379] width 110 height 21
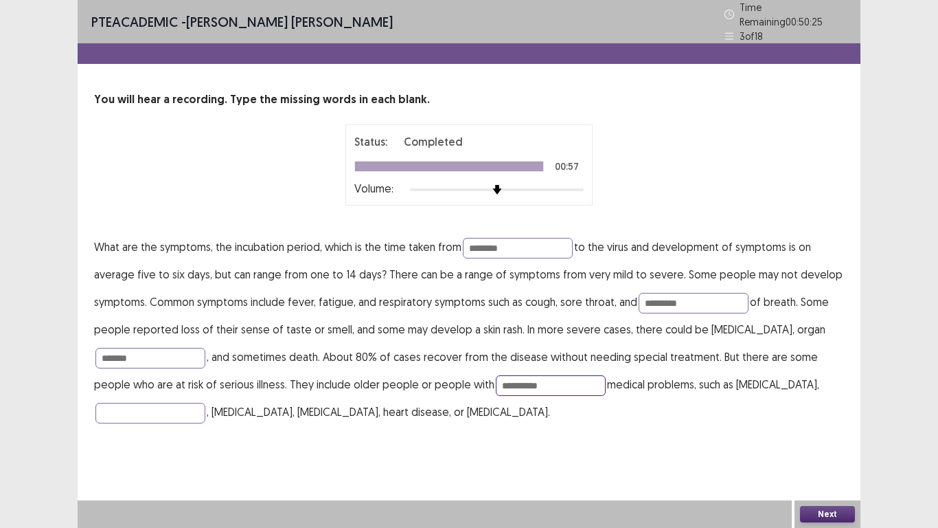
type input "**********"
click at [826, 513] on button "Next" at bounding box center [827, 514] width 55 height 16
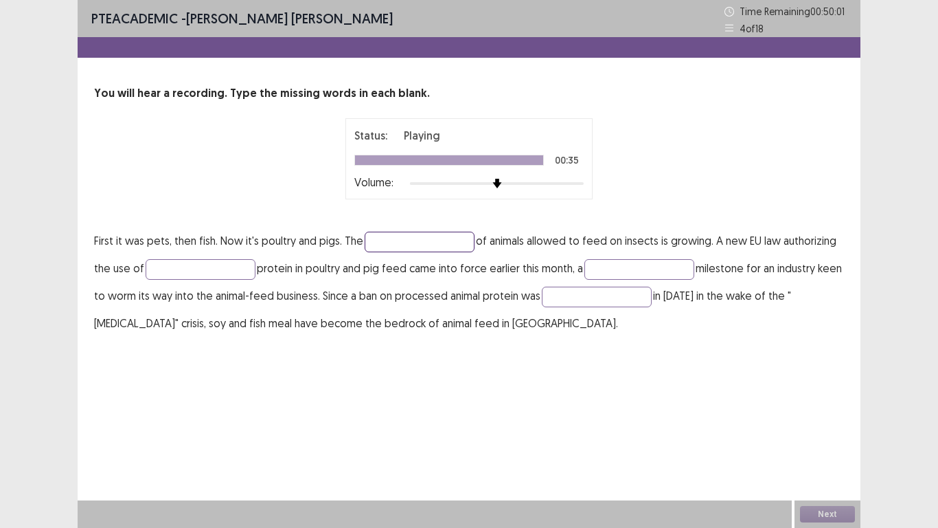
click at [408, 236] on input "text" at bounding box center [420, 242] width 110 height 21
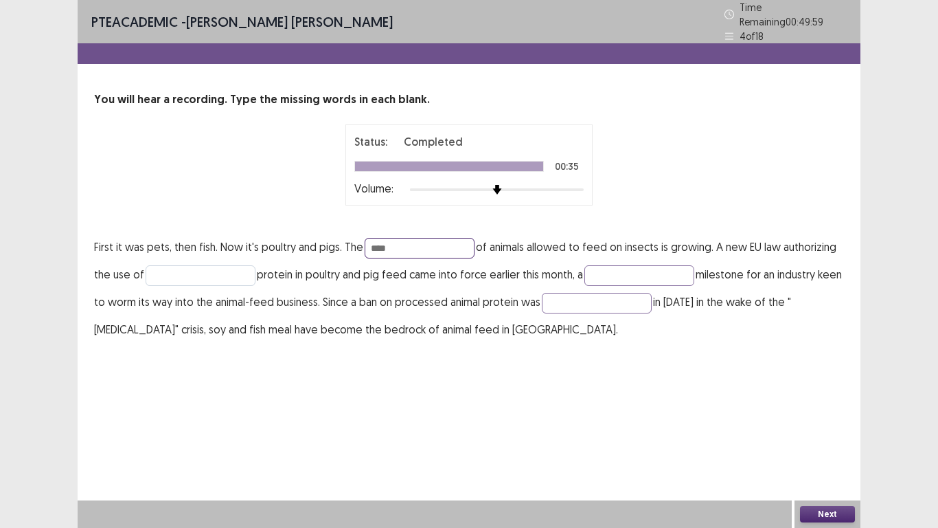
type input "****"
click at [220, 265] on input "text" at bounding box center [201, 275] width 110 height 21
type input "*******"
click at [621, 270] on input "text" at bounding box center [640, 275] width 110 height 21
type input "**********"
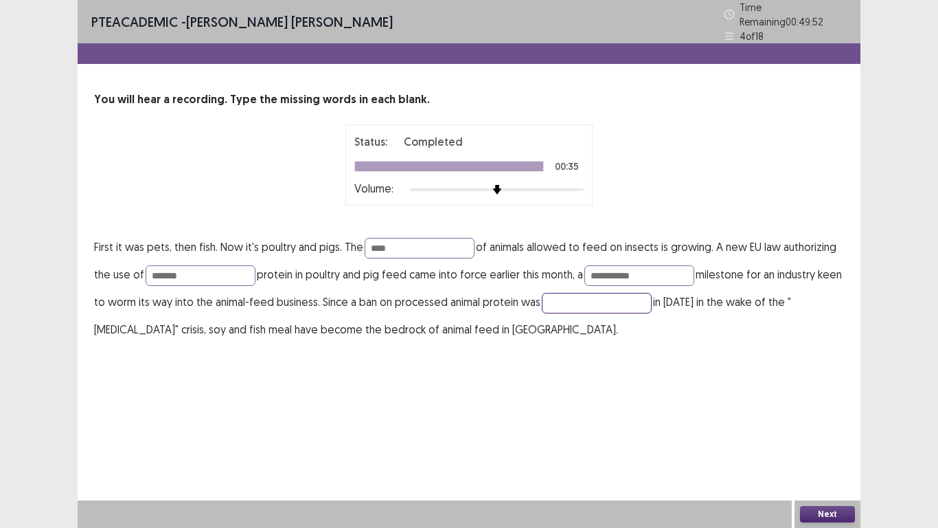
click at [624, 293] on input "text" at bounding box center [597, 303] width 110 height 21
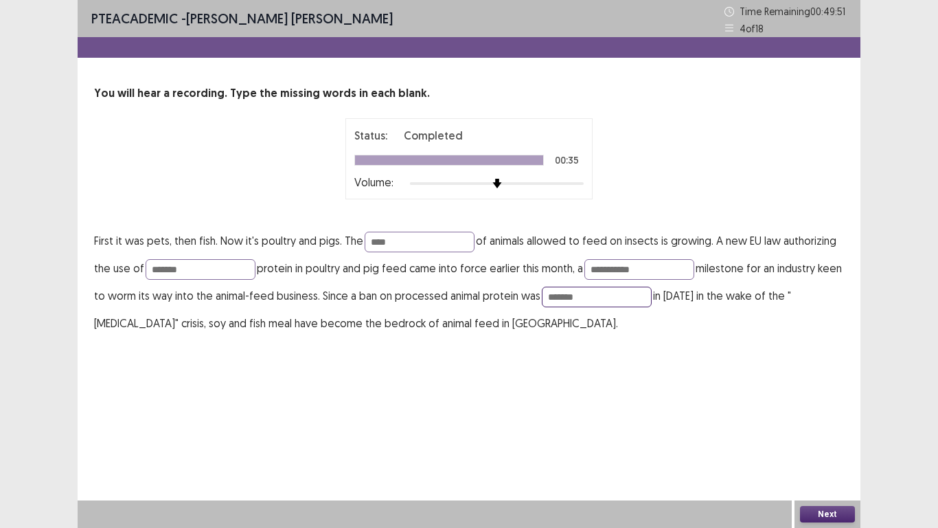
type input "*******"
click at [824, 517] on button "Next" at bounding box center [827, 514] width 55 height 16
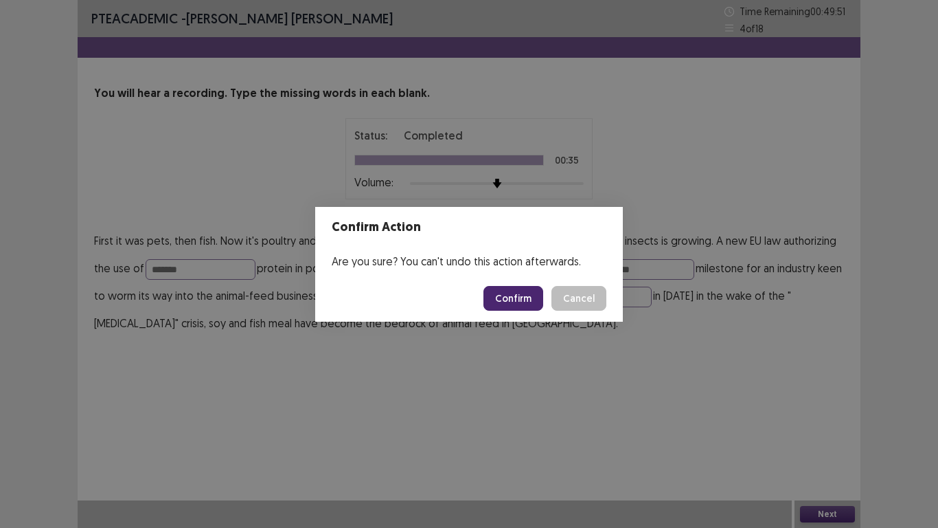
click at [530, 298] on button "Confirm" at bounding box center [514, 298] width 60 height 25
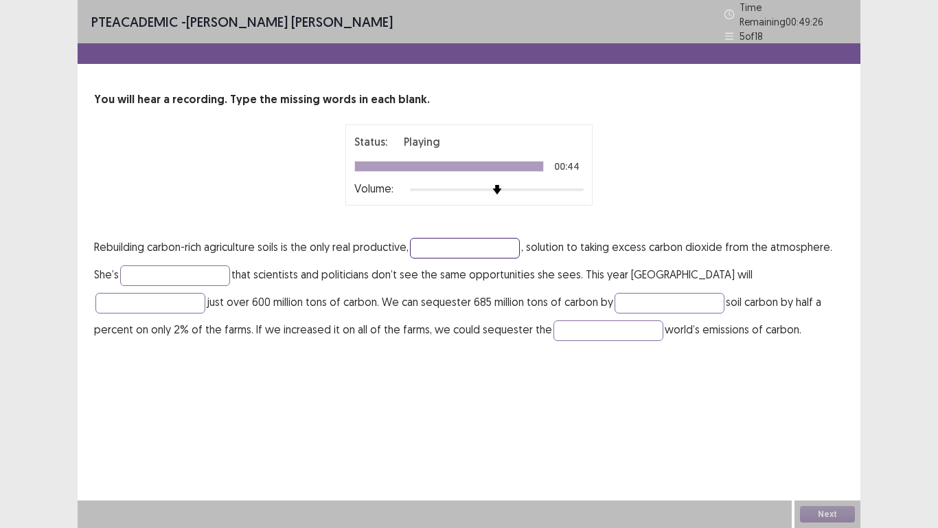
click at [461, 240] on input "text" at bounding box center [465, 248] width 110 height 21
type input "*********"
click at [188, 274] on input "text" at bounding box center [175, 275] width 110 height 21
type input "**********"
click at [205, 293] on input "text" at bounding box center [150, 303] width 110 height 21
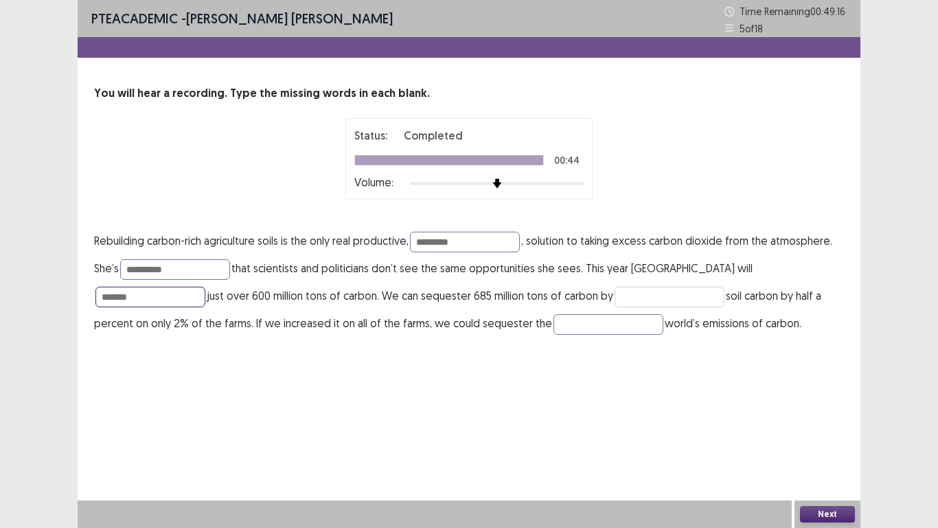
type input "*******"
click at [615, 299] on input "text" at bounding box center [670, 296] width 110 height 21
type input "**********"
click at [486, 313] on p "**********" at bounding box center [469, 282] width 750 height 110
click at [554, 330] on input "text" at bounding box center [609, 324] width 110 height 21
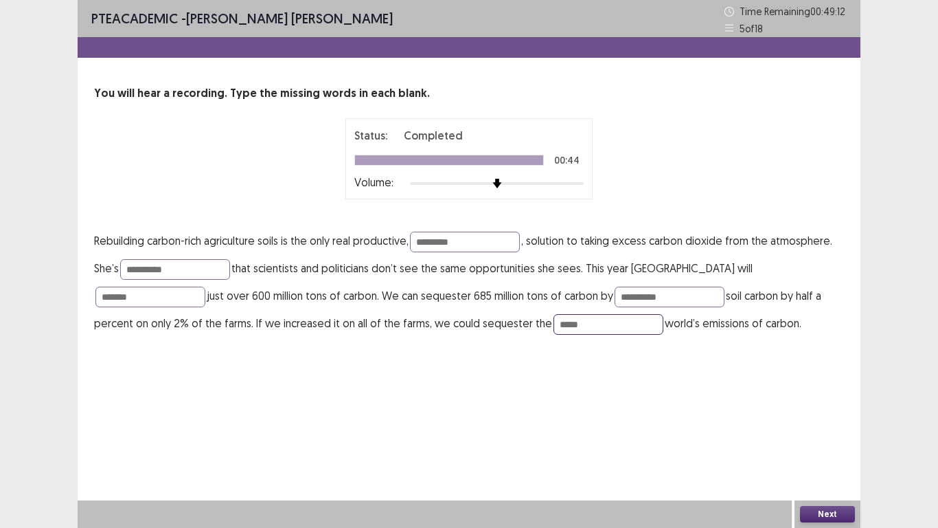
type input "*****"
click at [826, 513] on button "Next" at bounding box center [827, 514] width 55 height 16
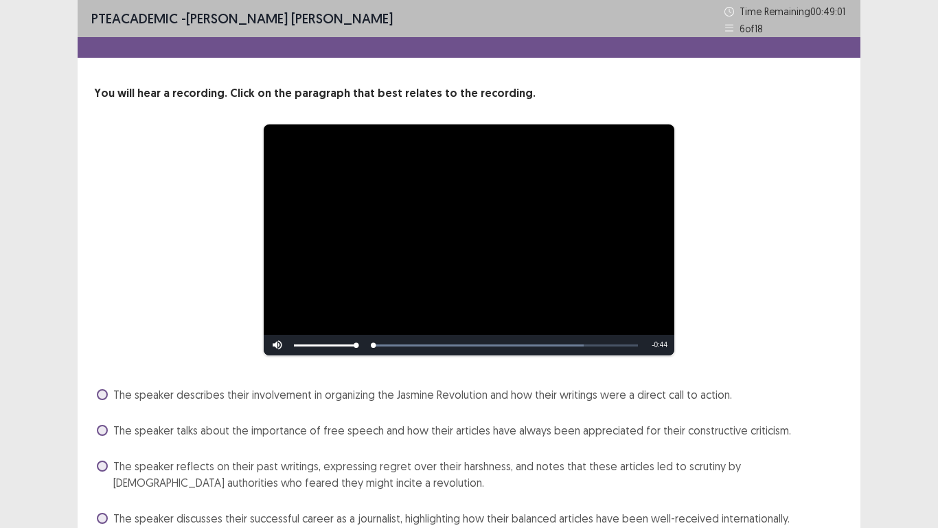
scroll to position [62, 0]
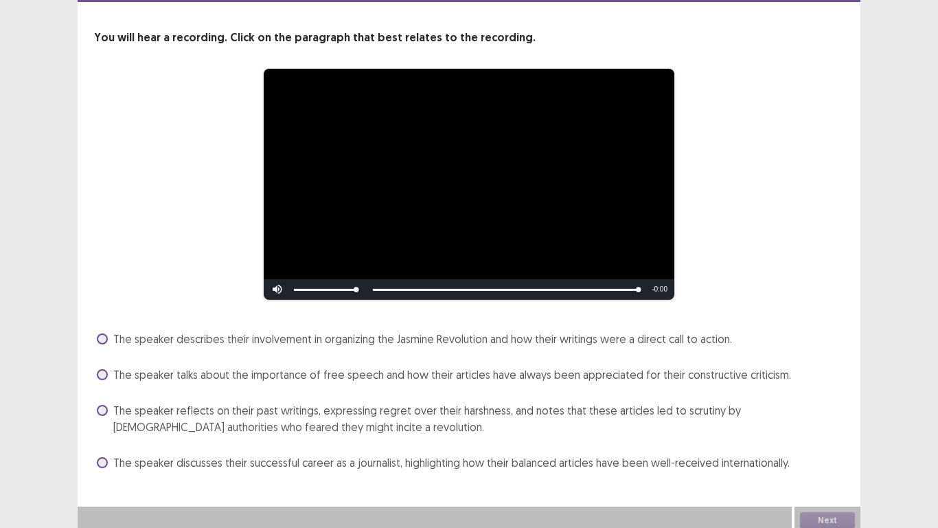
click at [106, 405] on span at bounding box center [102, 410] width 11 height 11
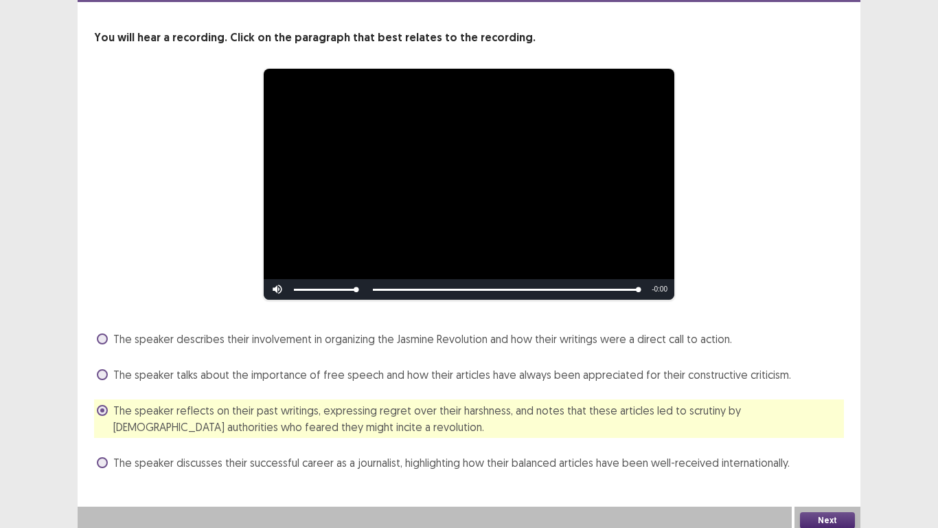
click at [815, 515] on button "Next" at bounding box center [827, 520] width 55 height 16
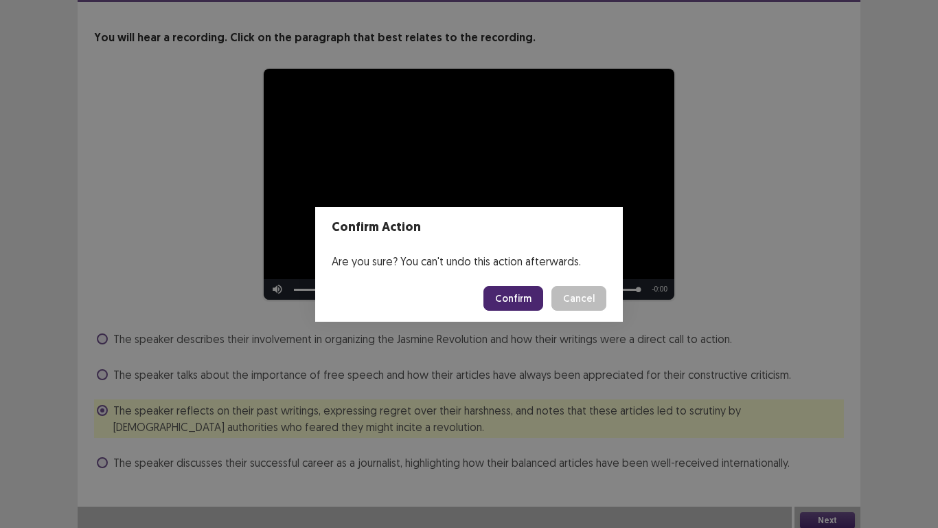
click at [518, 302] on button "Confirm" at bounding box center [514, 298] width 60 height 25
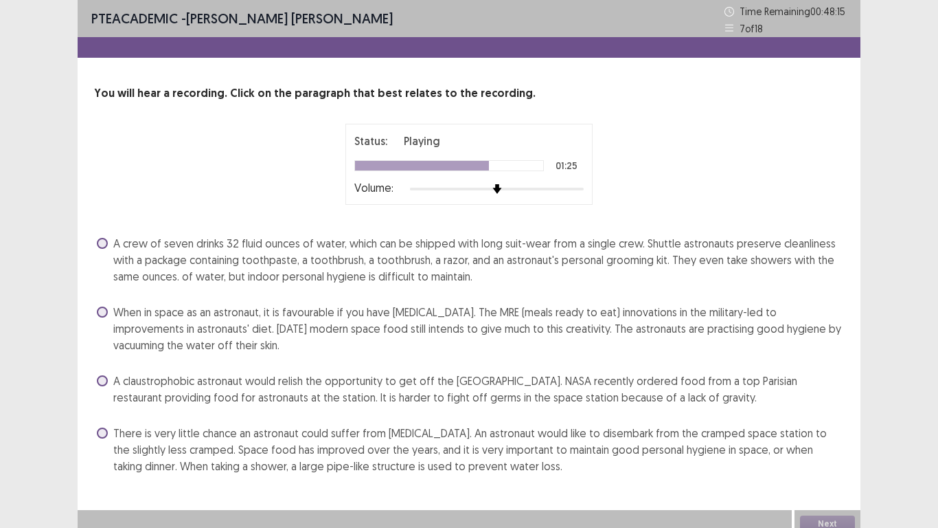
click at [106, 433] on span at bounding box center [102, 432] width 11 height 11
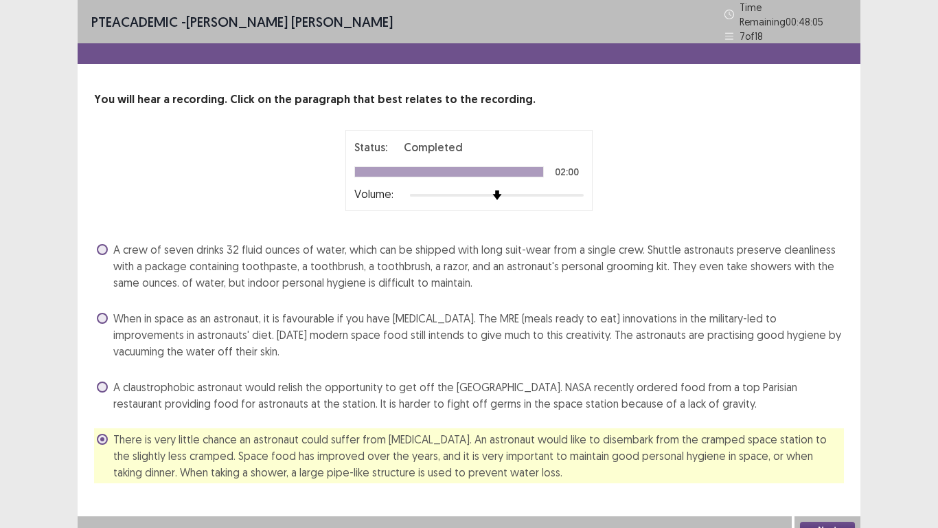
click at [828, 521] on button "Next" at bounding box center [827, 529] width 55 height 16
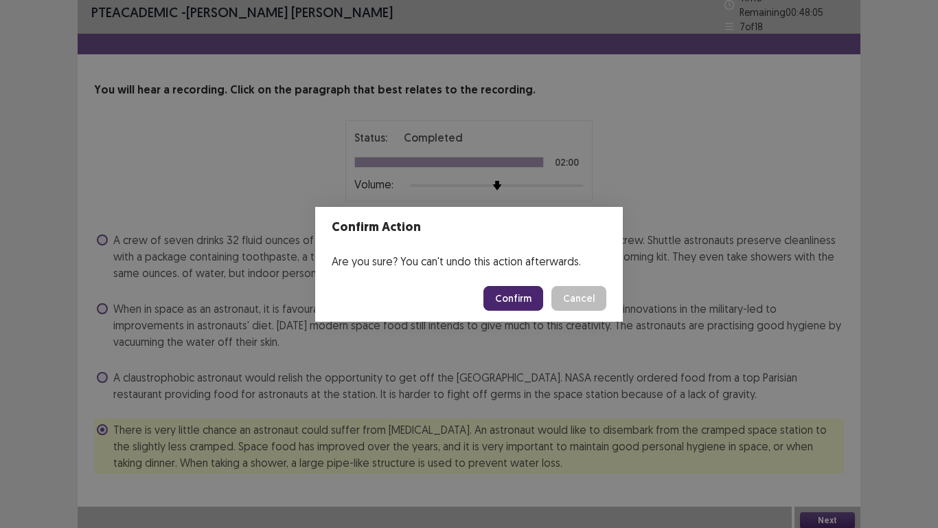
click at [523, 294] on button "Confirm" at bounding box center [514, 298] width 60 height 25
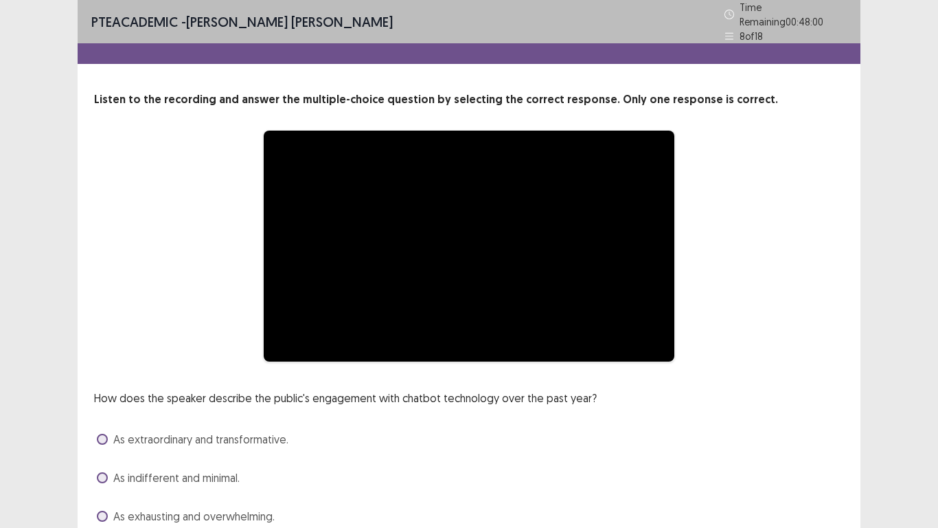
scroll to position [92, 0]
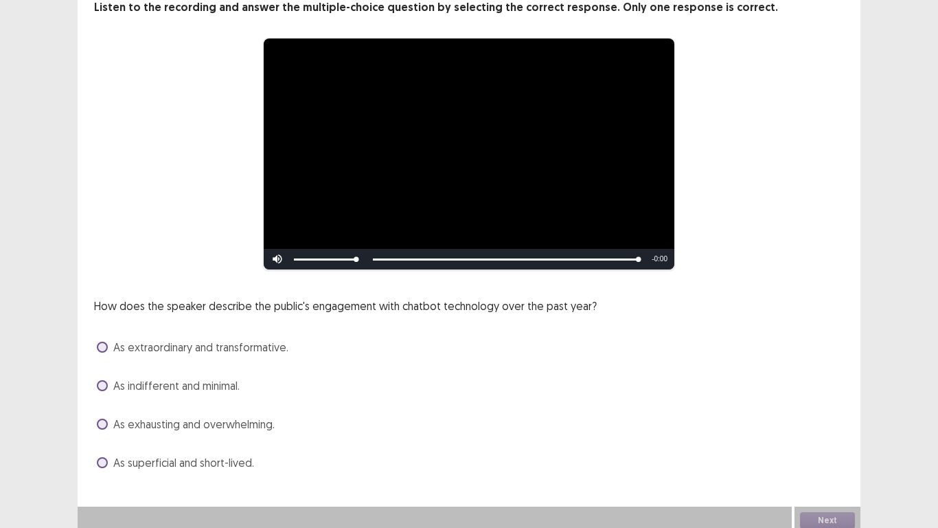
click at [99, 419] on span at bounding box center [102, 423] width 11 height 11
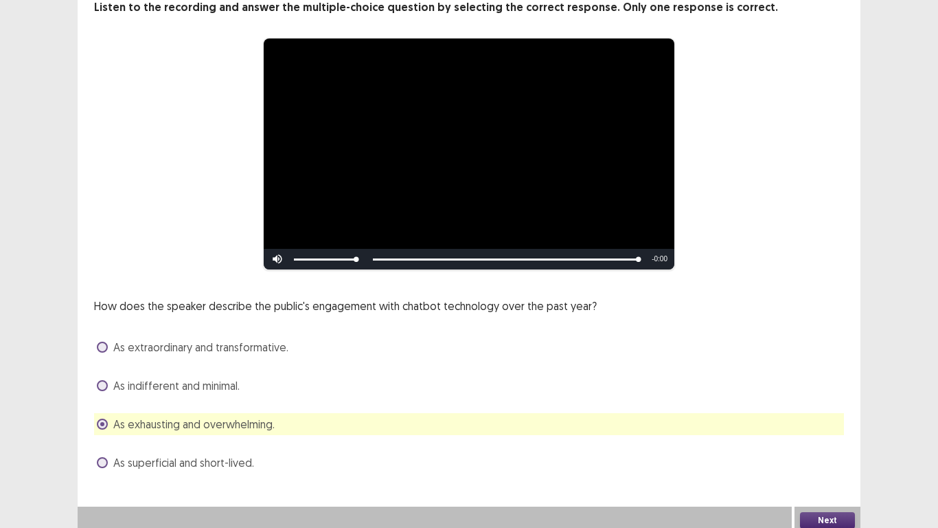
click at [842, 512] on button "Next" at bounding box center [827, 520] width 55 height 16
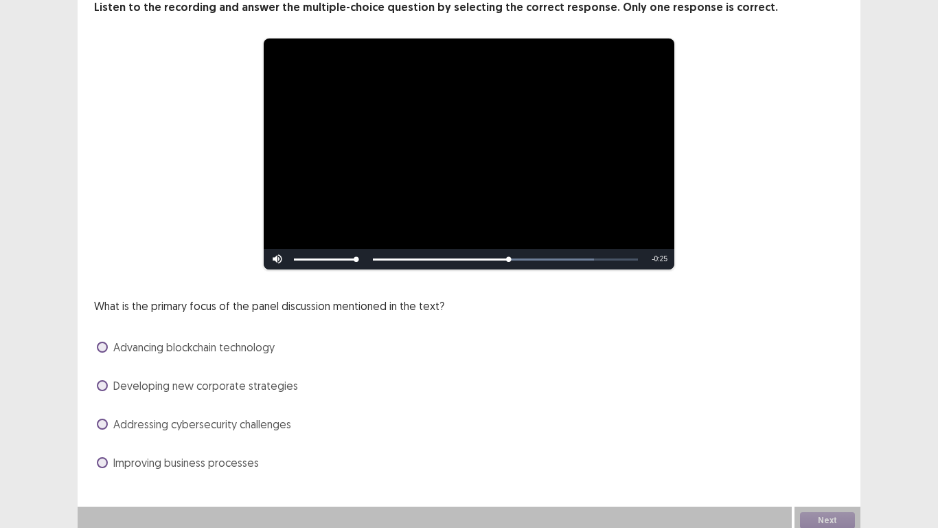
click at [104, 418] on span at bounding box center [102, 423] width 11 height 11
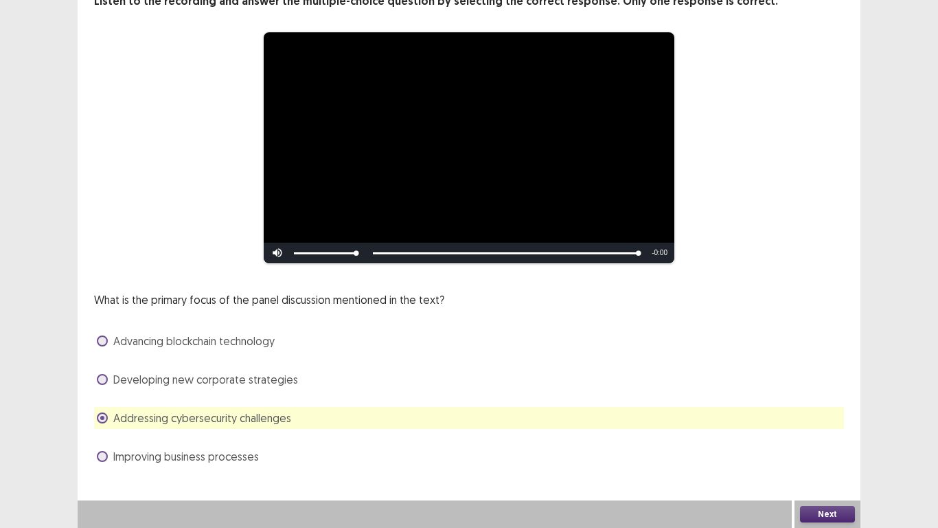
click at [844, 513] on button "Next" at bounding box center [827, 514] width 55 height 16
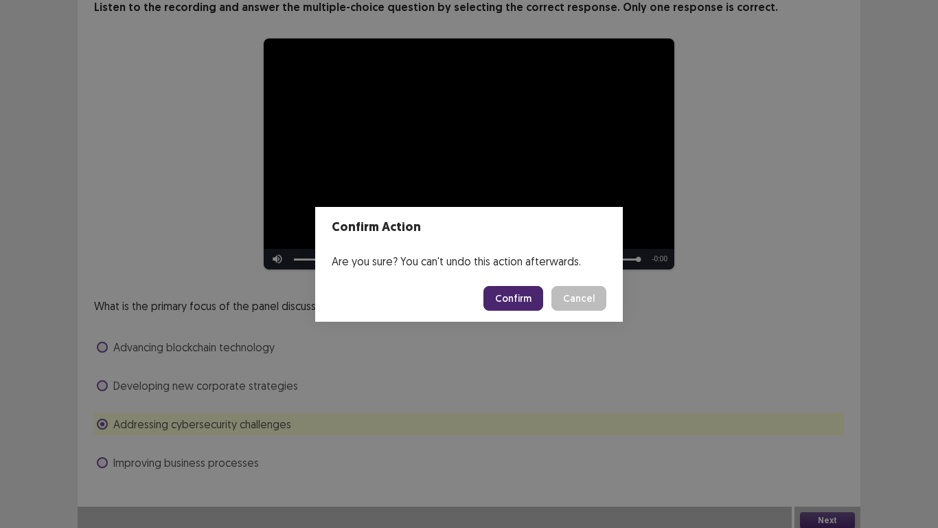
click at [523, 296] on button "Confirm" at bounding box center [514, 298] width 60 height 25
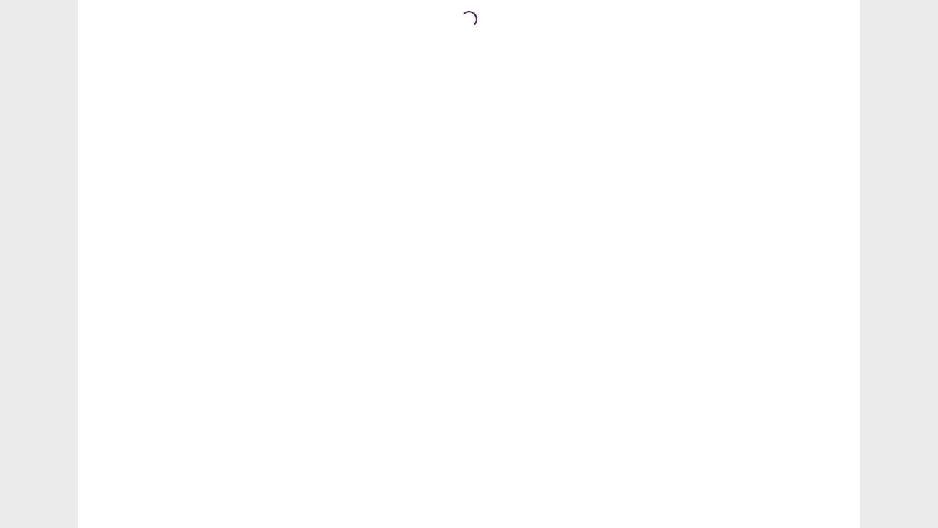
scroll to position [0, 0]
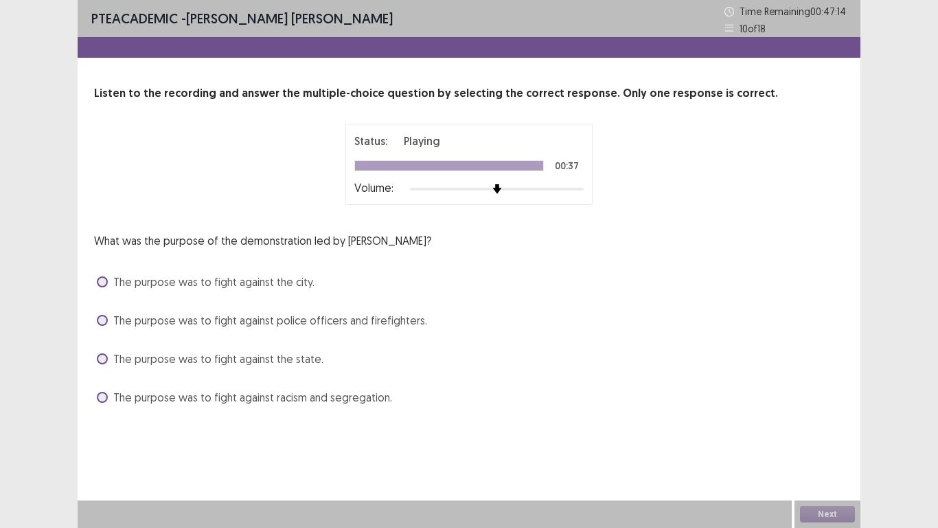
click at [98, 397] on span at bounding box center [102, 397] width 11 height 11
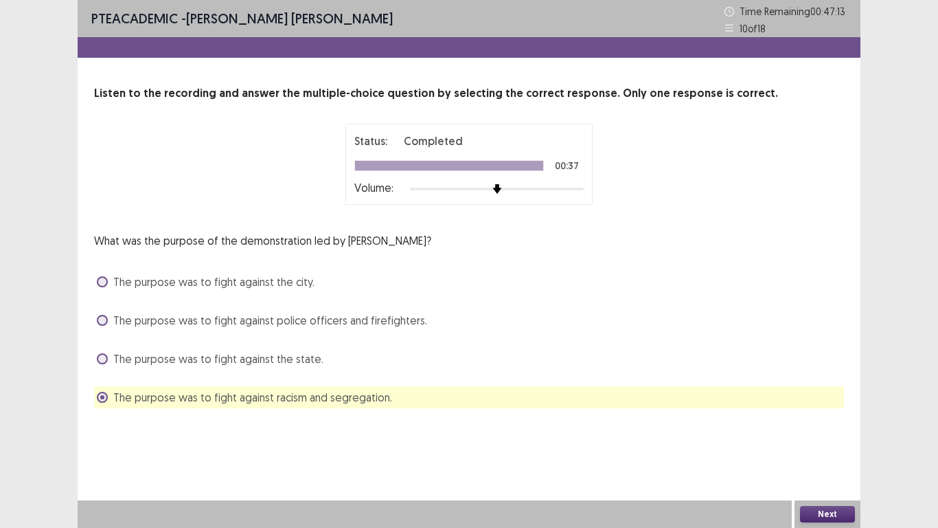
click at [829, 515] on button "Next" at bounding box center [827, 514] width 55 height 16
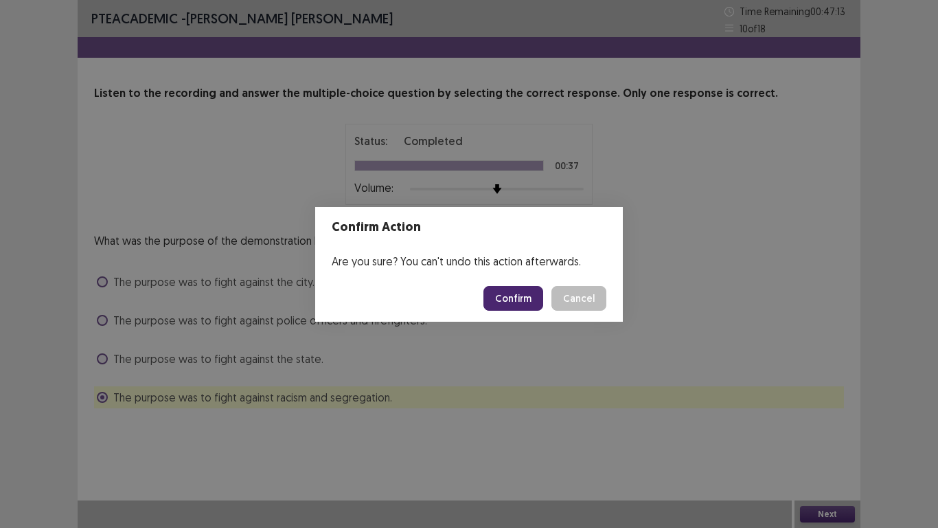
click at [519, 304] on button "Confirm" at bounding box center [514, 298] width 60 height 25
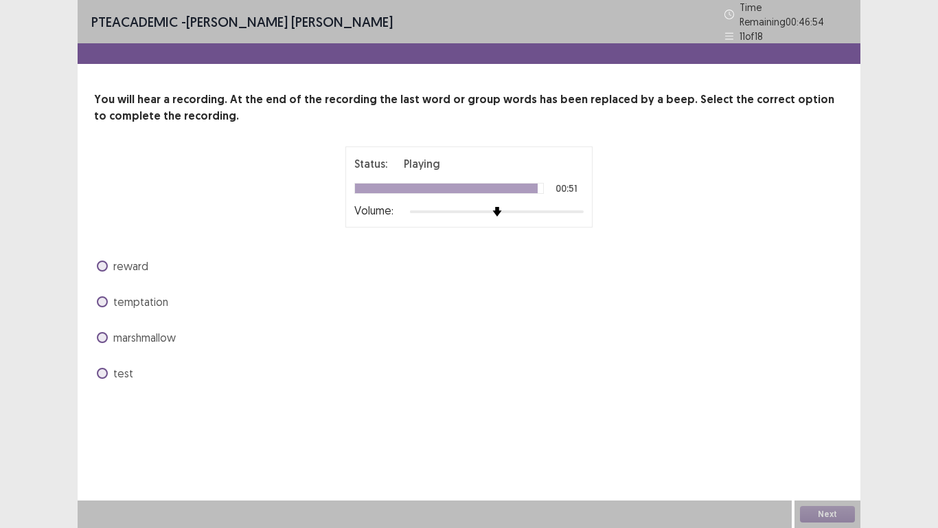
click at [98, 297] on span at bounding box center [102, 301] width 11 height 11
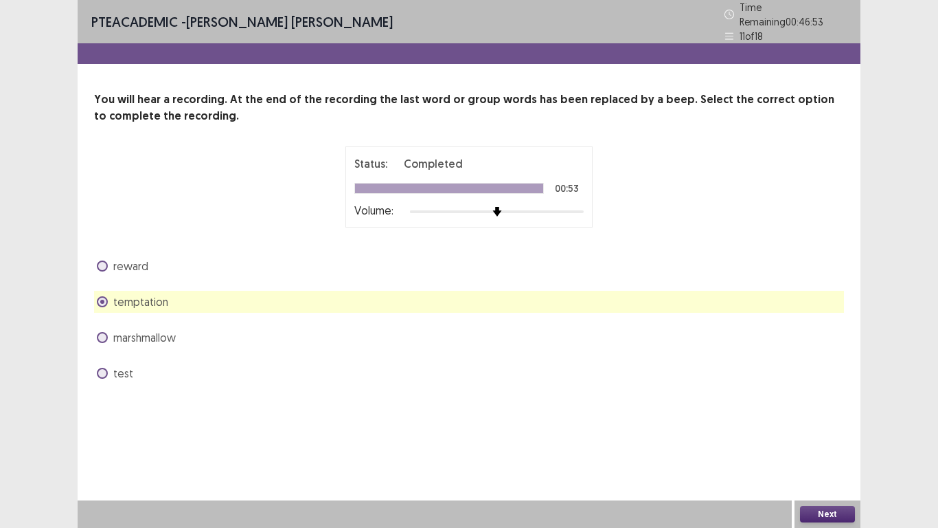
click at [824, 518] on button "Next" at bounding box center [827, 514] width 55 height 16
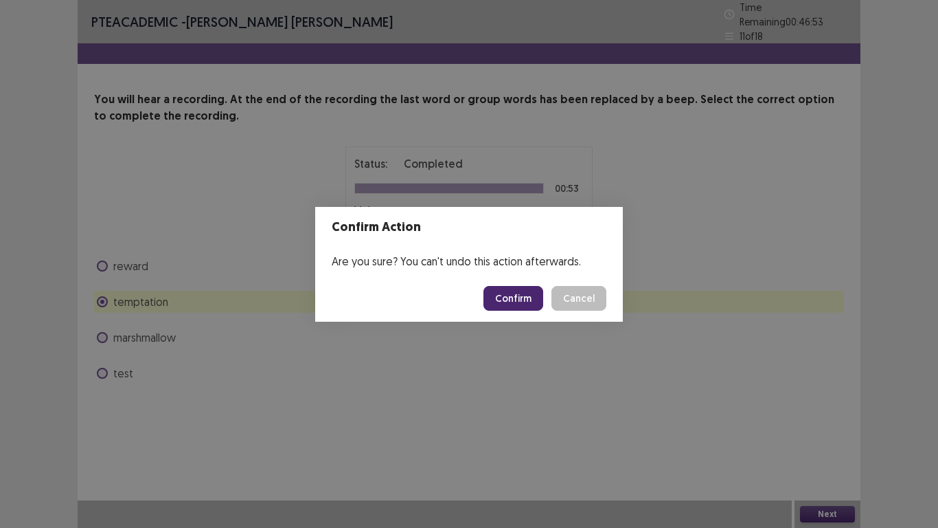
click at [499, 301] on button "Confirm" at bounding box center [514, 298] width 60 height 25
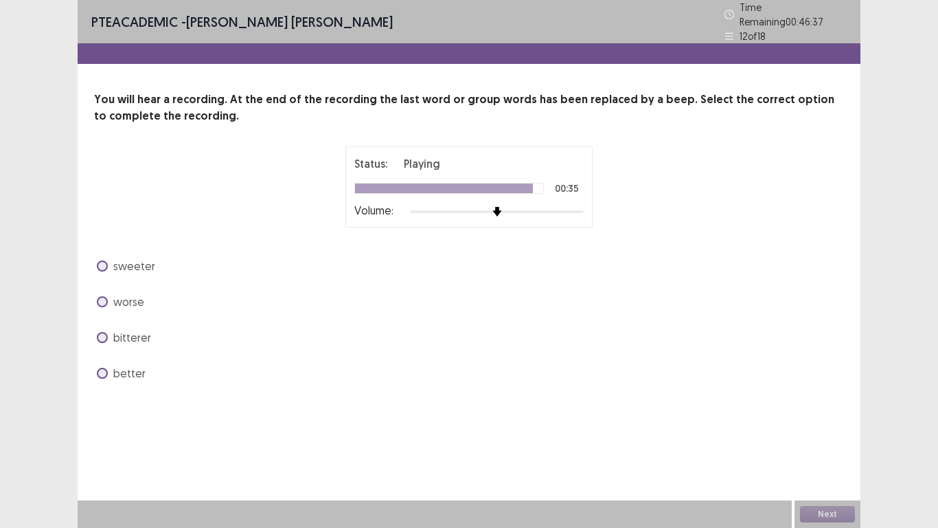
click at [105, 372] on label "better" at bounding box center [121, 373] width 49 height 16
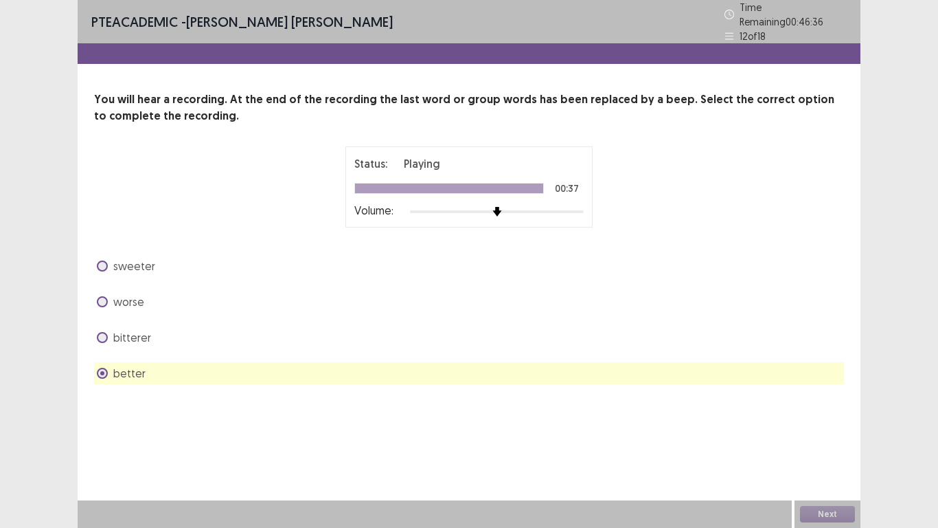
click at [821, 508] on div "Next" at bounding box center [828, 513] width 66 height 27
click at [837, 514] on button "Next" at bounding box center [827, 514] width 55 height 16
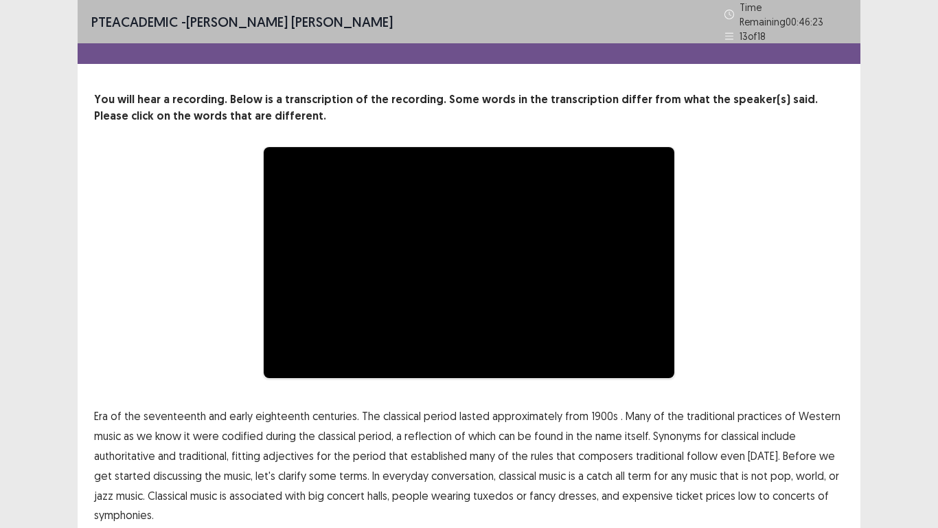
scroll to position [52, 0]
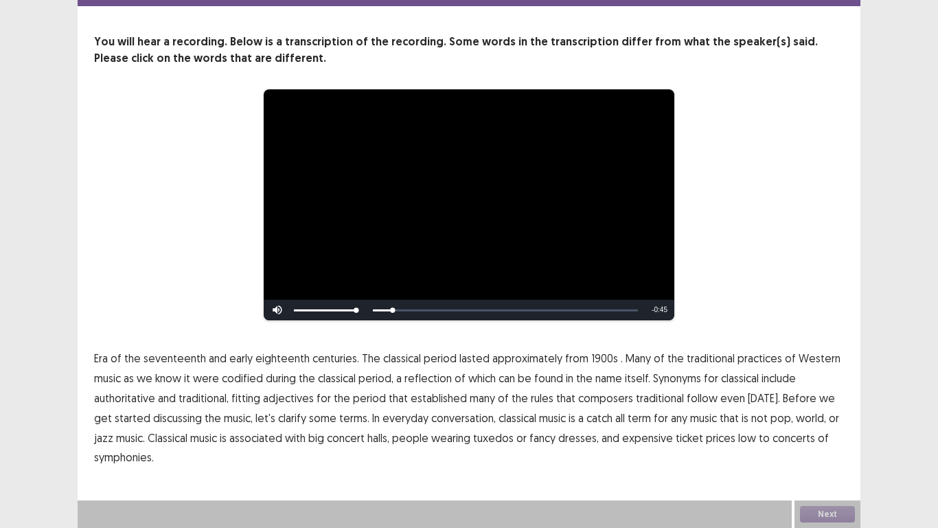
click at [598, 362] on span "1900s" at bounding box center [605, 358] width 27 height 16
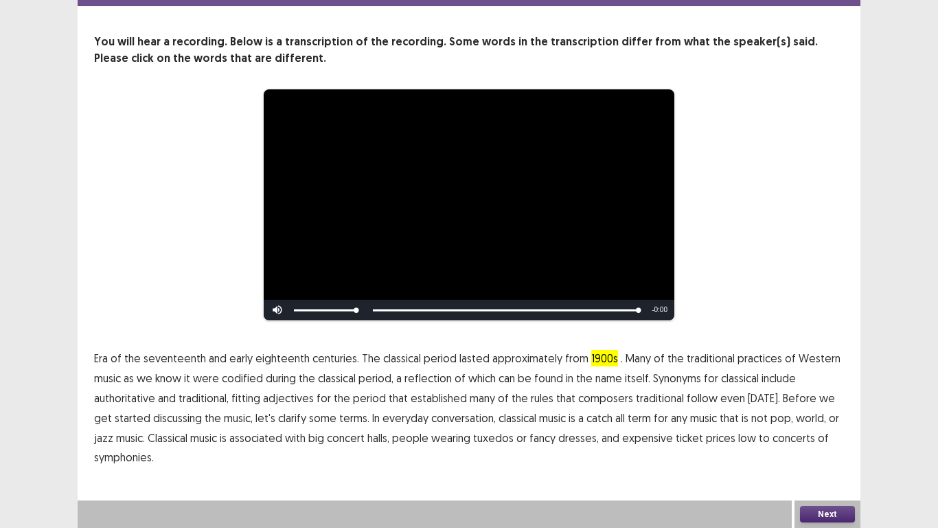
click at [130, 456] on span "symphonies." at bounding box center [124, 457] width 60 height 16
click at [826, 508] on button "Next" at bounding box center [827, 514] width 55 height 16
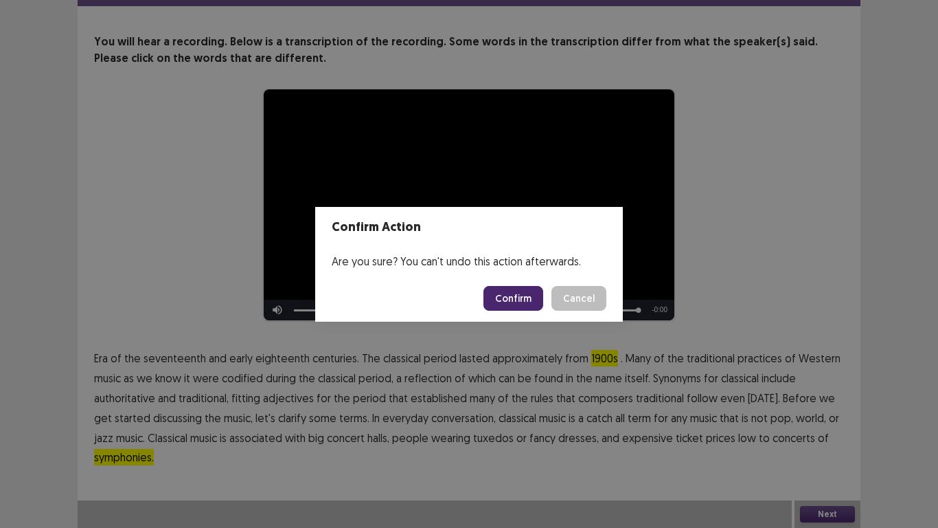
click at [526, 294] on button "Confirm" at bounding box center [514, 298] width 60 height 25
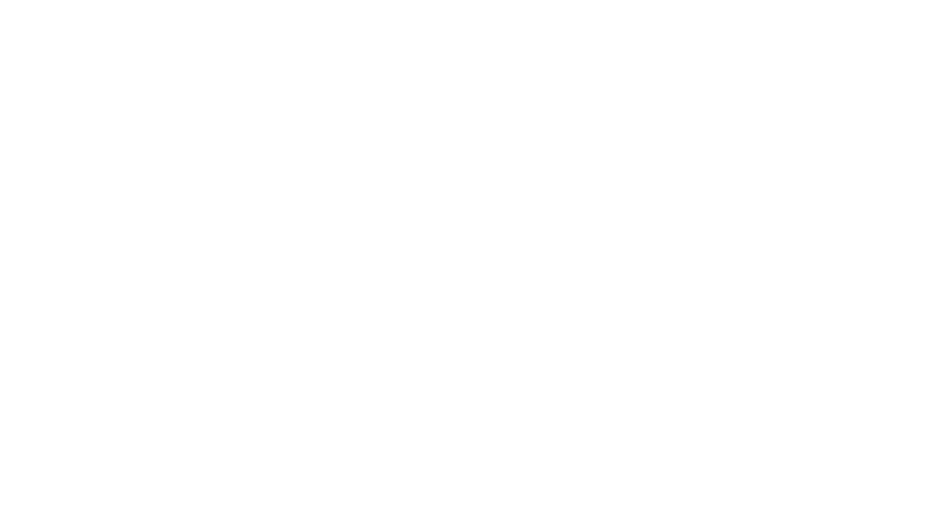
scroll to position [0, 0]
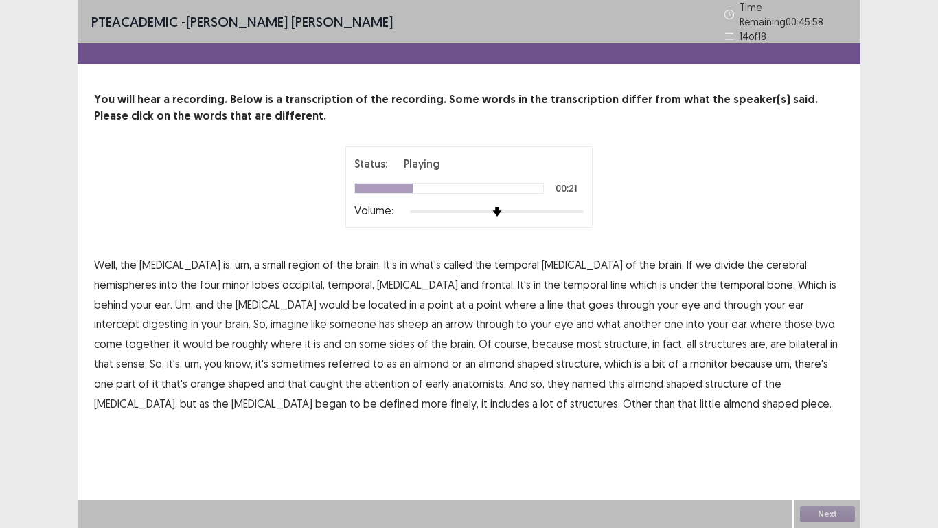
click at [188, 315] on span "digesting" at bounding box center [165, 323] width 46 height 16
click at [479, 395] on span "finely," at bounding box center [465, 403] width 28 height 16
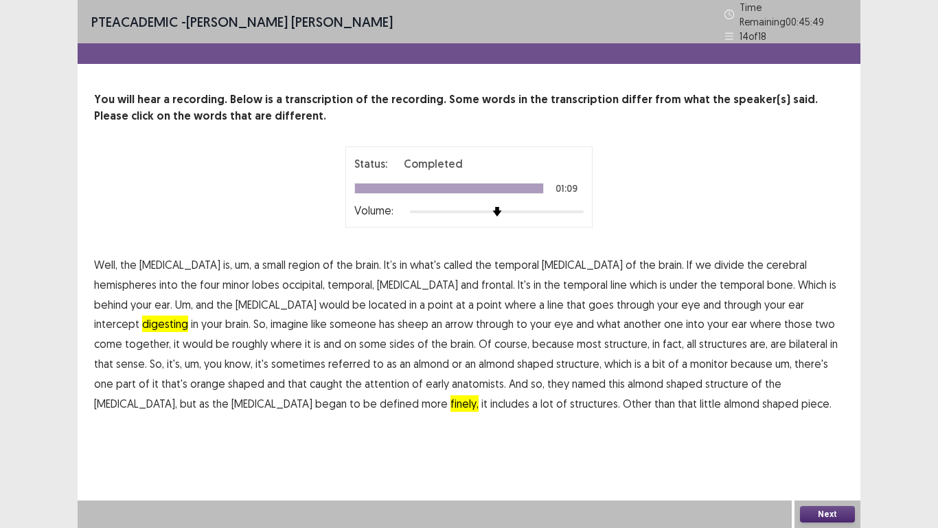
click at [827, 510] on button "Next" at bounding box center [827, 514] width 55 height 16
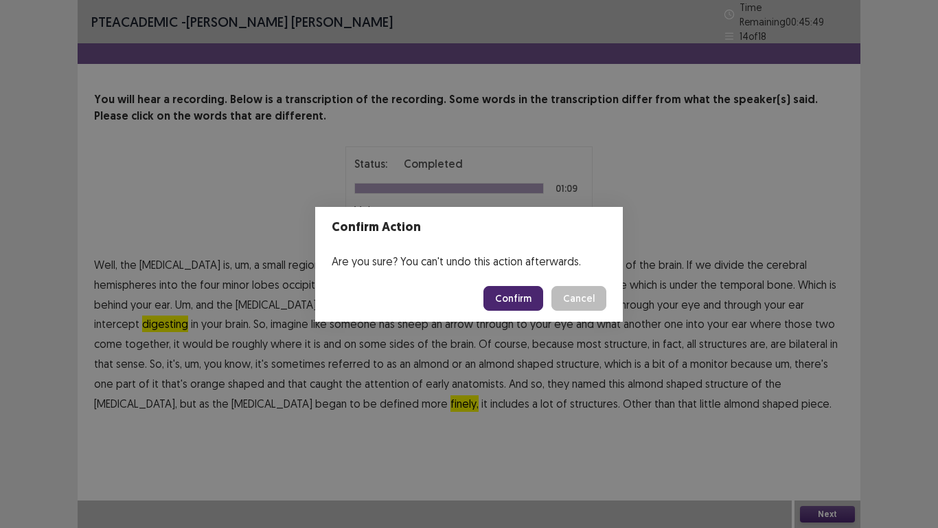
click at [508, 300] on button "Confirm" at bounding box center [514, 298] width 60 height 25
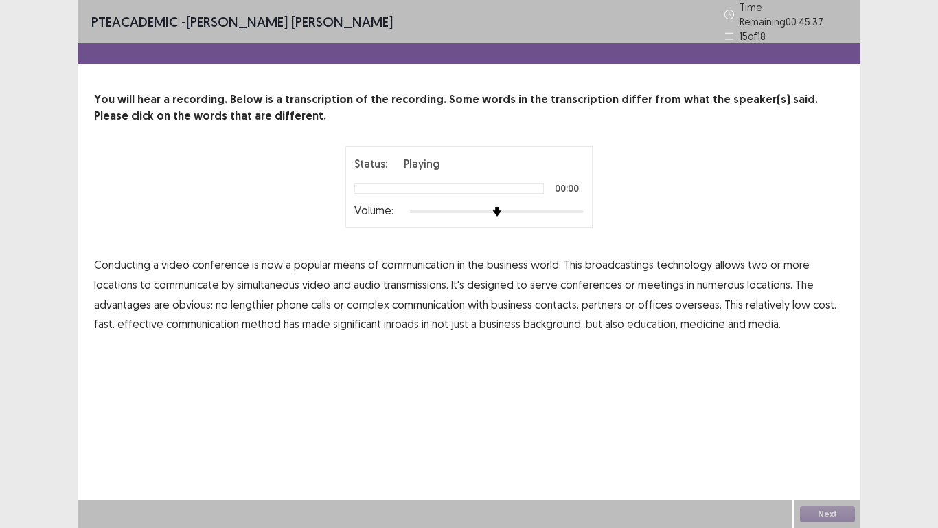
click at [639, 260] on span "broadcastings" at bounding box center [619, 264] width 69 height 16
click at [712, 282] on span "numerous" at bounding box center [720, 284] width 47 height 16
click at [436, 297] on span "communication" at bounding box center [428, 304] width 73 height 16
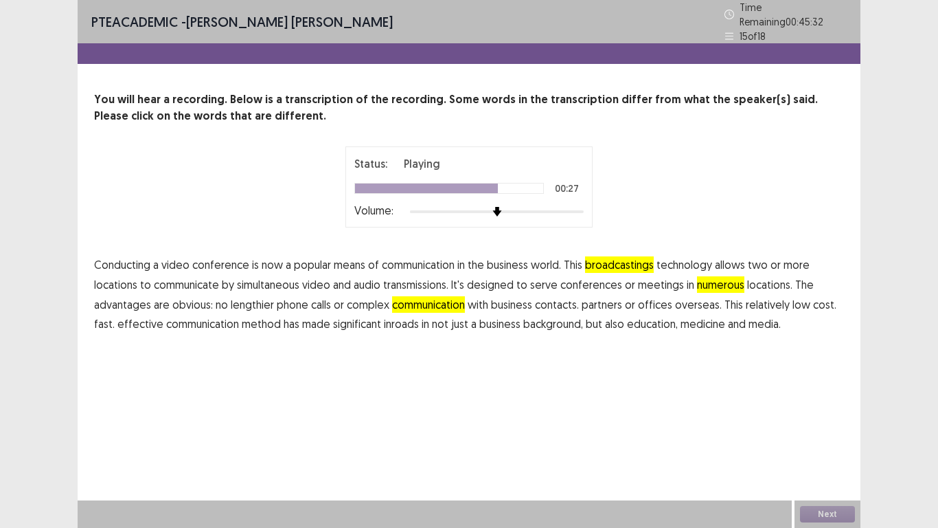
click at [545, 320] on span "background," at bounding box center [553, 323] width 60 height 16
click at [816, 508] on button "Next" at bounding box center [827, 514] width 55 height 16
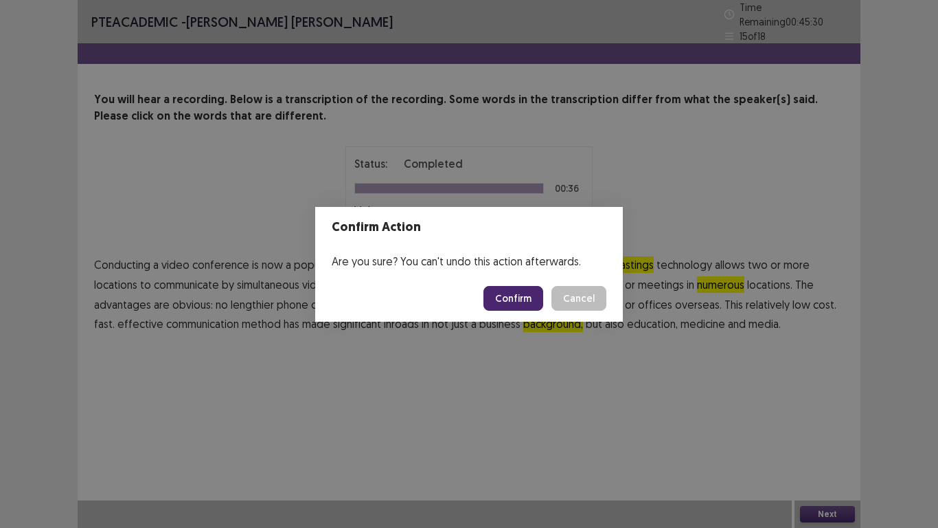
click at [525, 302] on button "Confirm" at bounding box center [514, 298] width 60 height 25
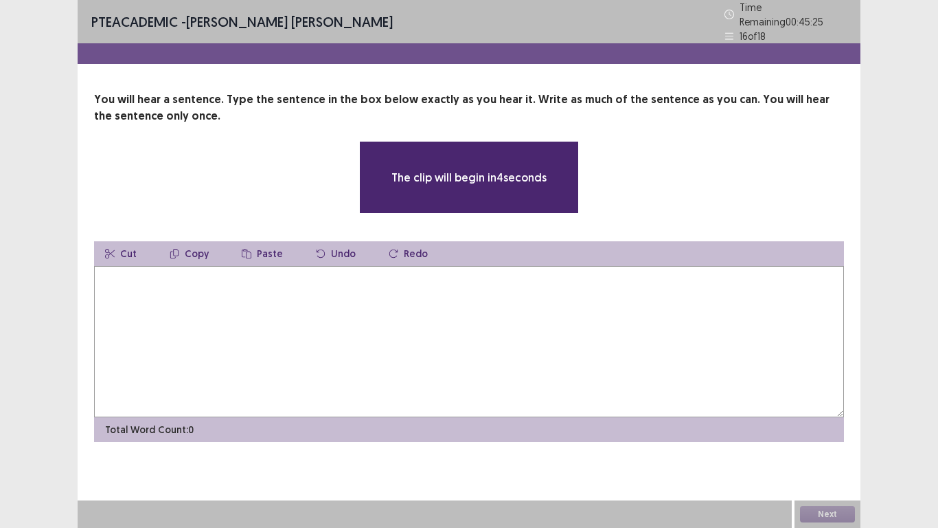
click at [141, 280] on textarea at bounding box center [469, 341] width 750 height 151
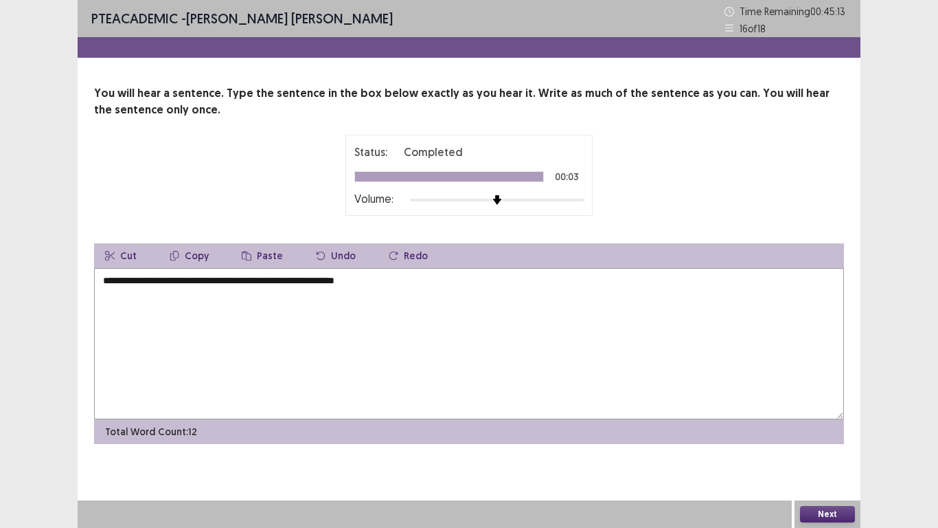
type textarea "**********"
click at [834, 515] on button "Next" at bounding box center [827, 514] width 55 height 16
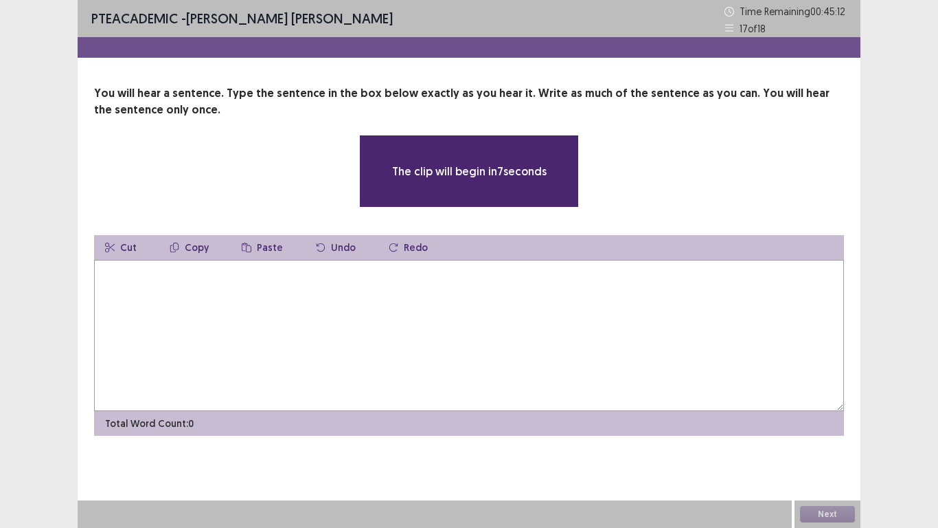
click at [127, 304] on textarea at bounding box center [469, 335] width 750 height 151
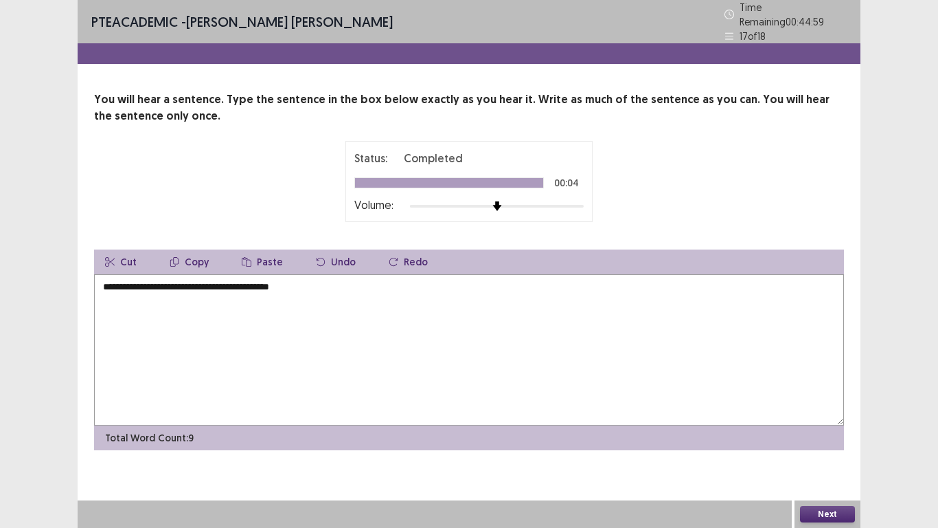
type textarea "**********"
click at [822, 515] on button "Next" at bounding box center [827, 514] width 55 height 16
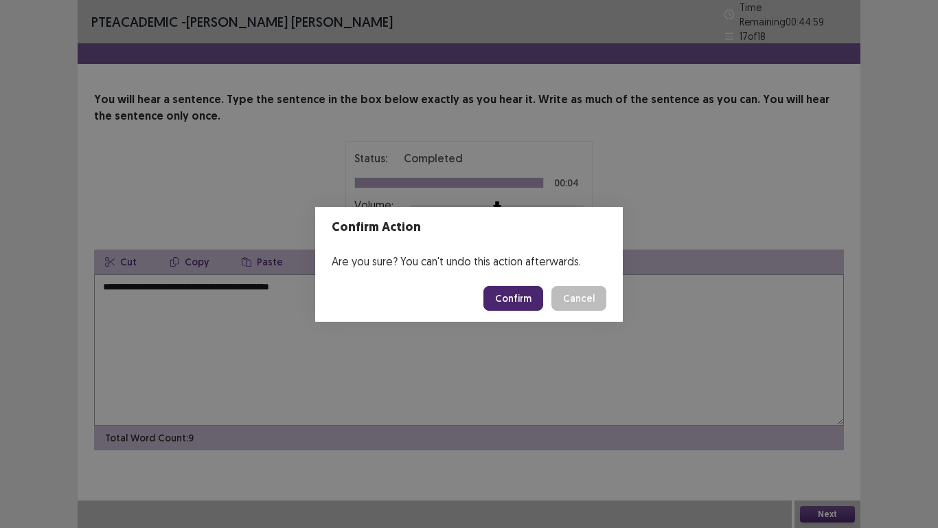
click at [593, 294] on button "Cancel" at bounding box center [579, 298] width 55 height 25
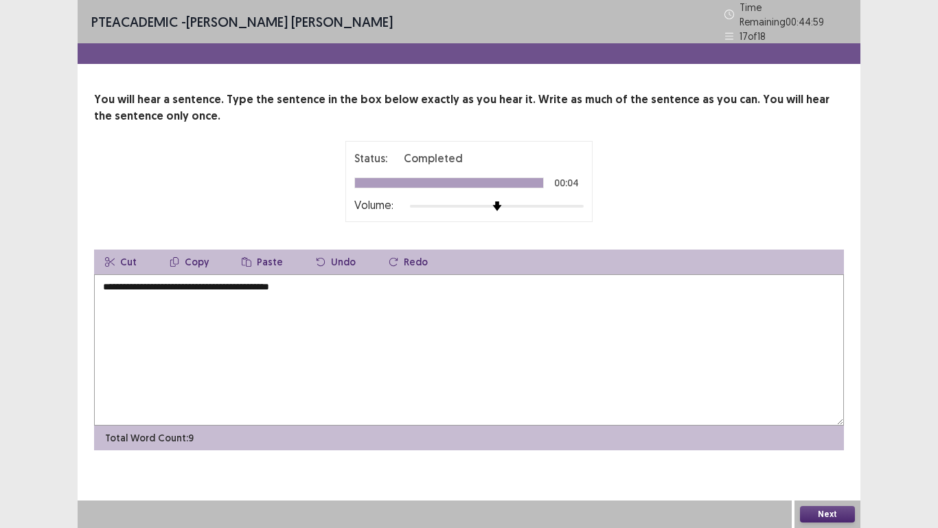
click at [326, 280] on footer "Confirm Cancel" at bounding box center [469, 296] width 293 height 45
click at [313, 282] on div "Confirm Action Are you sure? You can't undo this action afterwards. Confirm Can…" at bounding box center [469, 264] width 938 height 528
click at [314, 287] on div "Confirm Action Are you sure? You can't undo this action afterwards. Confirm Can…" at bounding box center [469, 264] width 938 height 528
click at [311, 279] on div "Confirm Action Are you sure? You can't undo this action afterwards. Confirm Can…" at bounding box center [469, 264] width 938 height 528
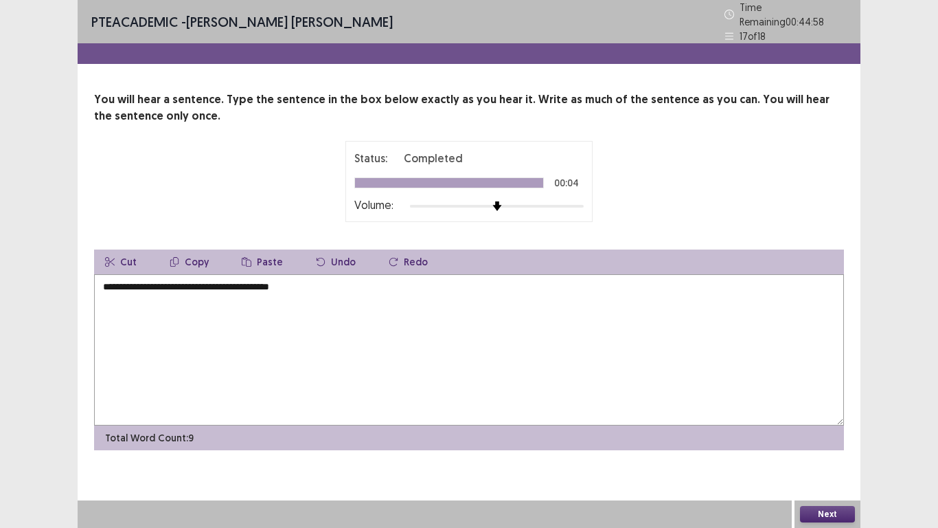
click at [313, 286] on div "Confirm Action Are you sure? You can't undo this action afterwards. Confirm Can…" at bounding box center [469, 264] width 938 height 528
click at [847, 511] on button "Next" at bounding box center [827, 514] width 55 height 16
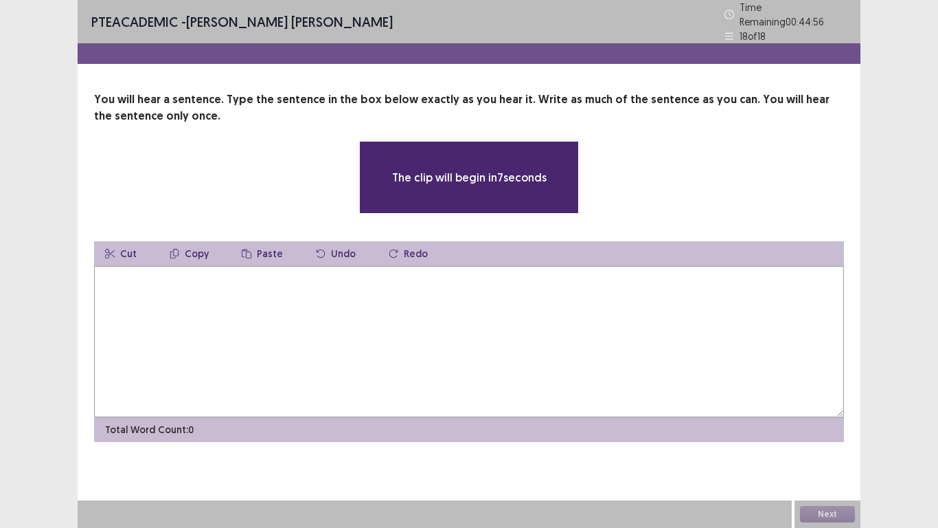
click at [114, 287] on textarea at bounding box center [469, 341] width 750 height 151
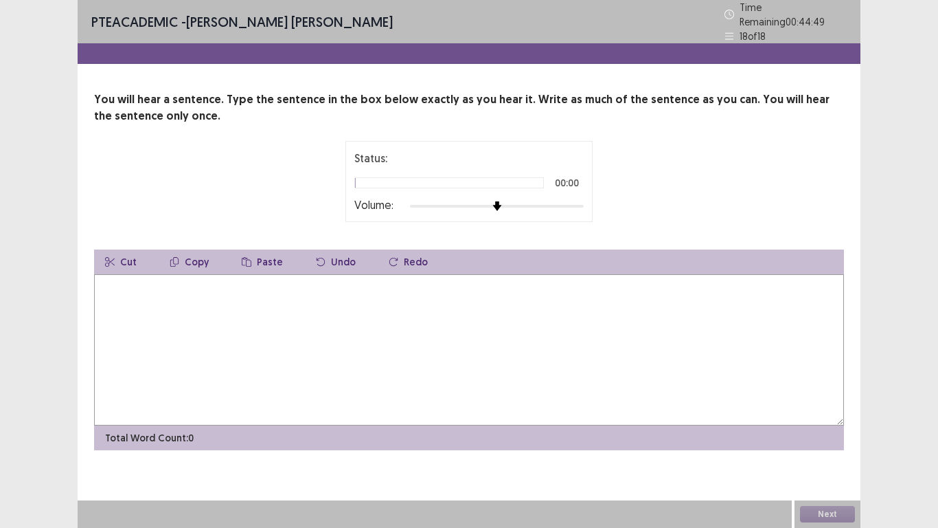
click at [115, 287] on textarea at bounding box center [469, 349] width 750 height 151
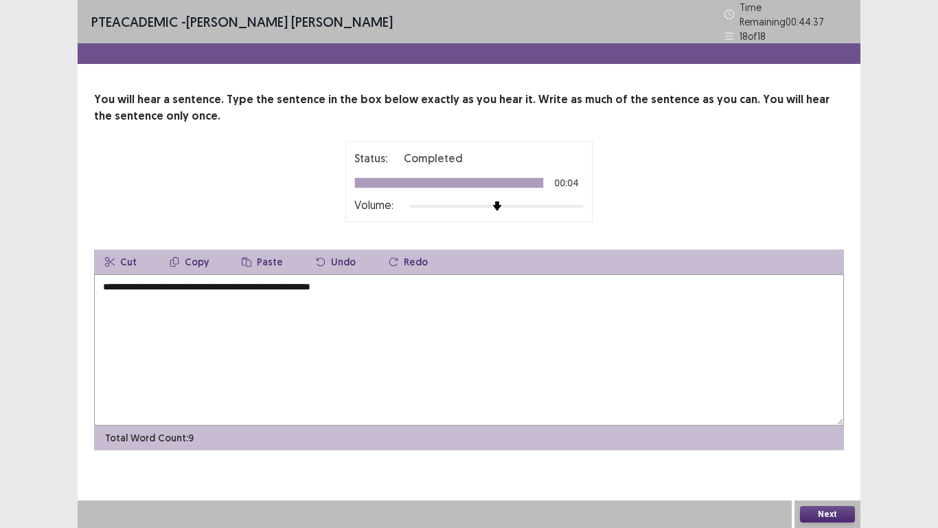
type textarea "**********"
click at [831, 515] on button "Next" at bounding box center [827, 514] width 55 height 16
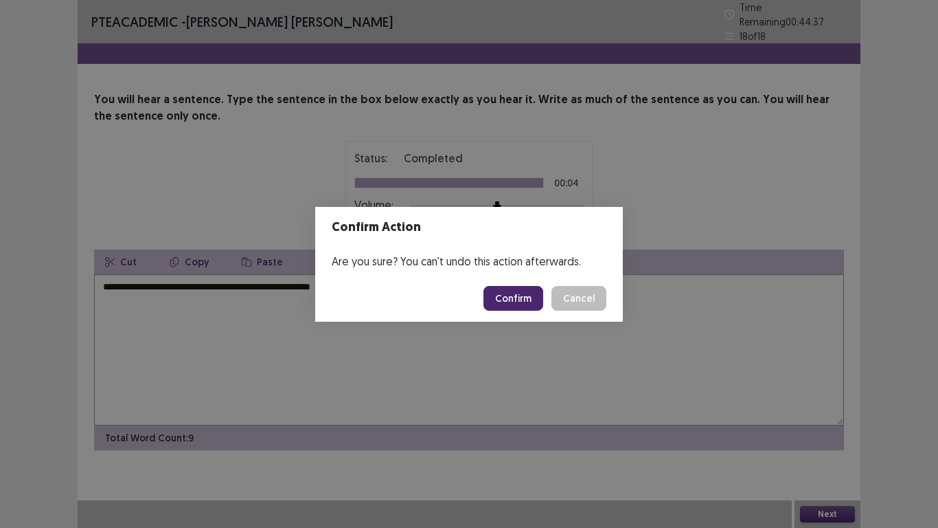
click at [508, 300] on button "Confirm" at bounding box center [514, 298] width 60 height 25
